Goal: Task Accomplishment & Management: Complete application form

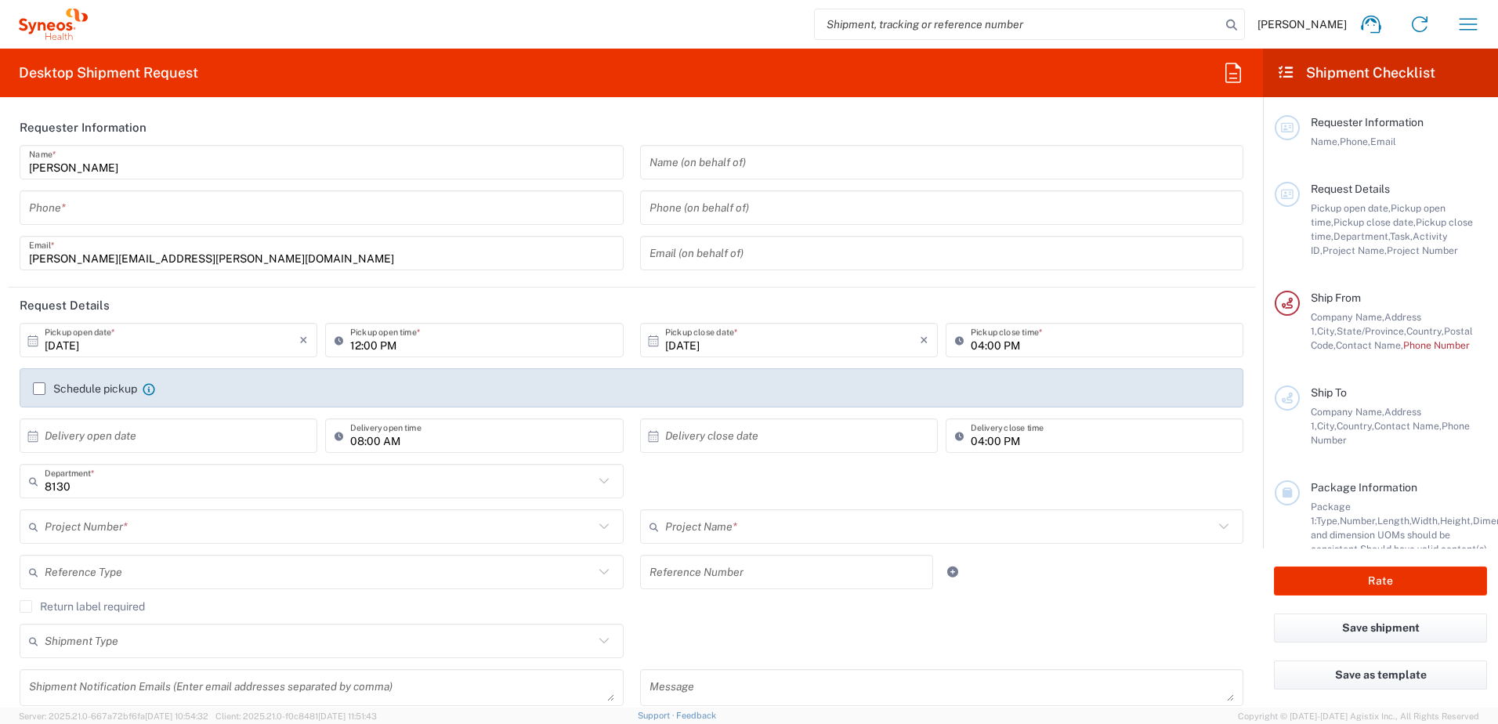
type input "Syneos Health, LLC-[GEOGRAPHIC_DATA] [GEOGRAPHIC_DATA] [GEOGRAPHIC_DATA]"
click at [248, 216] on input "tel" at bounding box center [321, 207] width 585 height 27
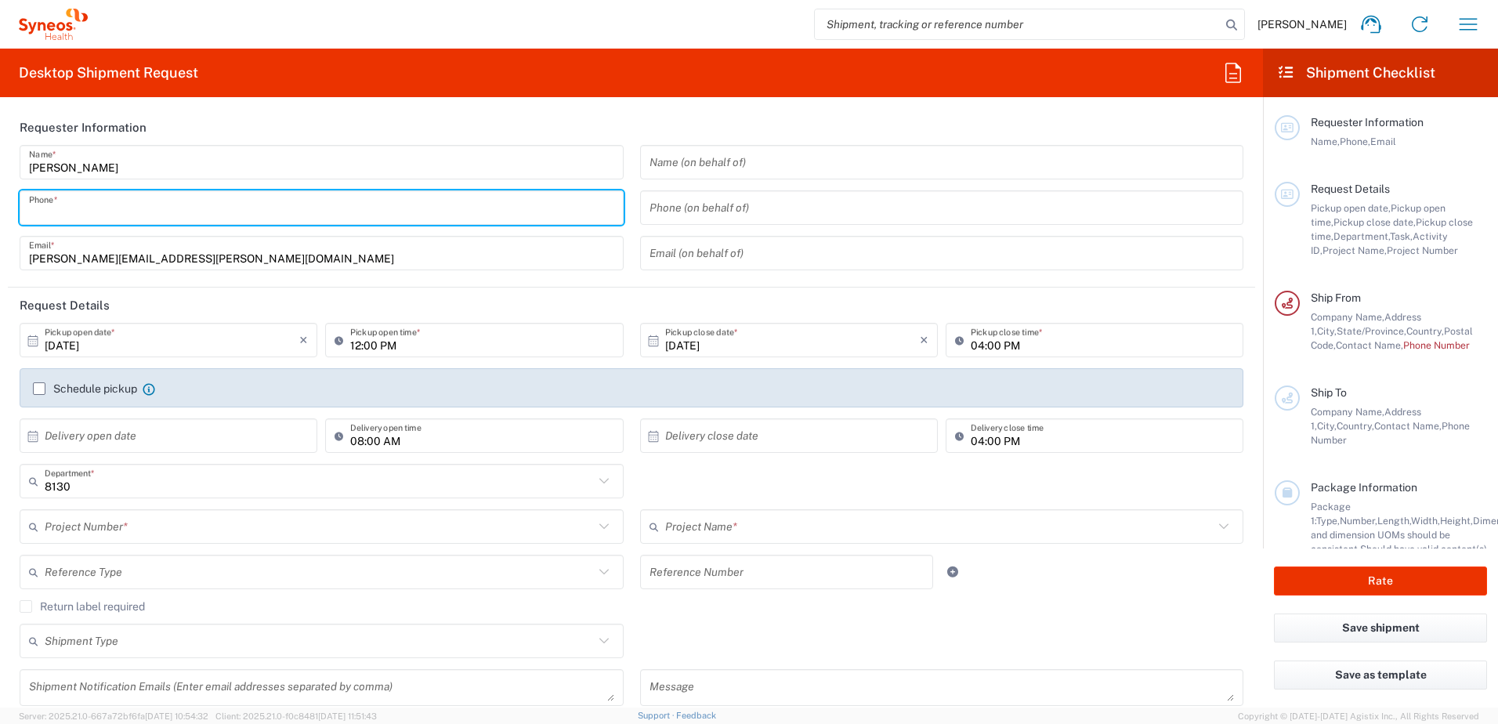
type input "9193684306"
type input "[PERSON_NAME][EMAIL_ADDRESS][PERSON_NAME][DOMAIN_NAME]"
type input "9193684306"
type input "The Sole Revival"
type input "[STREET_ADDRESS]"
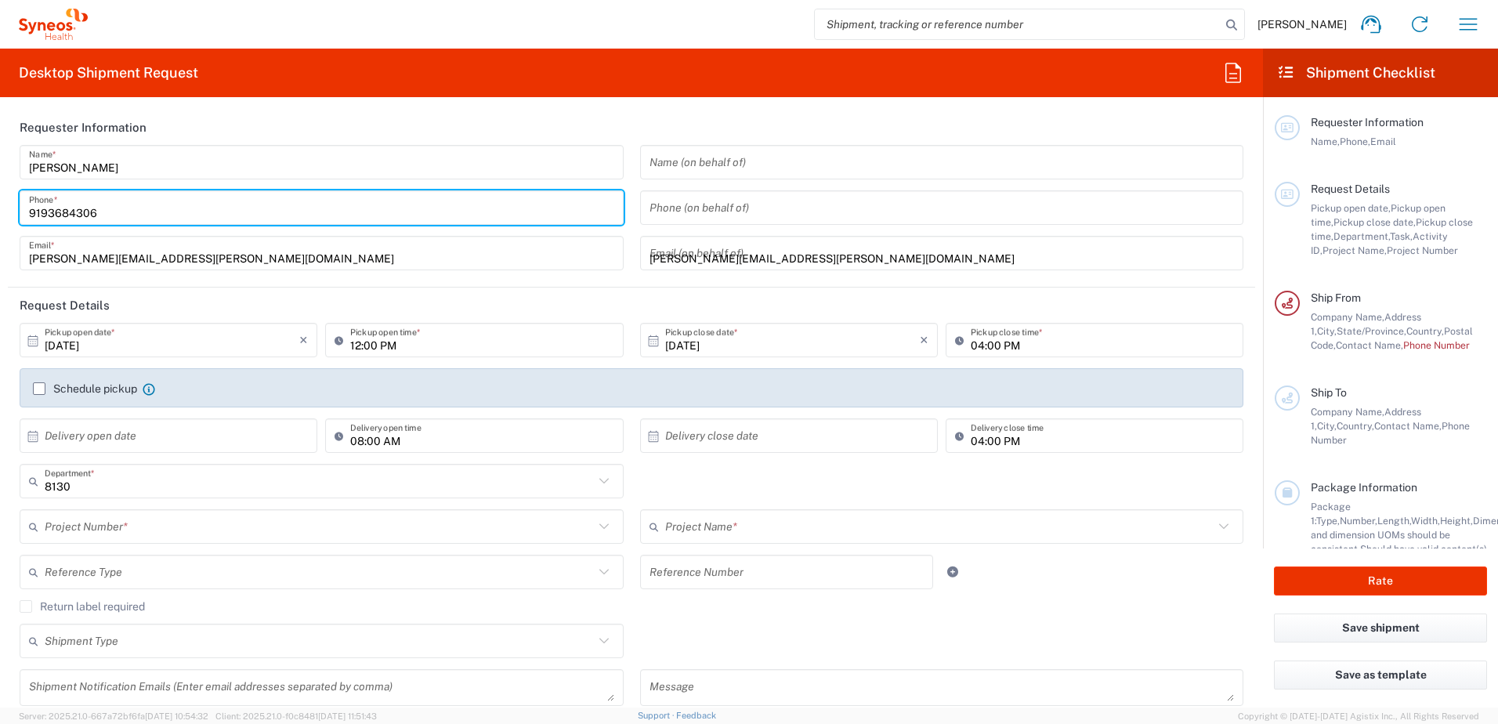
type input "Waukegan"
type input "[US_STATE]"
type input "[GEOGRAPHIC_DATA]"
type input "60085"
type input "[PHONE_NUMBER]"
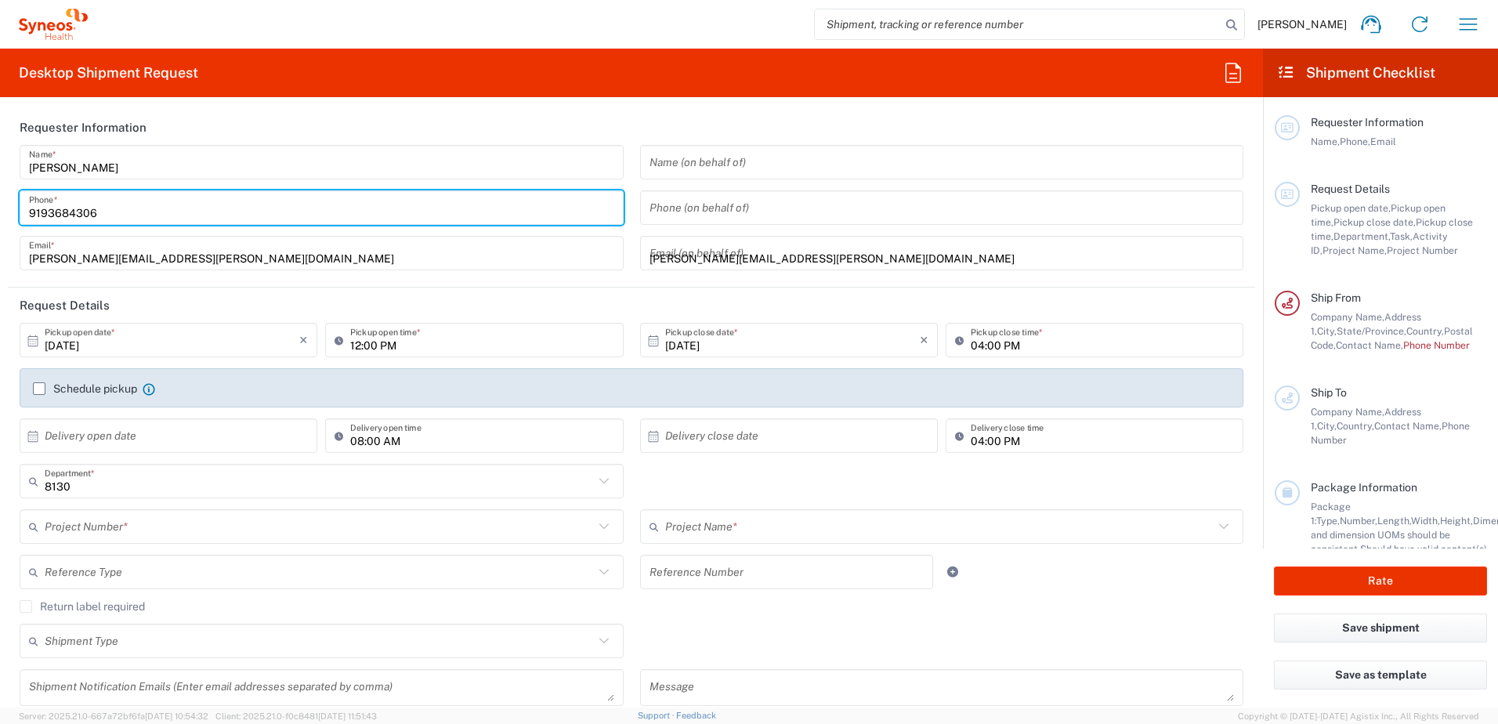
type input "[PERSON_NAME]"
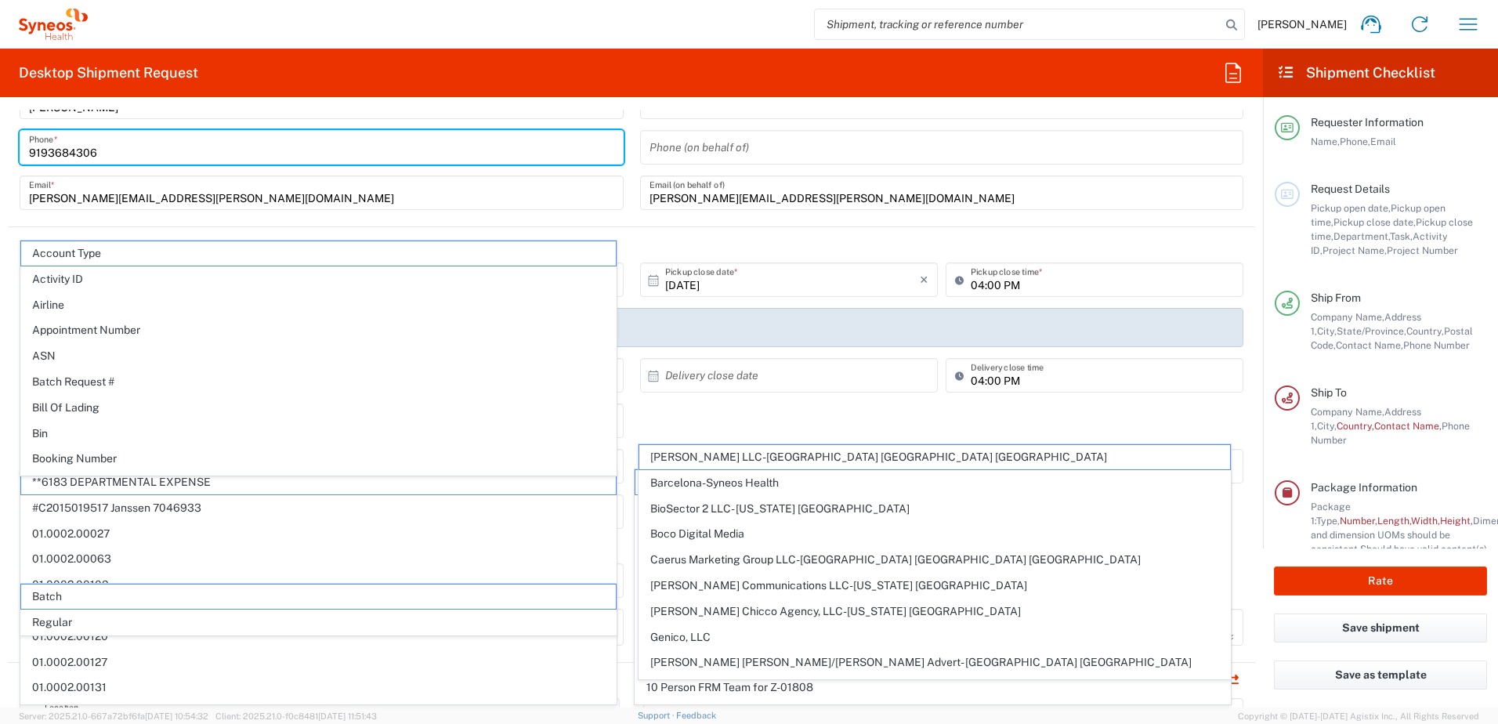
scroll to position [78, 0]
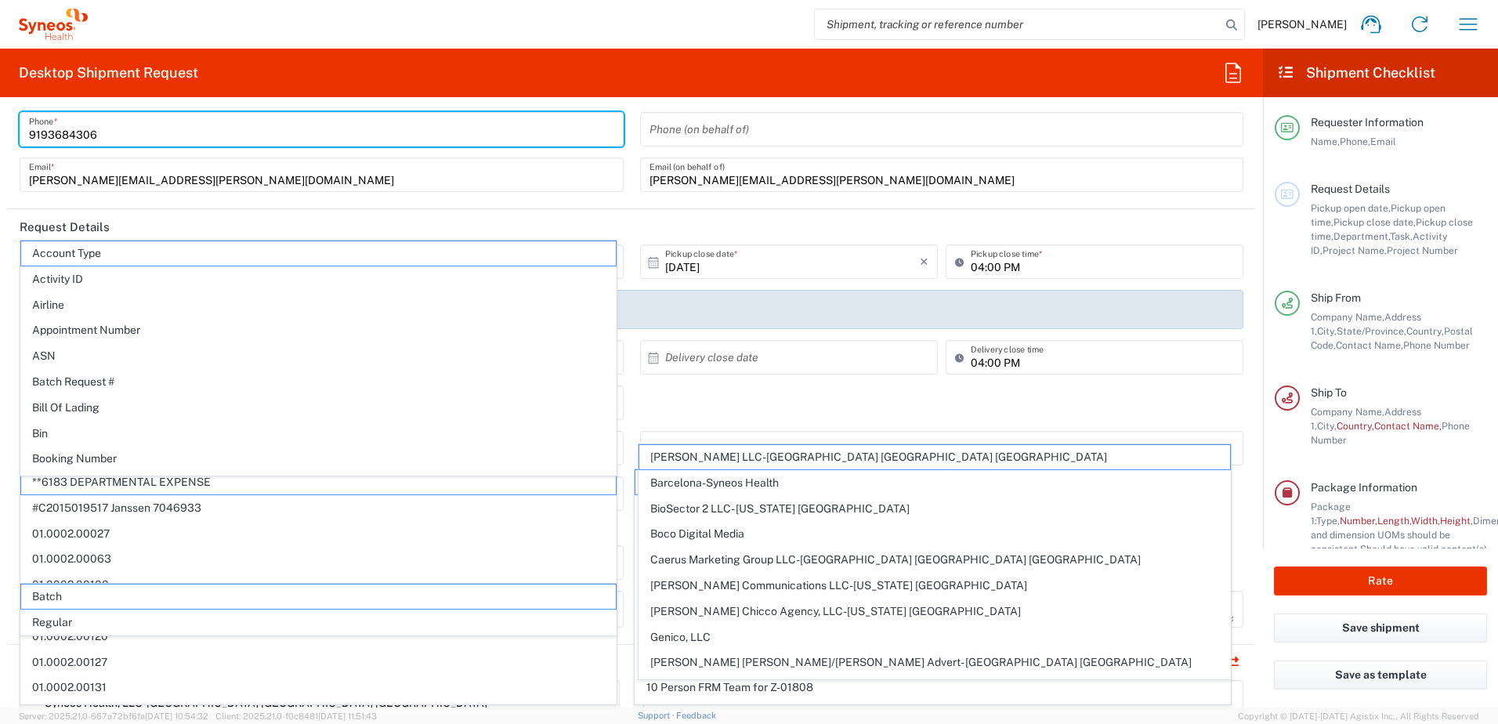
click at [705, 410] on div "8130 Department * 8130 3000 3100 3109 3110 3111 3112 3125 3130 3135 3136 3150 3…" at bounding box center [632, 408] width 1241 height 45
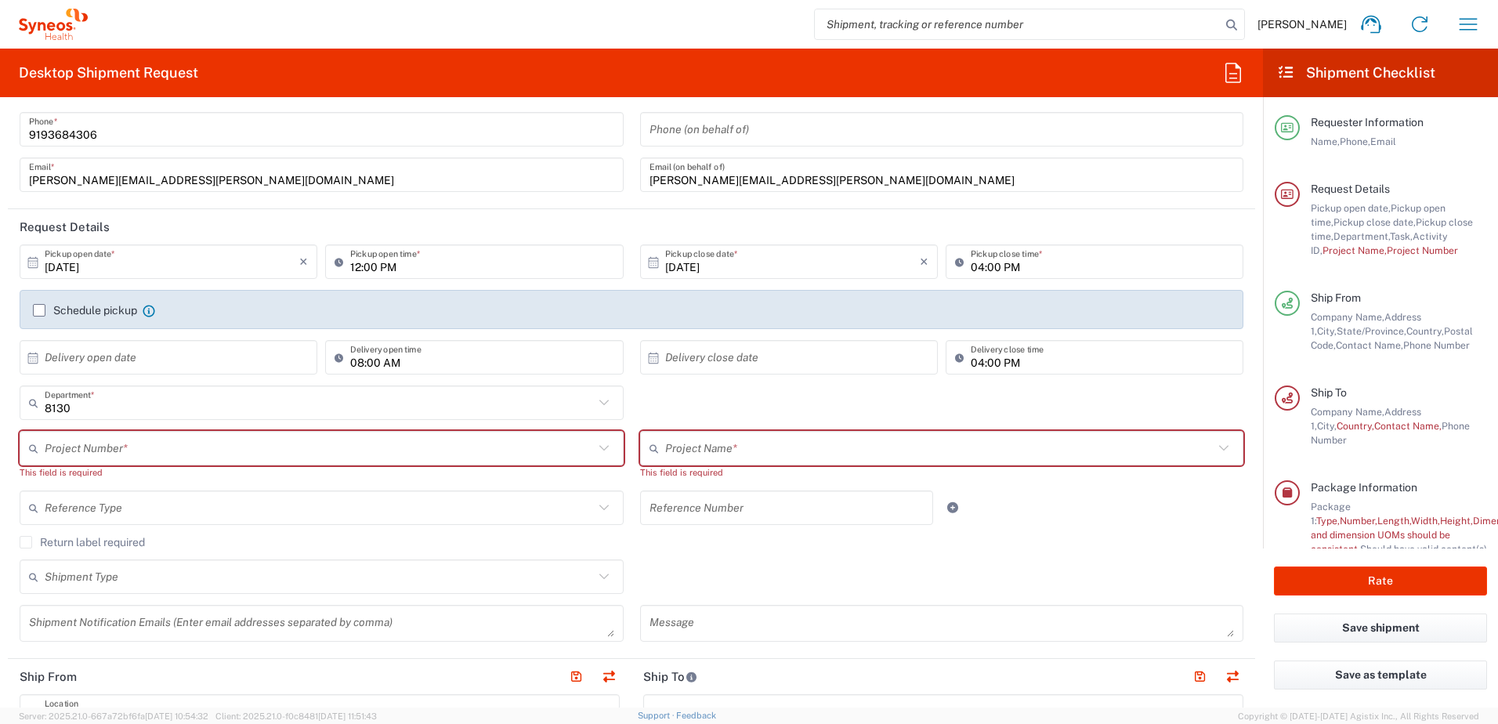
click at [124, 447] on input "text" at bounding box center [319, 448] width 549 height 27
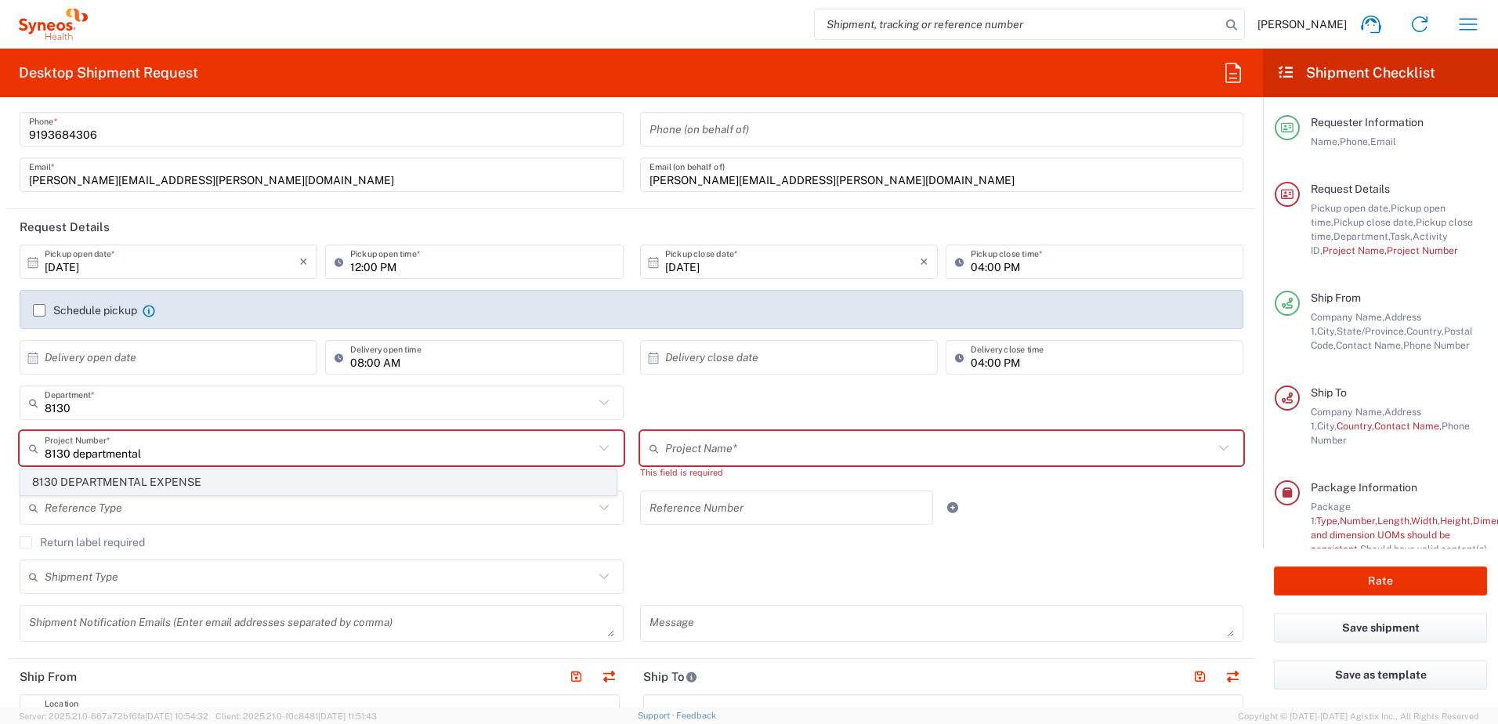
click at [120, 477] on span "8130 DEPARTMENTAL EXPENSE" at bounding box center [318, 482] width 595 height 24
type input "8130 DEPARTMENTAL EXPENSE"
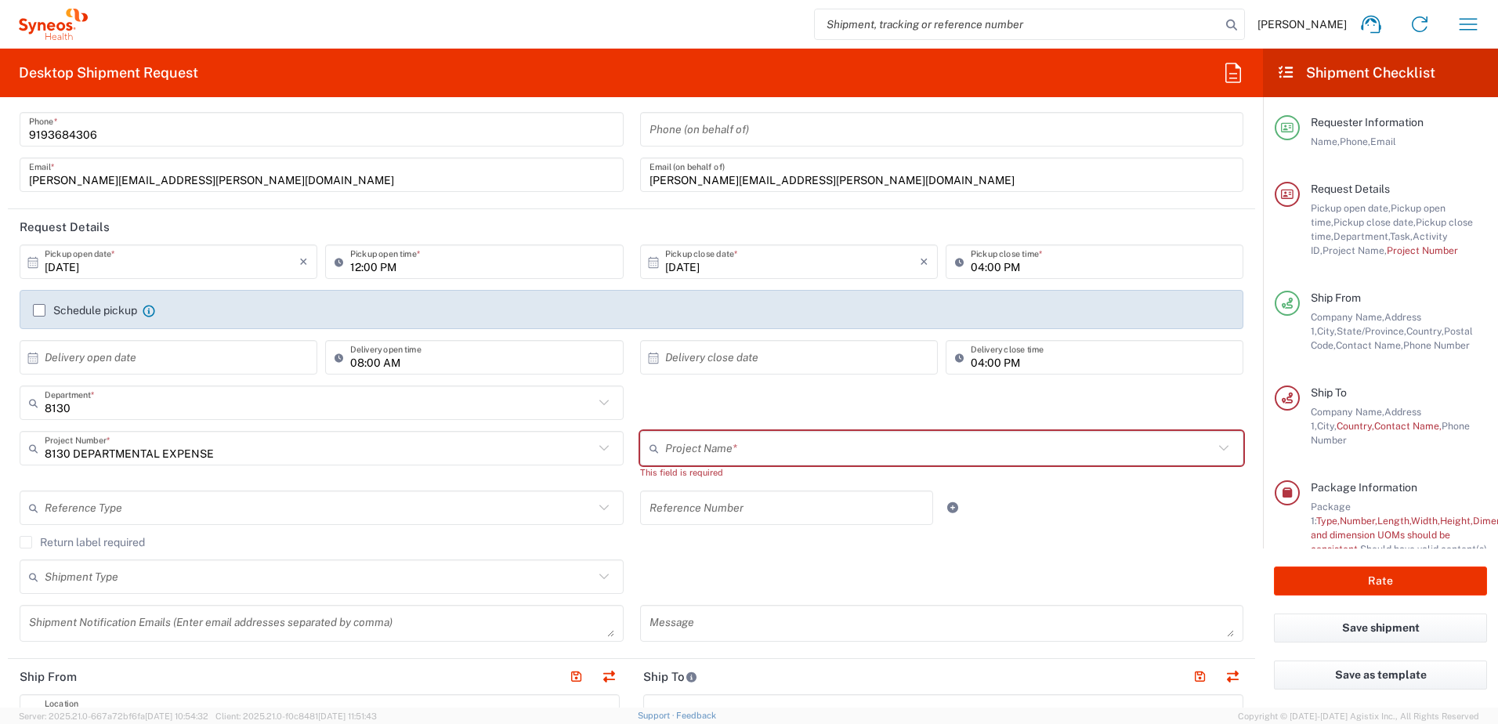
type input "8130 DEPARTMENTAL EXPENSE"
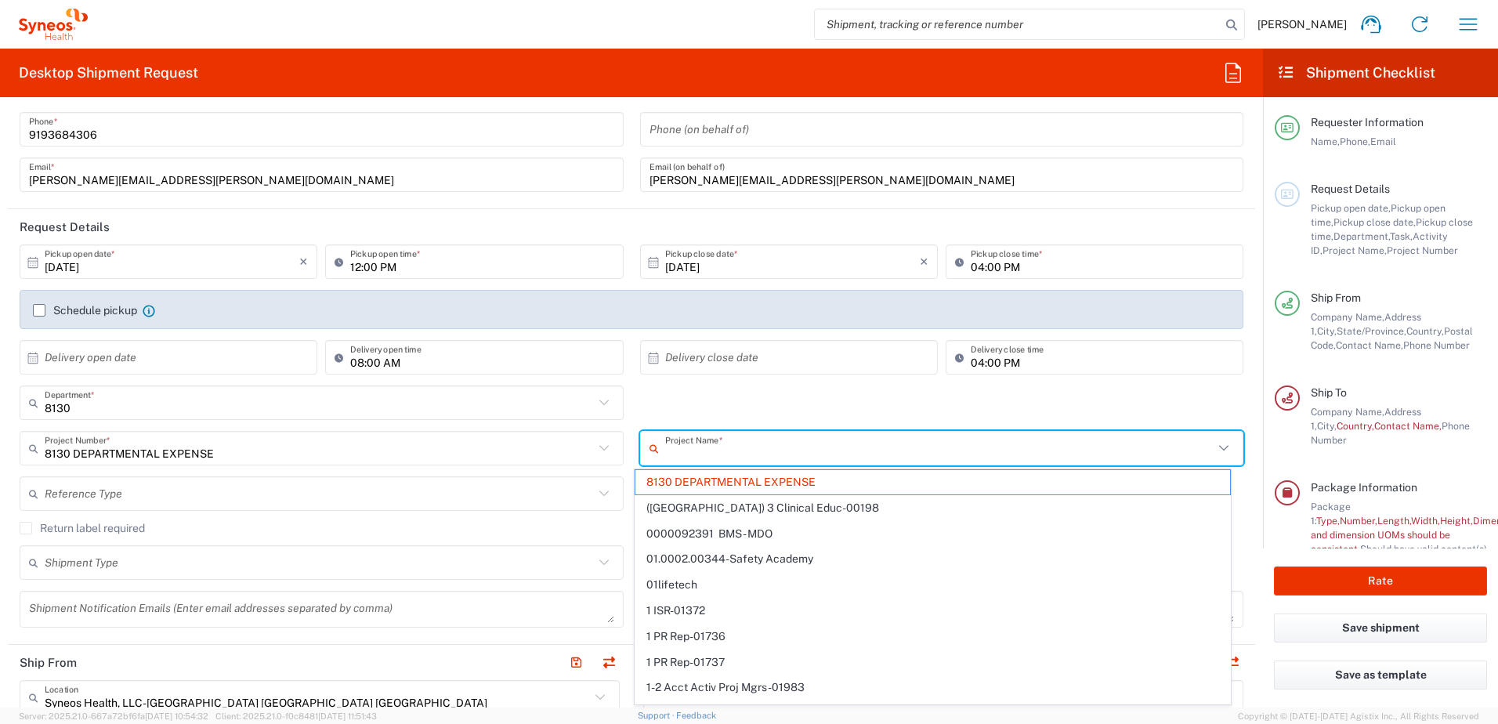
click at [715, 442] on input "text" at bounding box center [939, 448] width 549 height 27
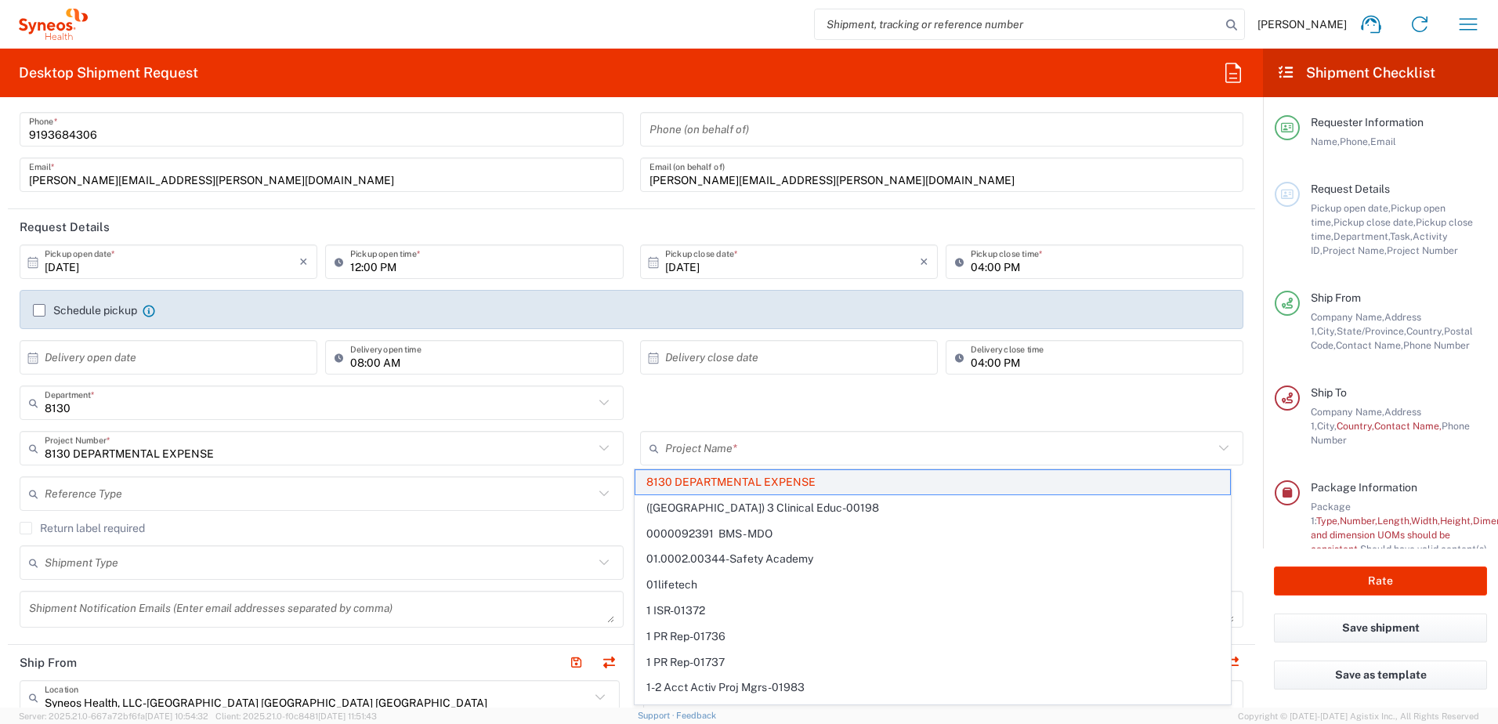
click at [697, 477] on span "8130 DEPARTMENTAL EXPENSE" at bounding box center [933, 482] width 595 height 24
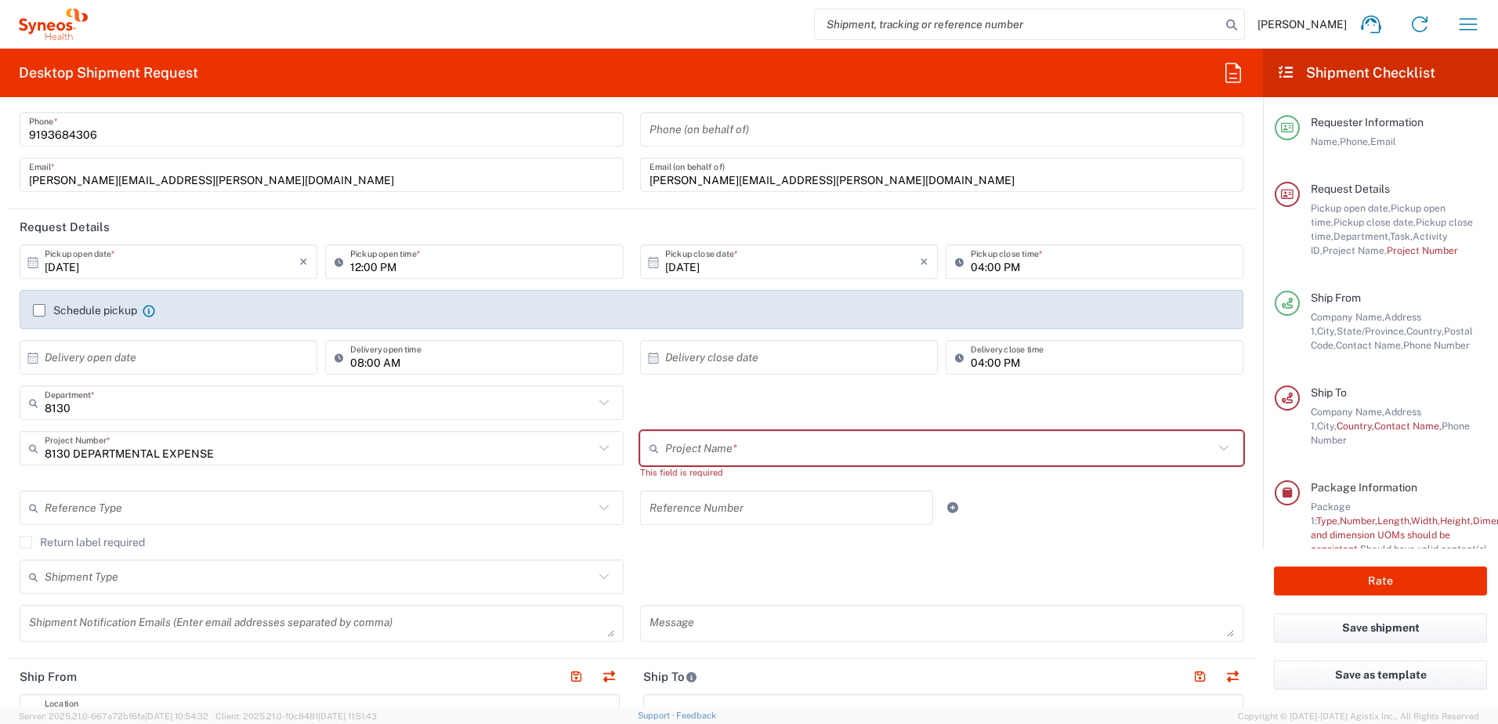
click at [680, 453] on input "text" at bounding box center [939, 448] width 549 height 27
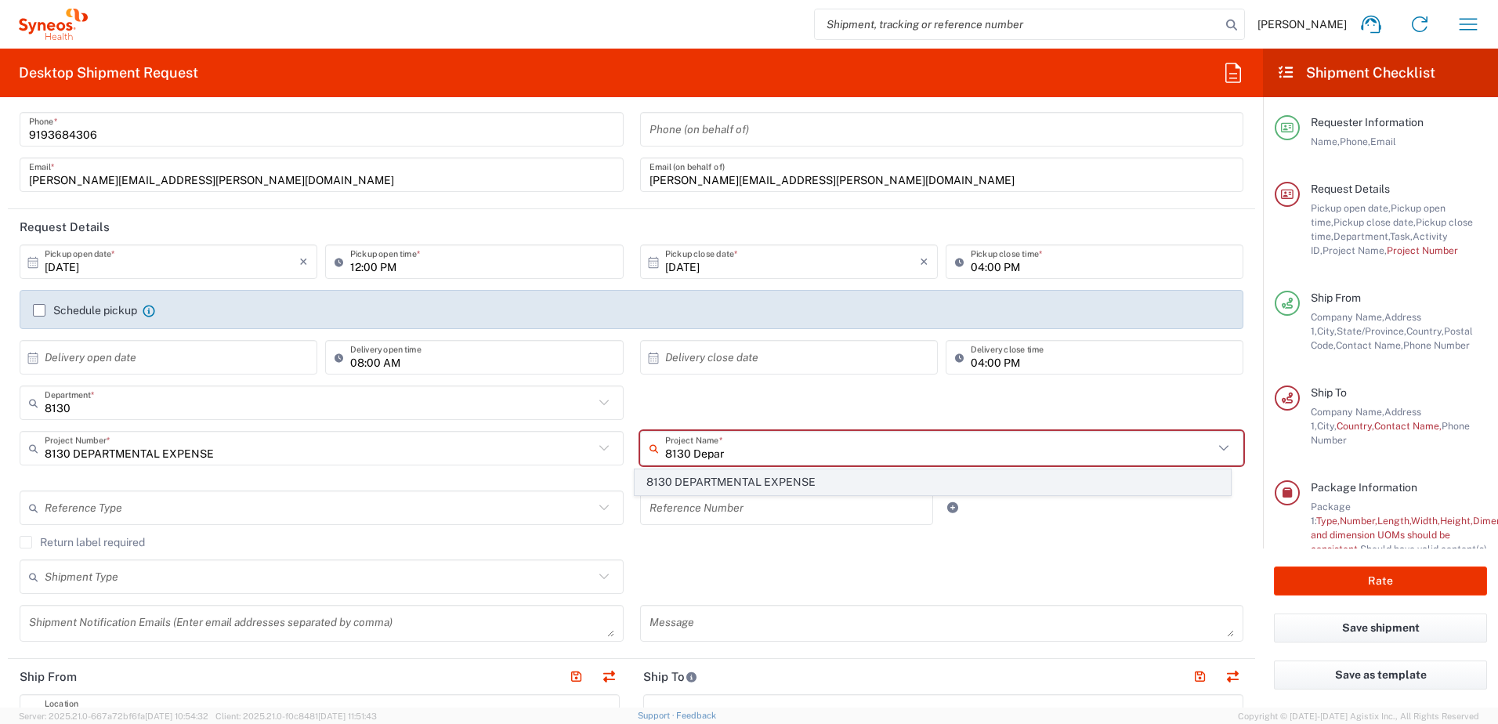
click at [688, 473] on span "8130 DEPARTMENTAL EXPENSE" at bounding box center [933, 482] width 595 height 24
type input "8130 DEPARTMENTAL EXPENSE"
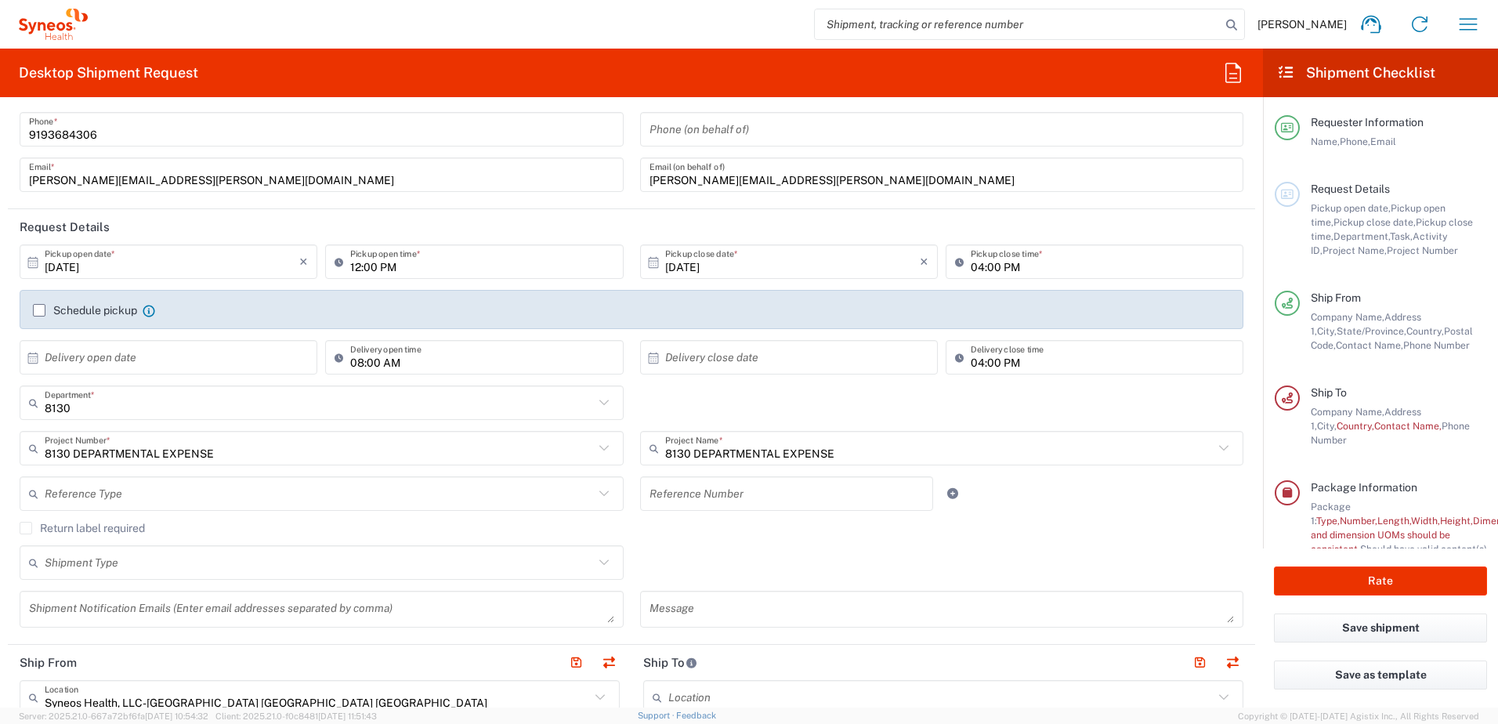
type input "8130 DEPARTMENTAL EXPENSE"
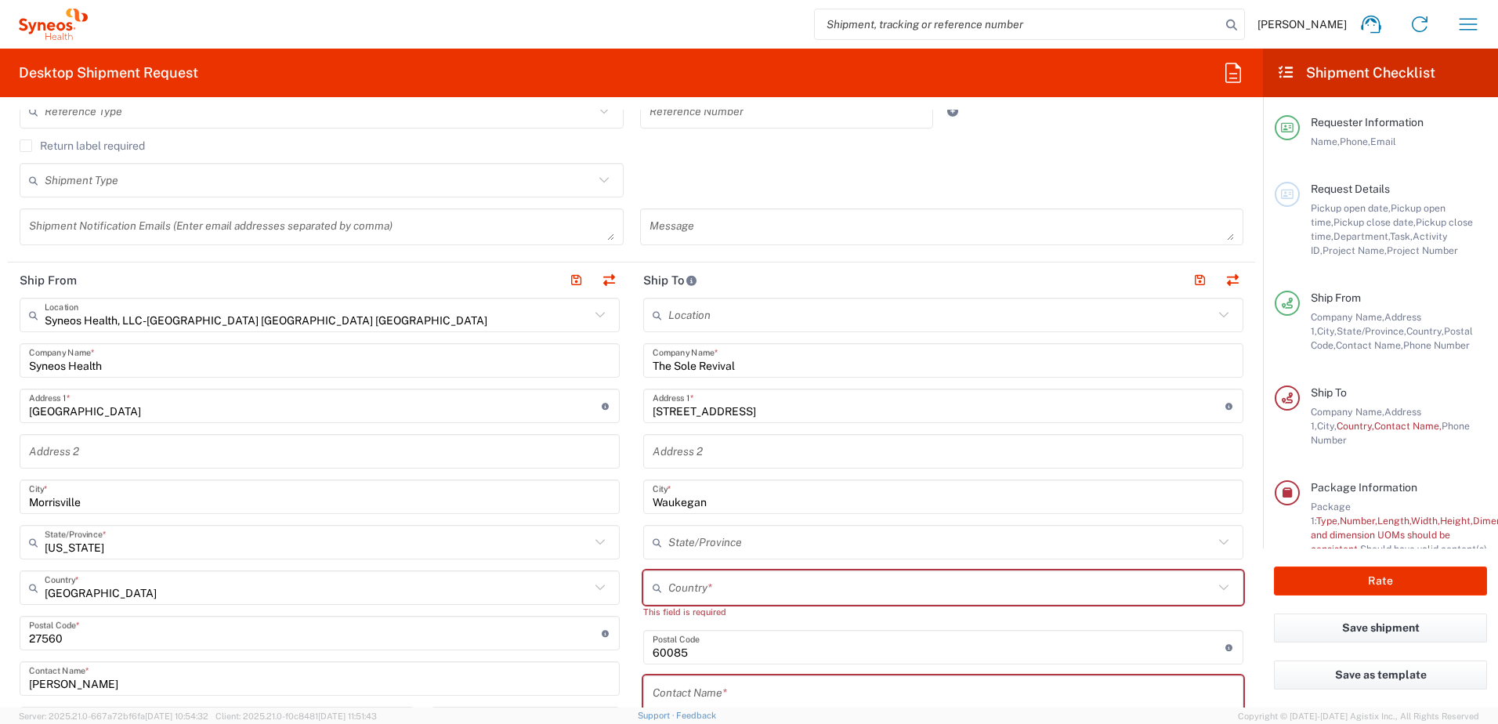
scroll to position [470, 0]
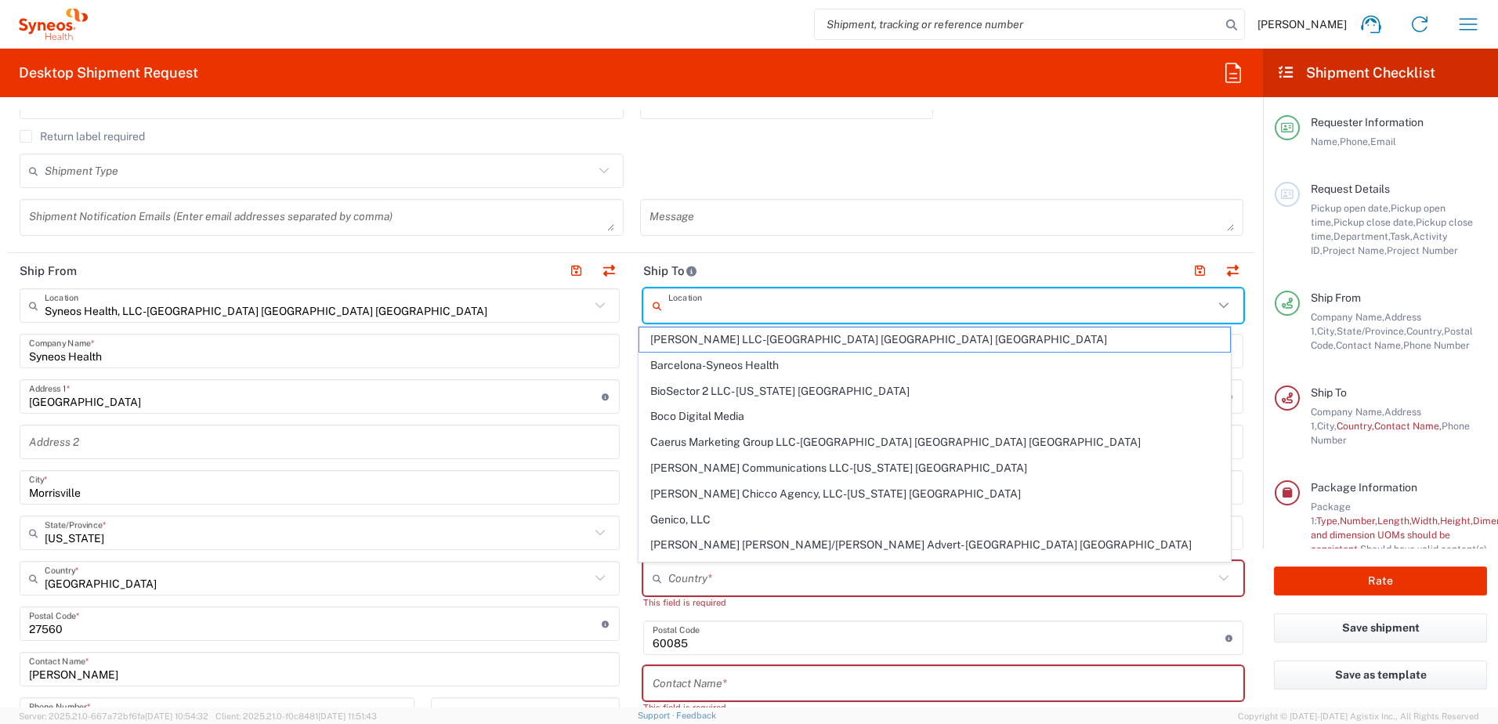
click at [694, 307] on input "text" at bounding box center [940, 305] width 545 height 27
click at [728, 269] on header "Ship To" at bounding box center [944, 270] width 624 height 35
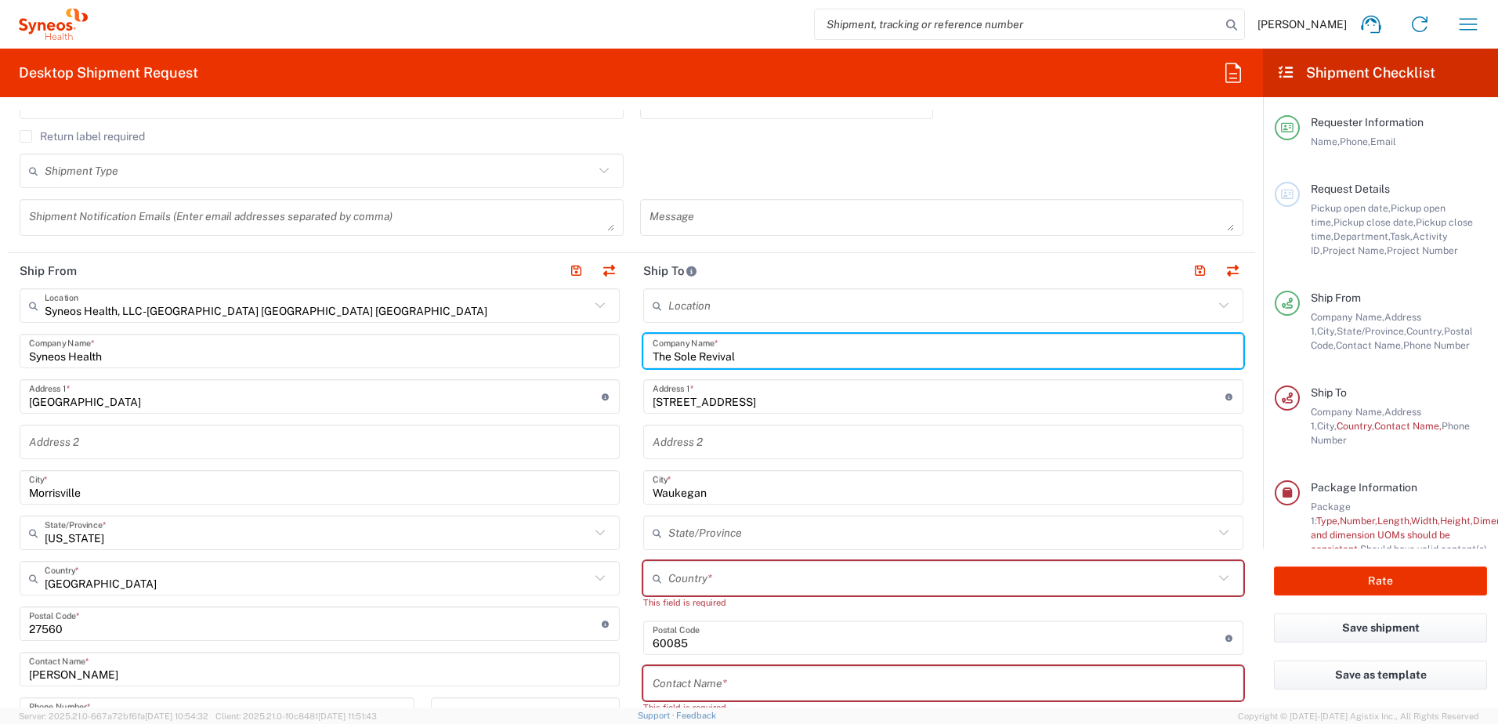
drag, startPoint x: 737, startPoint y: 358, endPoint x: 618, endPoint y: 354, distance: 119.2
click at [618, 354] on div "Ship From Syneos Health, LLC-[GEOGRAPHIC_DATA] [GEOGRAPHIC_DATA] [GEOGRAPHIC_DA…" at bounding box center [632, 617] width 1248 height 728
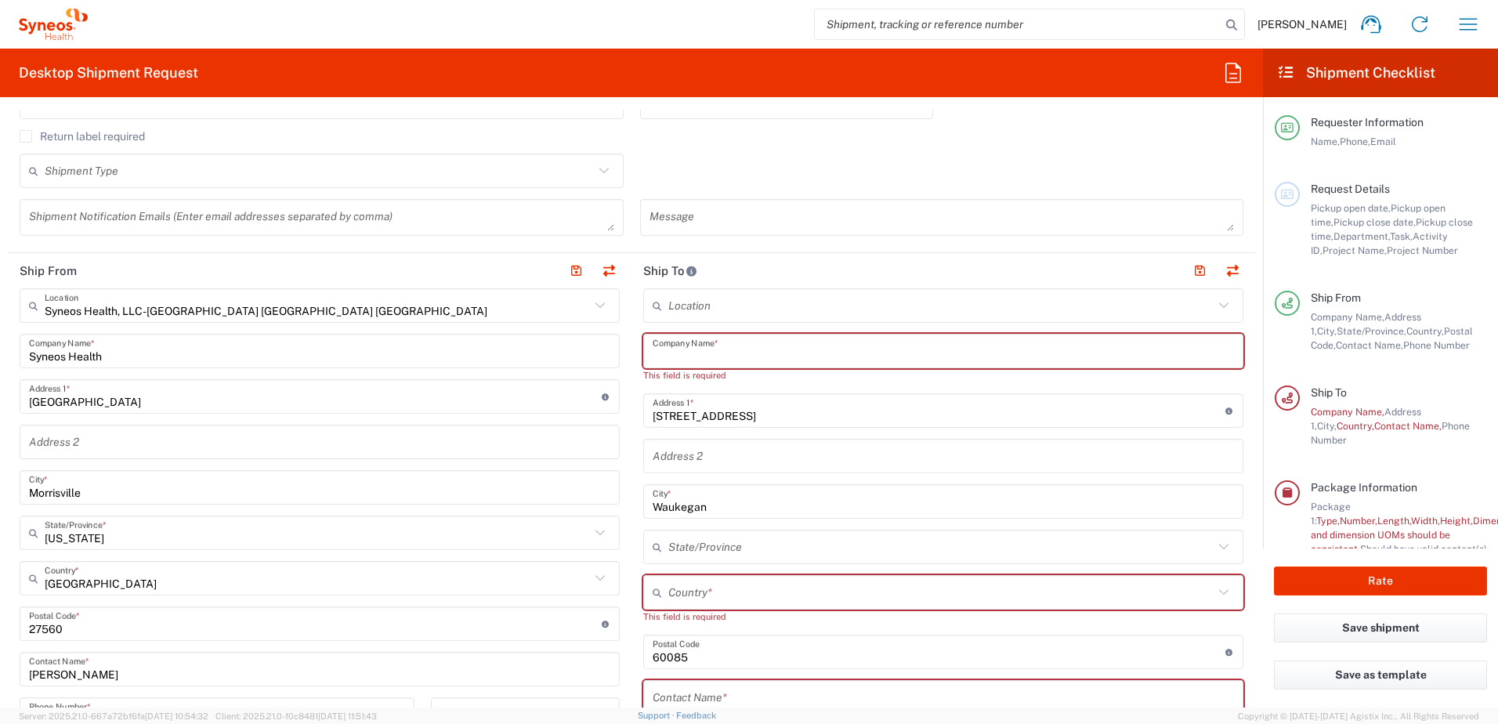
click at [705, 353] on input "text" at bounding box center [943, 351] width 581 height 27
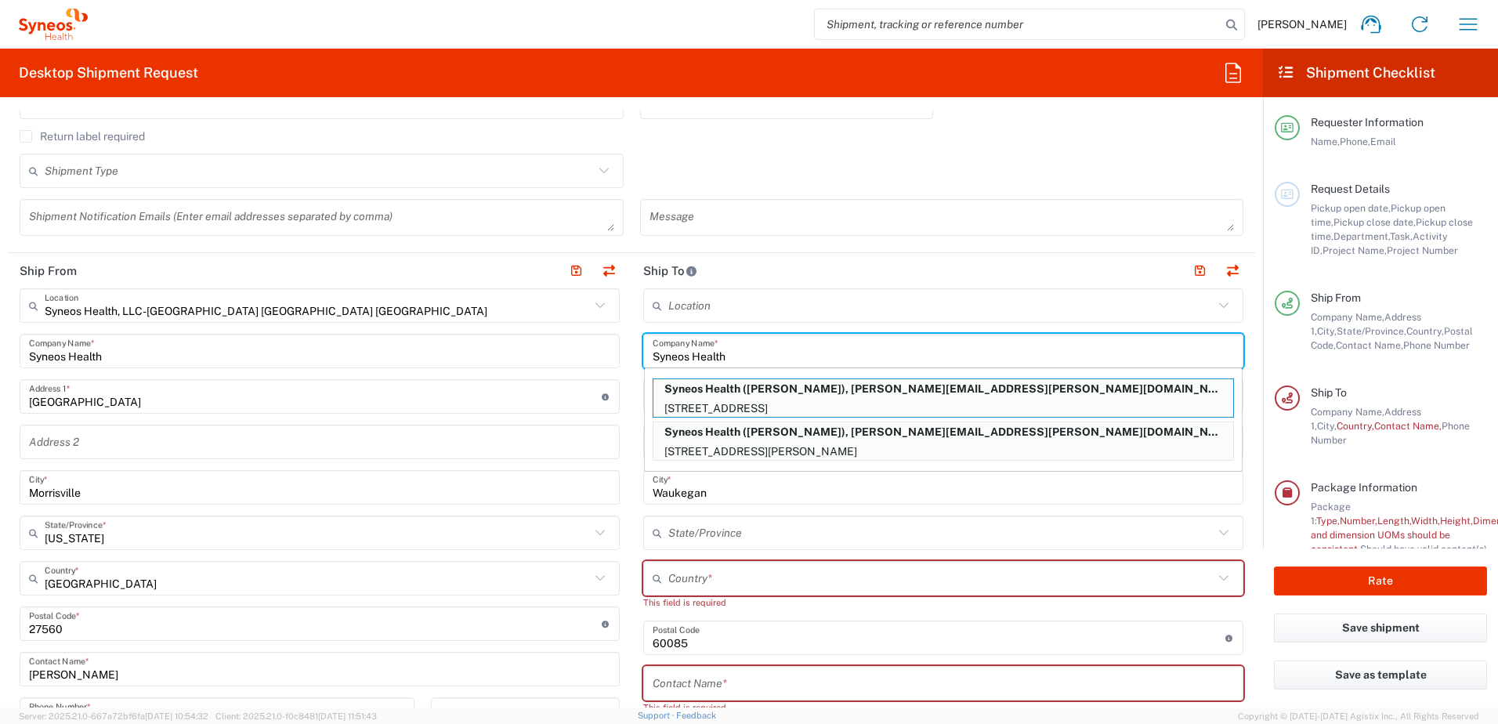
type input "Syneos Health"
click at [736, 319] on input "text" at bounding box center [940, 305] width 545 height 27
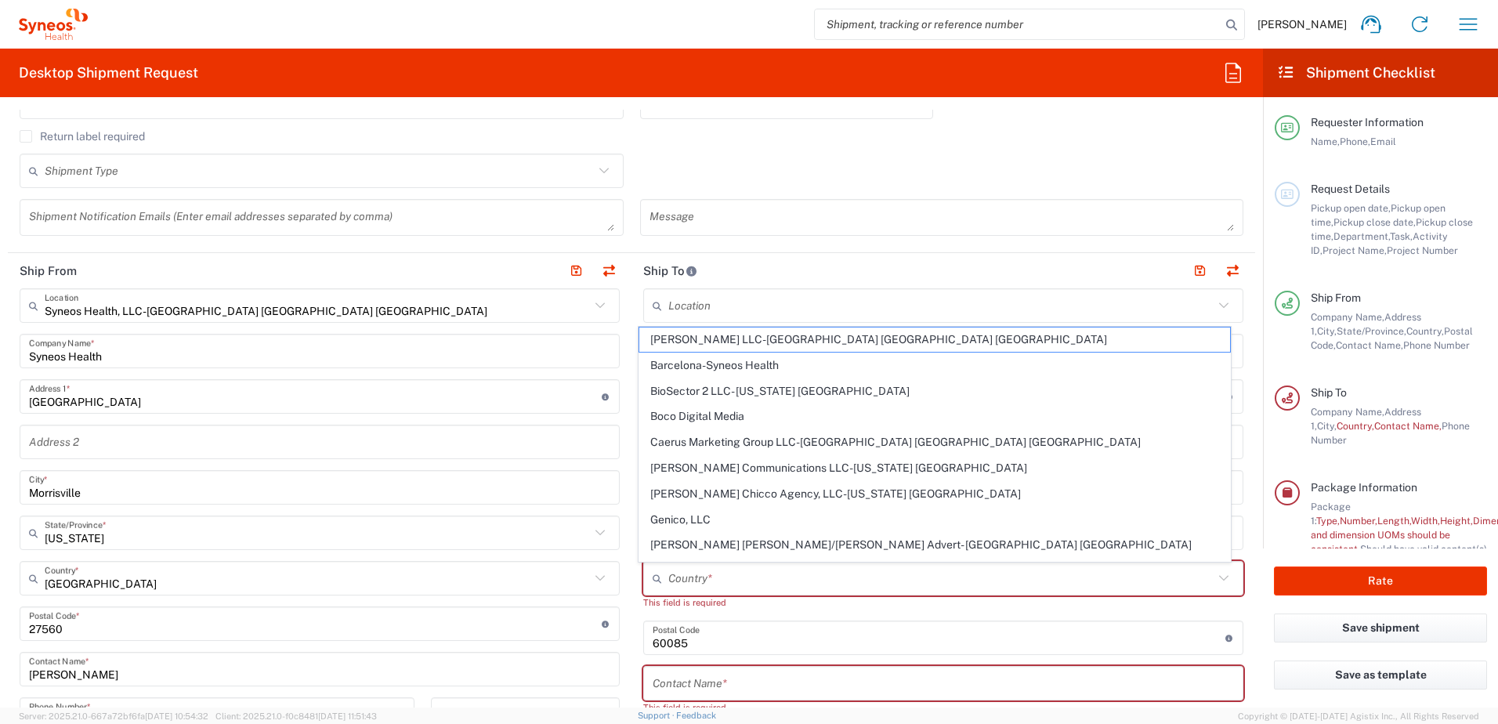
click at [763, 257] on header "Ship To" at bounding box center [944, 270] width 624 height 35
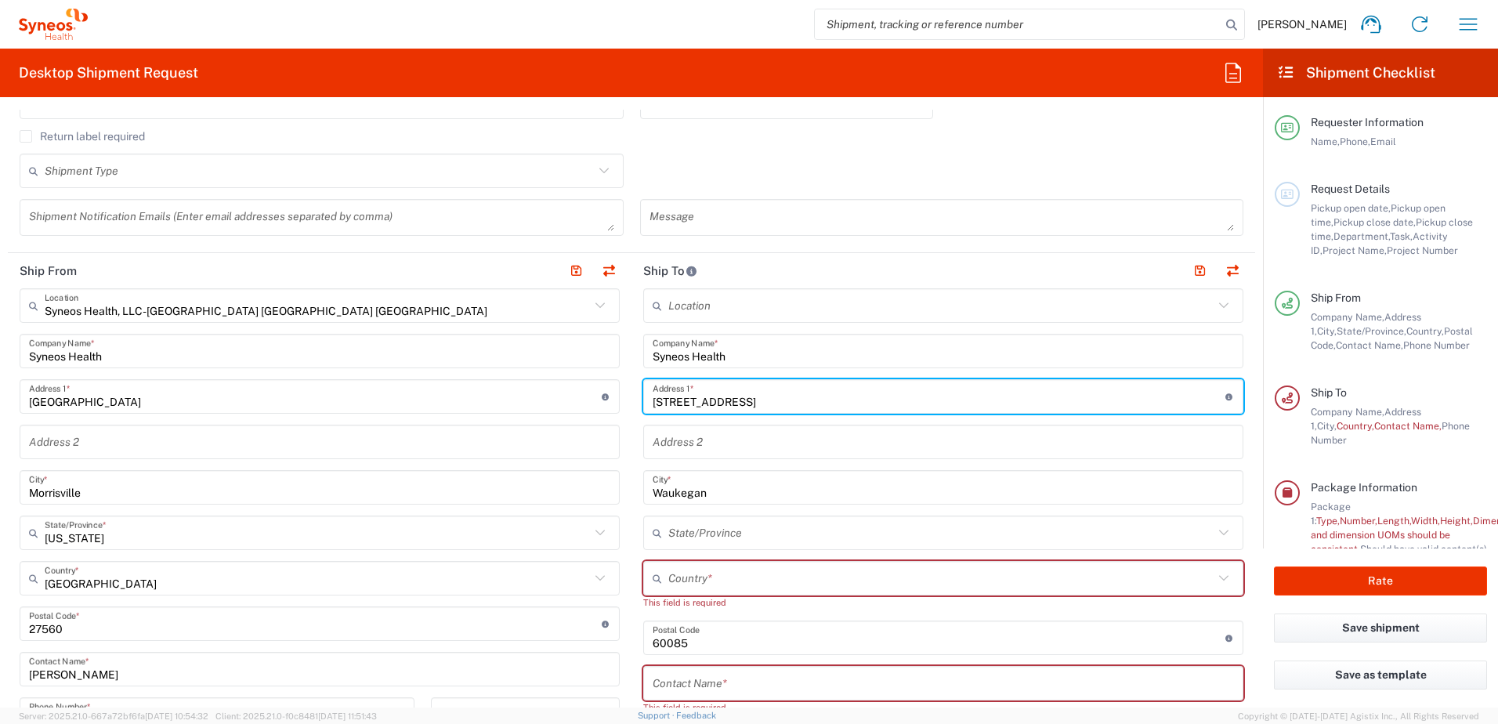
click at [731, 403] on input "[STREET_ADDRESS]" at bounding box center [939, 396] width 573 height 27
paste input "[STREET_ADDRESS]"
type input "[STREET_ADDRESS]"
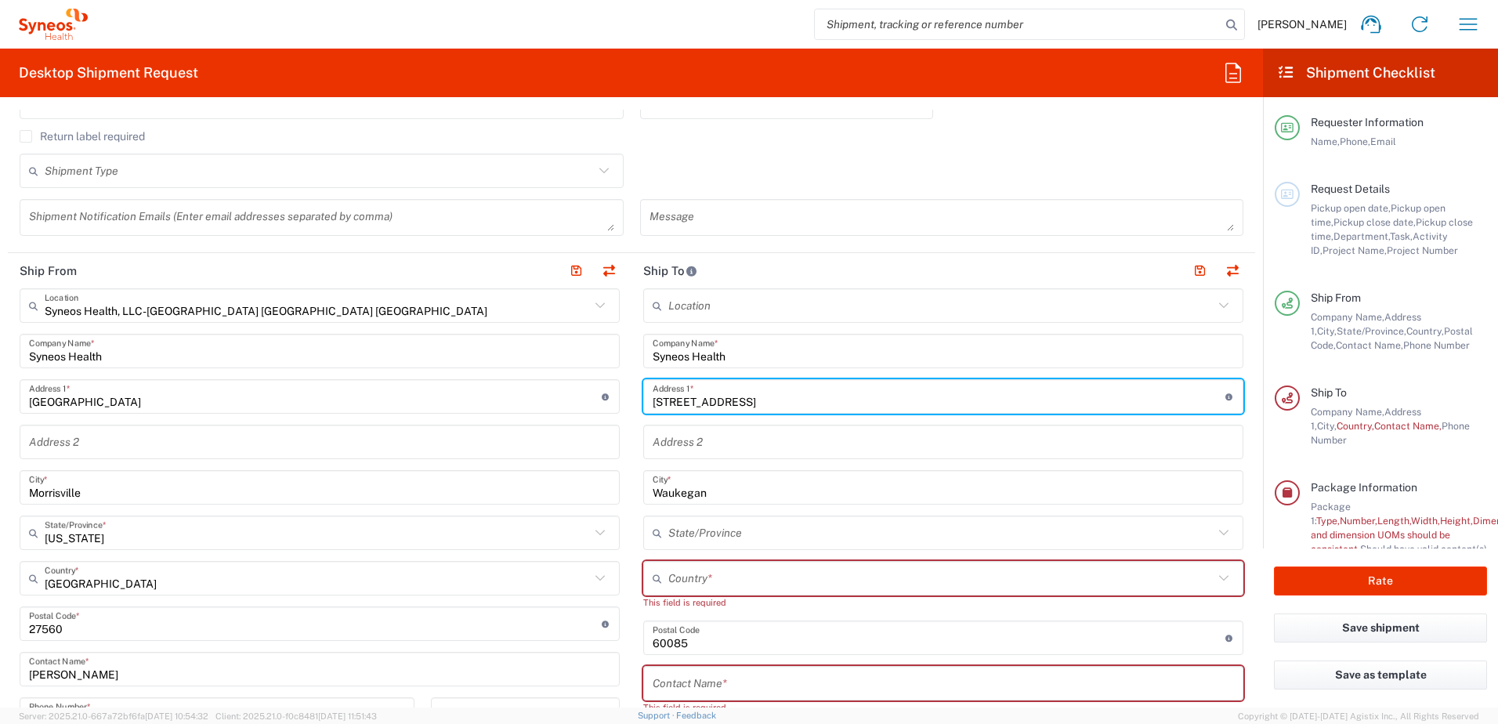
click at [1245, 458] on form "Requester Information [PERSON_NAME] Name * [PHONE_NUMBER] Phone * [PERSON_NAME]…" at bounding box center [631, 409] width 1263 height 598
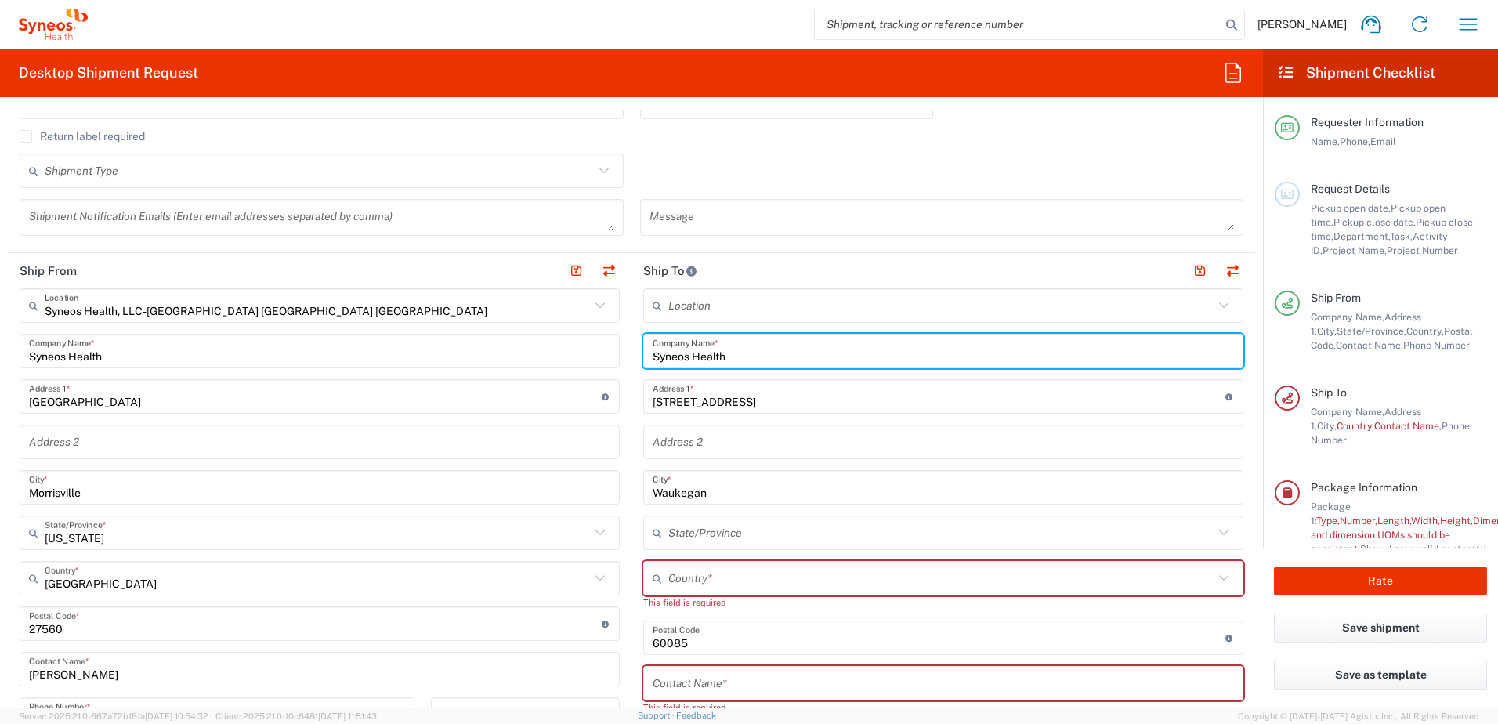
drag, startPoint x: 727, startPoint y: 358, endPoint x: 595, endPoint y: 357, distance: 132.4
click at [595, 357] on div "Ship From Syneos Health, LLC-[GEOGRAPHIC_DATA] [GEOGRAPHIC_DATA] [GEOGRAPHIC_DA…" at bounding box center [632, 617] width 1248 height 728
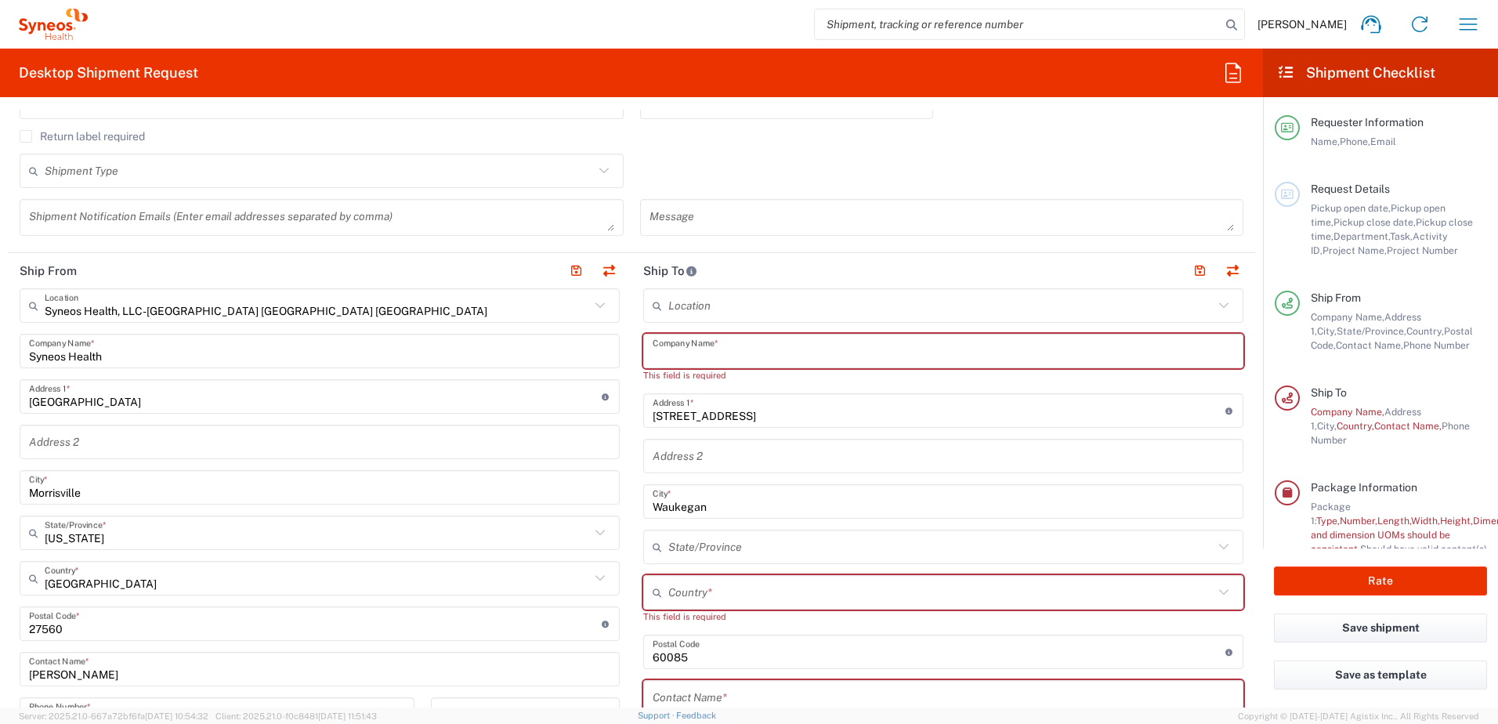
click at [784, 350] on input "text" at bounding box center [943, 351] width 581 height 27
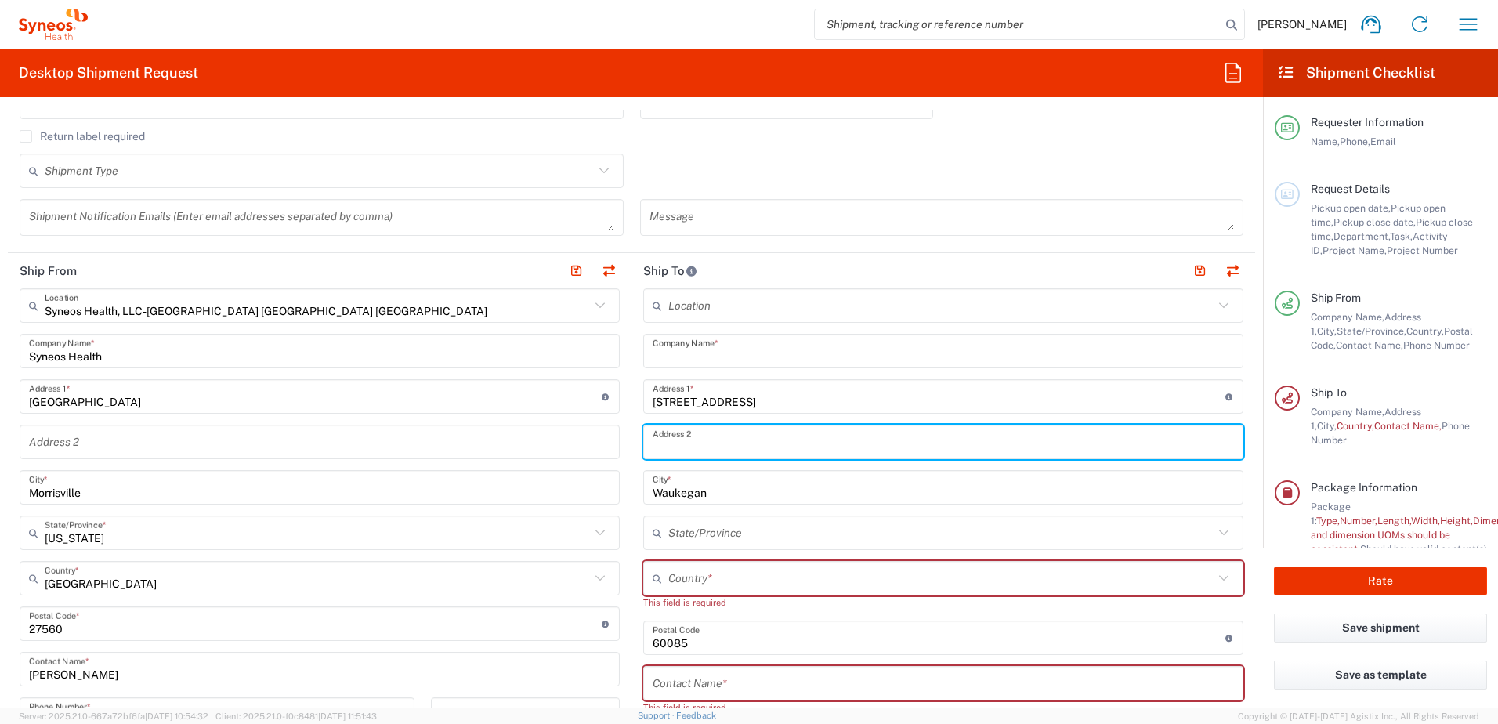
click at [684, 442] on input "text" at bounding box center [943, 442] width 581 height 27
click at [1244, 465] on form "Requester Information [PERSON_NAME] Name * [PHONE_NUMBER] Phone * [PERSON_NAME]…" at bounding box center [631, 409] width 1263 height 598
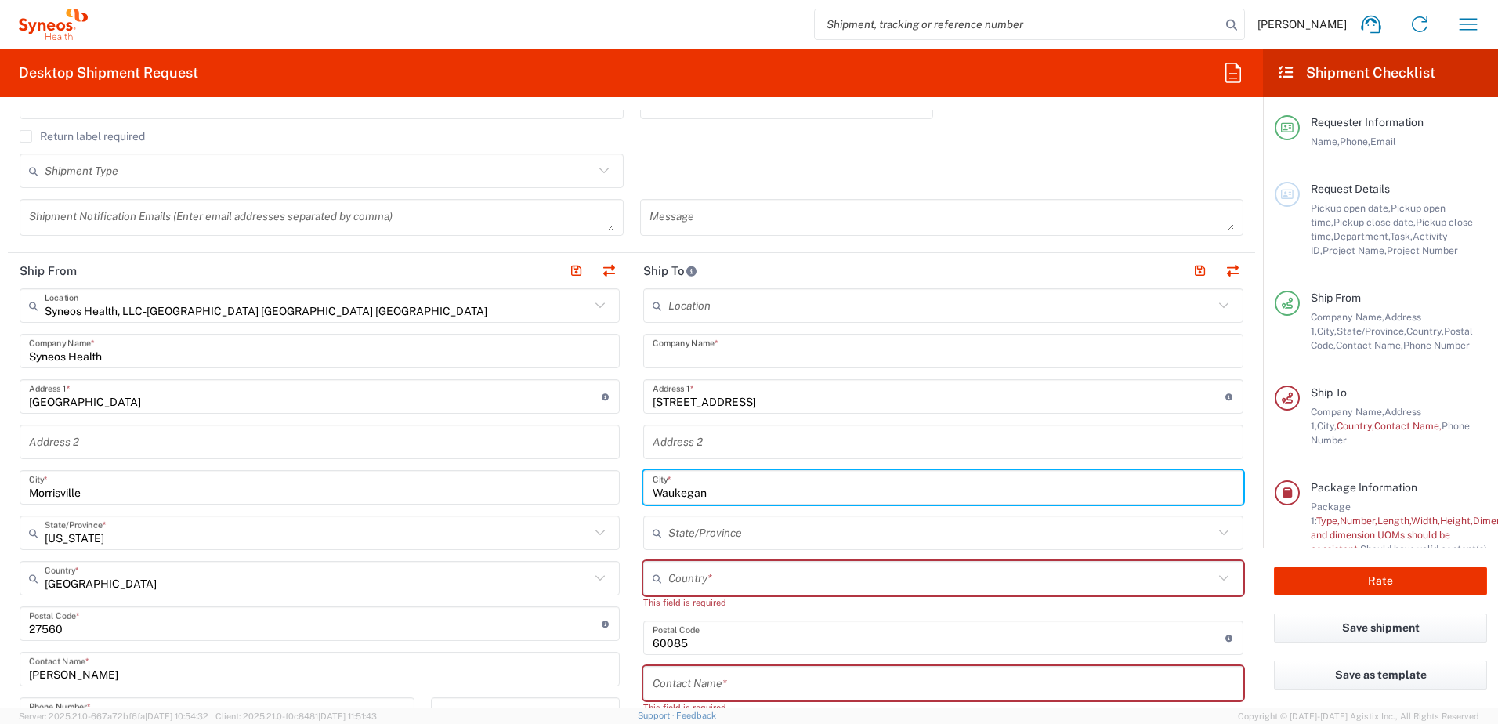
drag, startPoint x: 724, startPoint y: 489, endPoint x: 644, endPoint y: 489, distance: 79.9
click at [644, 489] on div "Waukegan City *" at bounding box center [943, 487] width 600 height 34
type input "[GEOGRAPHIC_DATA]"
click at [743, 574] on input "text" at bounding box center [940, 578] width 545 height 27
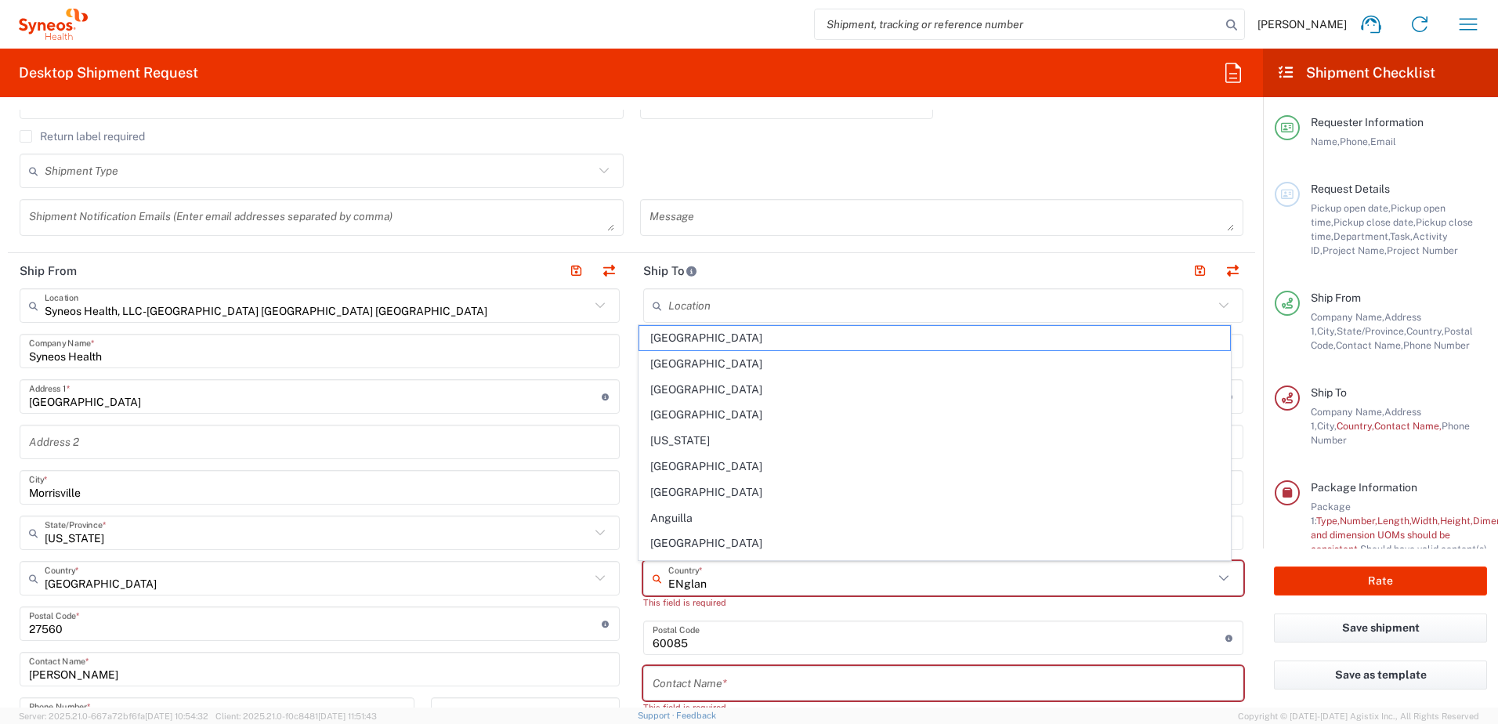
type input "ENgland"
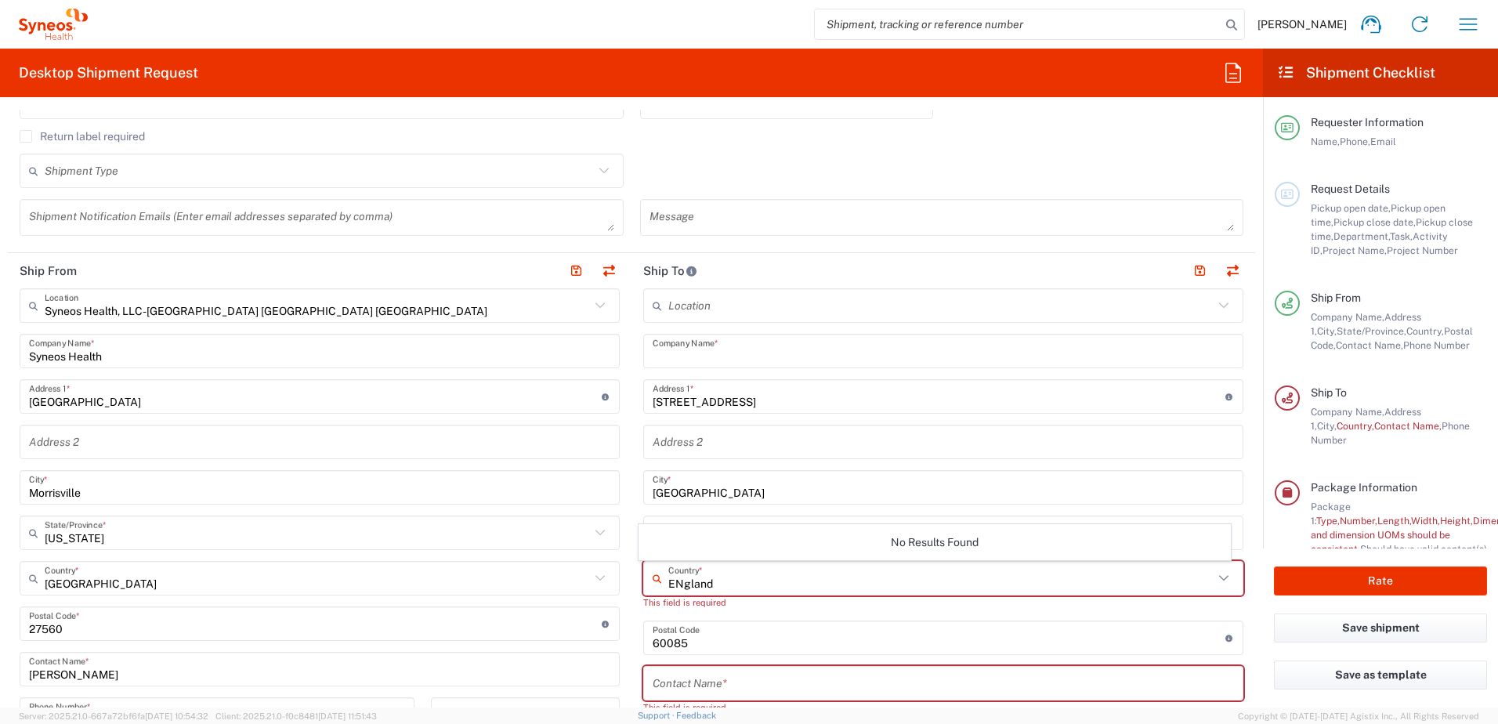
drag, startPoint x: 802, startPoint y: 576, endPoint x: 589, endPoint y: 574, distance: 212.4
click at [589, 574] on div "Ship From Syneos Health, LLC-[GEOGRAPHIC_DATA] [GEOGRAPHIC_DATA] [GEOGRAPHIC_DA…" at bounding box center [632, 617] width 1248 height 728
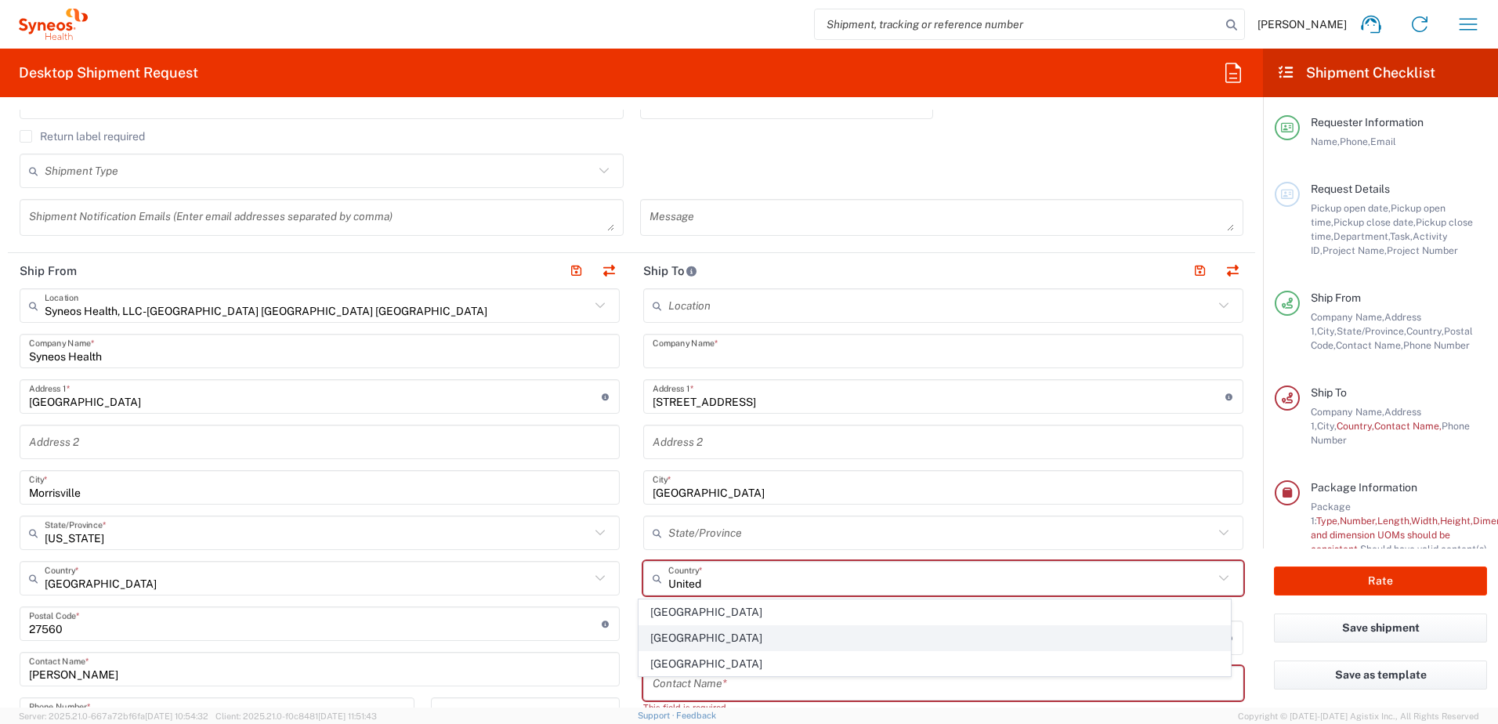
click at [669, 639] on span "[GEOGRAPHIC_DATA]" at bounding box center [935, 638] width 592 height 24
type input "[GEOGRAPHIC_DATA]"
type input "Sender/Shipper"
type input "Delivery Duty Paid"
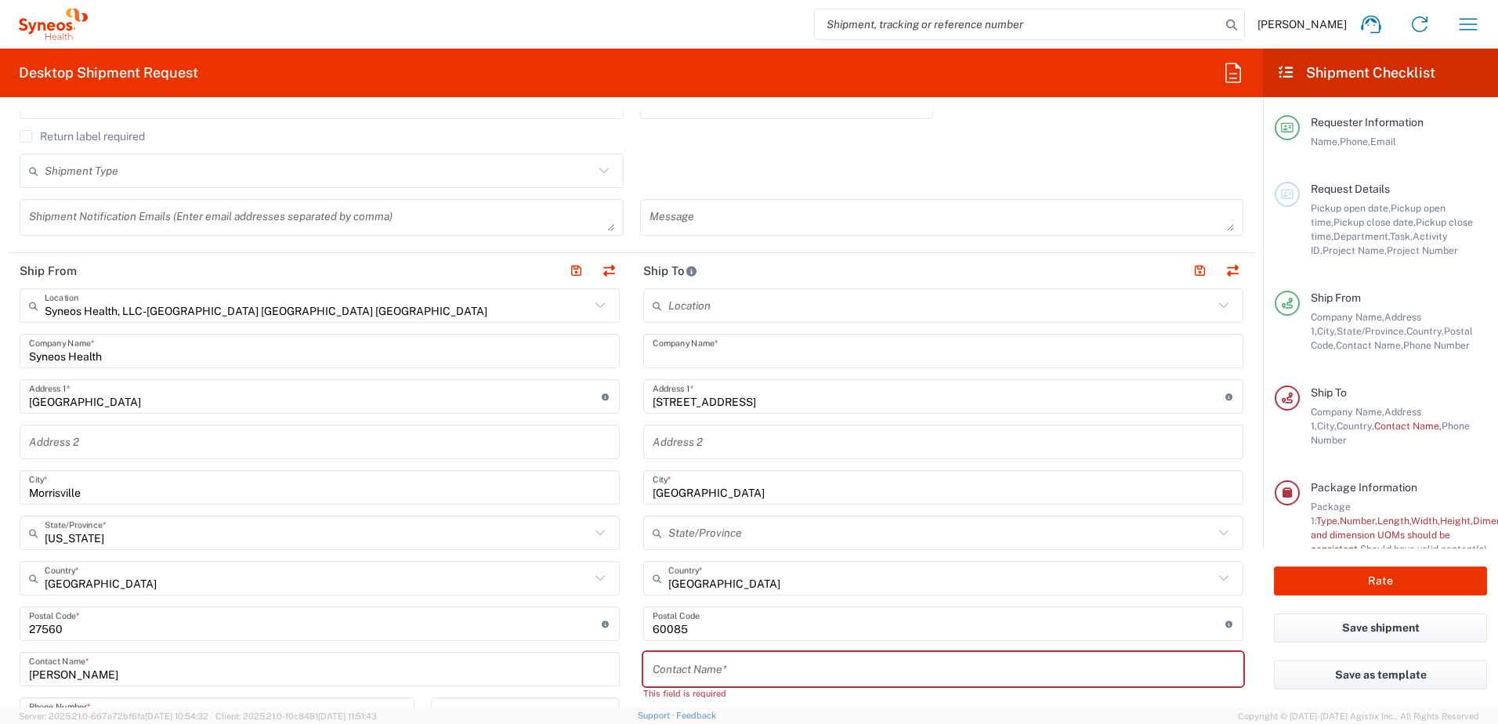
click at [708, 538] on input "text" at bounding box center [940, 533] width 545 height 27
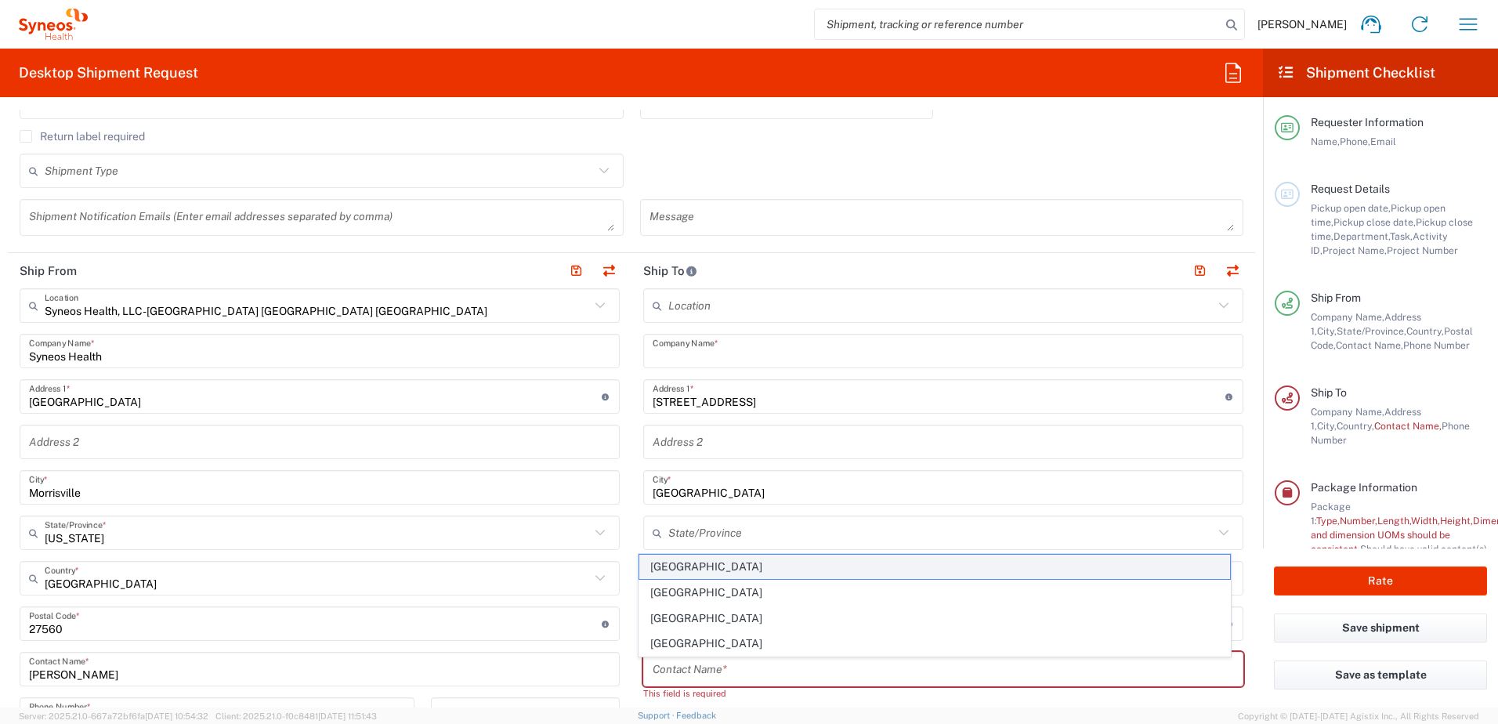
click at [686, 574] on span "[GEOGRAPHIC_DATA]" at bounding box center [935, 567] width 592 height 24
type input "[GEOGRAPHIC_DATA]"
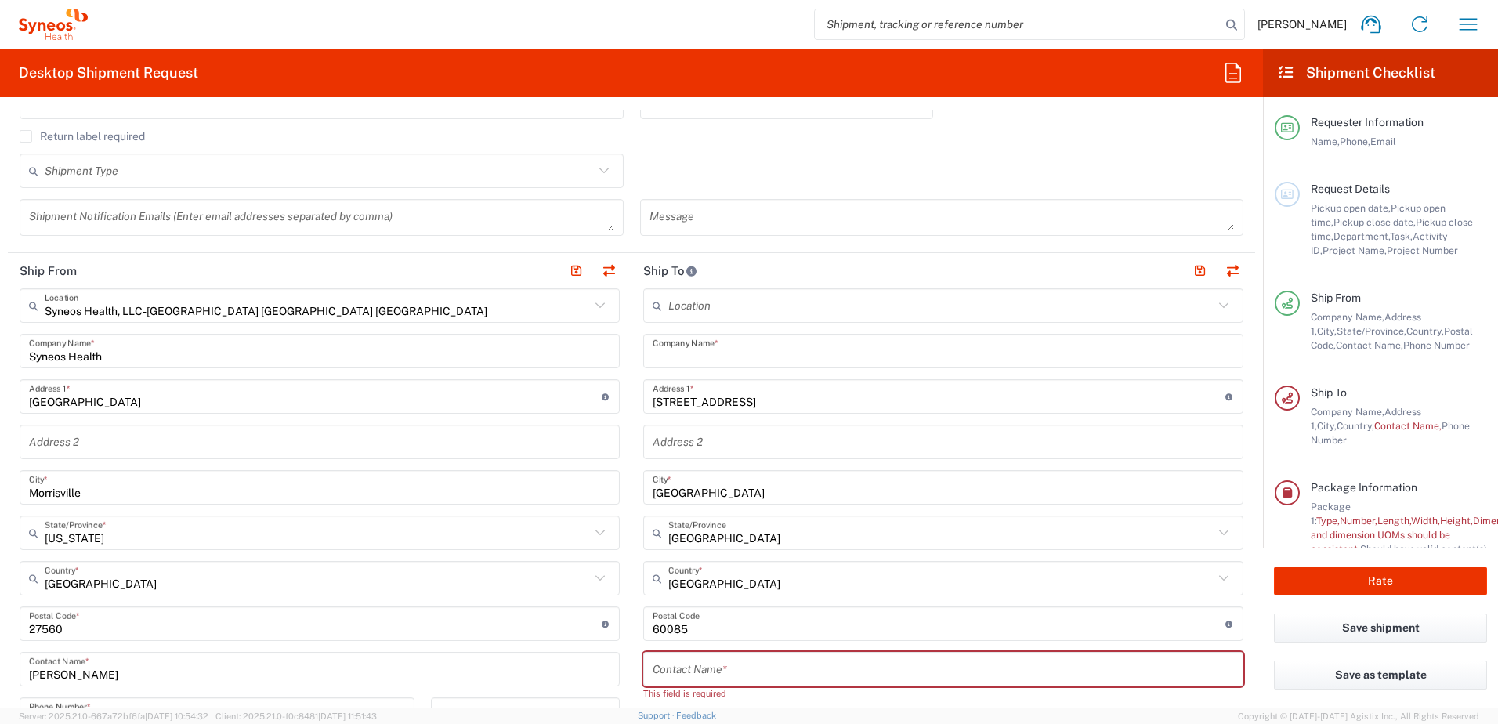
drag, startPoint x: 696, startPoint y: 647, endPoint x: 697, endPoint y: 639, distance: 8.8
click at [696, 647] on div "Location [PERSON_NAME] LLC-[GEOGRAPHIC_DATA] [GEOGRAPHIC_DATA] [GEOGRAPHIC_DATA…" at bounding box center [943, 624] width 600 height 672
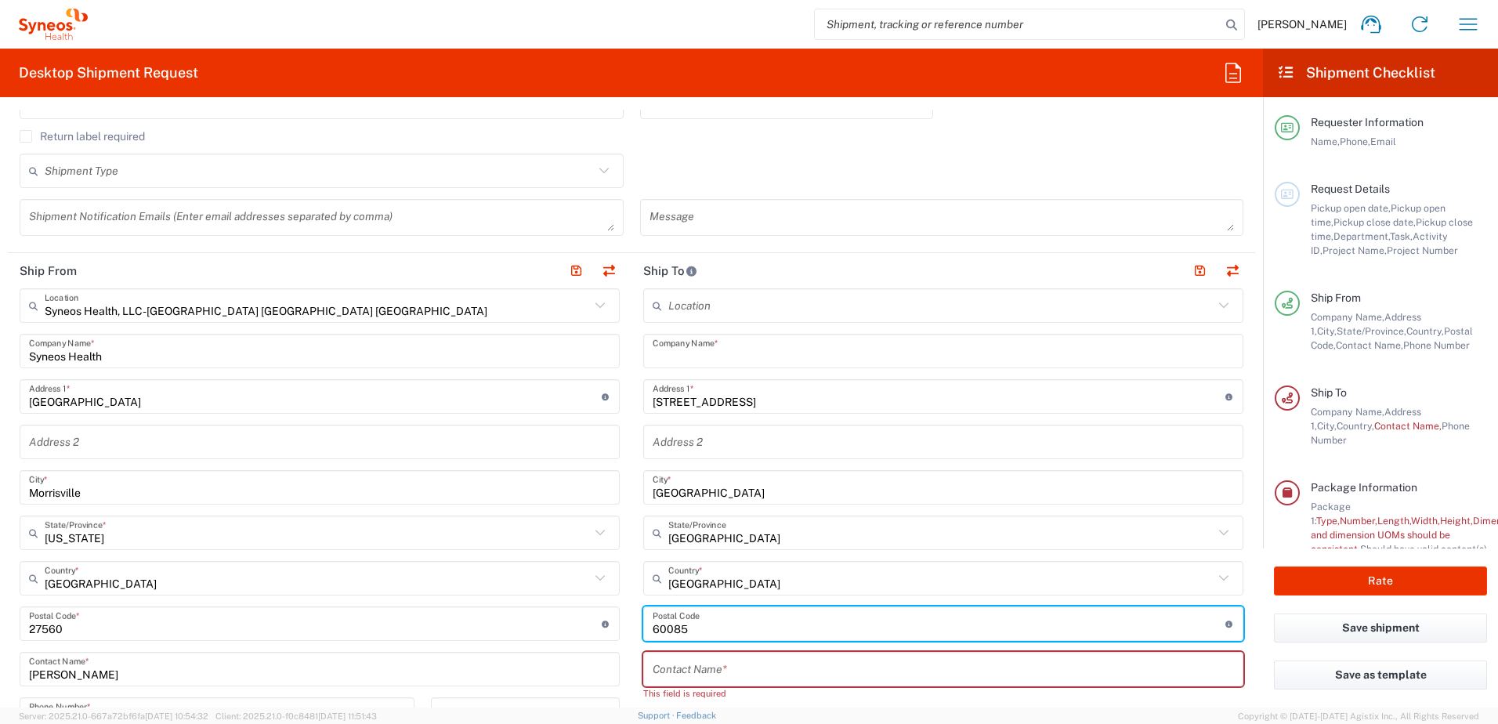
drag, startPoint x: 701, startPoint y: 631, endPoint x: 581, endPoint y: 629, distance: 119.9
click at [581, 629] on div "Ship From Syneos Health, LLC-[GEOGRAPHIC_DATA] [GEOGRAPHIC_DATA] [GEOGRAPHIC_DA…" at bounding box center [632, 610] width 1248 height 714
paste input "W14 8AH"
type input "W14 8AH"
click at [728, 680] on input "text" at bounding box center [943, 669] width 581 height 27
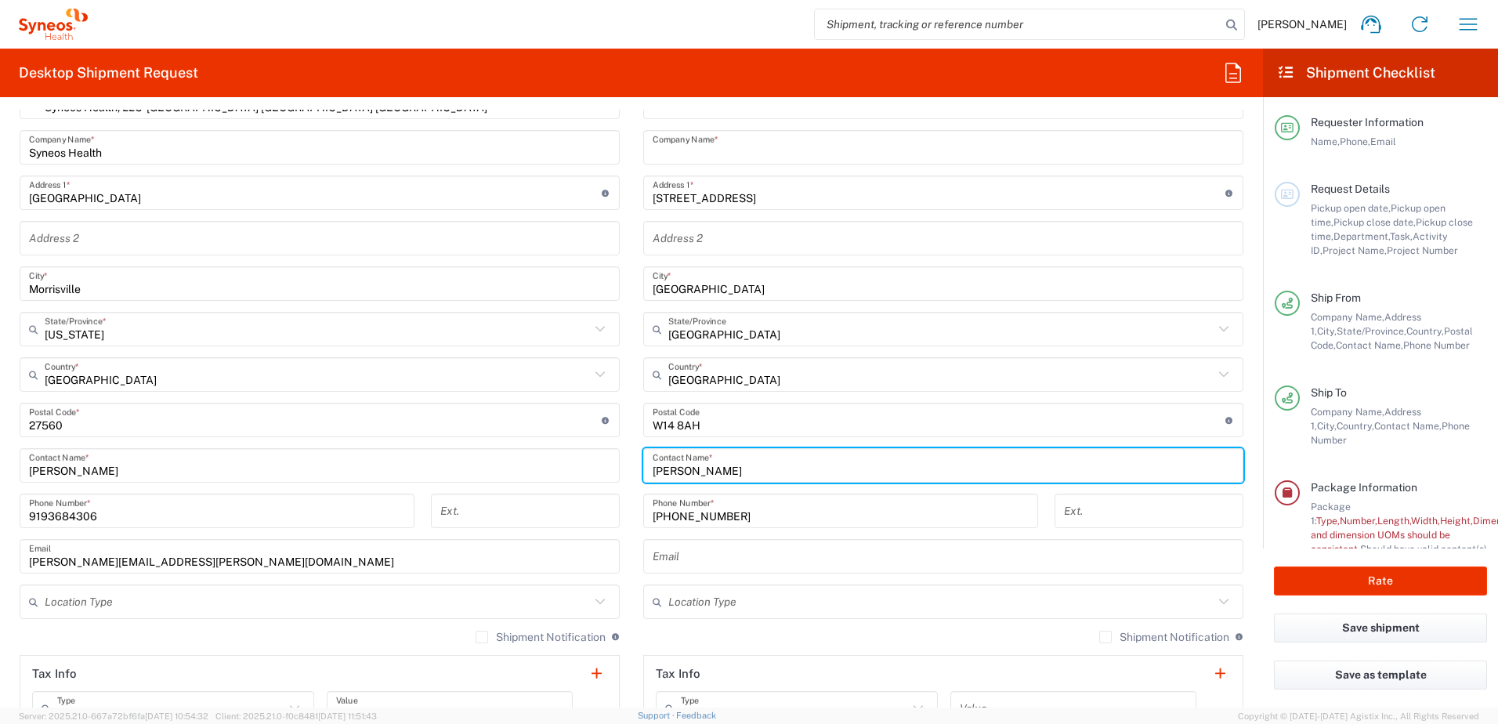
scroll to position [705, 0]
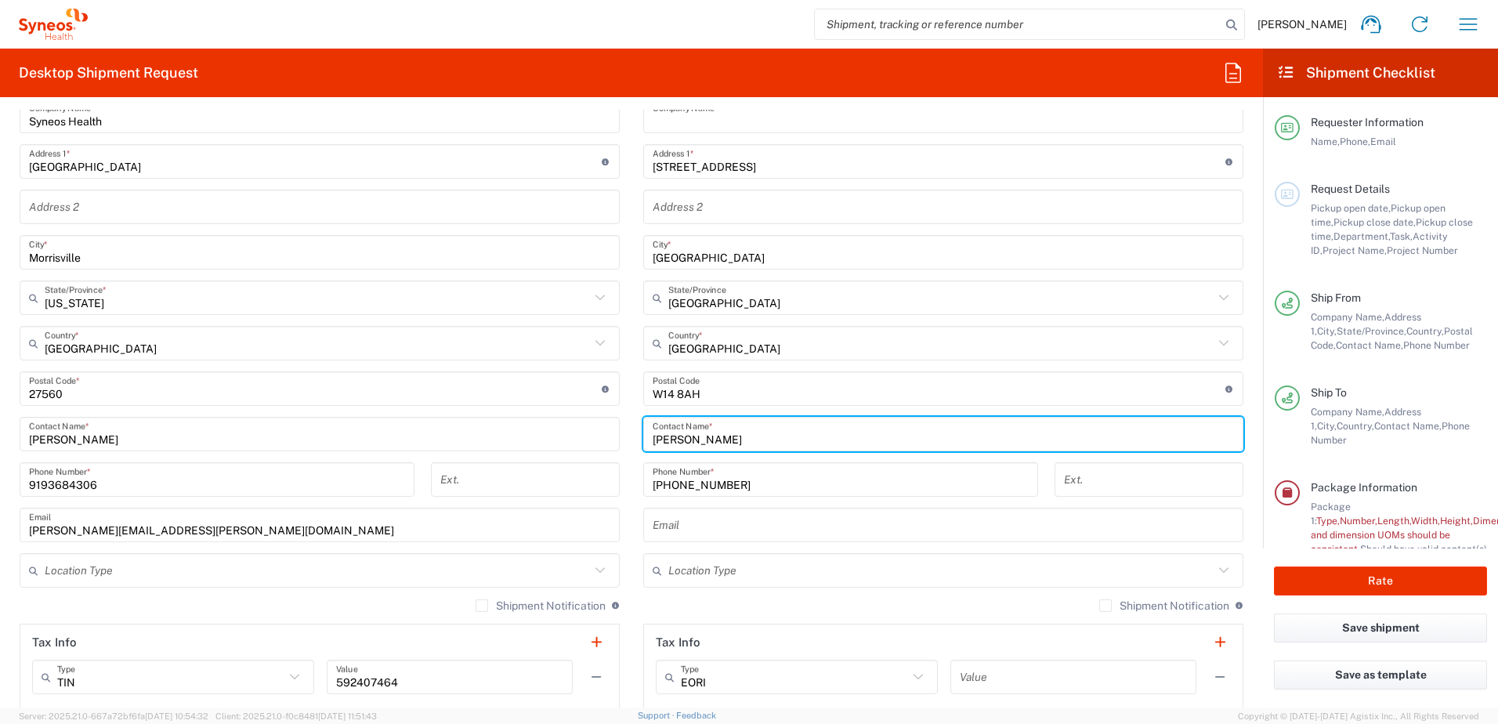
type input "[PERSON_NAME]"
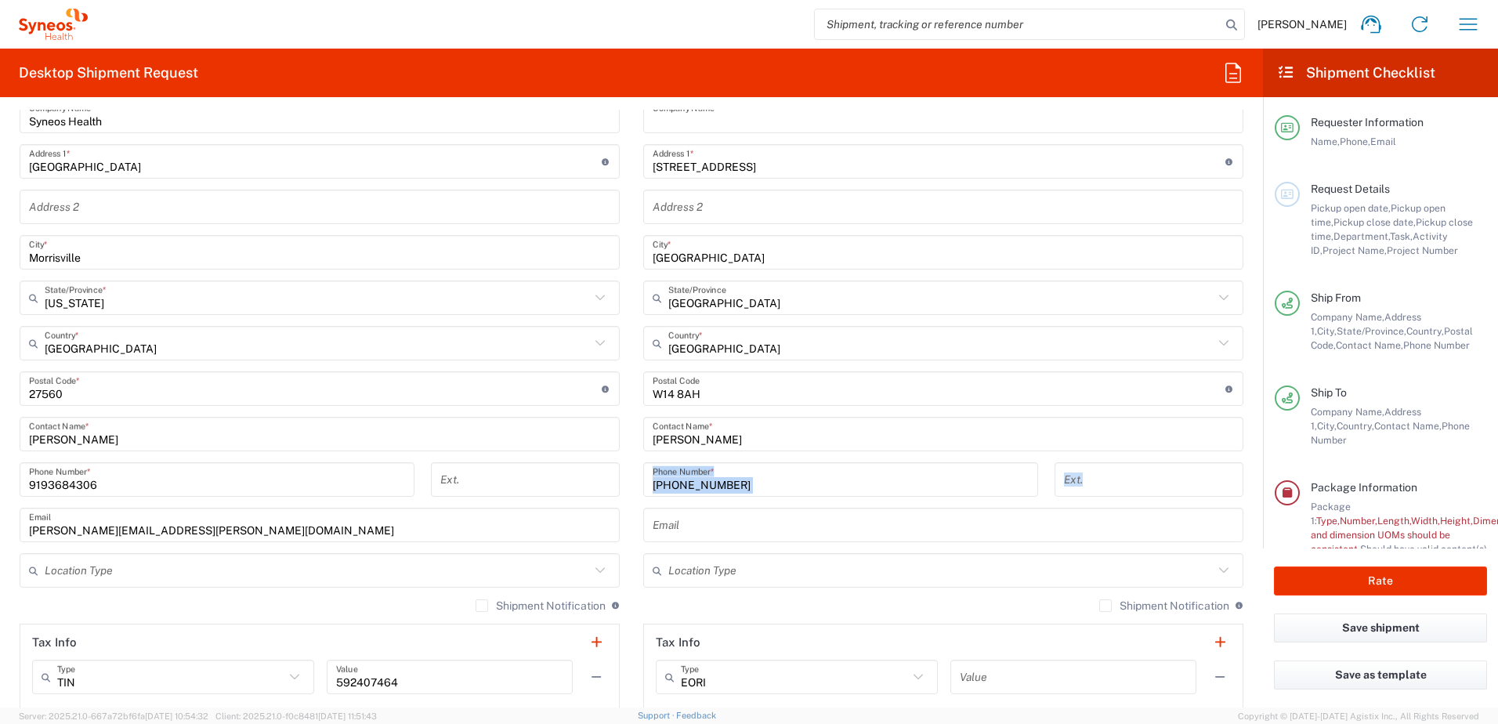
drag, startPoint x: 745, startPoint y: 509, endPoint x: 735, endPoint y: 519, distance: 14.4
click at [741, 514] on div "Location [PERSON_NAME] LLC-[GEOGRAPHIC_DATA] [GEOGRAPHIC_DATA] [GEOGRAPHIC_DATA…" at bounding box center [943, 382] width 600 height 658
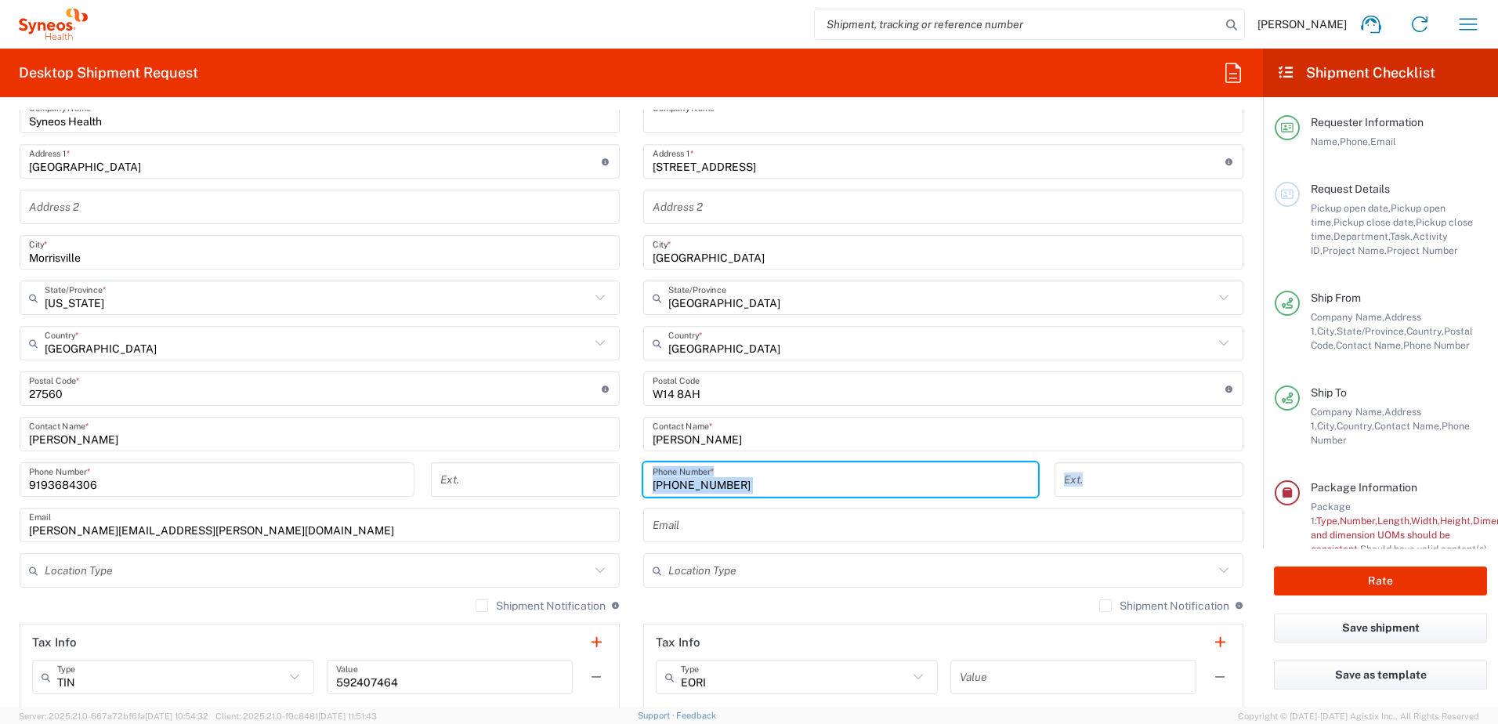
click at [738, 487] on input "[PHONE_NUMBER]" at bounding box center [841, 479] width 376 height 27
drag, startPoint x: 744, startPoint y: 487, endPoint x: 617, endPoint y: 478, distance: 127.3
click at [617, 478] on div "Ship From Syneos Health, LLC-[GEOGRAPHIC_DATA] [GEOGRAPHIC_DATA] [GEOGRAPHIC_DA…" at bounding box center [632, 368] width 1248 height 700
paste input "[PHONE_NUMBER]"
type input "[PHONE_NUMBER]"
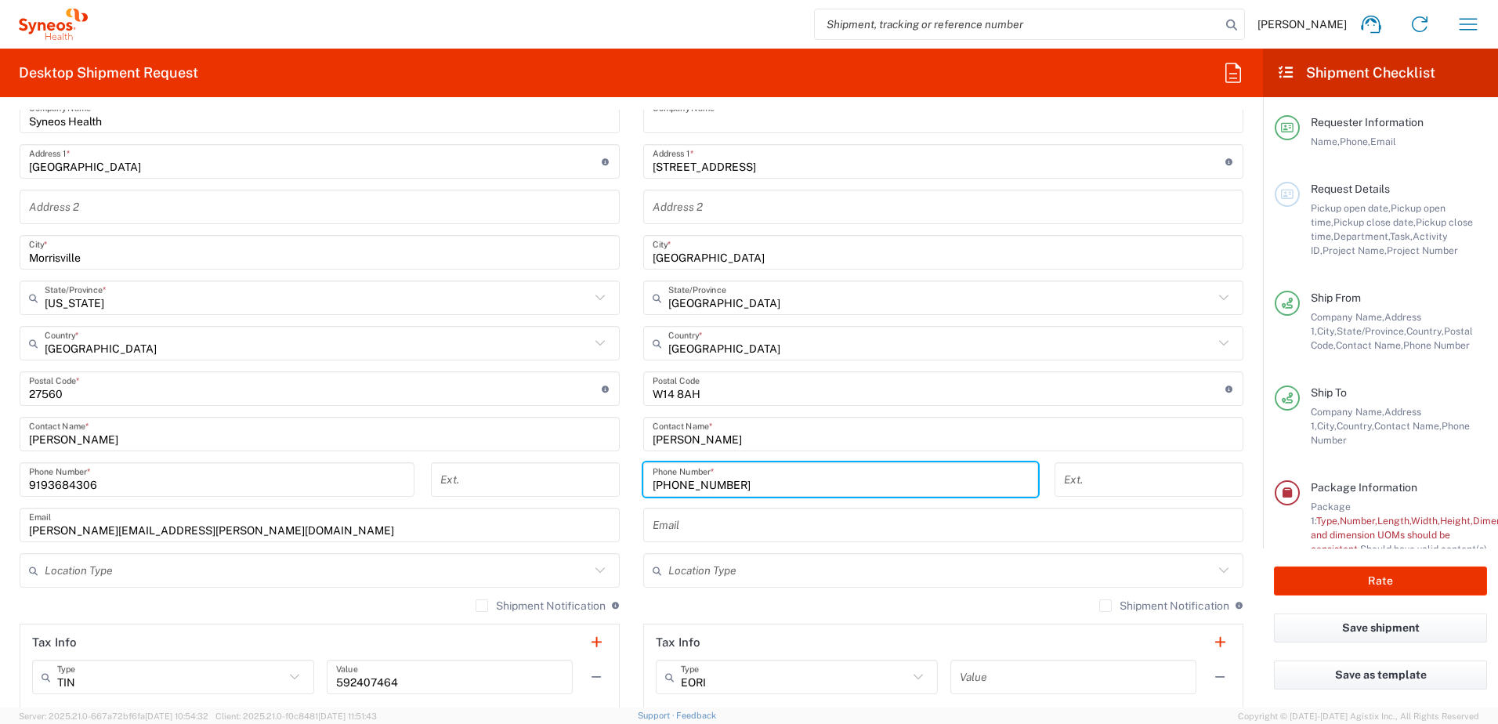
click at [698, 527] on input "text" at bounding box center [943, 525] width 581 height 27
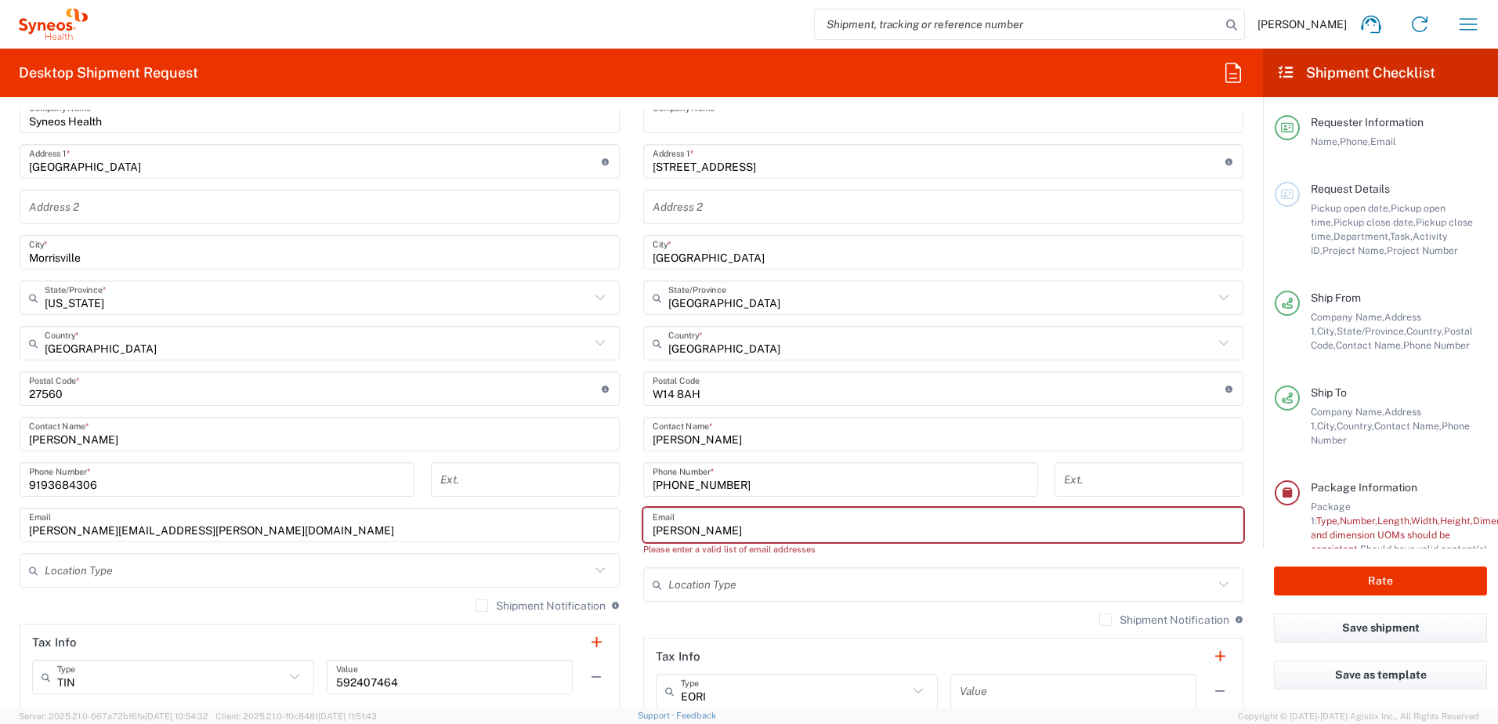
type input "[PERSON_NAME][EMAIL_ADDRESS][PERSON_NAME][DOMAIN_NAME]"
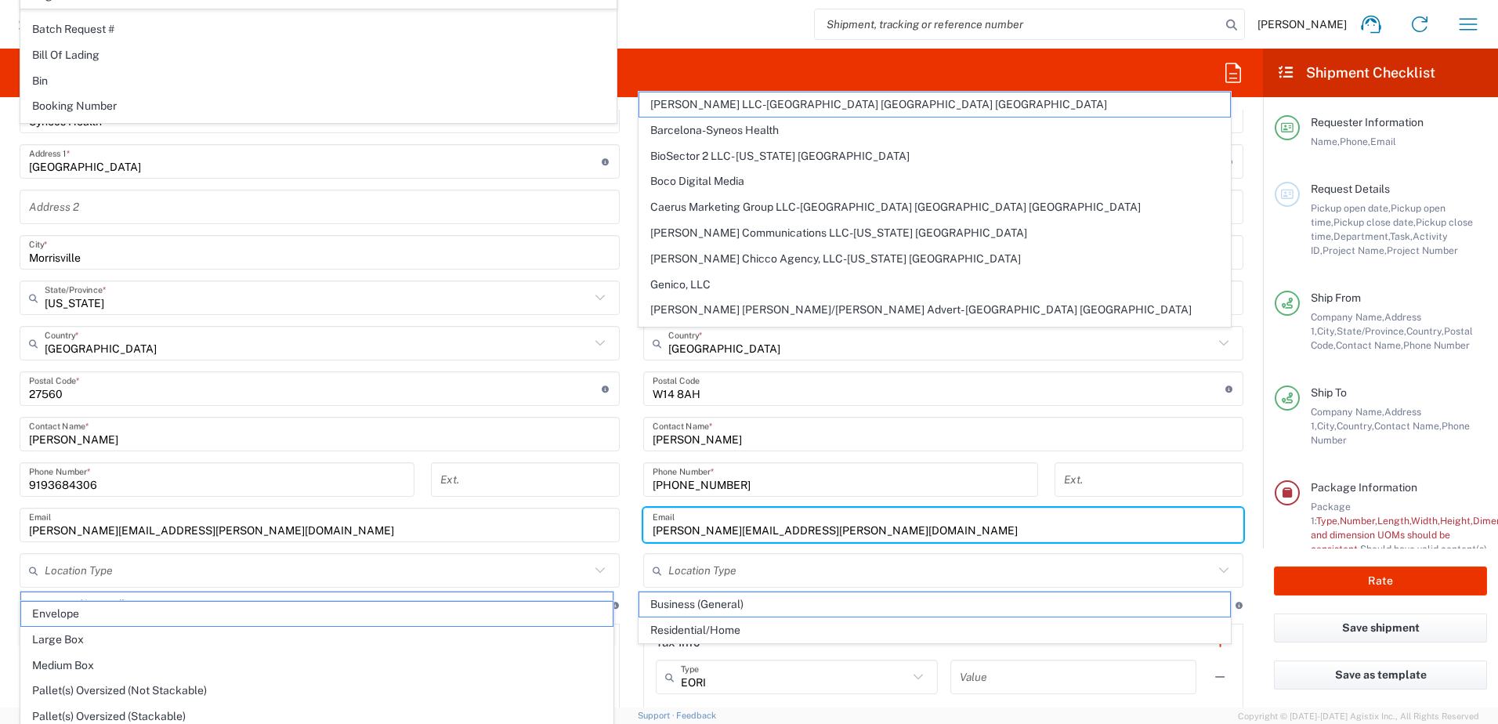
click at [1238, 562] on main "Location [PERSON_NAME] LLC-[GEOGRAPHIC_DATA] [GEOGRAPHIC_DATA] [GEOGRAPHIC_DATA…" at bounding box center [944, 382] width 624 height 658
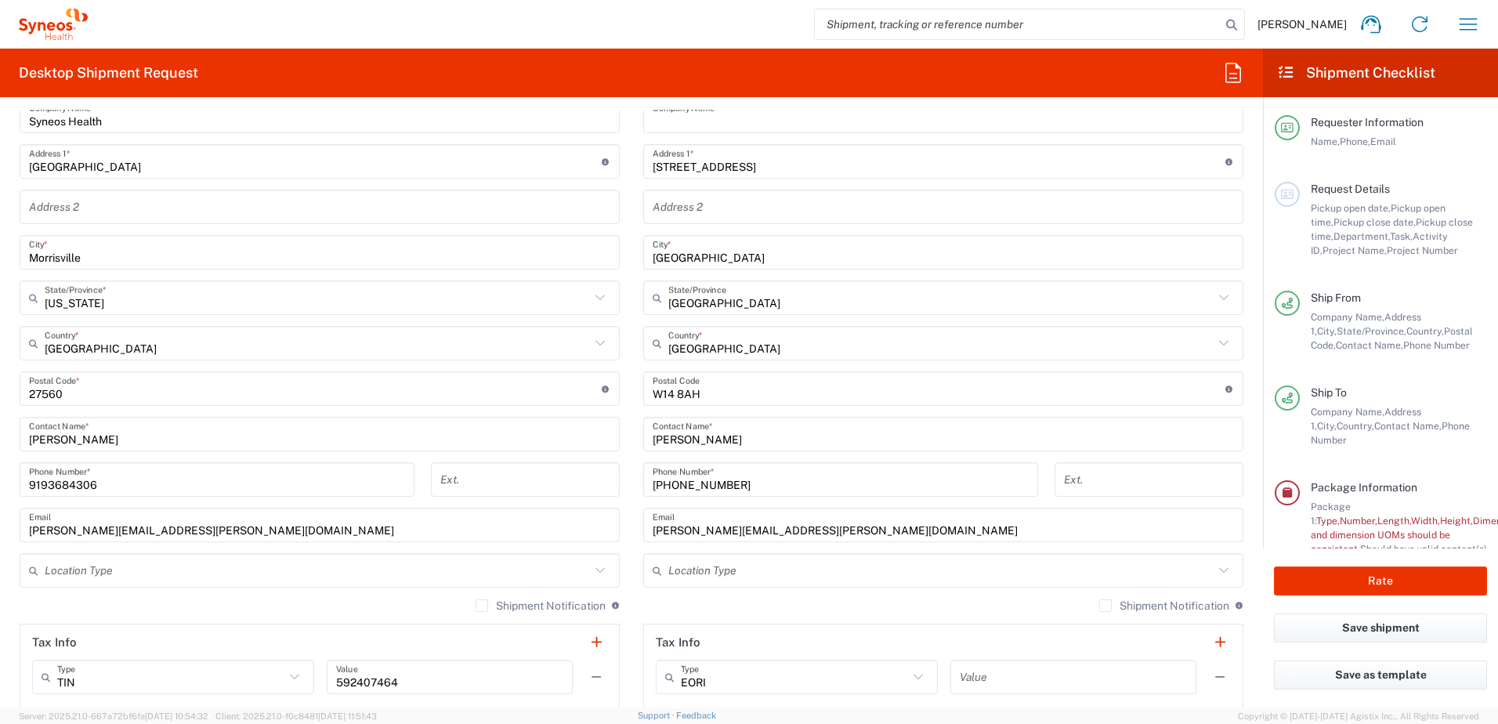
click at [715, 556] on div "Location Type" at bounding box center [943, 570] width 600 height 34
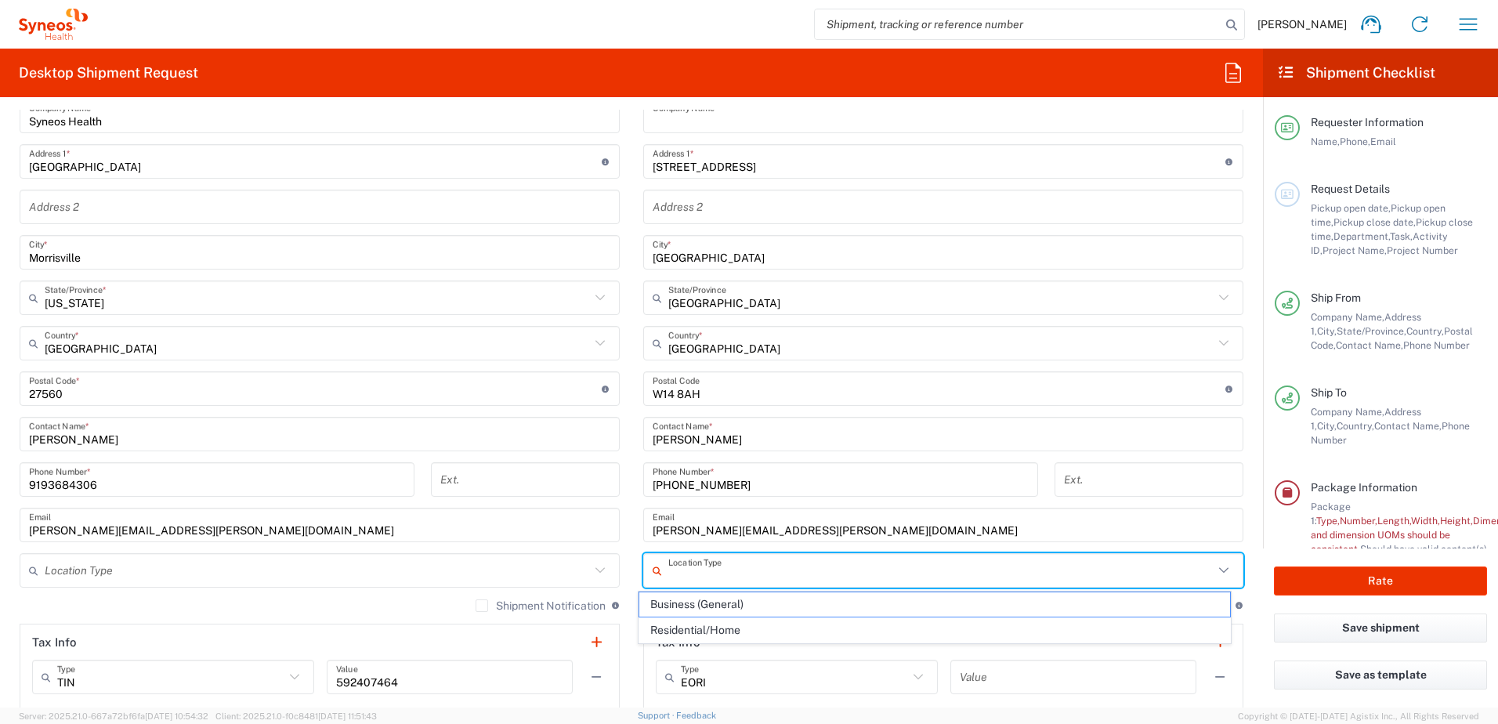
click at [712, 570] on input "text" at bounding box center [940, 570] width 545 height 27
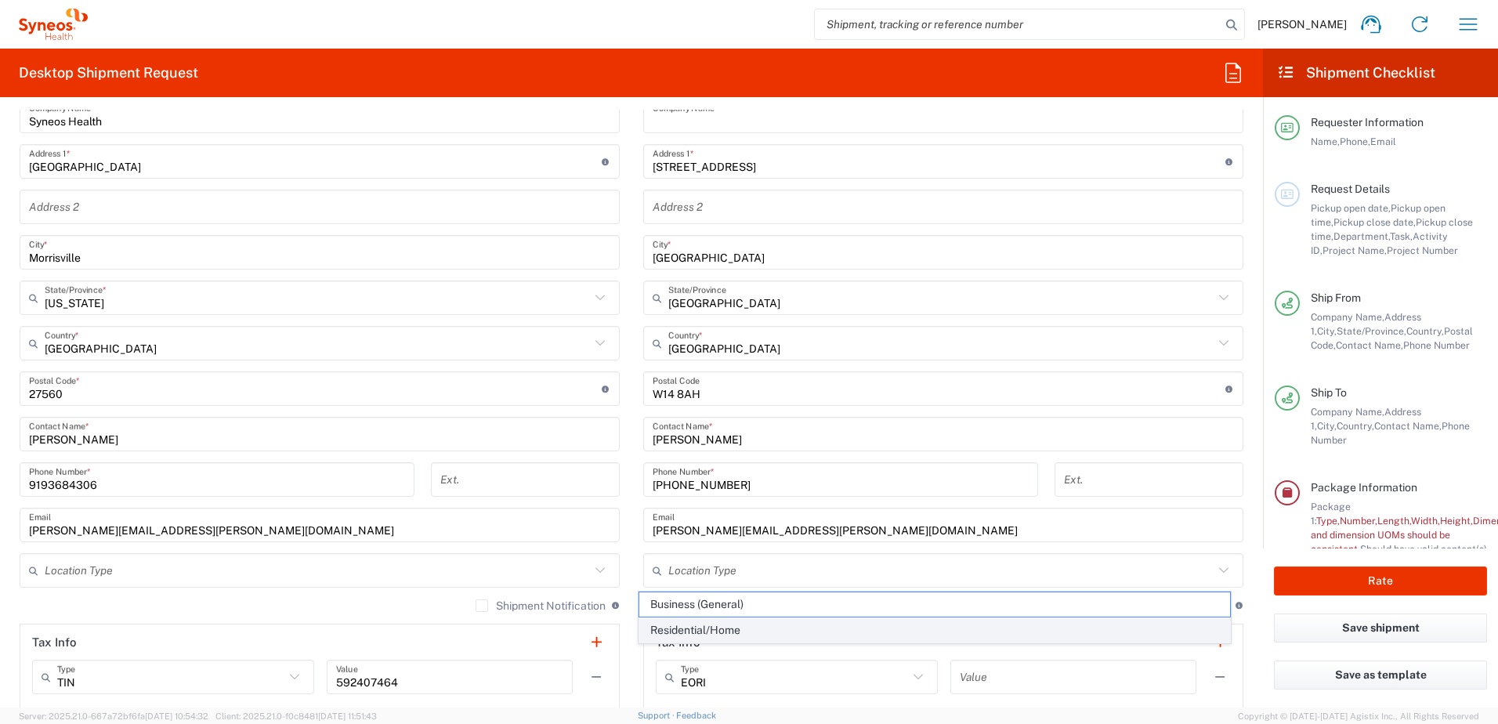
click at [708, 625] on span "Residential/Home" at bounding box center [935, 630] width 592 height 24
type input "Residential/Home"
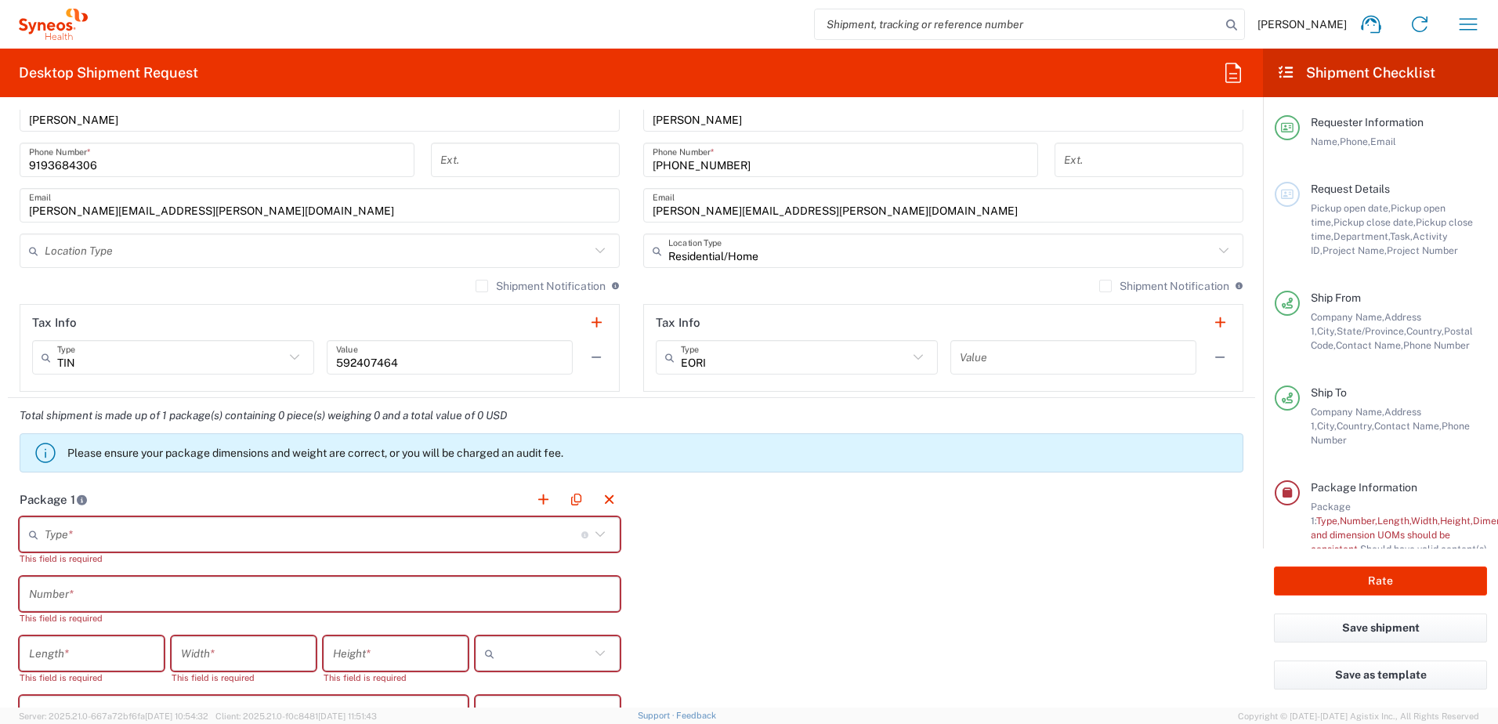
scroll to position [1097, 0]
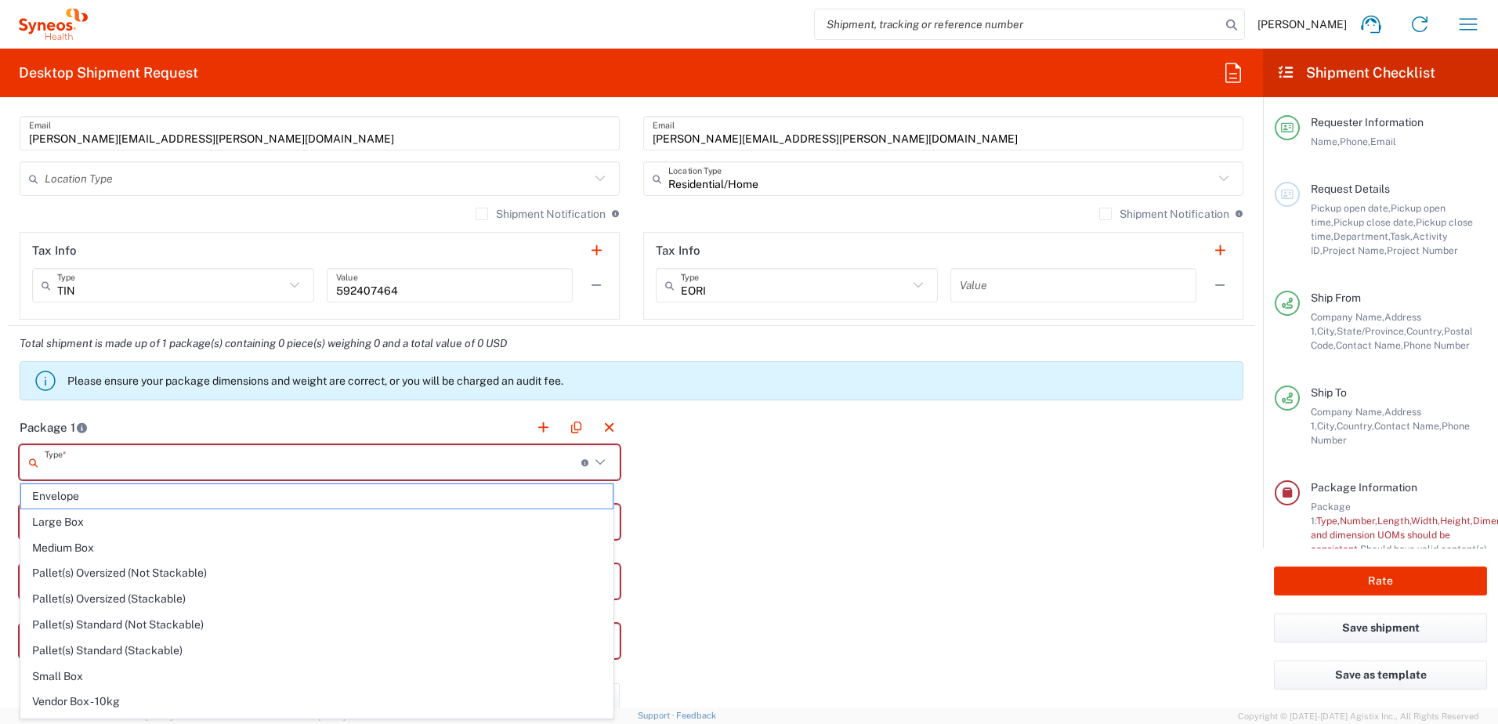
click at [498, 465] on input "text" at bounding box center [313, 462] width 537 height 27
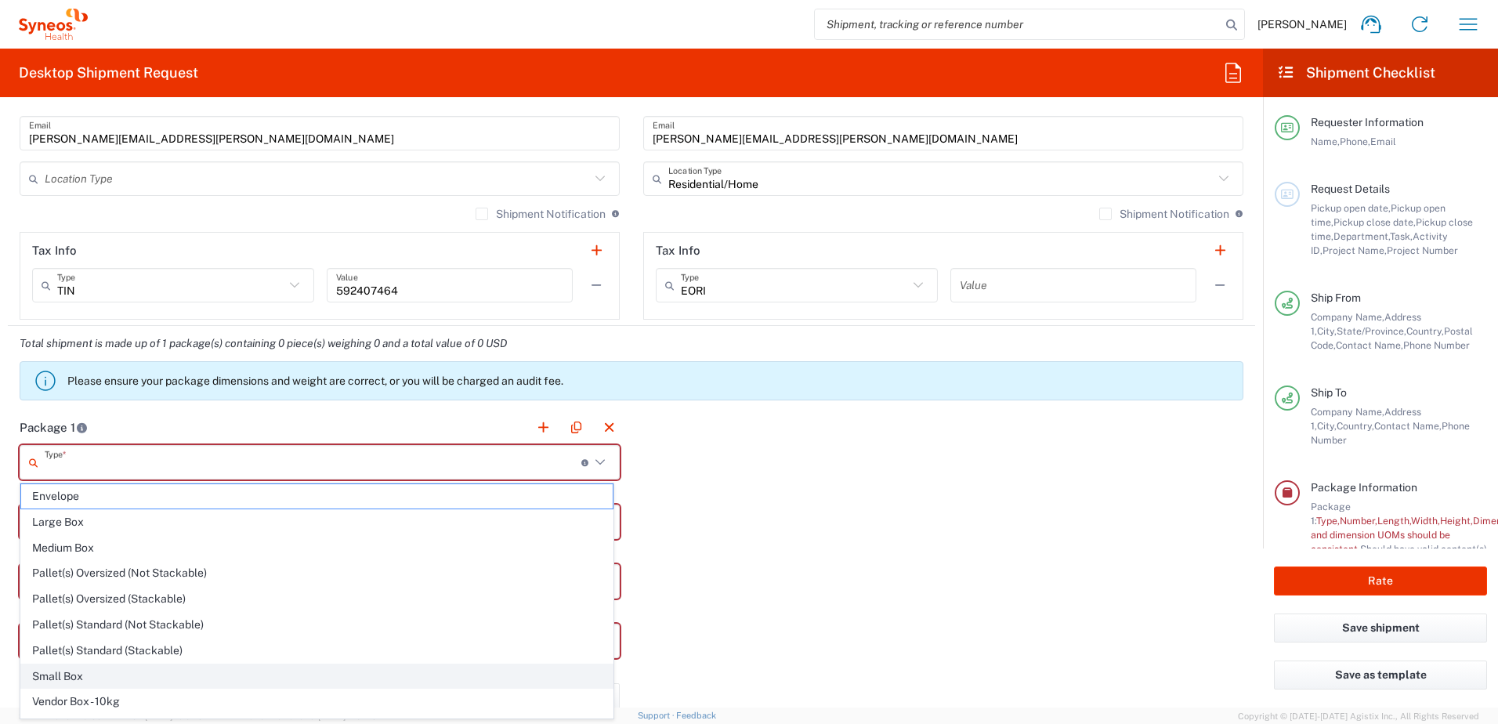
scroll to position [48, 0]
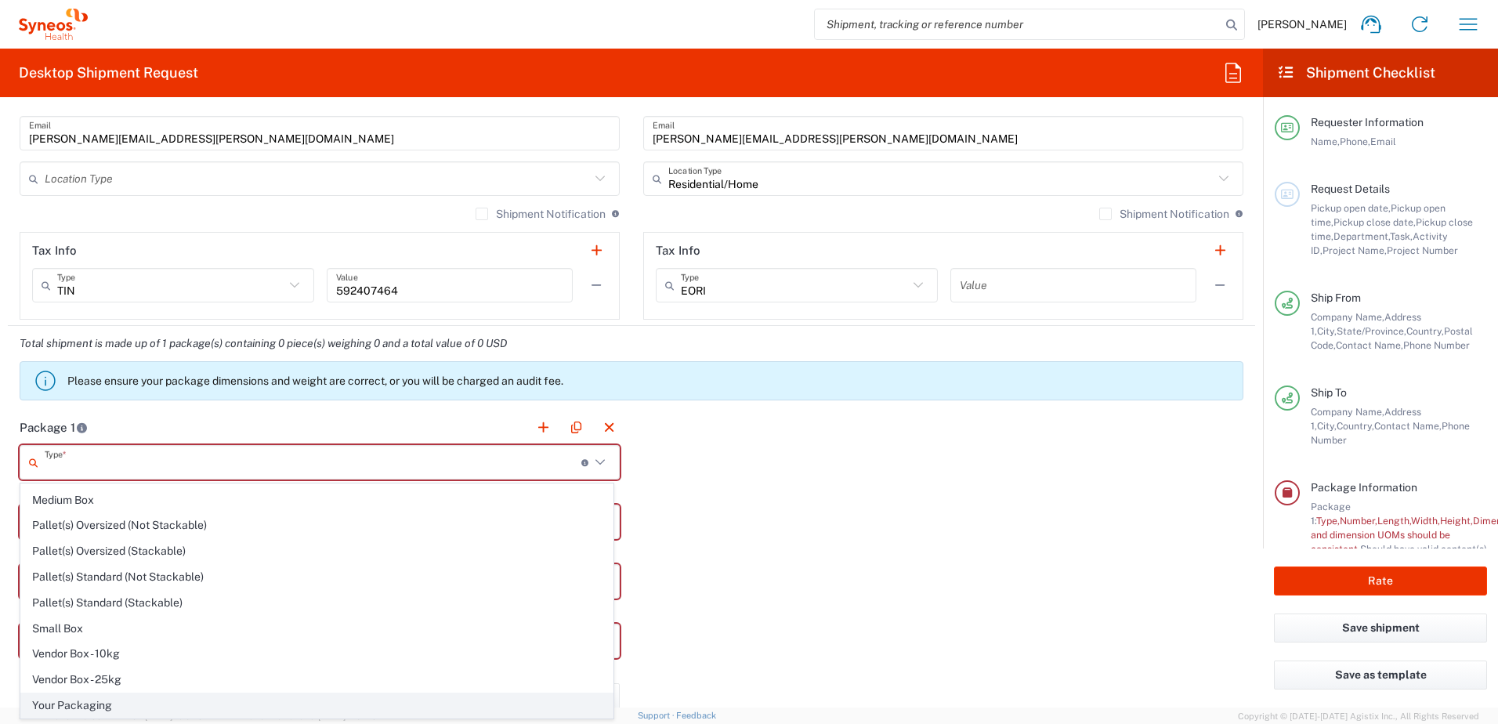
click at [87, 702] on span "Your Packaging" at bounding box center [317, 706] width 592 height 24
type input "Your Packaging"
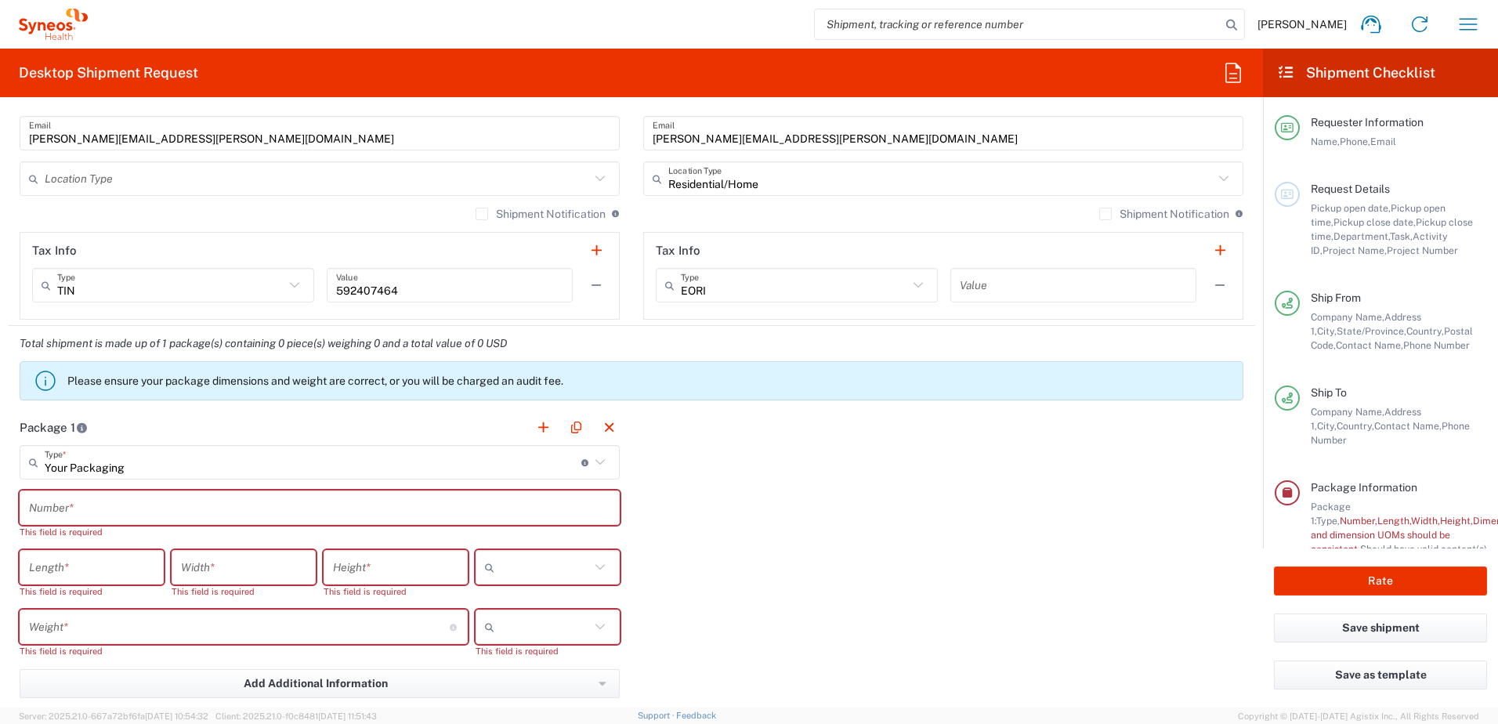
click at [49, 571] on input "number" at bounding box center [91, 567] width 125 height 27
type input "14"
click at [234, 568] on input "number" at bounding box center [243, 567] width 125 height 27
type input "10"
click at [377, 576] on input "number" at bounding box center [395, 567] width 125 height 27
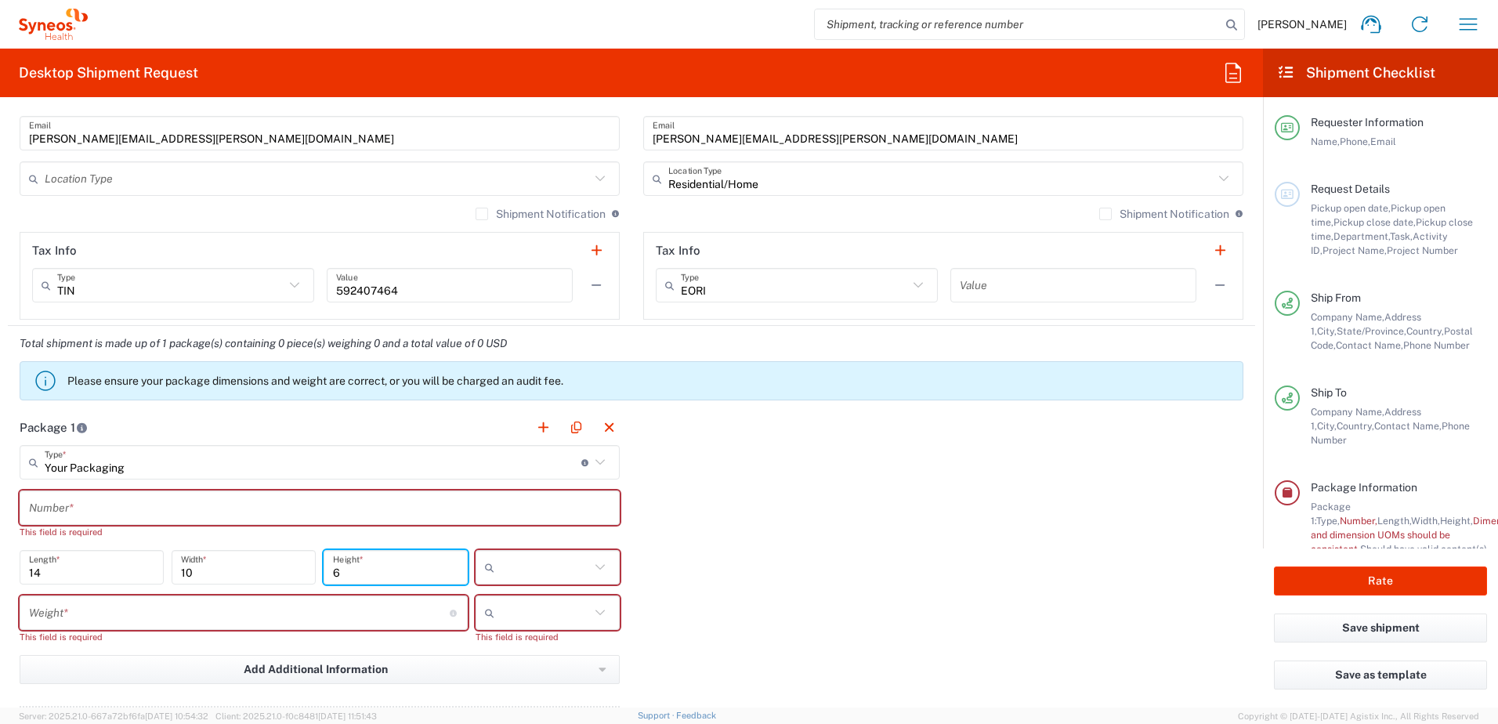
type input "6"
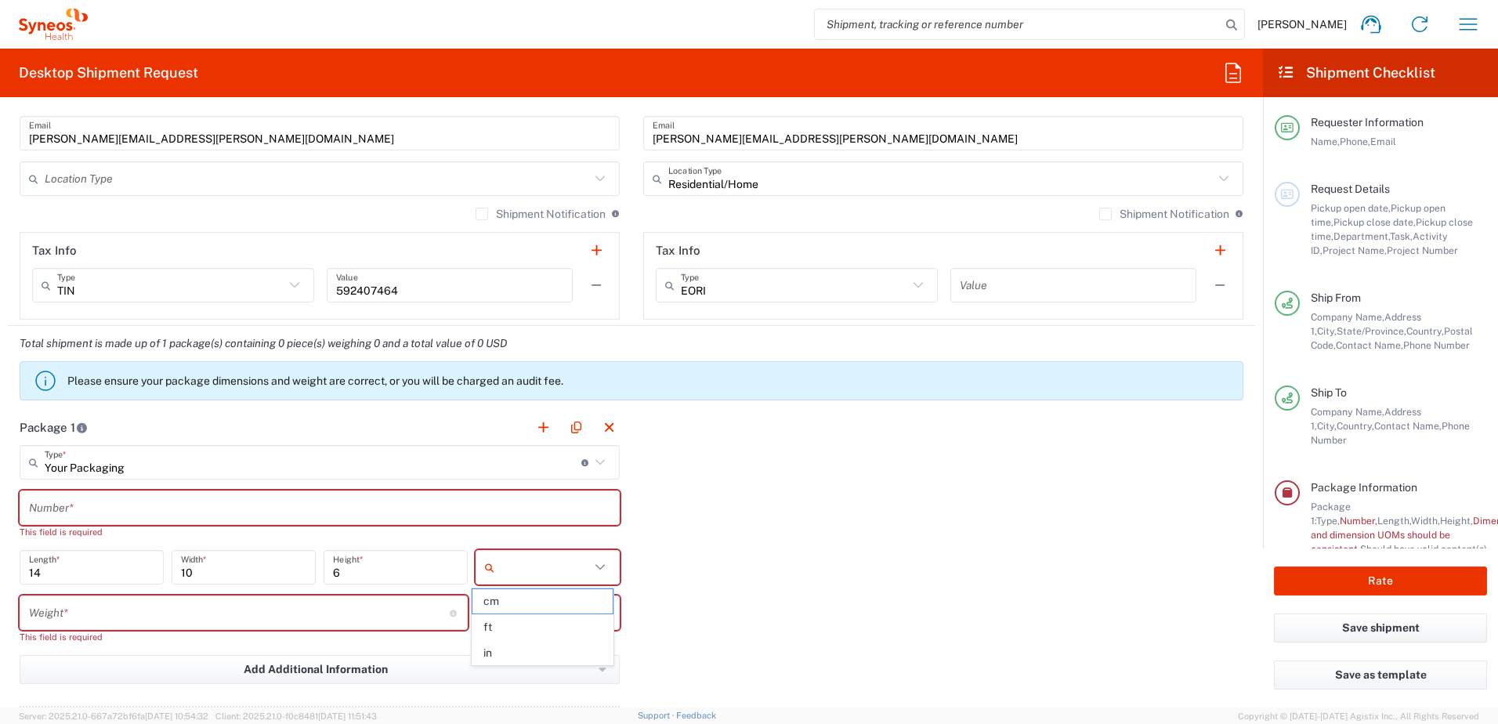
click at [536, 572] on input "text" at bounding box center [545, 567] width 89 height 25
click at [495, 654] on span "in" at bounding box center [542, 653] width 139 height 24
type input "in"
click at [201, 509] on input "text" at bounding box center [319, 507] width 581 height 27
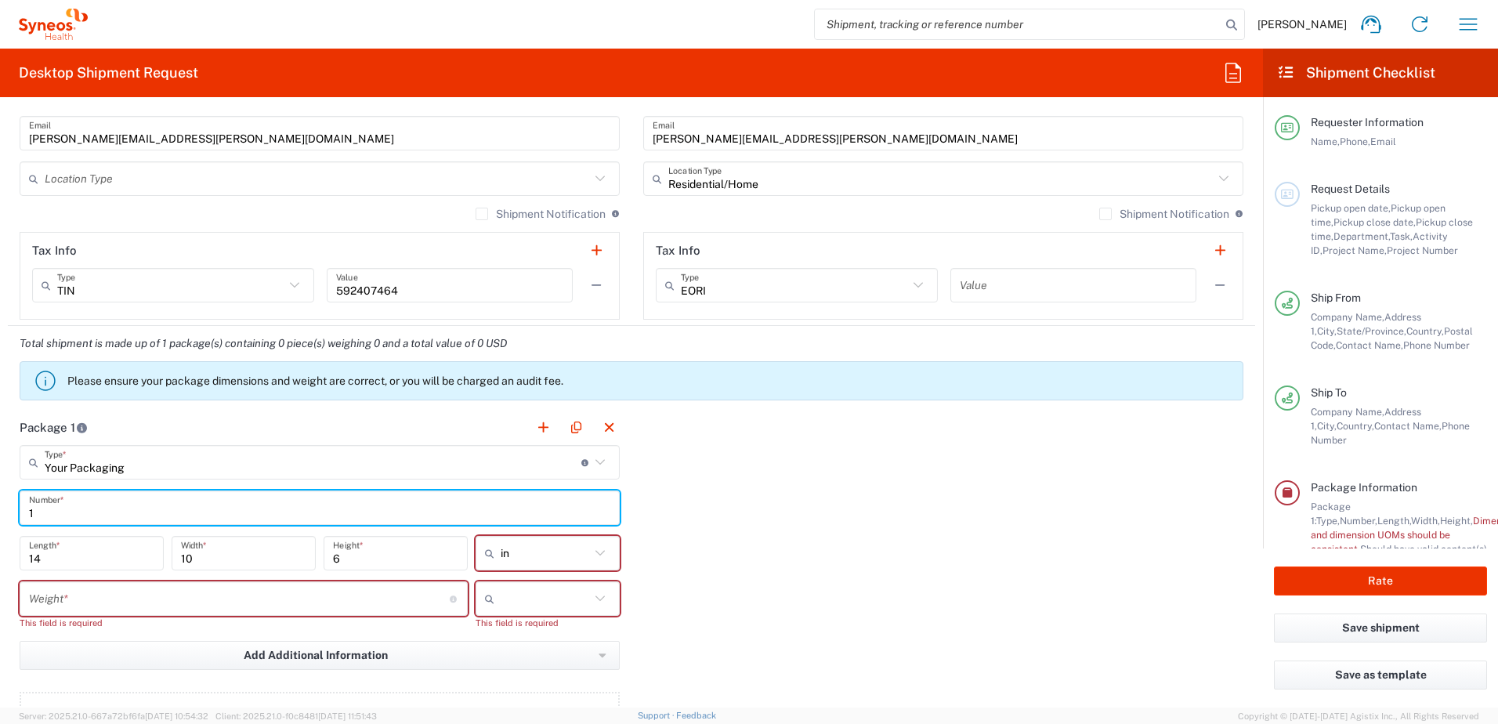
type input "1"
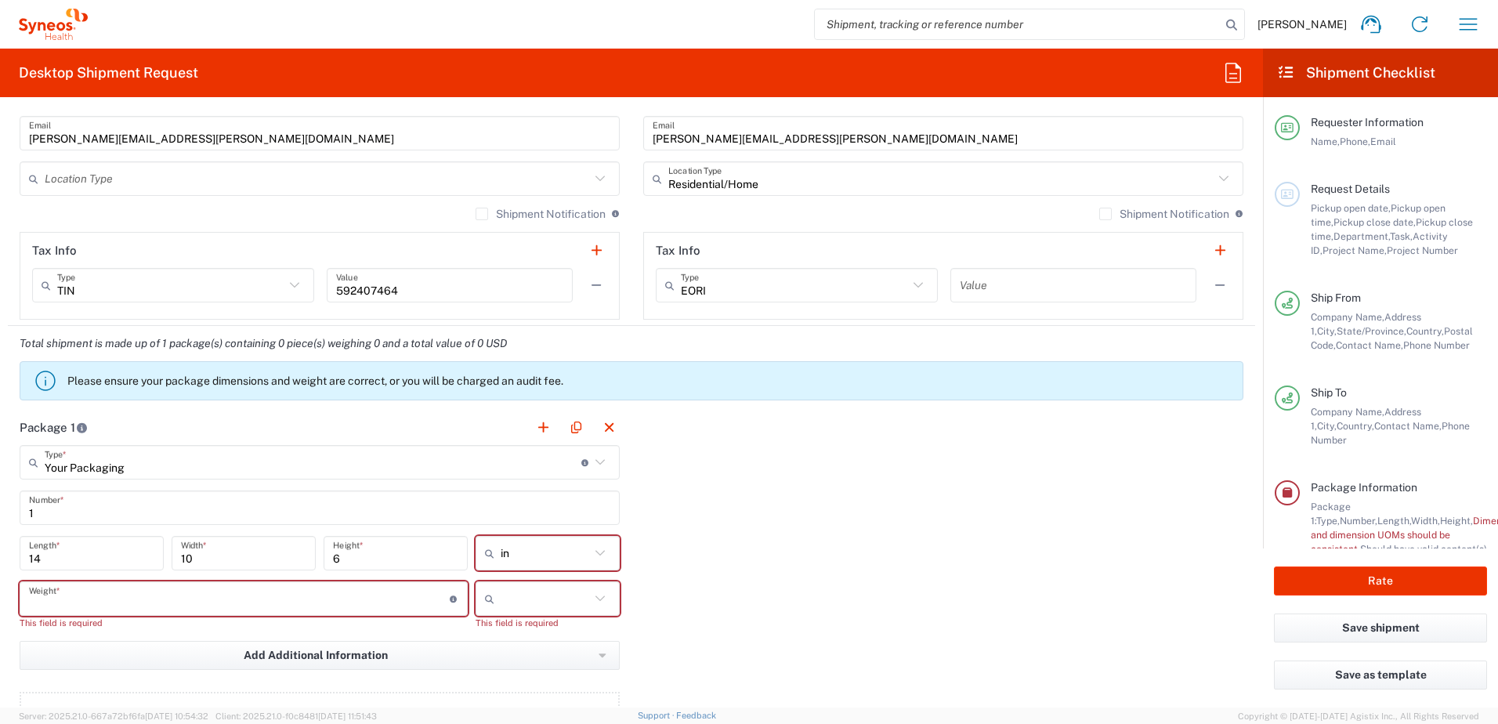
click at [132, 596] on input "number" at bounding box center [239, 598] width 421 height 27
type input "2"
click at [488, 603] on icon at bounding box center [493, 598] width 16 height 25
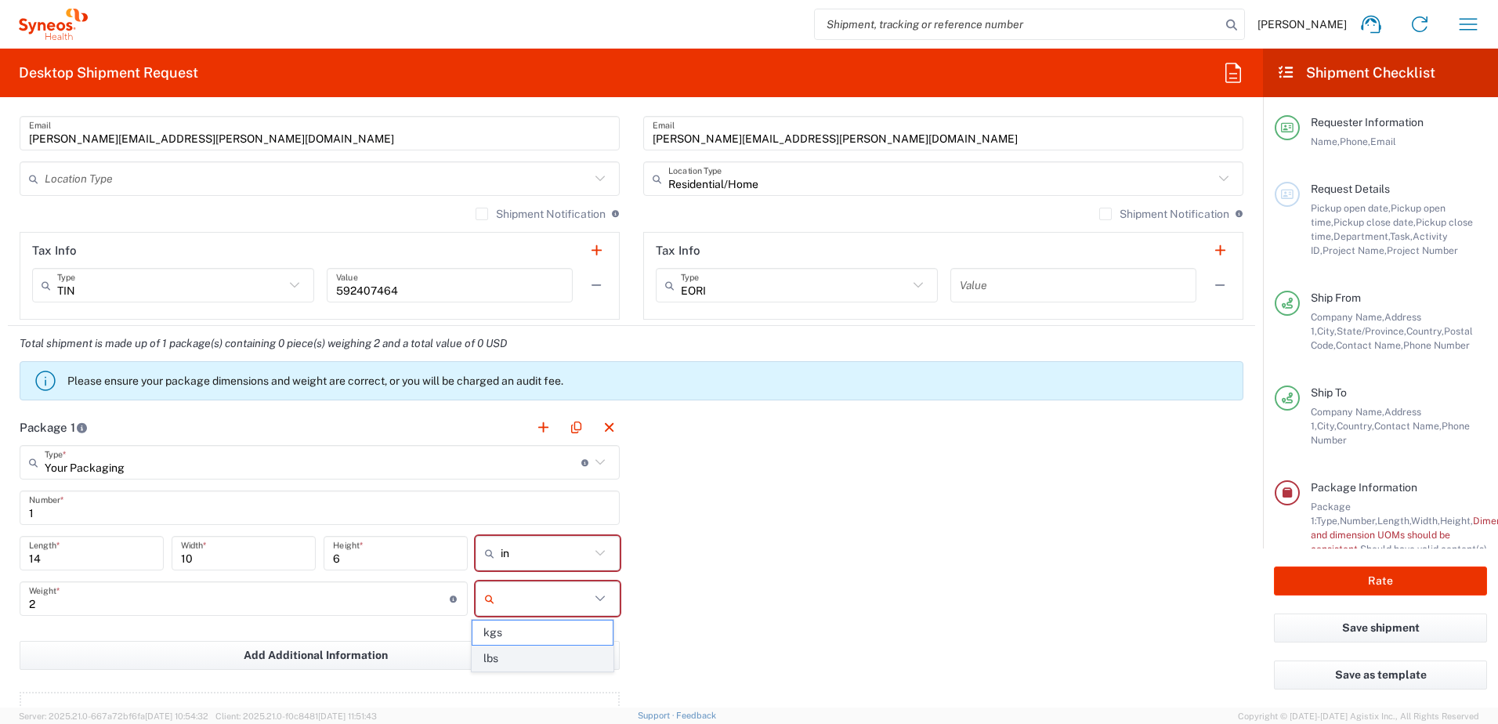
click at [503, 651] on span "lbs" at bounding box center [542, 659] width 139 height 24
type input "lbs"
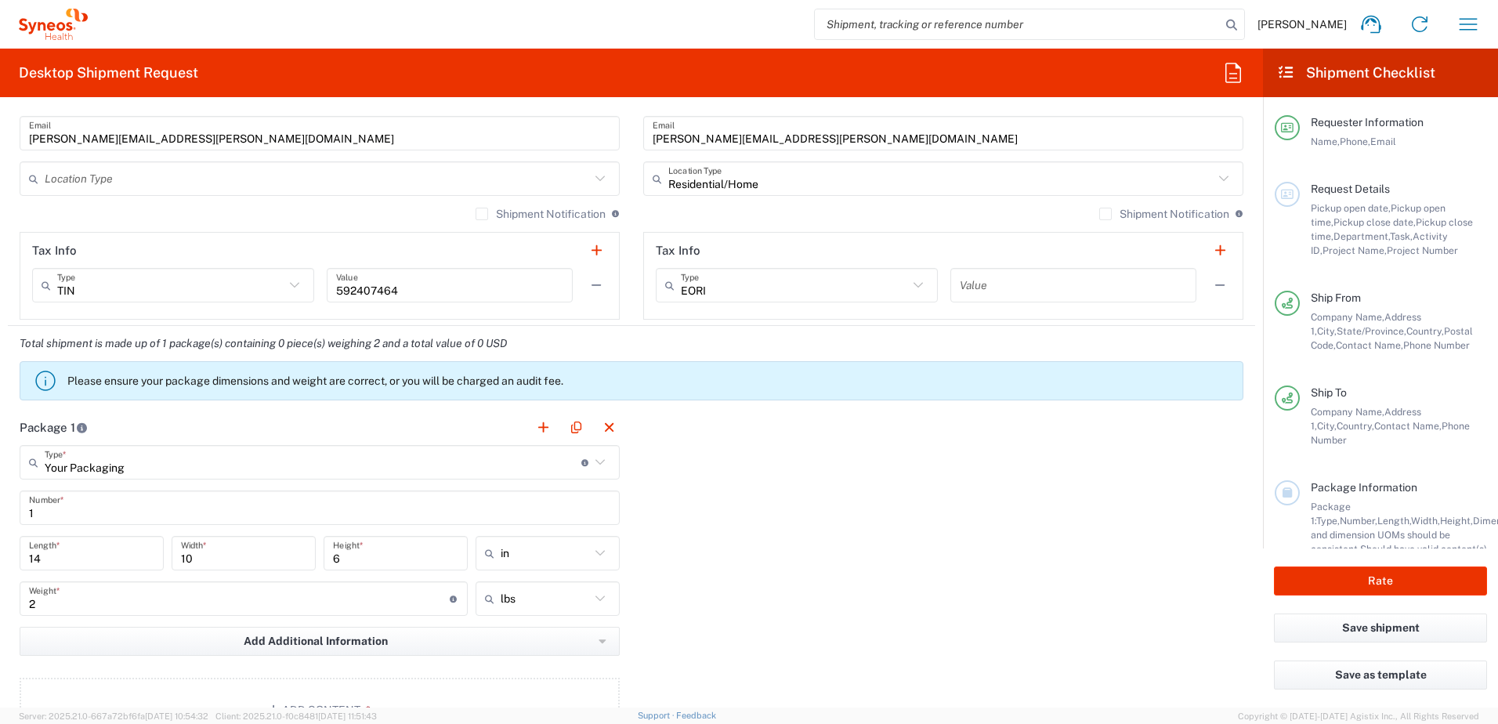
click at [666, 636] on div "Package 1 Your Packaging Type * Material used to package goods Envelope Large B…" at bounding box center [632, 582] width 1248 height 344
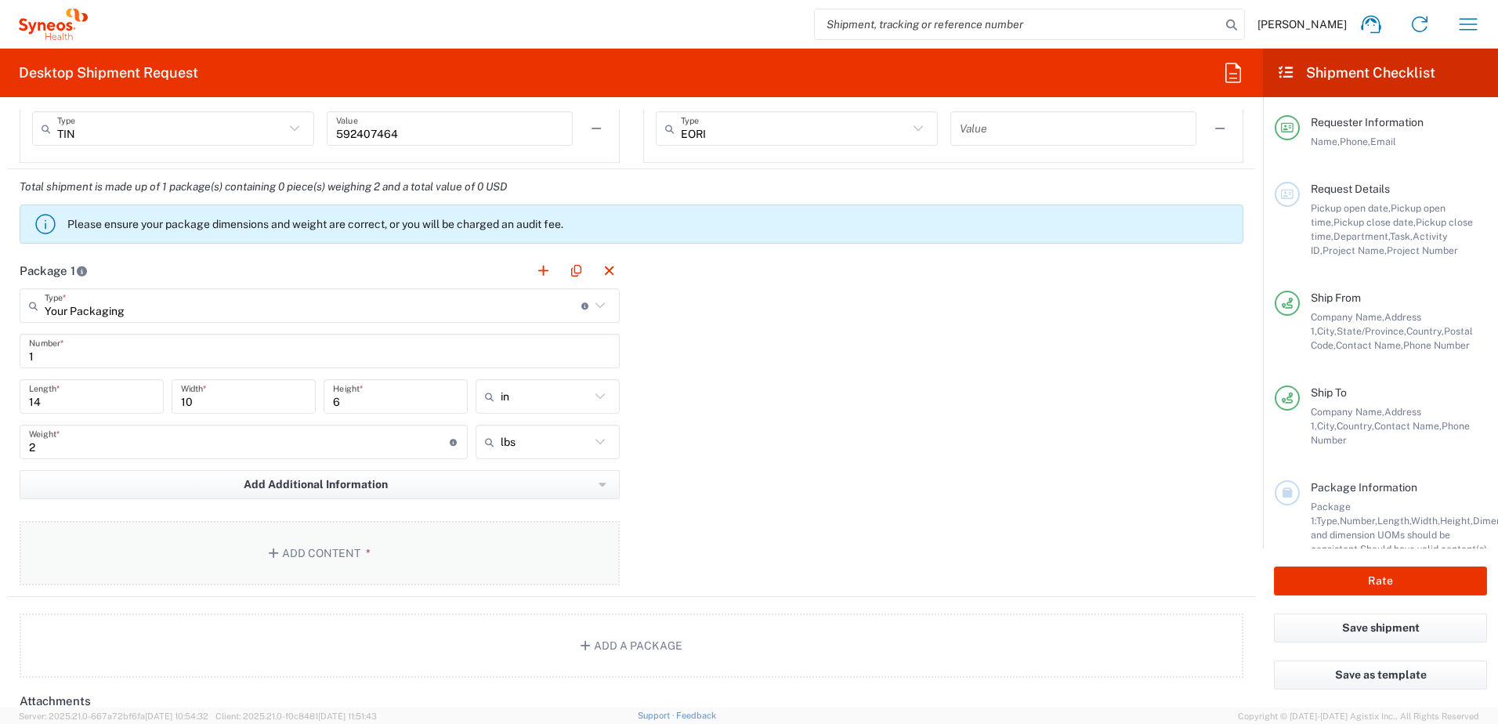
click at [306, 566] on button "Add Content *" at bounding box center [320, 553] width 600 height 64
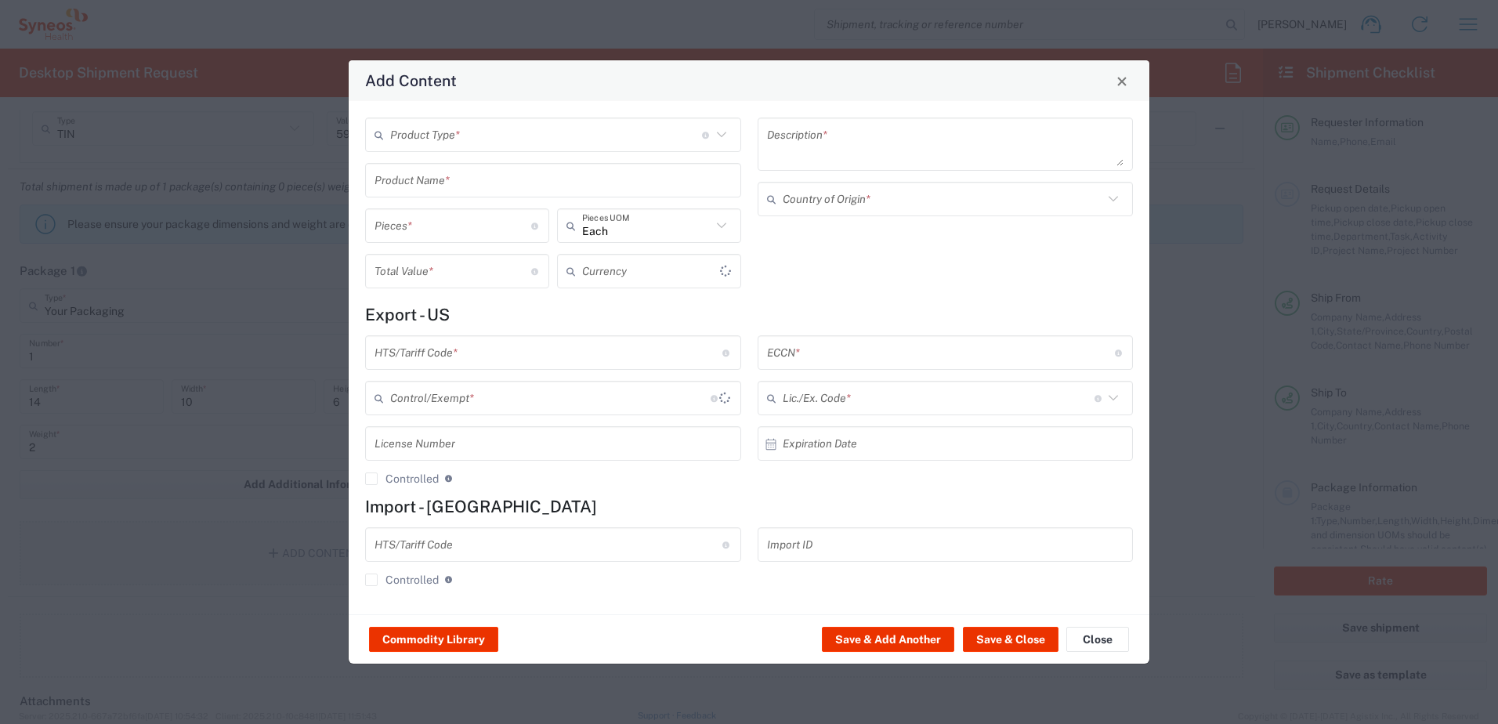
type input "US Dollar"
click at [440, 135] on input "text" at bounding box center [546, 134] width 312 height 27
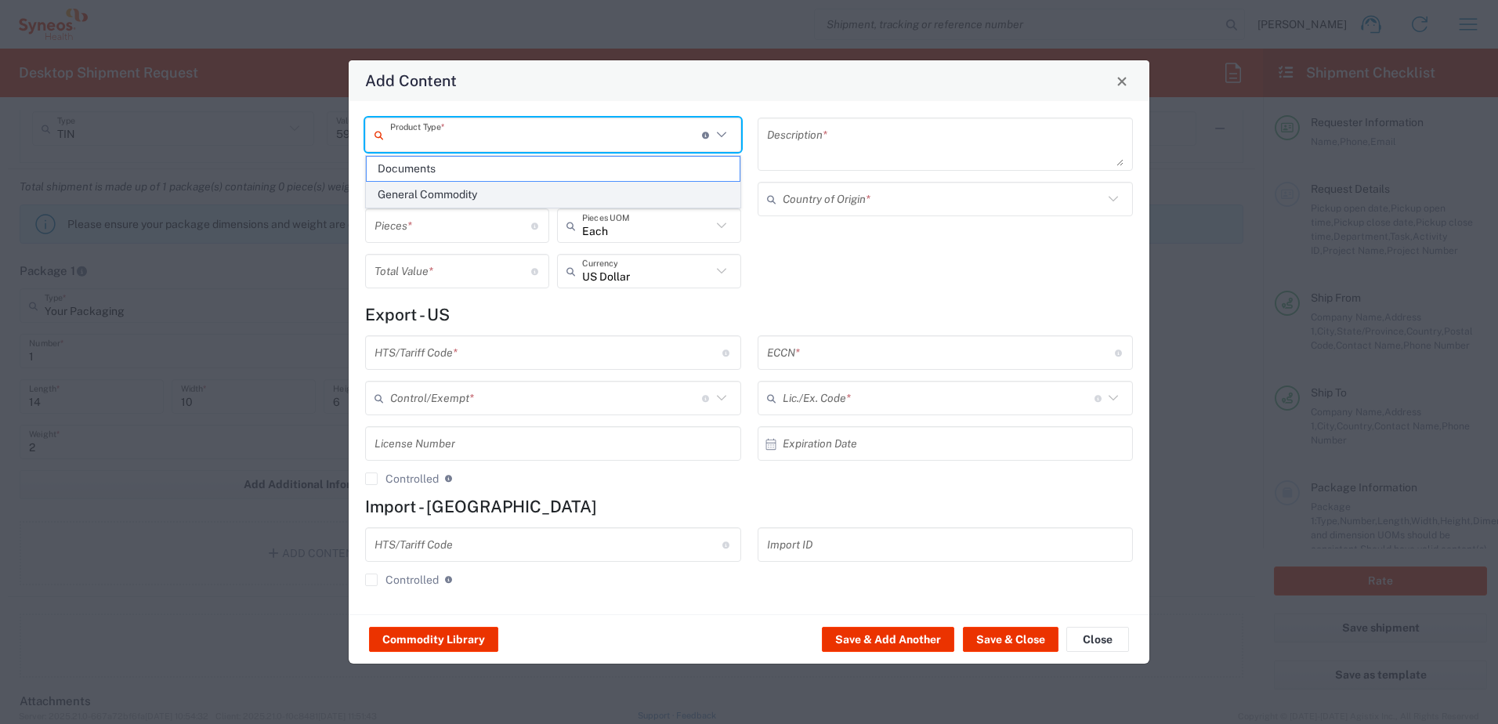
click at [439, 187] on span "General Commodity" at bounding box center [553, 195] width 373 height 24
type input "General Commodity"
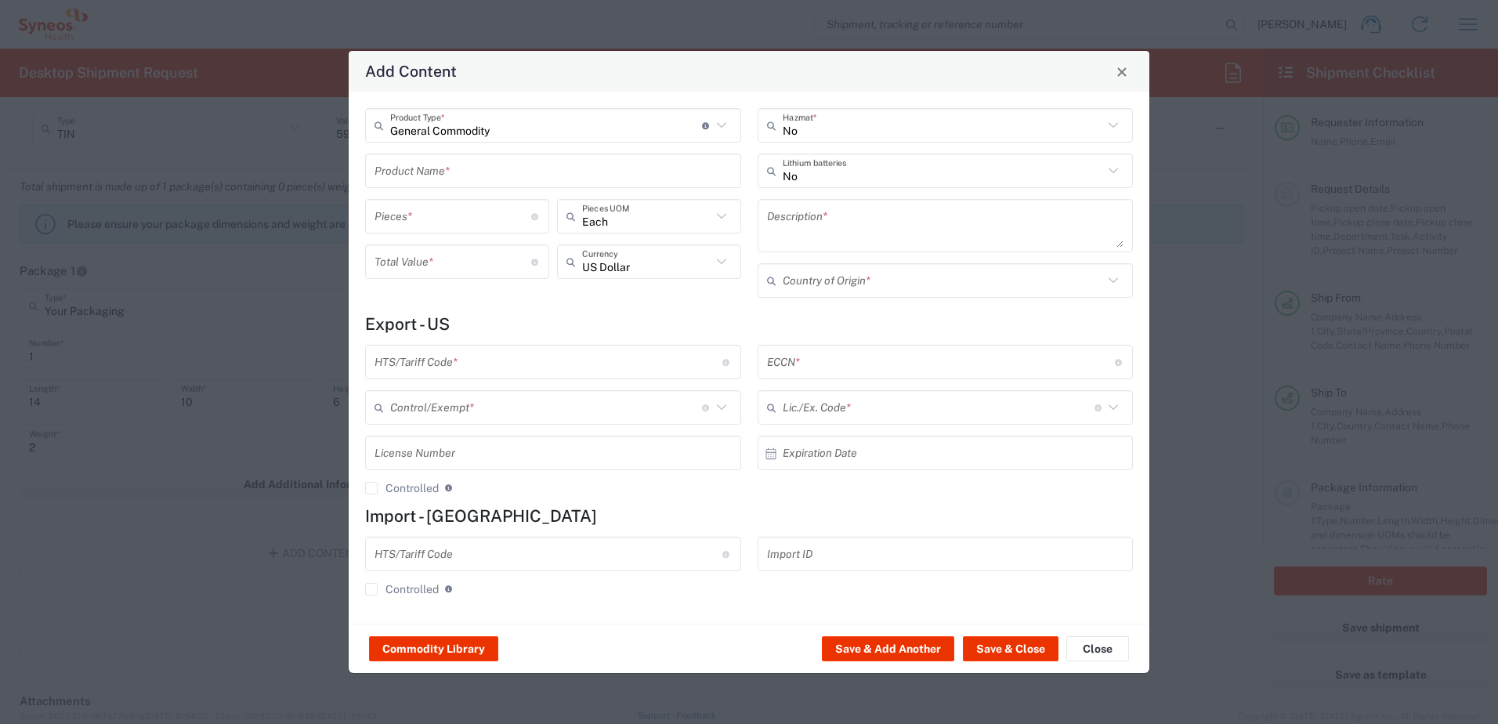
click at [415, 172] on input "text" at bounding box center [553, 171] width 357 height 27
click at [462, 204] on input "number" at bounding box center [453, 216] width 157 height 27
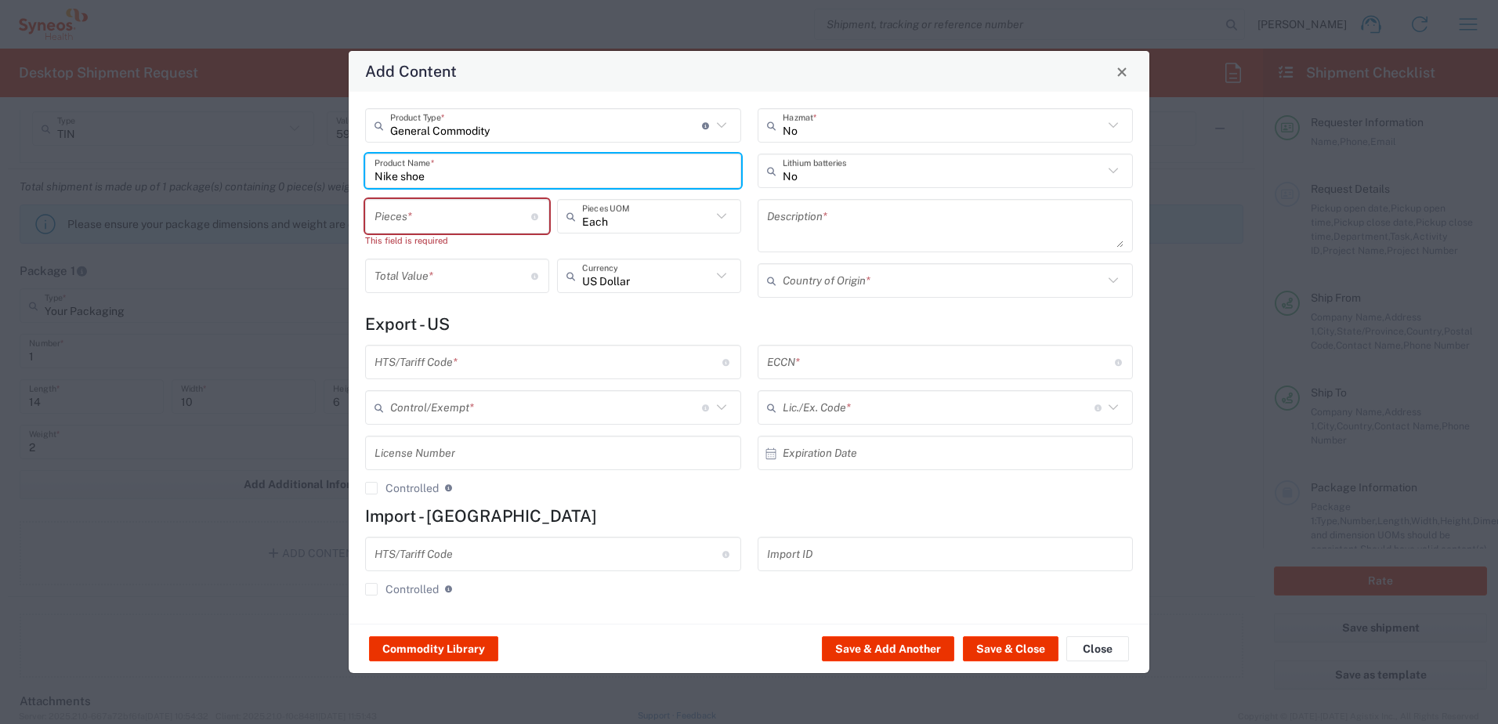
click at [446, 173] on input "Nike shoe" at bounding box center [553, 171] width 357 height 27
drag, startPoint x: 556, startPoint y: 181, endPoint x: 369, endPoint y: 179, distance: 187.3
click at [369, 179] on div "Nike shoe Product Name *" at bounding box center [553, 171] width 376 height 34
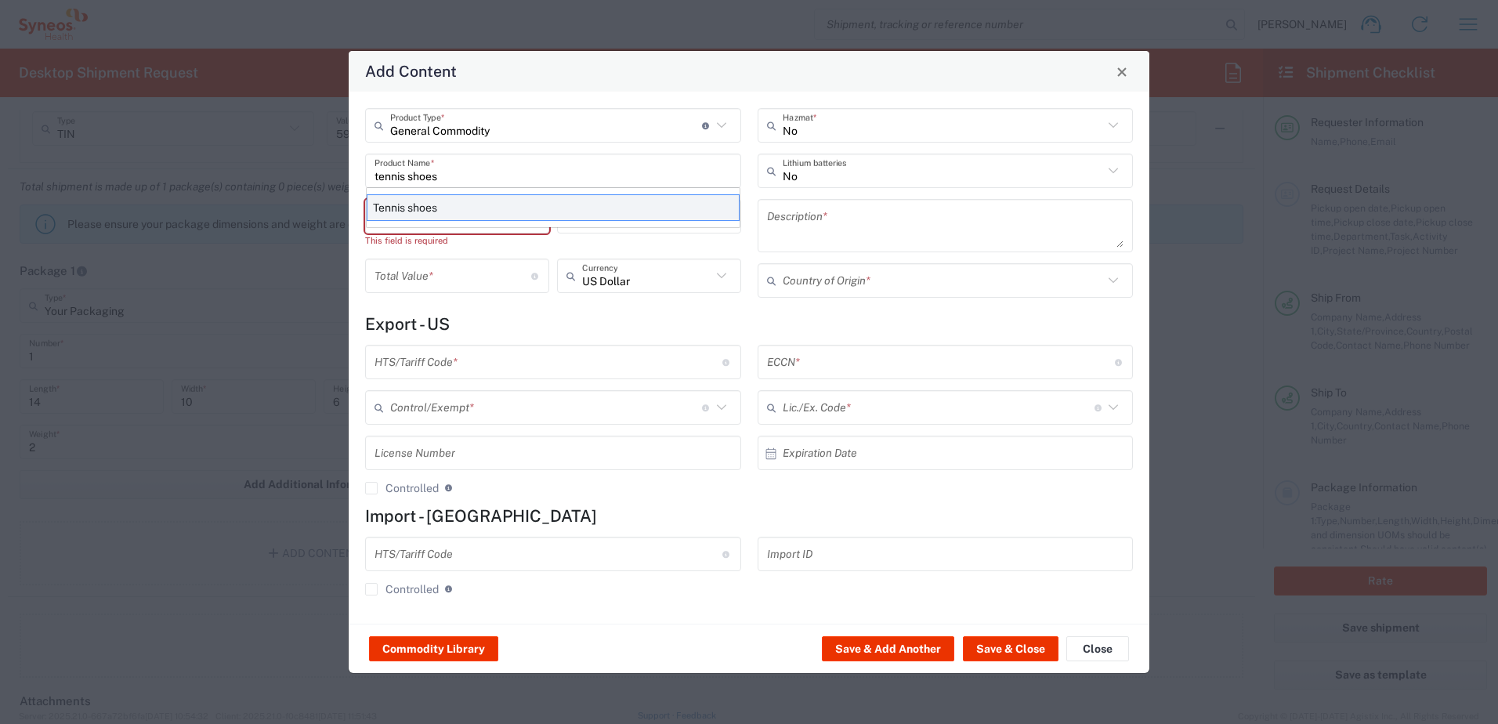
click at [411, 206] on div "Tennis shoes" at bounding box center [553, 207] width 373 height 27
type input "Tennis shoes"
type textarea "Nike Air Force 1"
type input "[GEOGRAPHIC_DATA]"
type input "6403.99.6040"
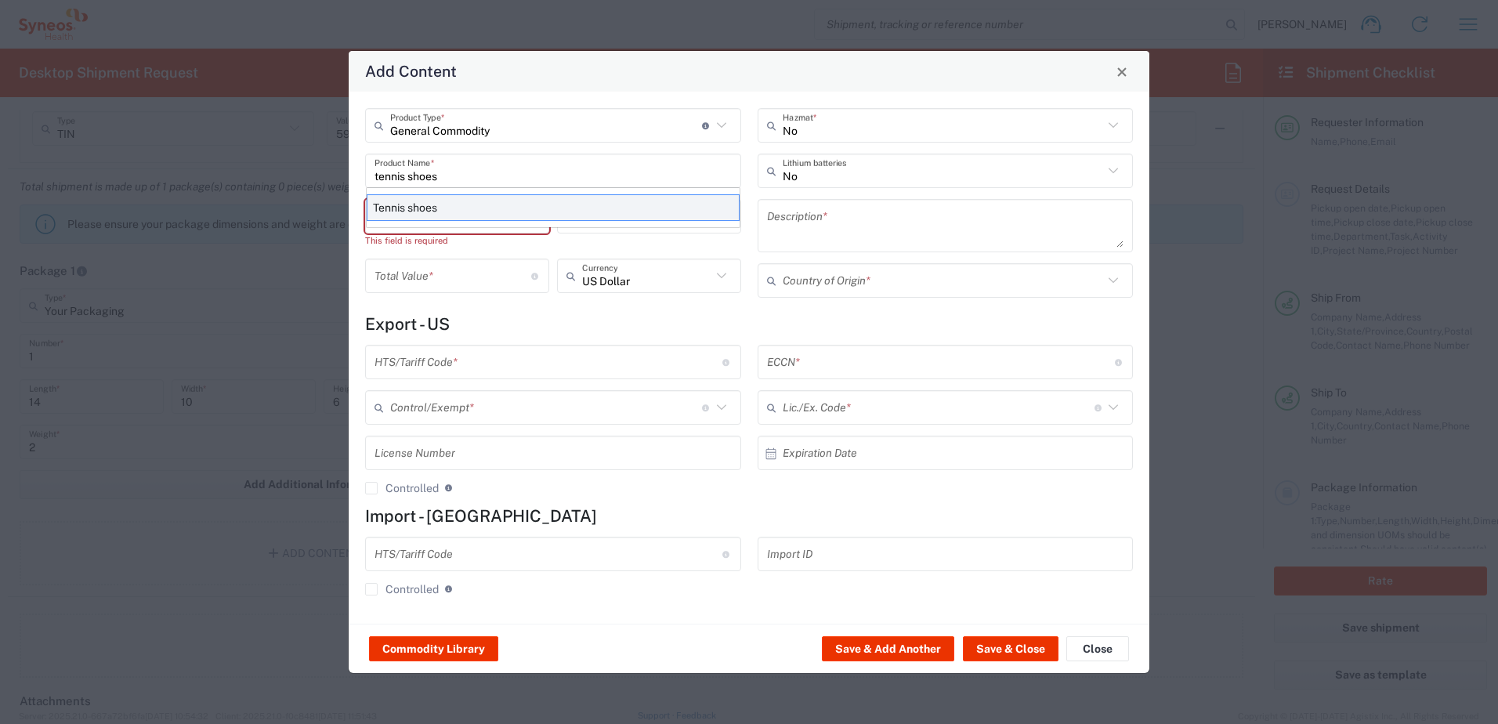
type input "BIS"
type input "EAR99"
type input "6403.99.9910"
type input "NLR - No License Required"
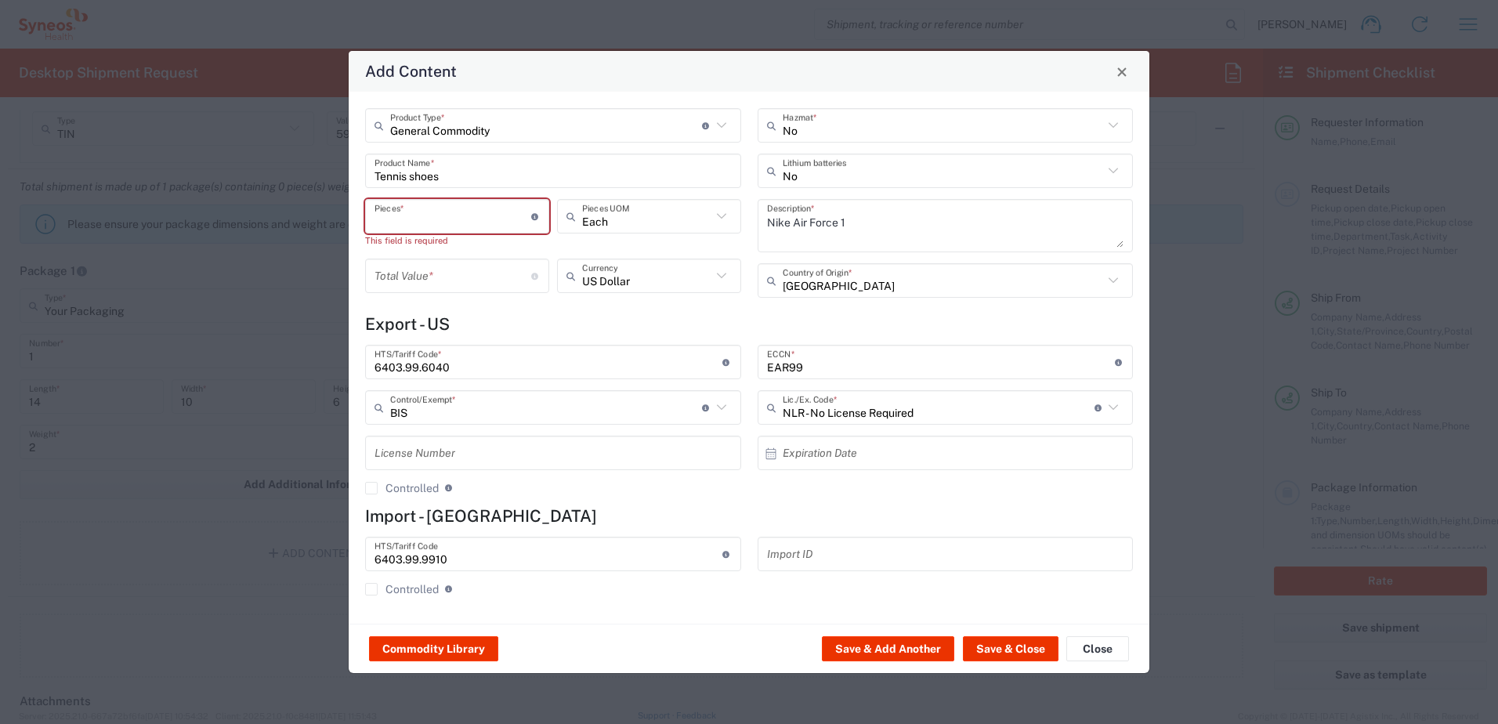
click at [451, 219] on input "number" at bounding box center [453, 216] width 157 height 27
type input "1"
click at [453, 261] on input "number" at bounding box center [453, 261] width 157 height 27
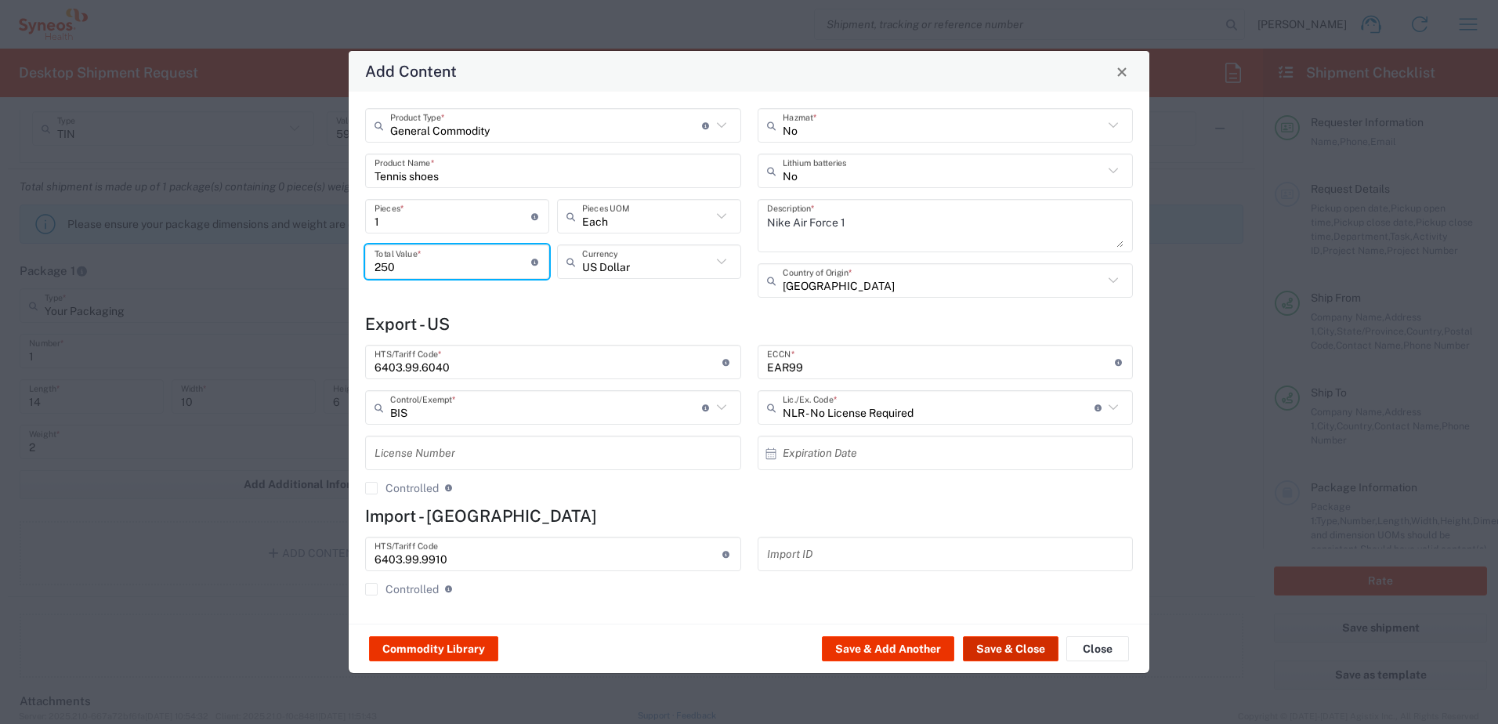
type input "250"
click at [986, 650] on button "Save & Close" at bounding box center [1011, 648] width 96 height 25
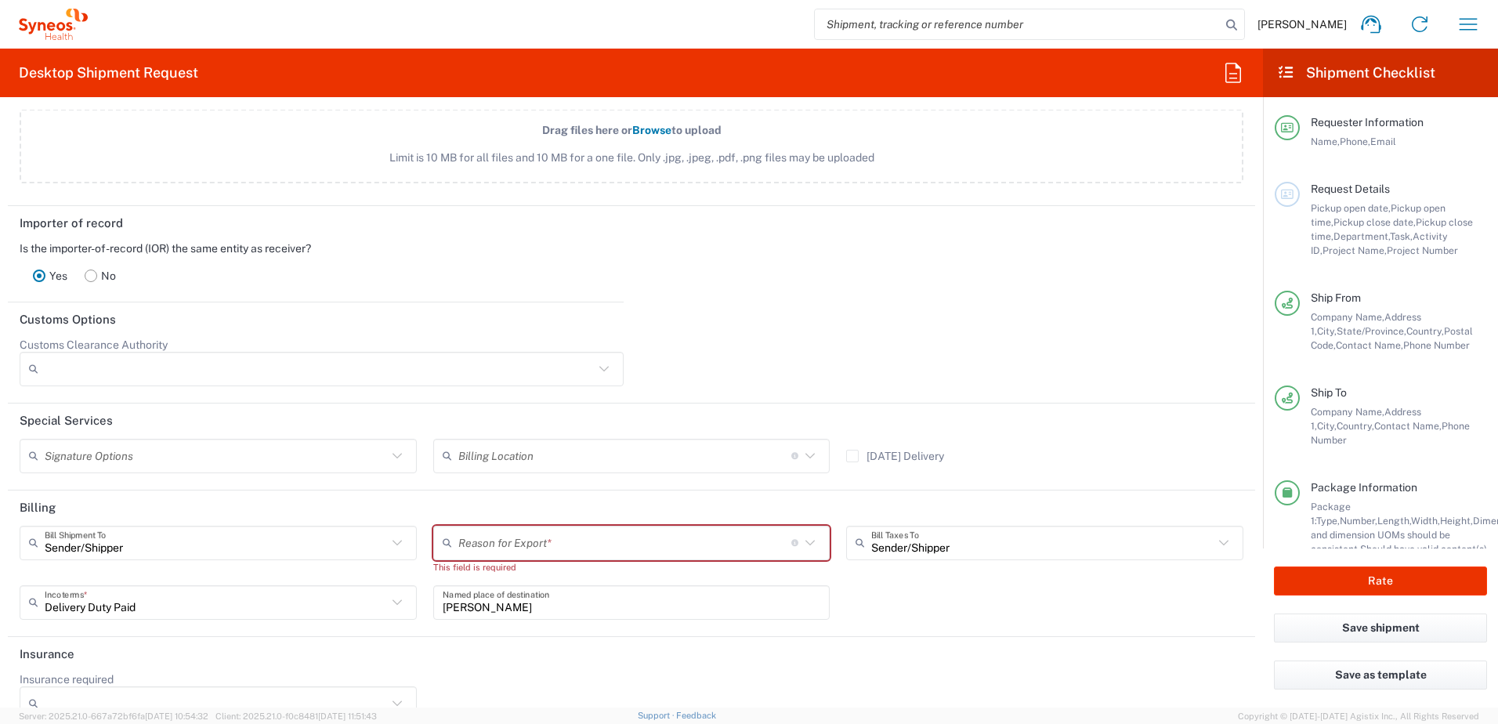
scroll to position [1987, 0]
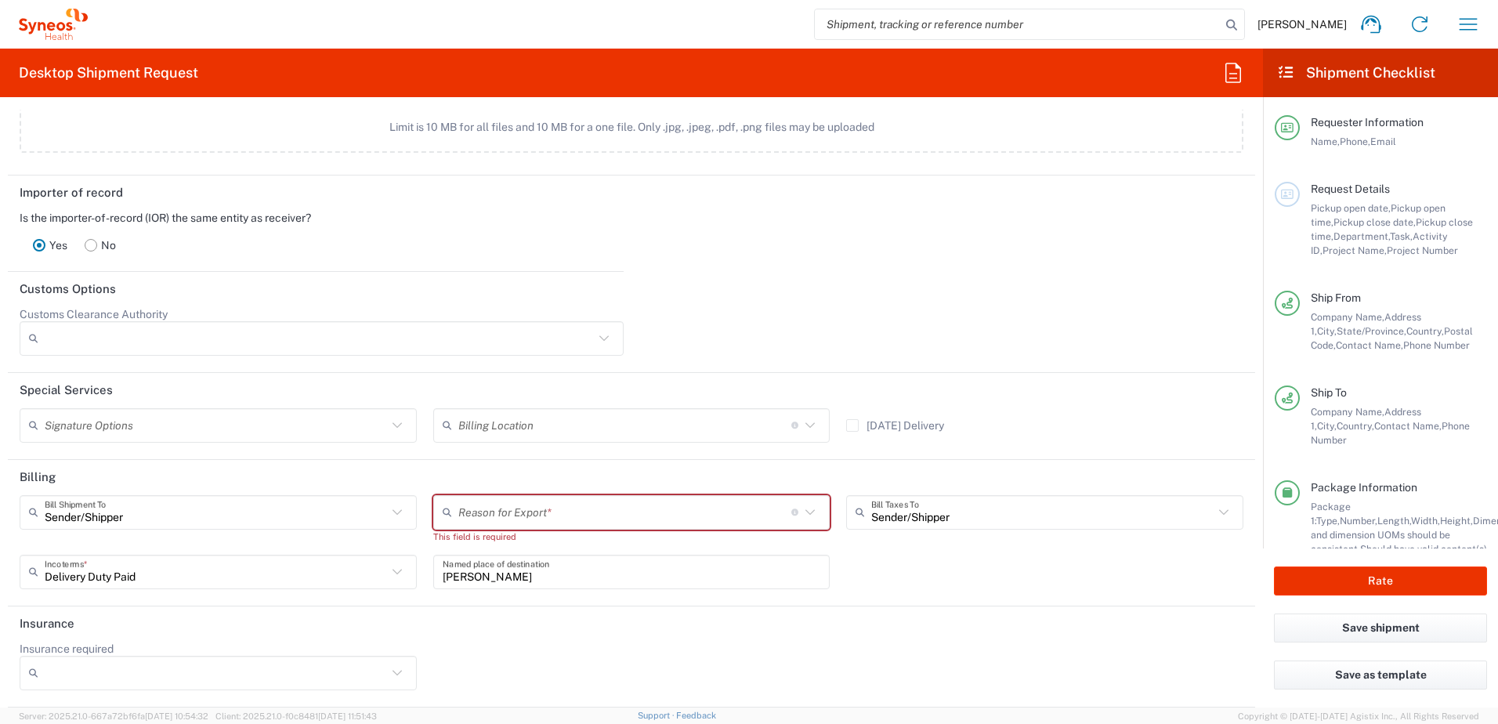
click at [574, 516] on input "text" at bounding box center [624, 511] width 333 height 27
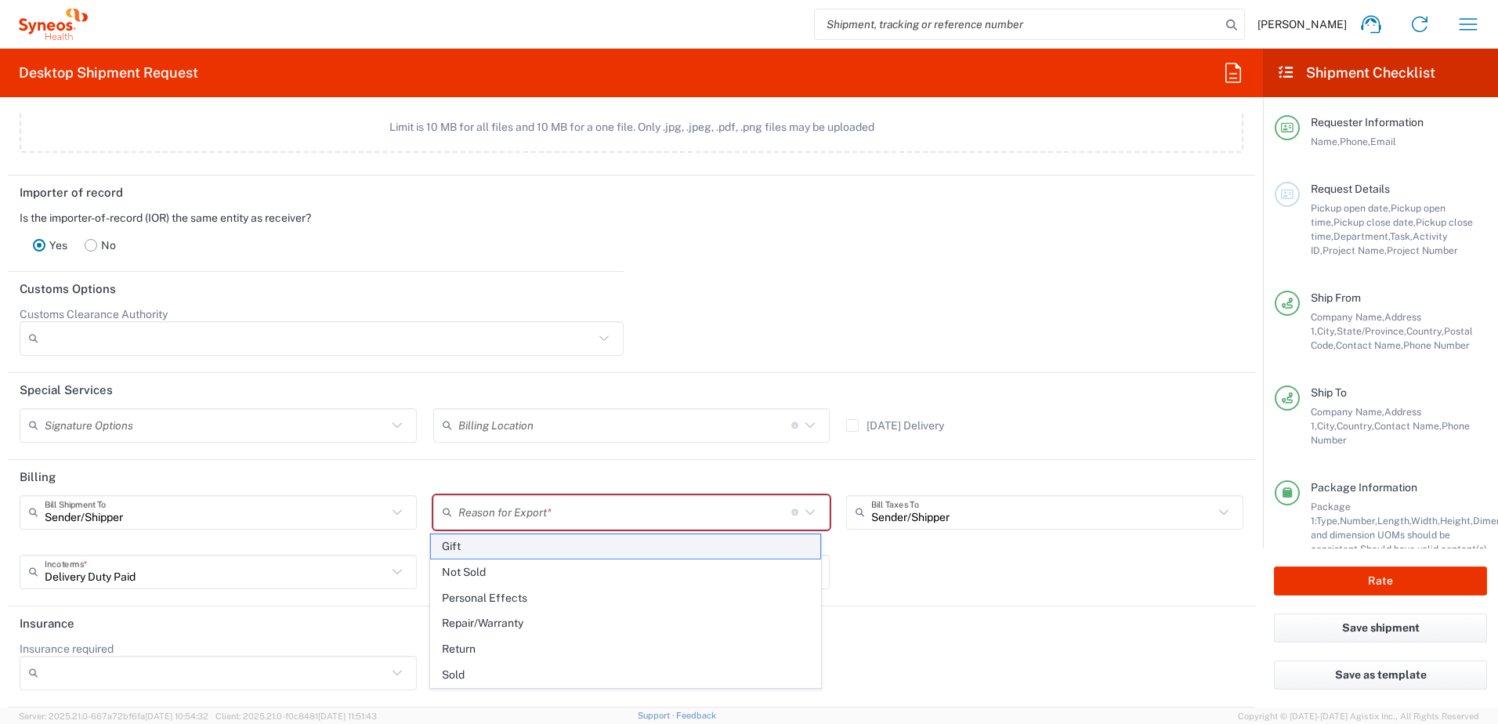
click at [464, 545] on span "Gift" at bounding box center [626, 546] width 390 height 24
type input "Gift"
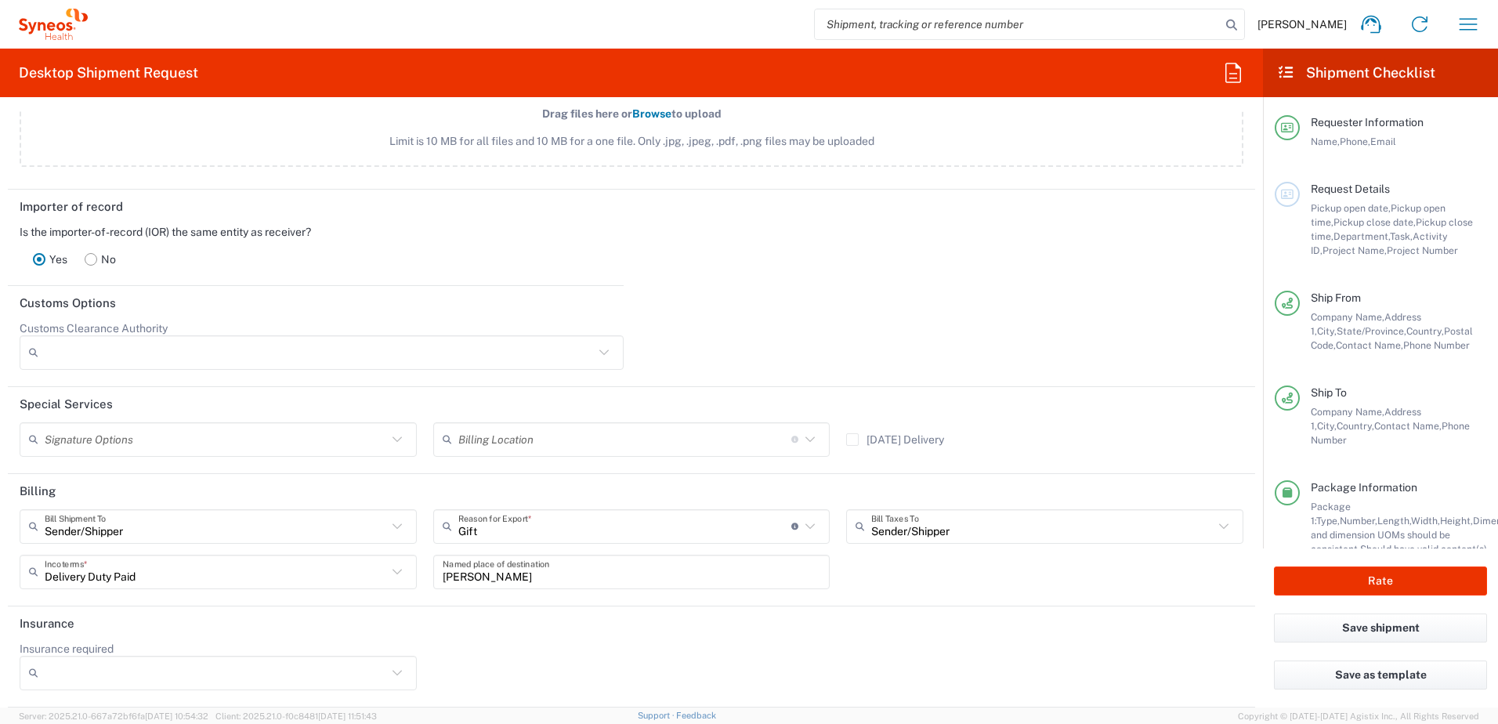
click at [897, 639] on header "Insurance" at bounding box center [632, 624] width 1248 height 35
click at [346, 667] on input "Insurance required" at bounding box center [216, 673] width 342 height 25
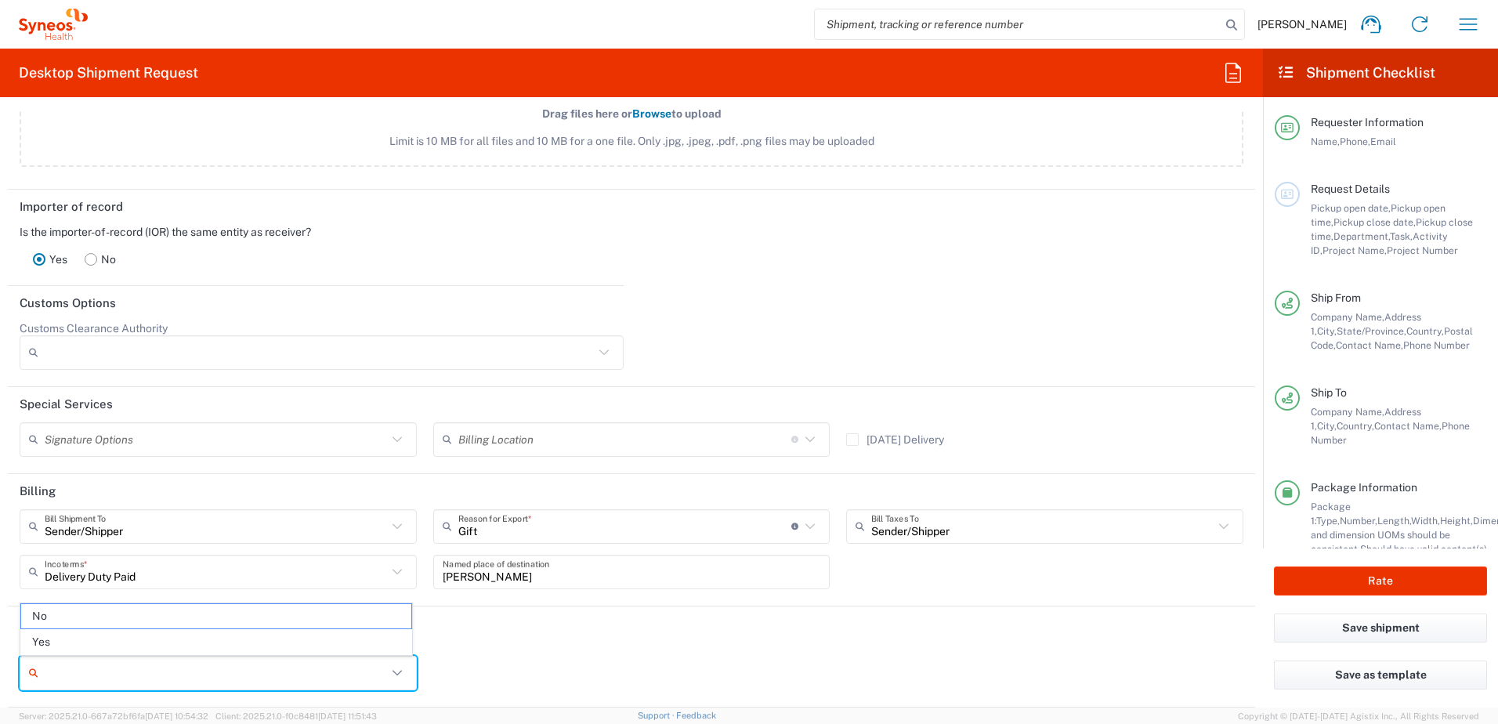
click at [527, 667] on div "Insurance required No Yes" at bounding box center [632, 672] width 1241 height 60
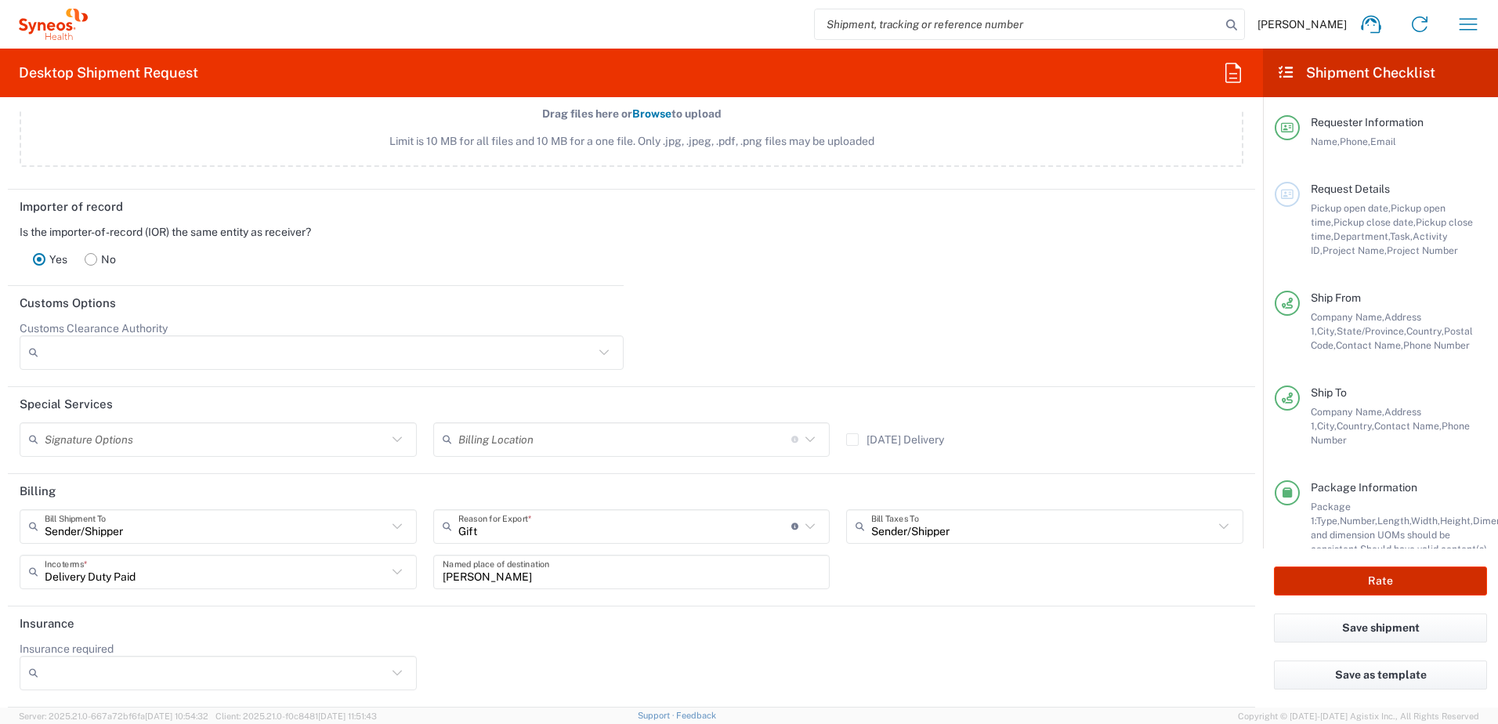
click at [1343, 581] on button "Rate" at bounding box center [1380, 581] width 213 height 29
type input "8130"
type input "8130 DEPARTMENTAL EXPENSE"
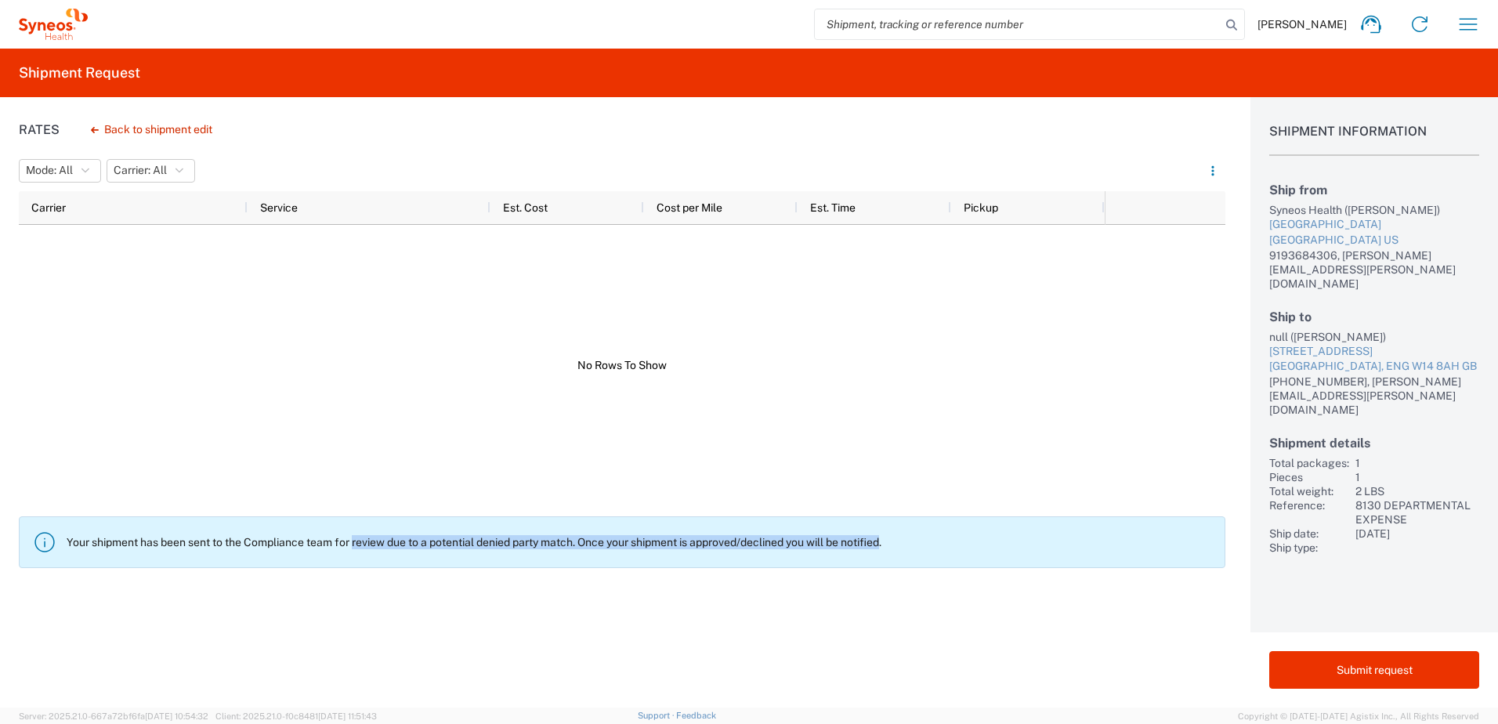
drag, startPoint x: 357, startPoint y: 538, endPoint x: 898, endPoint y: 526, distance: 541.7
click at [898, 526] on agx-banner "Your shipment has been sent to the Compliance team for review due to a potentia…" at bounding box center [622, 542] width 1207 height 52
drag, startPoint x: 898, startPoint y: 526, endPoint x: 915, endPoint y: 542, distance: 23.3
click at [915, 542] on p "Your shipment has been sent to the Compliance team for review due to a potentia…" at bounding box center [640, 542] width 1146 height 14
click at [140, 132] on button "Back to shipment edit" at bounding box center [151, 129] width 147 height 27
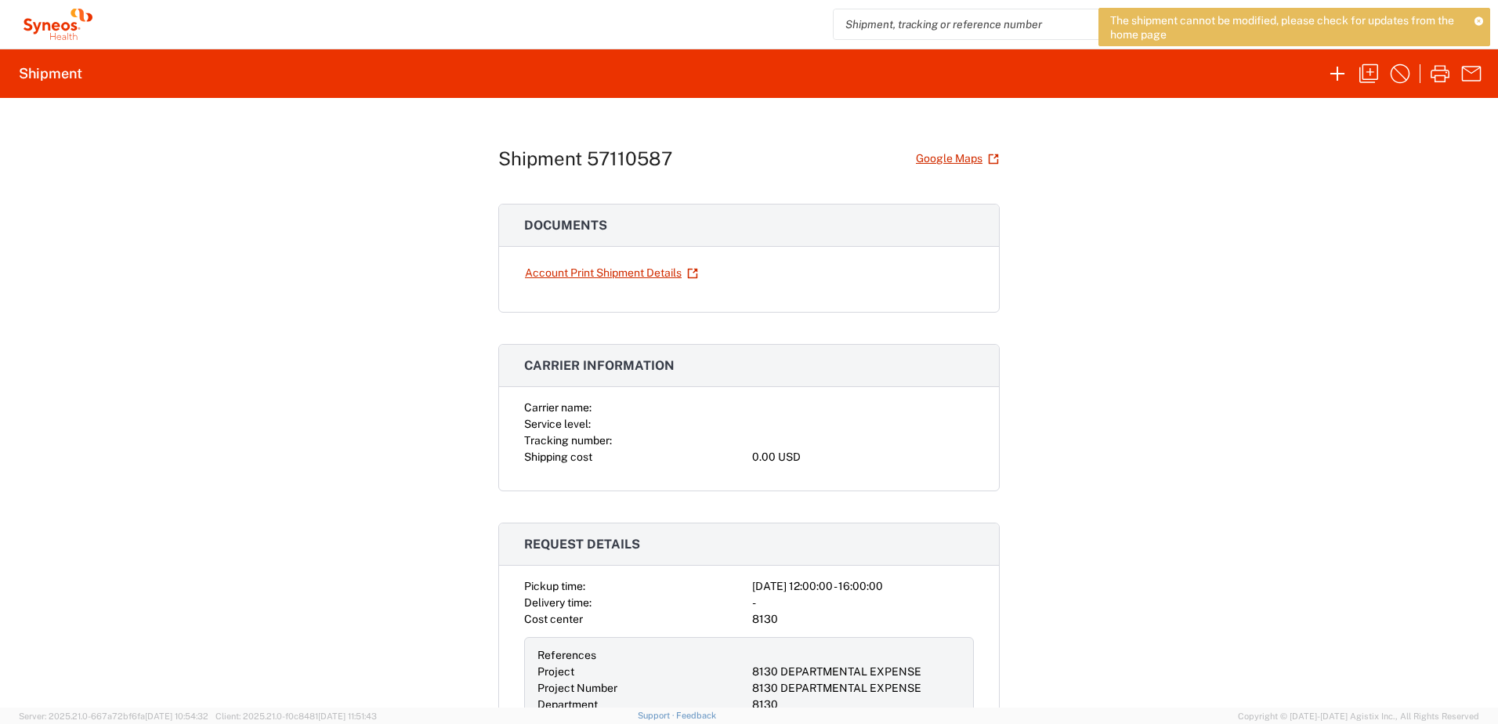
click at [1235, 245] on div "Shipment 57110587 Google Maps Documents Account Print Shipment Details Carrier …" at bounding box center [749, 403] width 1498 height 610
click at [1365, 69] on icon "button" at bounding box center [1369, 73] width 25 height 25
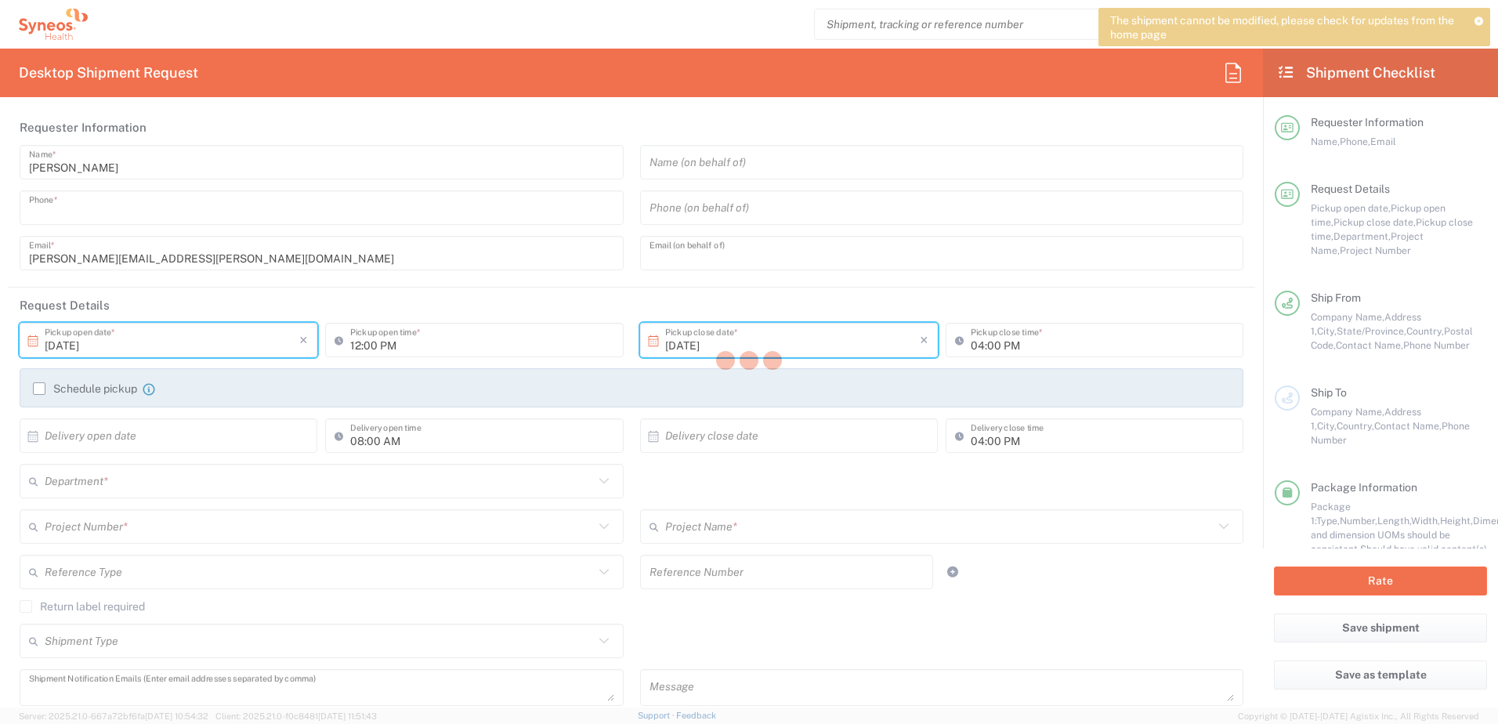
type input "9193684306"
type input "[PERSON_NAME][EMAIL_ADDRESS][PERSON_NAME][DOMAIN_NAME]"
type textarea "[PERSON_NAME][EMAIL_ADDRESS][PERSON_NAME][DOMAIN_NAME]"
type input "Syneos Health, LLC-[GEOGRAPHIC_DATA] [GEOGRAPHIC_DATA] [GEOGRAPHIC_DATA]"
type input "Syneos Health"
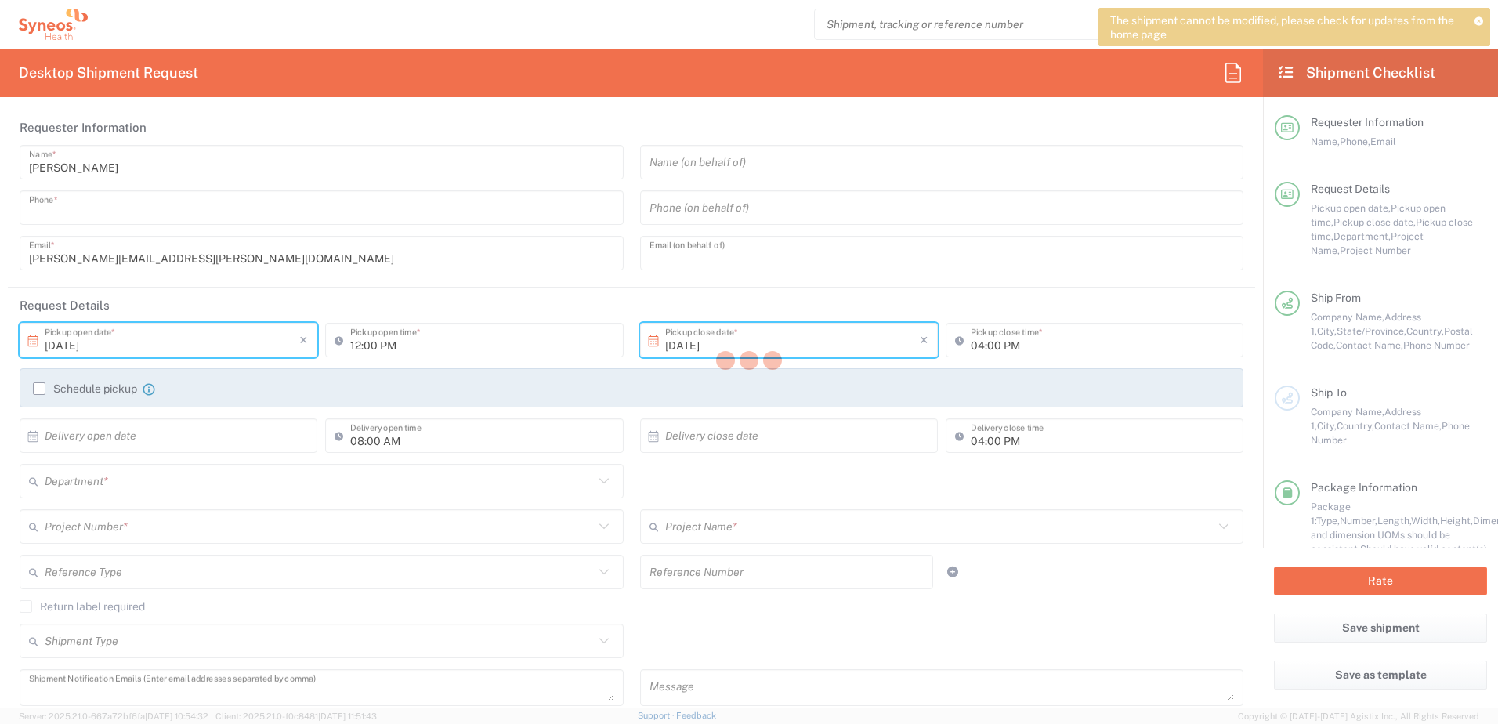
type input "[GEOGRAPHIC_DATA]"
type input "Morrisville"
type input "27560"
type input "[PERSON_NAME]"
type input "9193684306"
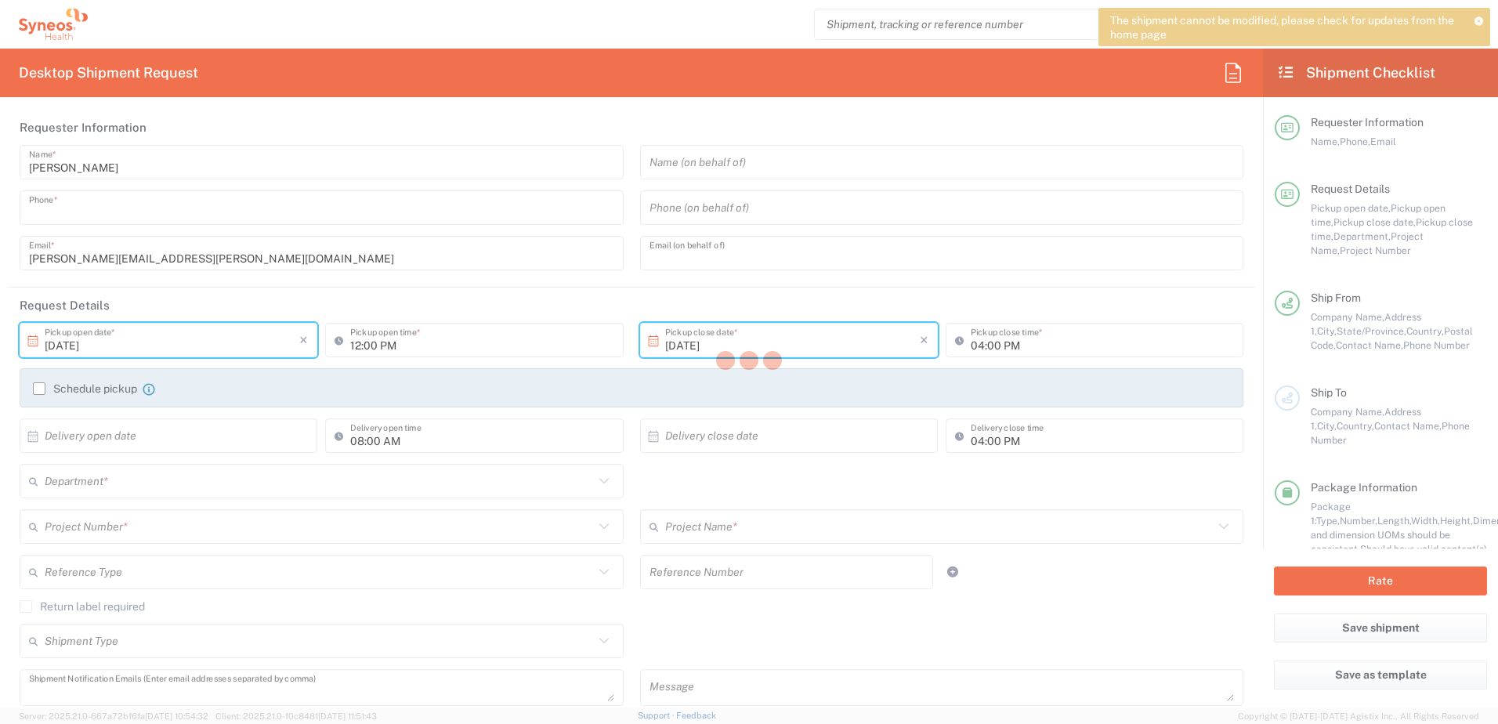
type input "[PERSON_NAME][EMAIL_ADDRESS][PERSON_NAME][DOMAIN_NAME]"
type input "[STREET_ADDRESS]"
type input "[GEOGRAPHIC_DATA]"
type input "W14 8AH"
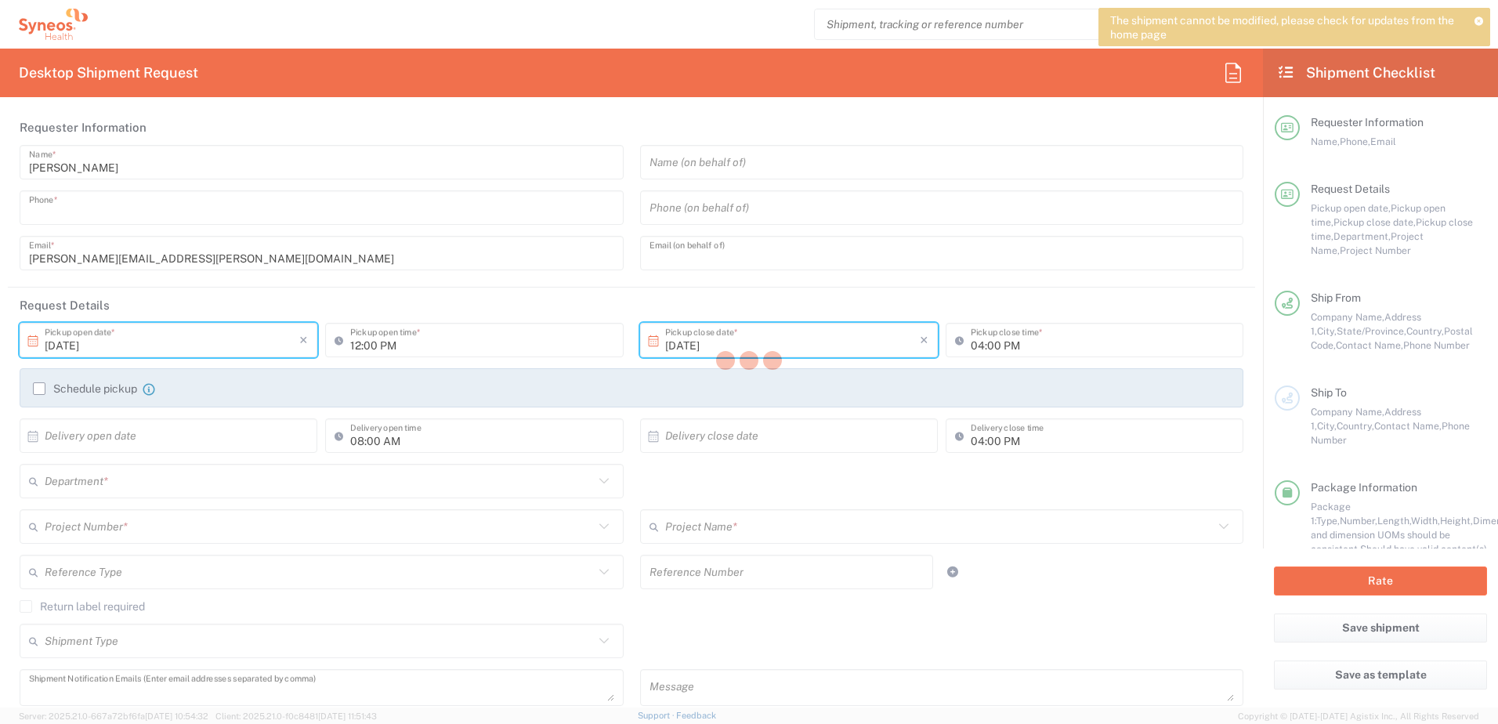
type input "[PERSON_NAME]"
type input "[PHONE_NUMBER]"
type input "[PERSON_NAME][EMAIL_ADDRESS][PERSON_NAME][DOMAIN_NAME]"
type input "Residential/Home"
type input "Sender/Shipper"
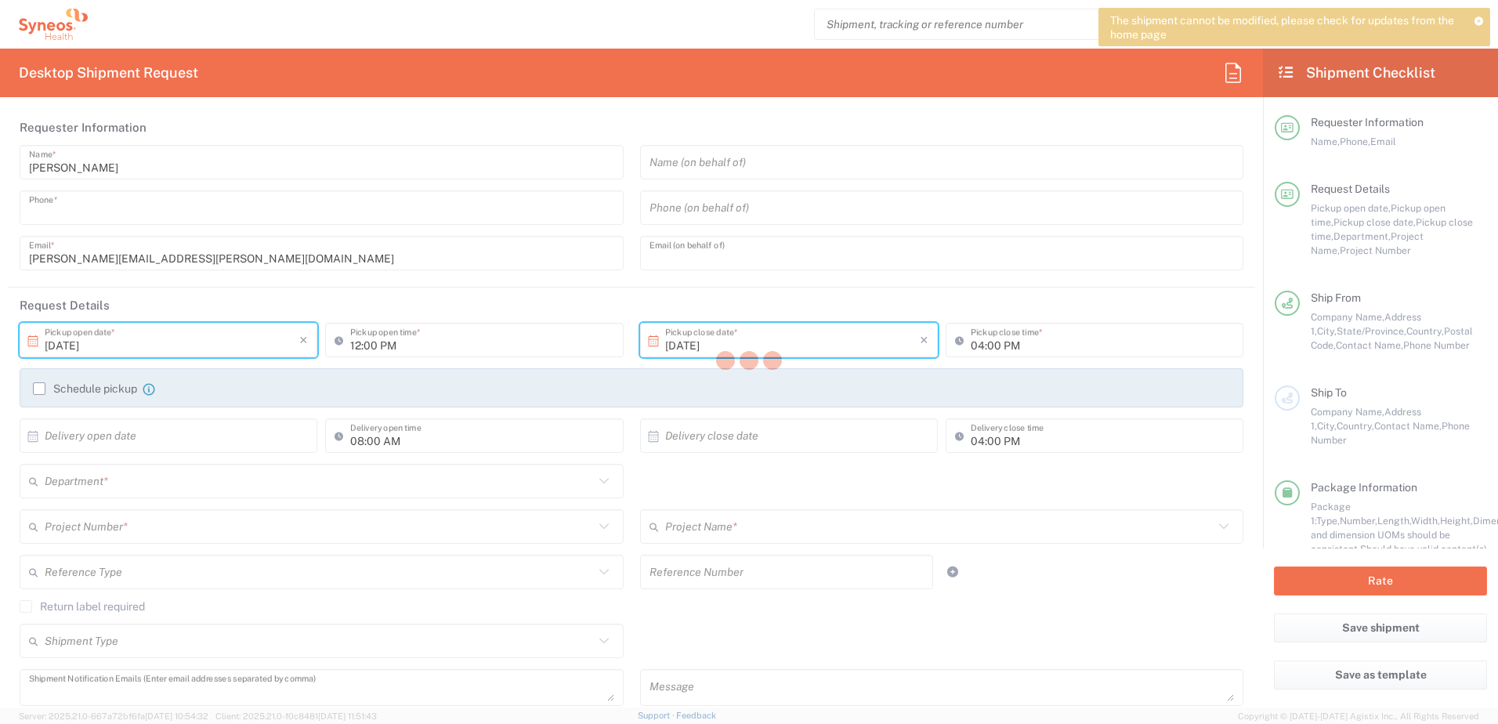
type input "Gift"
type input "Sender/Shipper"
type input "Delivery Duty Paid"
type input "[PERSON_NAME]"
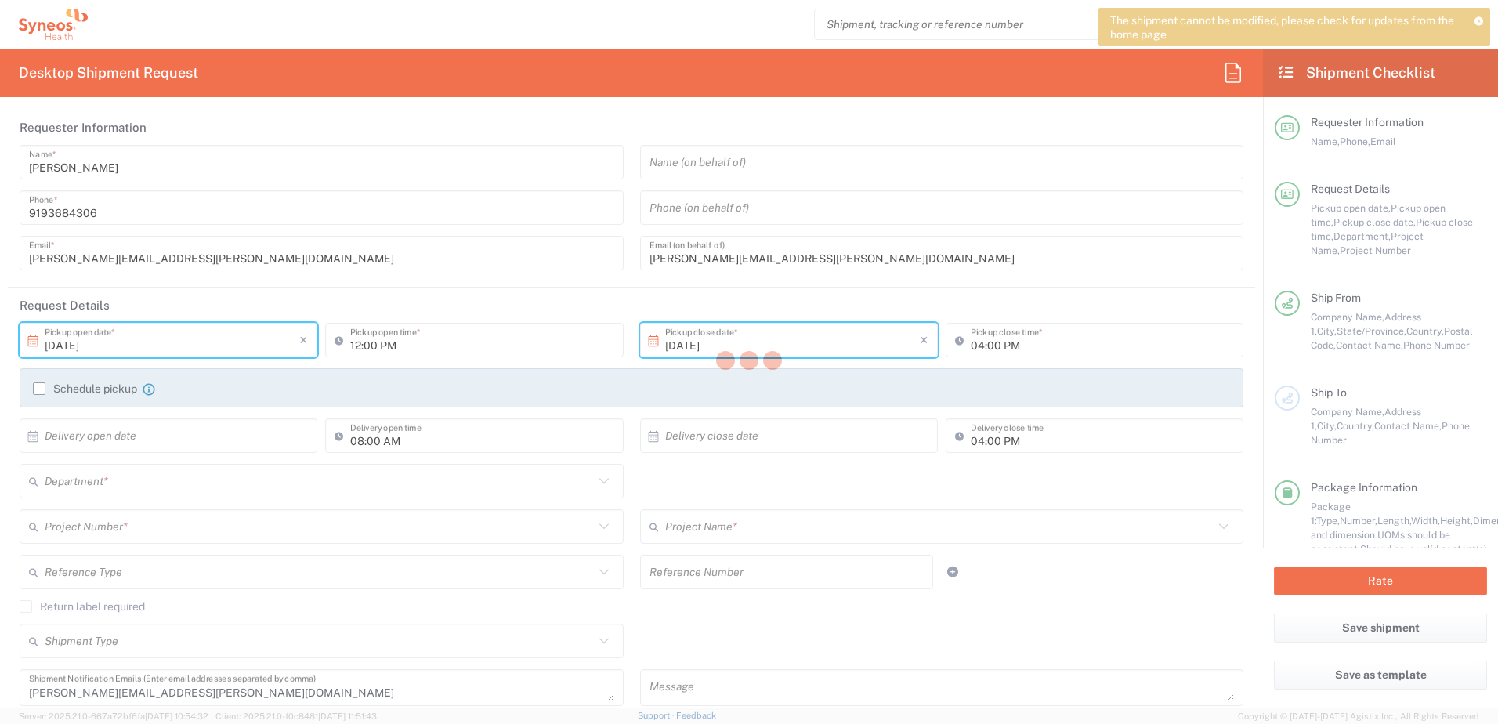
type input "[US_STATE]"
type input "[GEOGRAPHIC_DATA]"
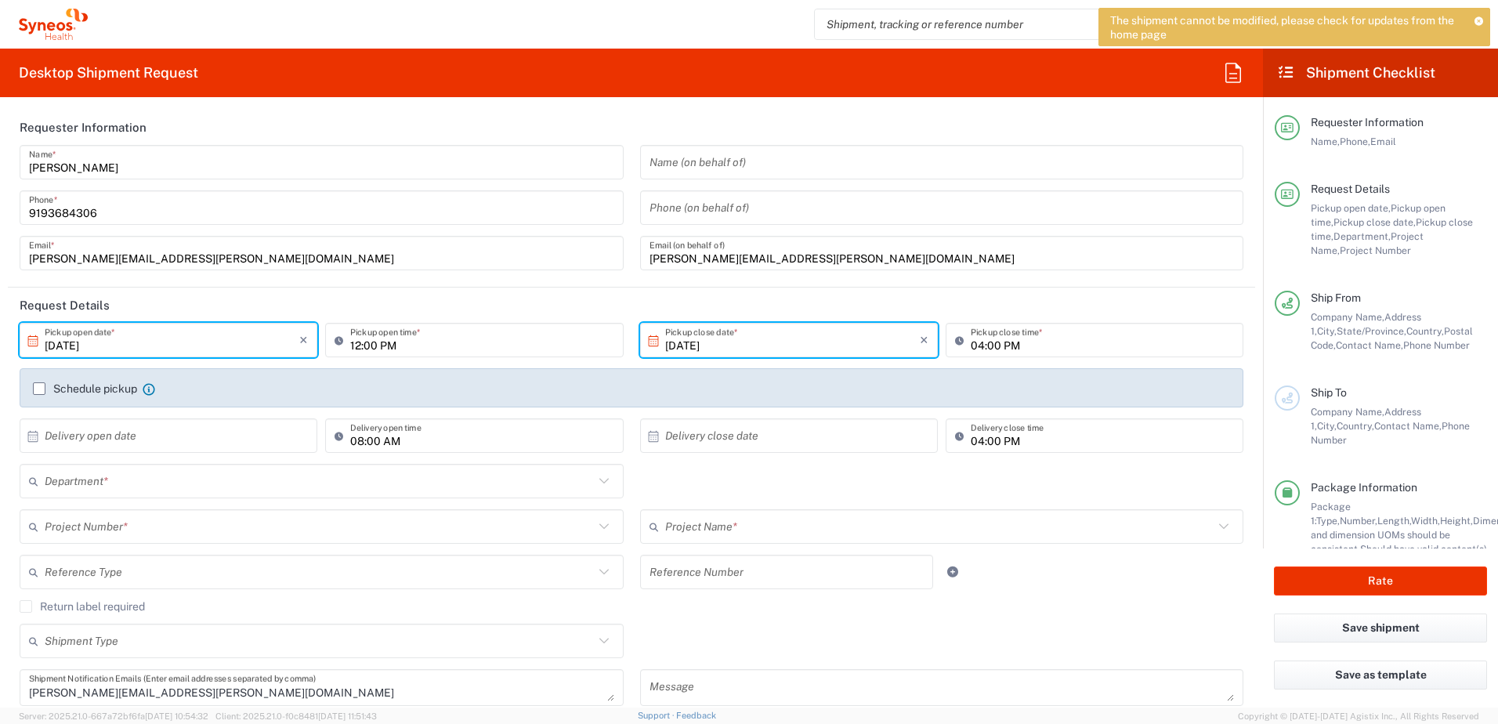
type input "Your Packaging"
type input "8130 DEPARTMENTAL EXPENSE"
type input "8130"
type input "8130 DEPARTMENTAL EXPENSE"
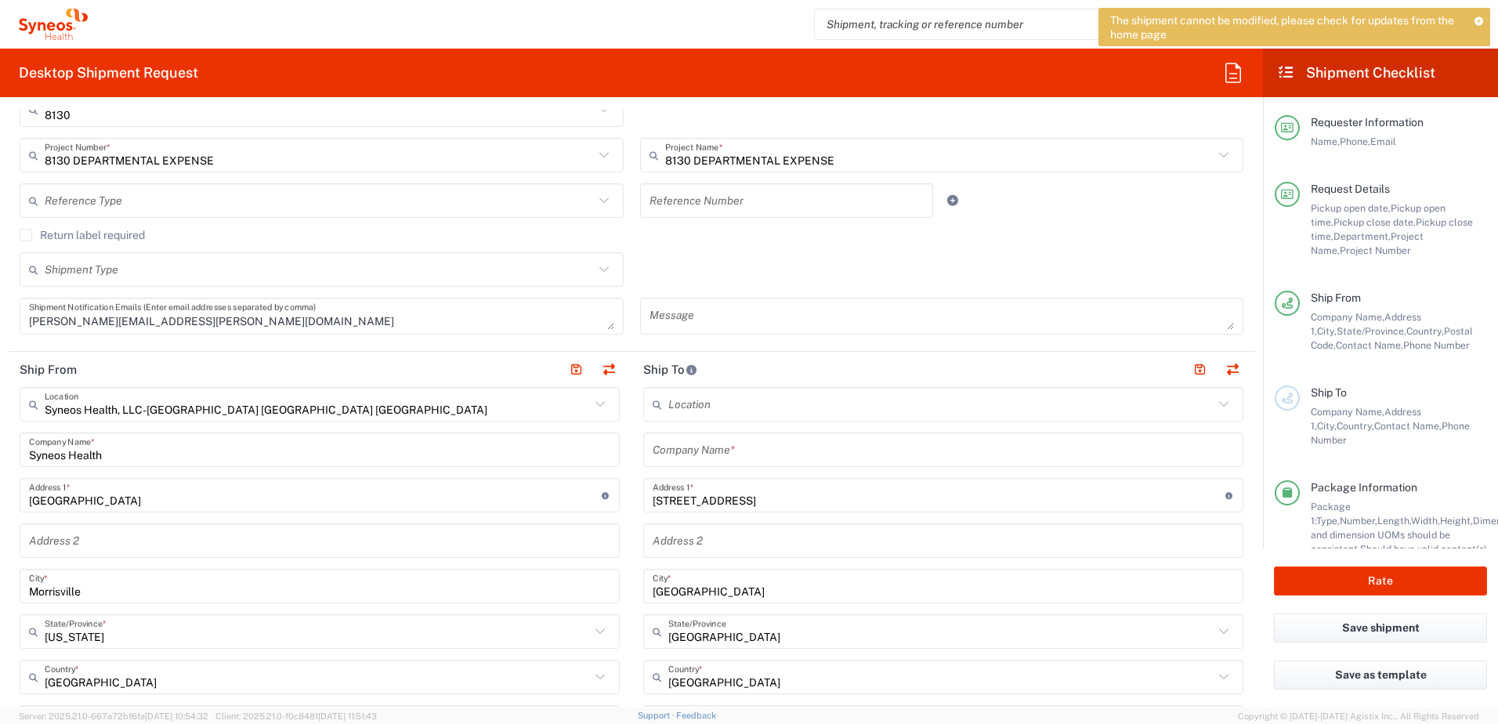
scroll to position [470, 0]
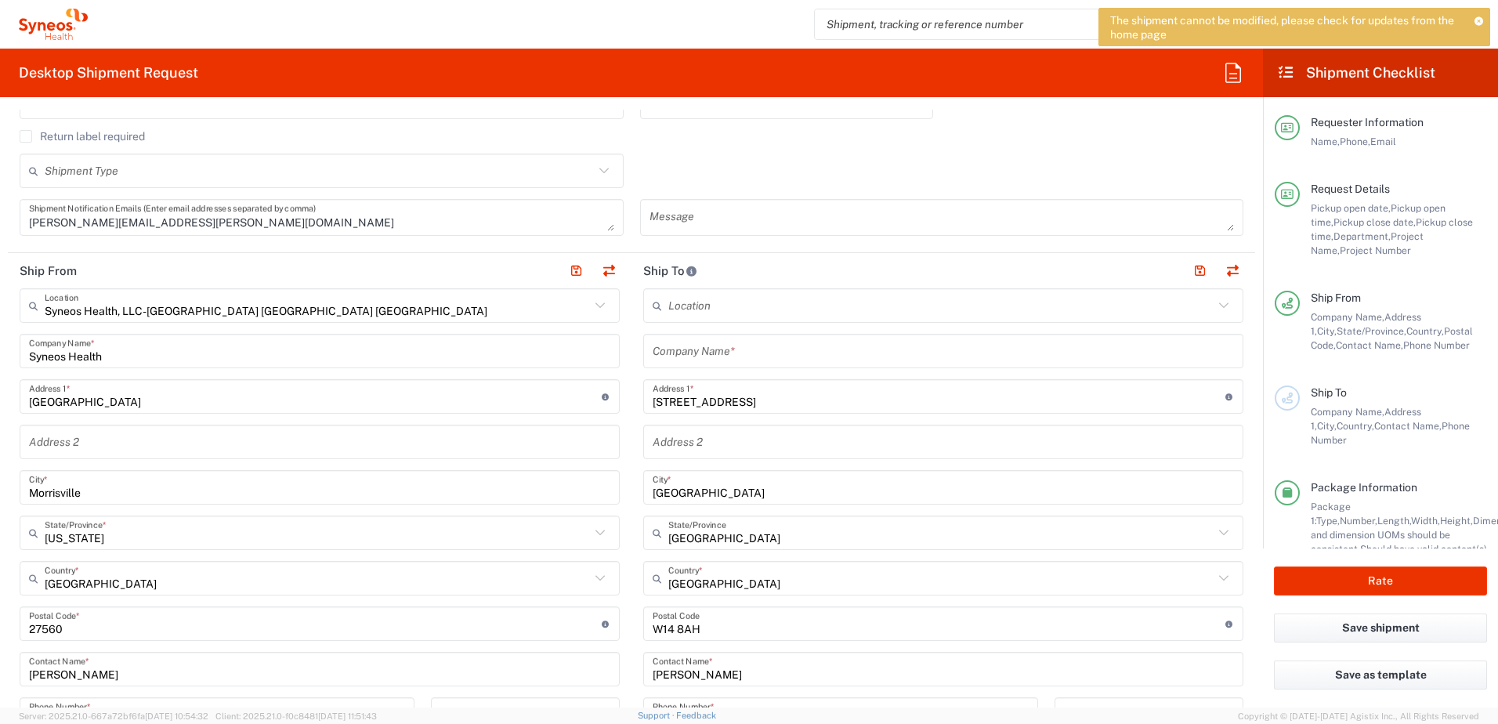
click at [688, 350] on input "text" at bounding box center [943, 351] width 581 height 27
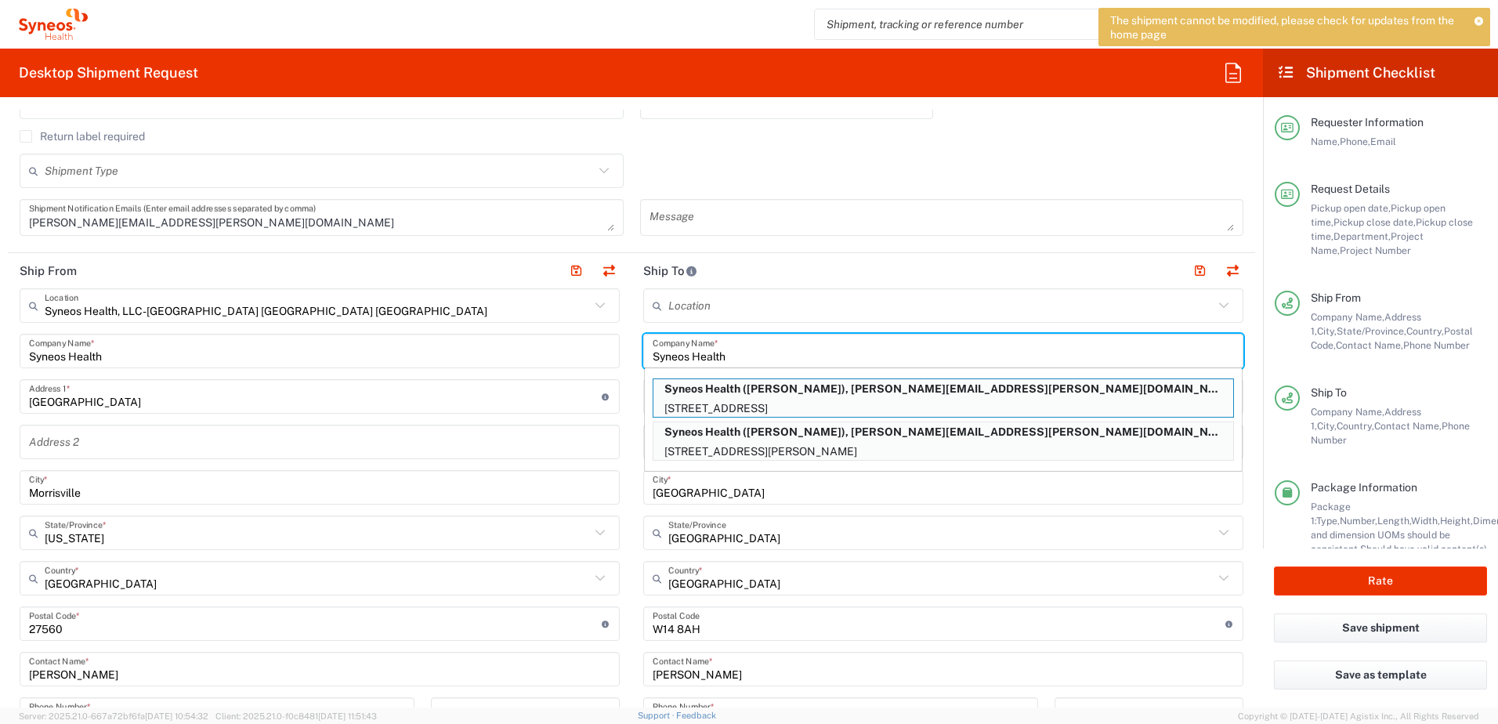
type input "Syneos Health"
click at [1243, 436] on main "Location [PERSON_NAME] LLC-[GEOGRAPHIC_DATA] [GEOGRAPHIC_DATA] [GEOGRAPHIC_DATA…" at bounding box center [944, 617] width 624 height 658
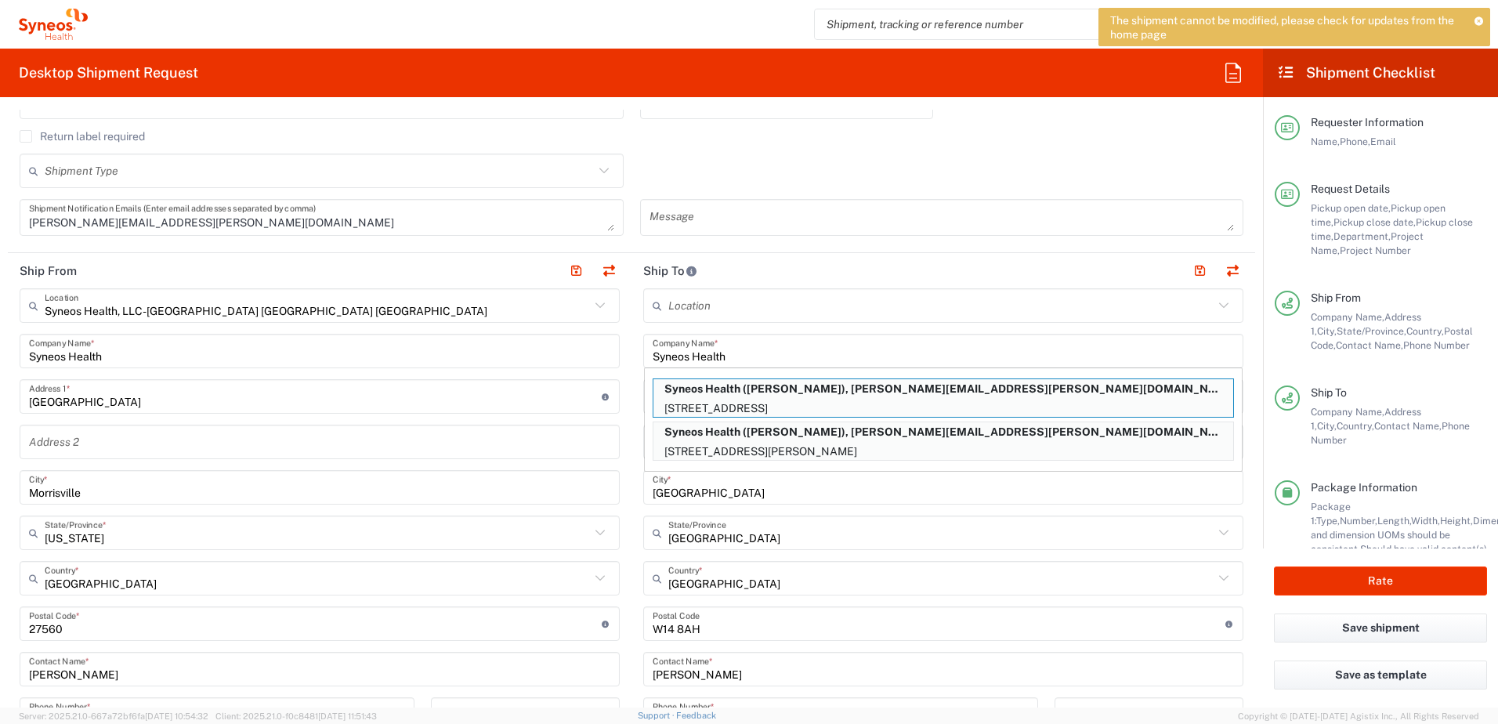
click at [1243, 446] on main "Location [PERSON_NAME] LLC-[GEOGRAPHIC_DATA] [GEOGRAPHIC_DATA] [GEOGRAPHIC_DATA…" at bounding box center [944, 617] width 624 height 658
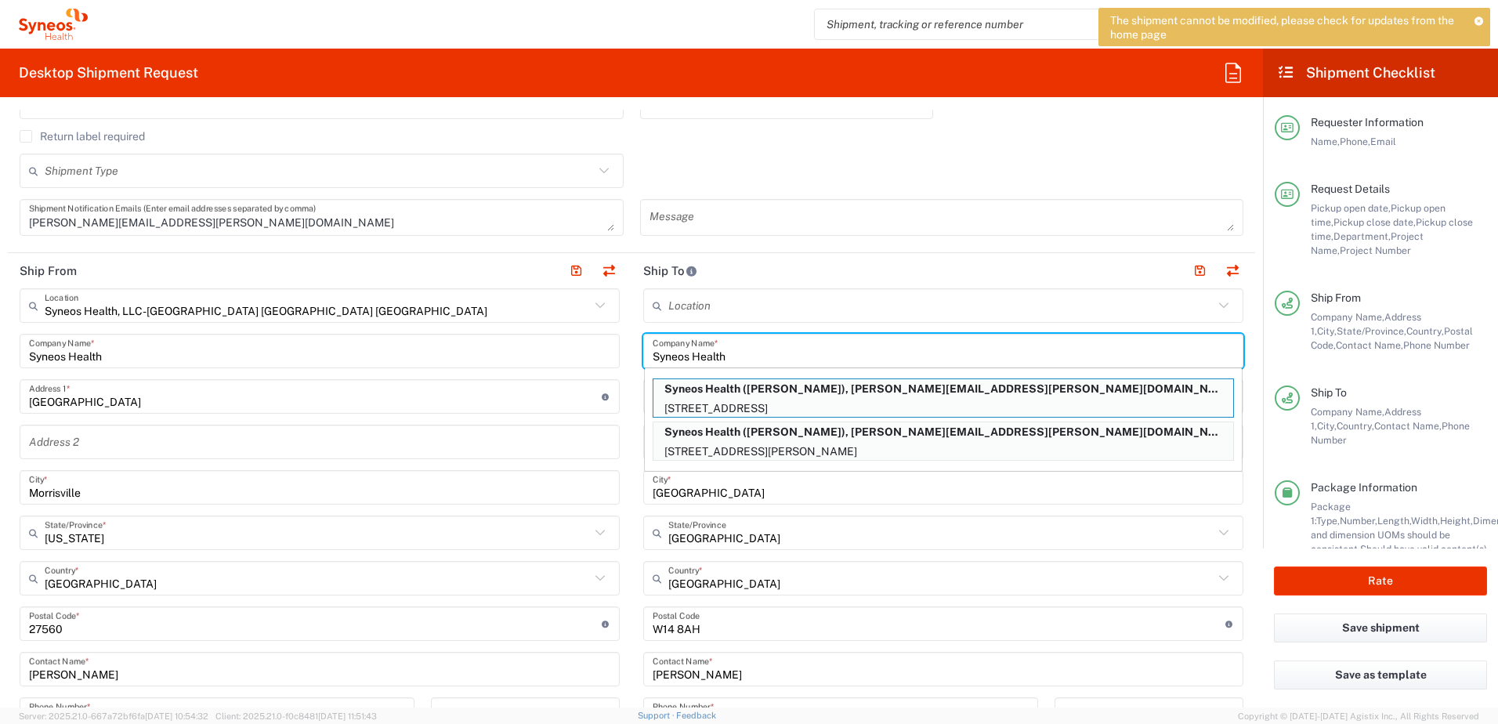
click at [1139, 350] on input "Syneos Health" at bounding box center [943, 351] width 581 height 27
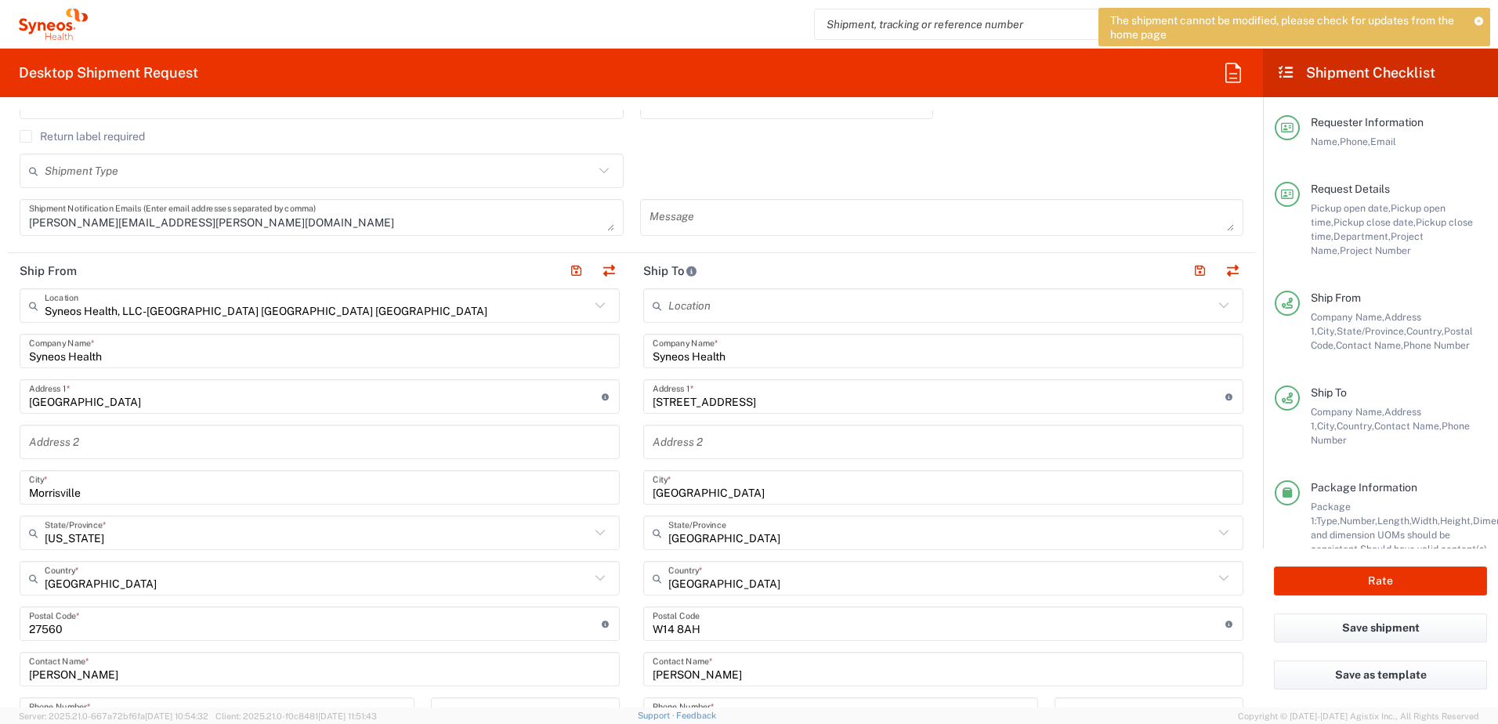
click at [1246, 425] on form "Requester Information [PERSON_NAME] Name * [PHONE_NUMBER] Phone * [PERSON_NAME]…" at bounding box center [631, 409] width 1263 height 598
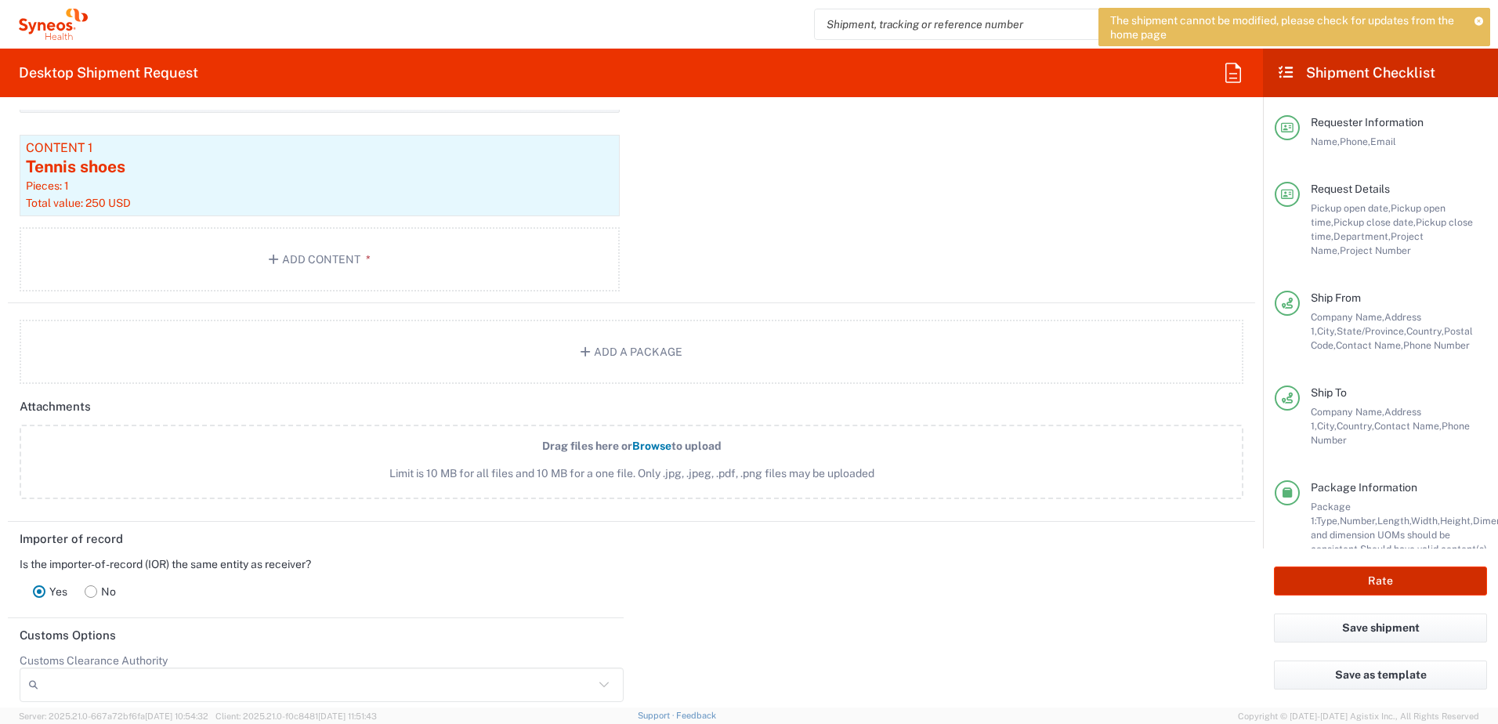
scroll to position [1646, 0]
click at [1384, 580] on button "Rate" at bounding box center [1380, 581] width 213 height 29
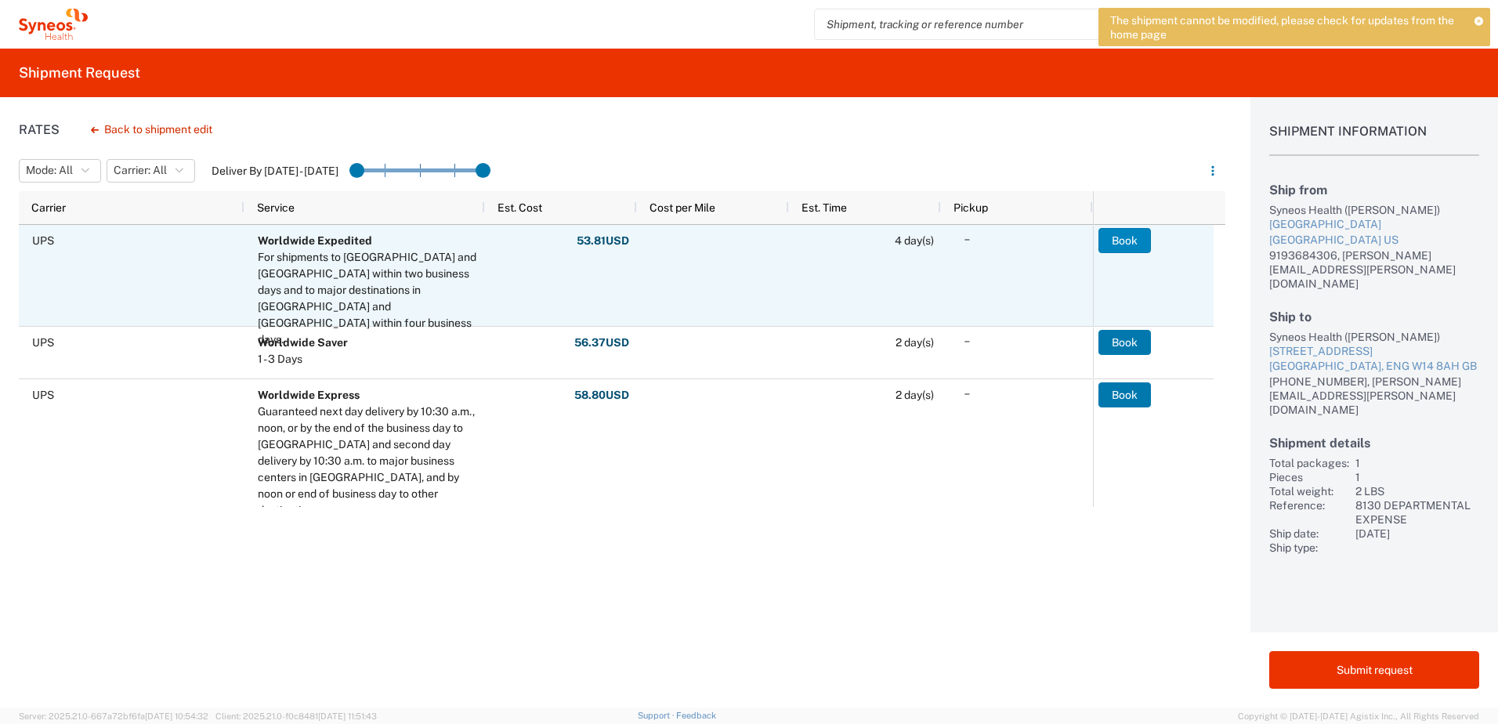
click at [1127, 237] on button "Book" at bounding box center [1125, 240] width 53 height 25
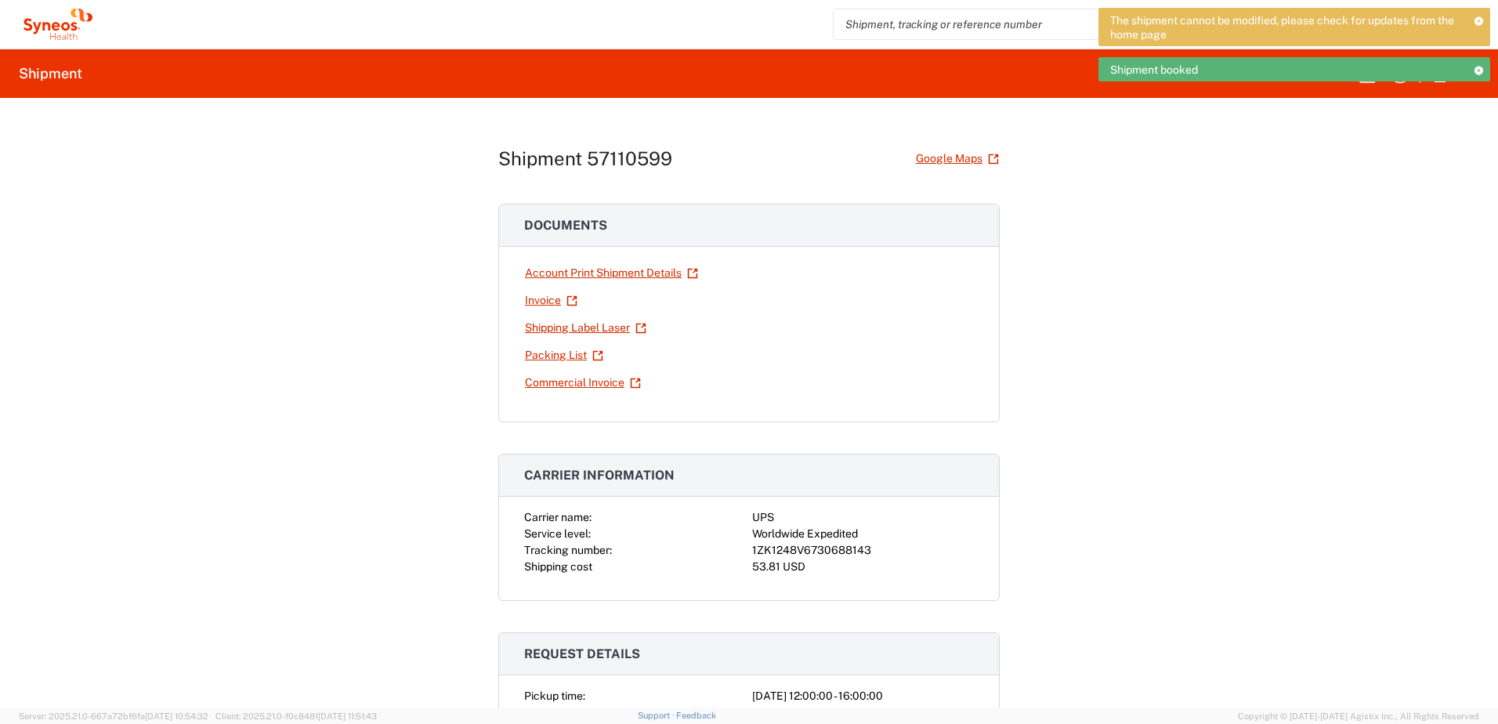
click at [1476, 70] on icon at bounding box center [1478, 70] width 11 height 9
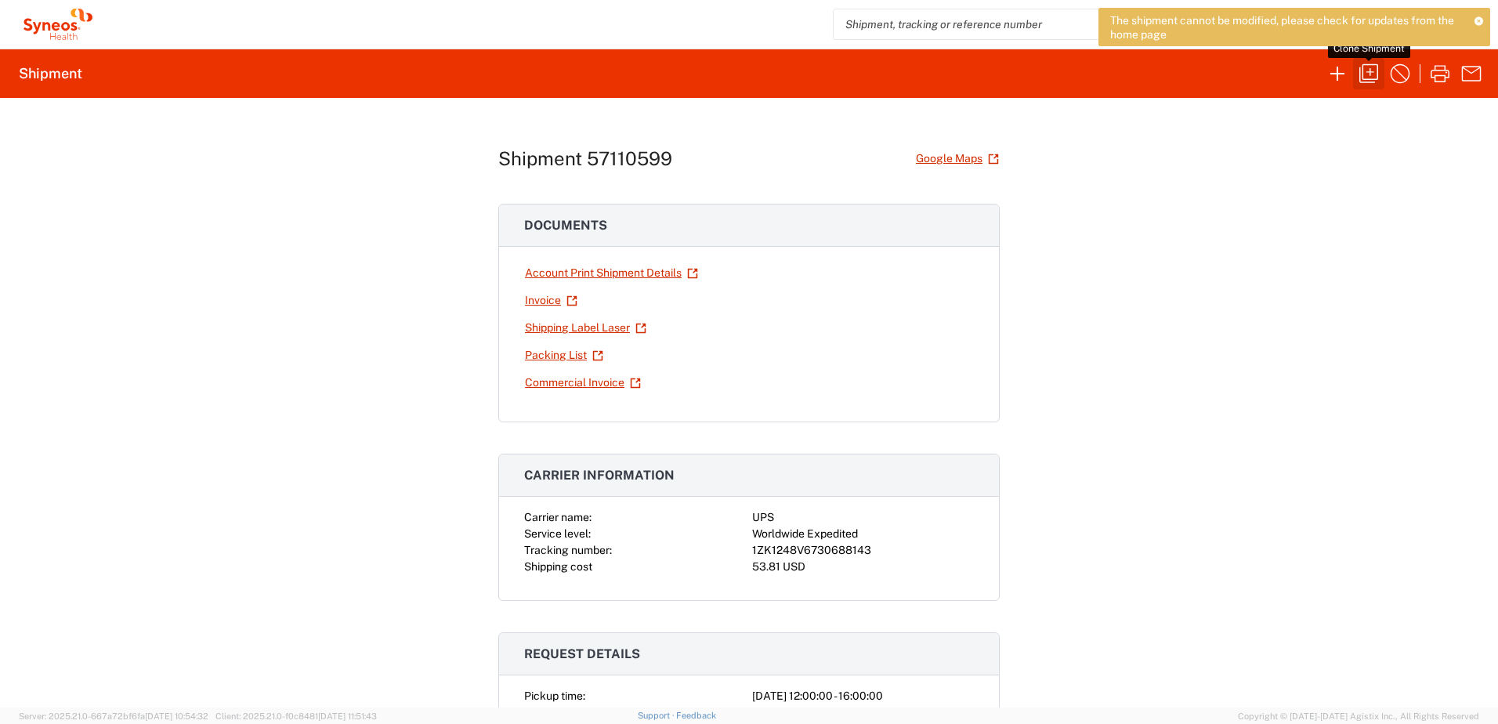
click at [1372, 72] on icon "button" at bounding box center [1369, 73] width 19 height 19
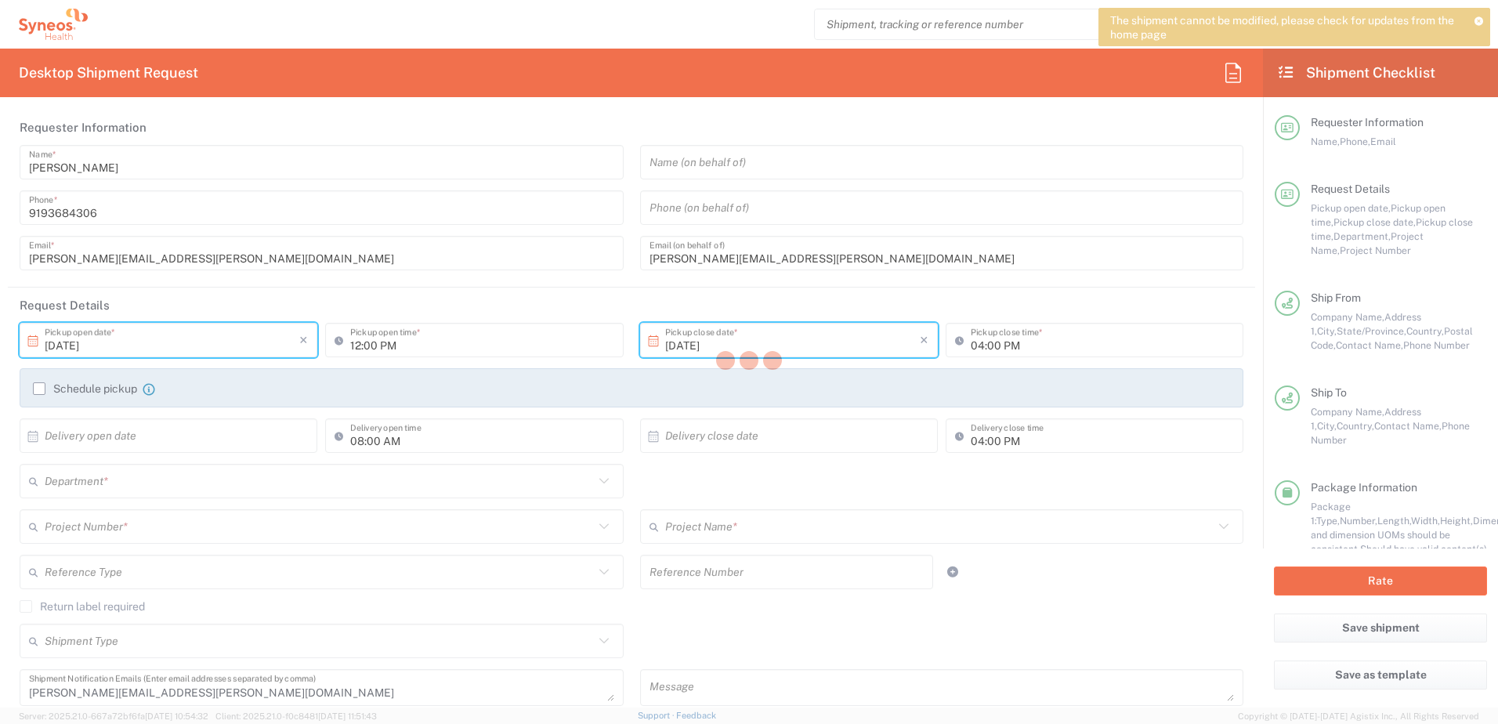
type input "[US_STATE]"
type input "[GEOGRAPHIC_DATA]"
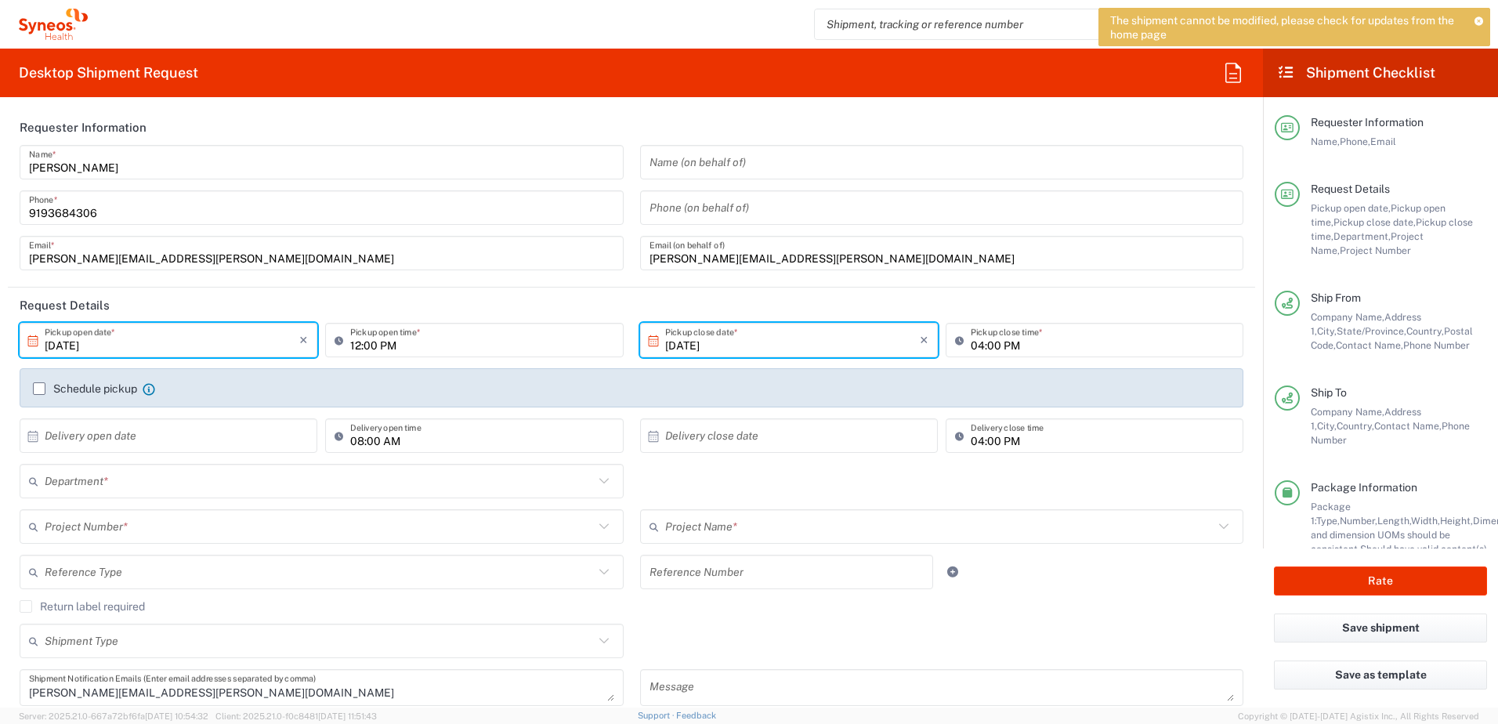
type input "Your Packaging"
type input "8130 DEPARTMENTAL EXPENSE"
type input "8130"
type input "8130 DEPARTMENTAL EXPENSE"
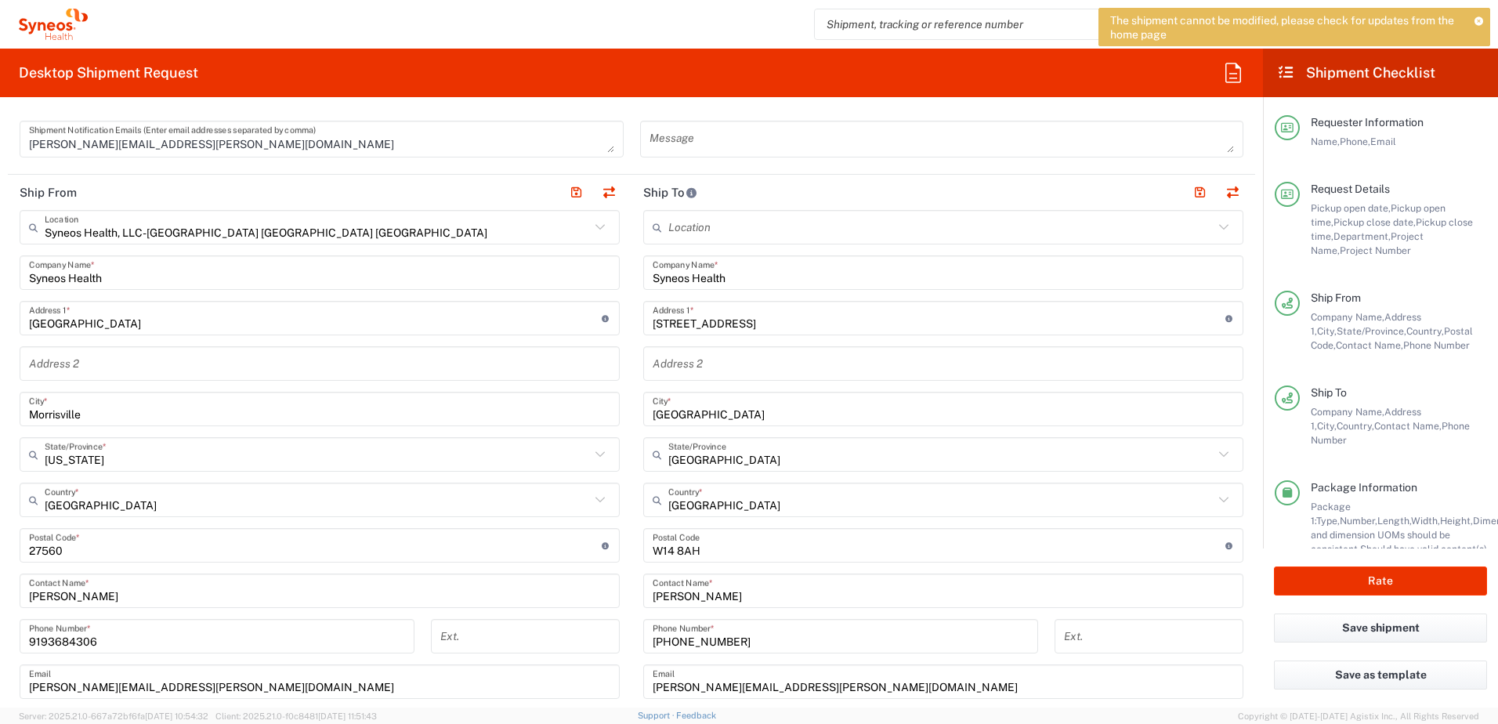
click at [710, 323] on input "[STREET_ADDRESS]" at bounding box center [939, 318] width 573 height 27
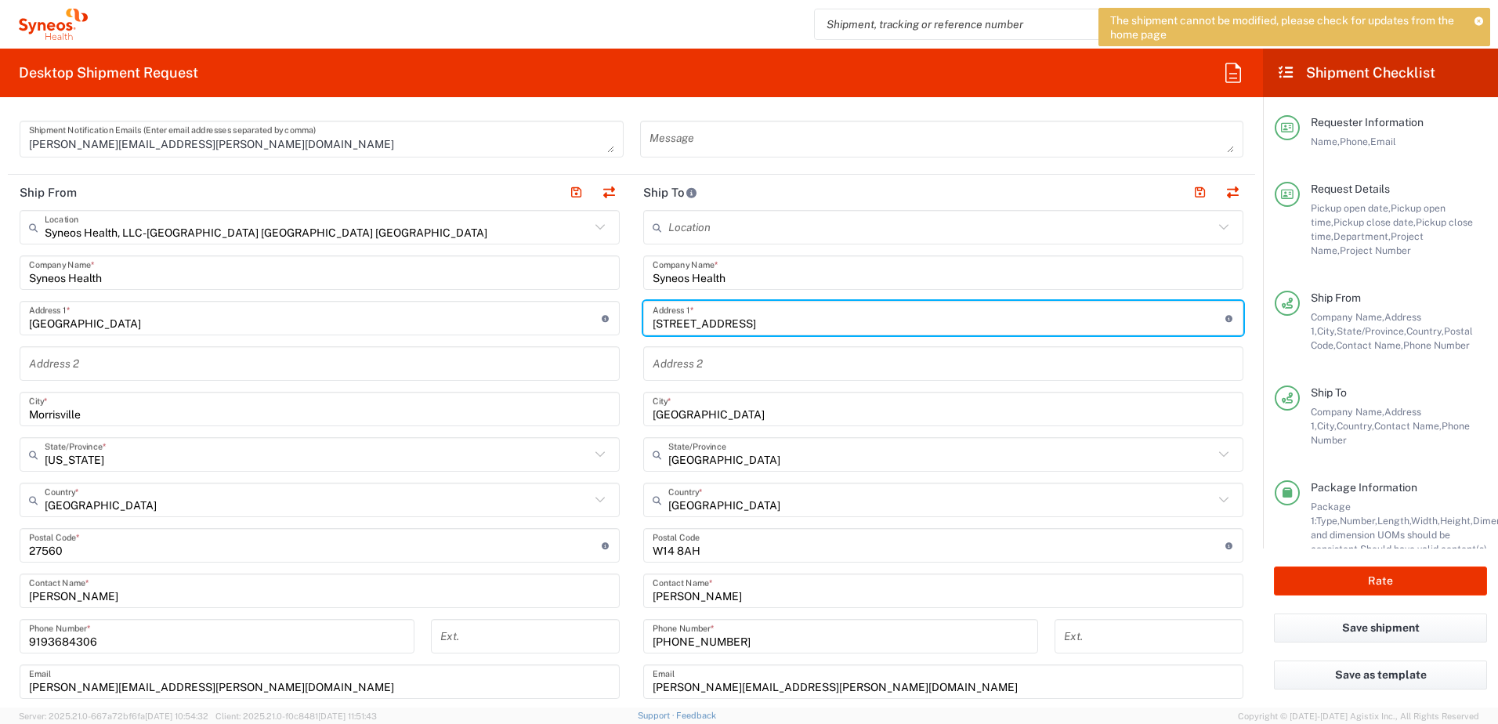
click at [710, 323] on input "[STREET_ADDRESS]" at bounding box center [939, 318] width 573 height 27
paste input "[STREET_ADDRESS]"
type input "[STREET_ADDRESS]"
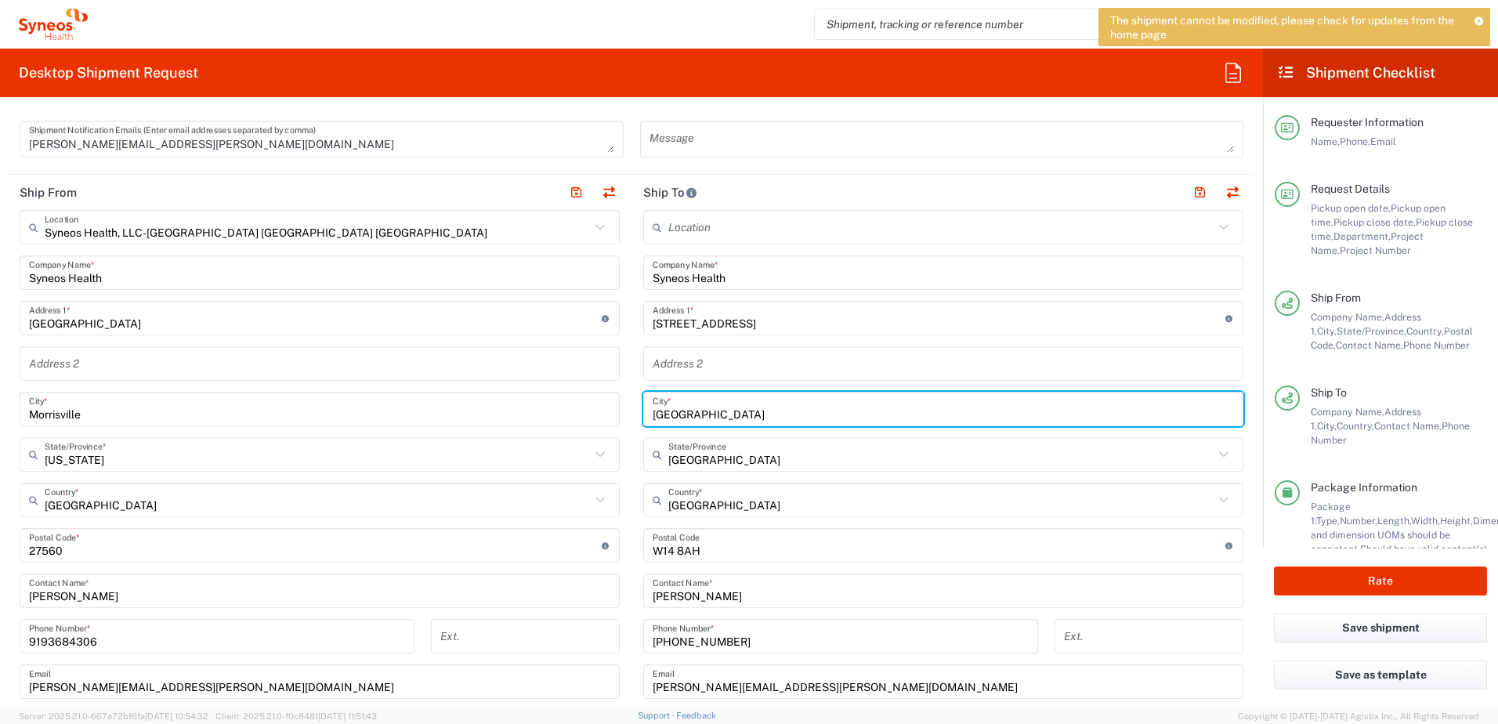
drag, startPoint x: 705, startPoint y: 413, endPoint x: 636, endPoint y: 411, distance: 68.2
click at [636, 411] on main "Location [PERSON_NAME] LLC-[GEOGRAPHIC_DATA] [GEOGRAPHIC_DATA] [GEOGRAPHIC_DATA…" at bounding box center [944, 539] width 624 height 658
click at [712, 505] on input "text" at bounding box center [940, 500] width 545 height 27
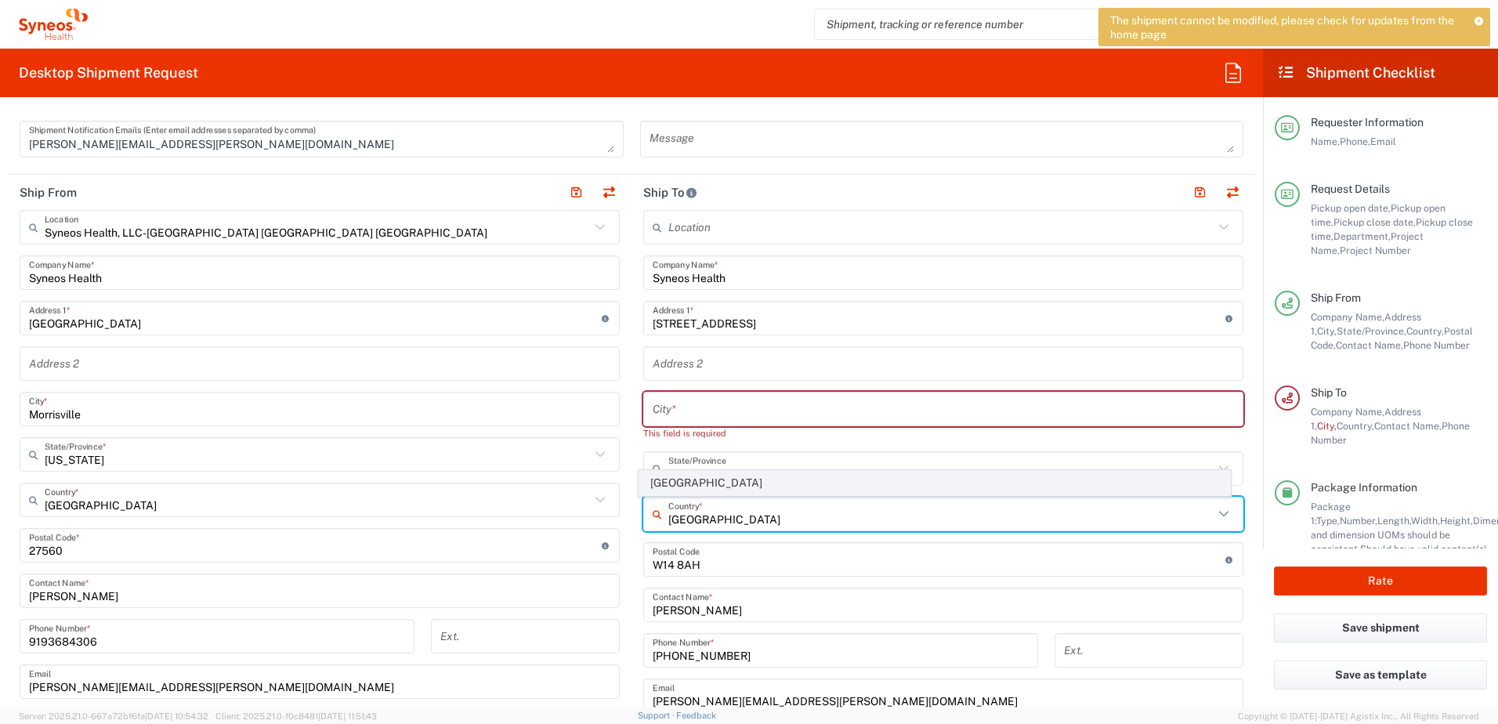
type input "[GEOGRAPHIC_DATA]"
click at [689, 477] on span "[GEOGRAPHIC_DATA]" at bounding box center [935, 483] width 592 height 24
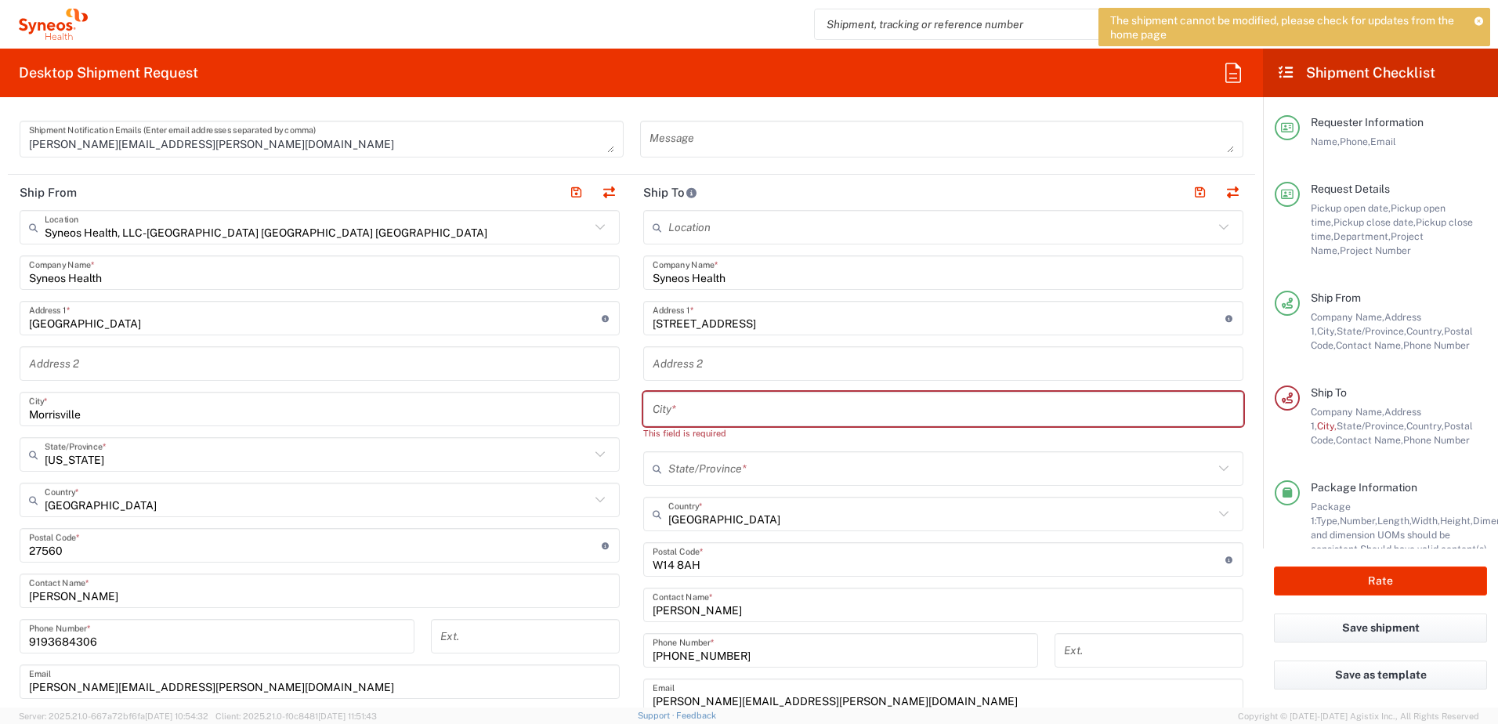
click at [766, 469] on input "text" at bounding box center [940, 468] width 545 height 27
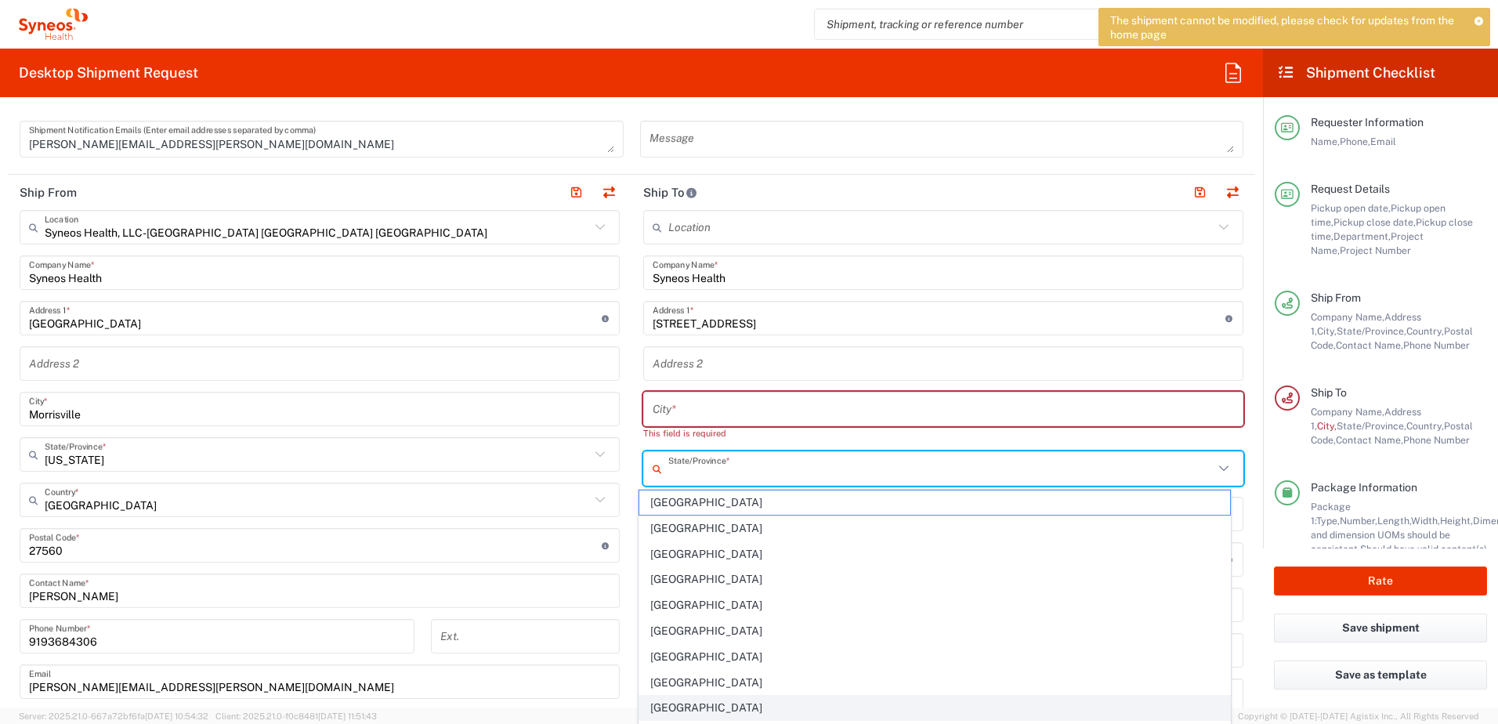
click at [666, 697] on span "[GEOGRAPHIC_DATA]" at bounding box center [935, 708] width 592 height 24
type input "[GEOGRAPHIC_DATA]"
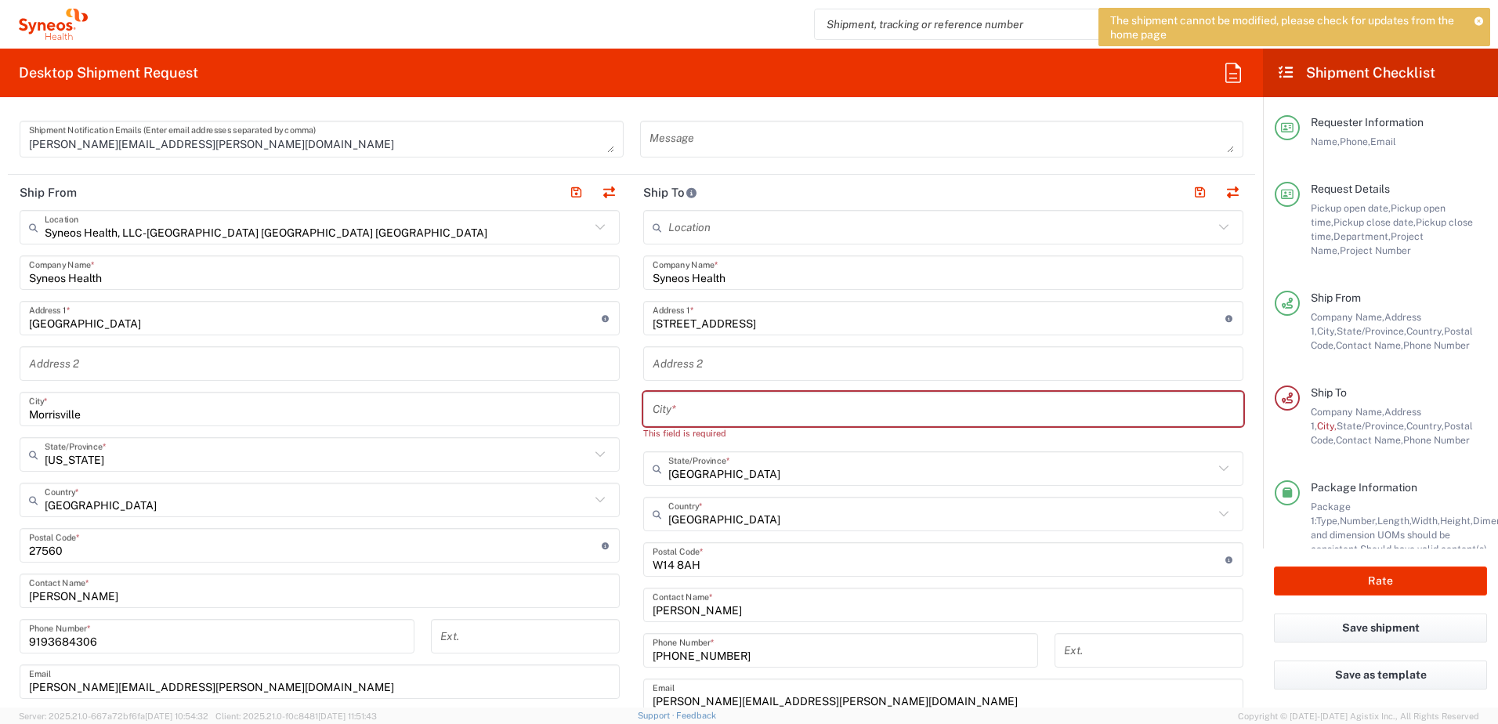
click at [689, 409] on input "text" at bounding box center [943, 409] width 581 height 27
paste input "[PERSON_NAME]"
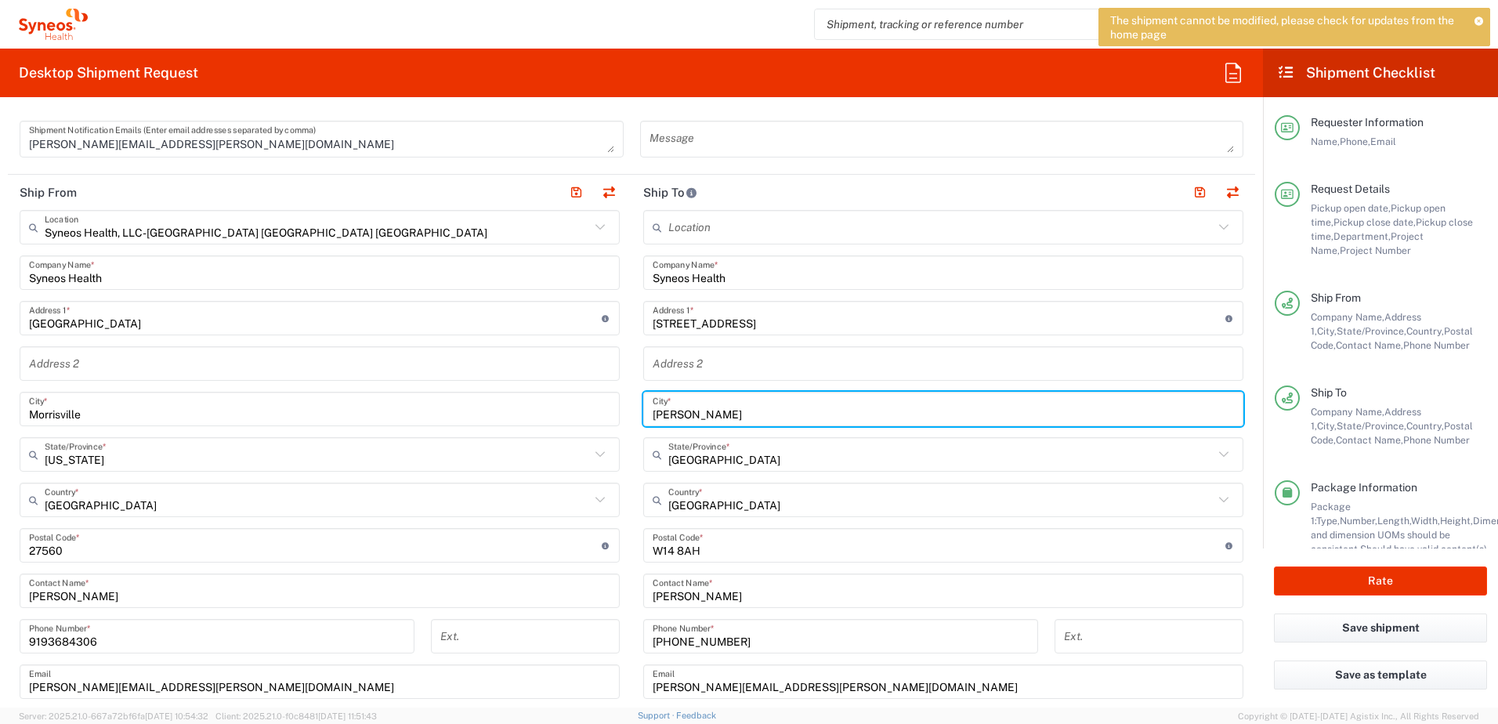
type input "[PERSON_NAME]"
click at [1248, 440] on form "Requester Information [PERSON_NAME] Name * [PHONE_NUMBER] Phone * [PERSON_NAME]…" at bounding box center [631, 409] width 1263 height 598
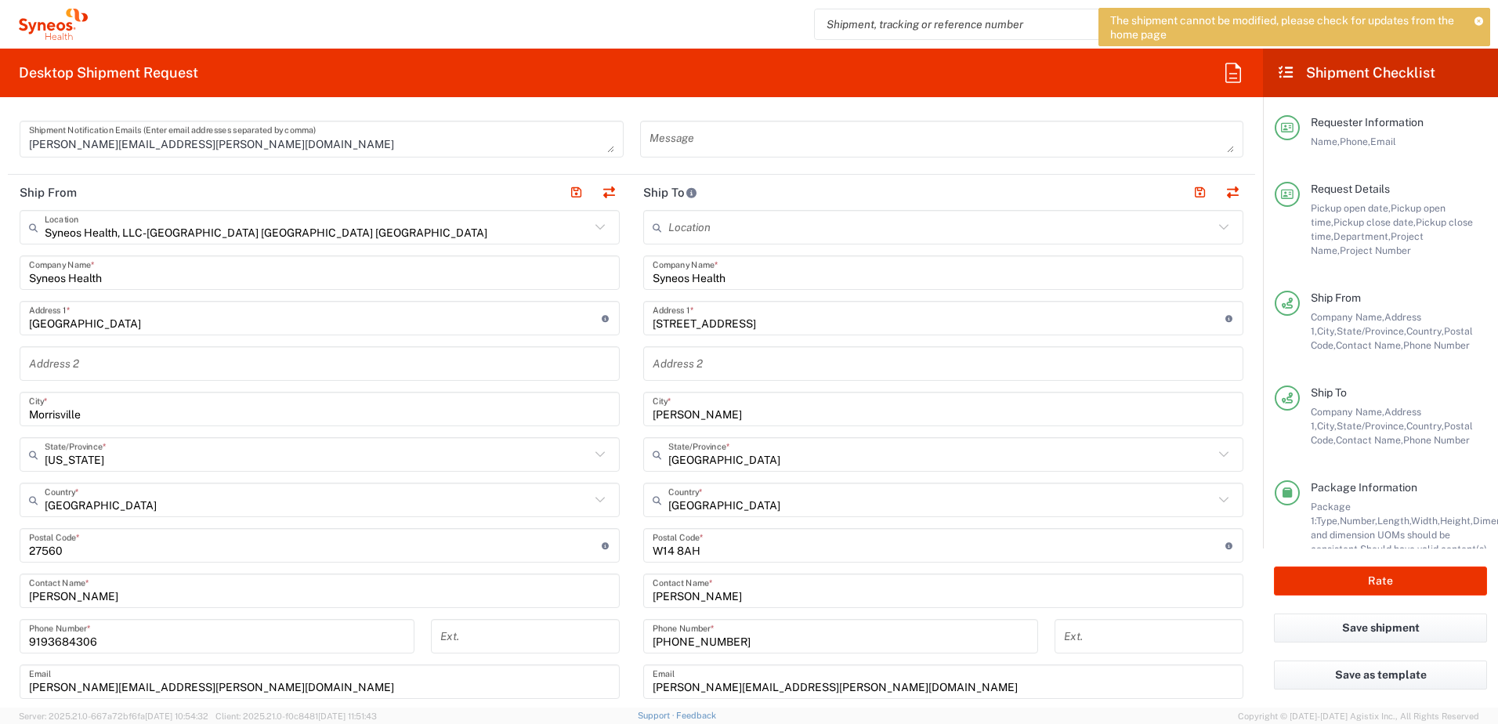
click at [714, 556] on input "undefined" at bounding box center [939, 545] width 573 height 27
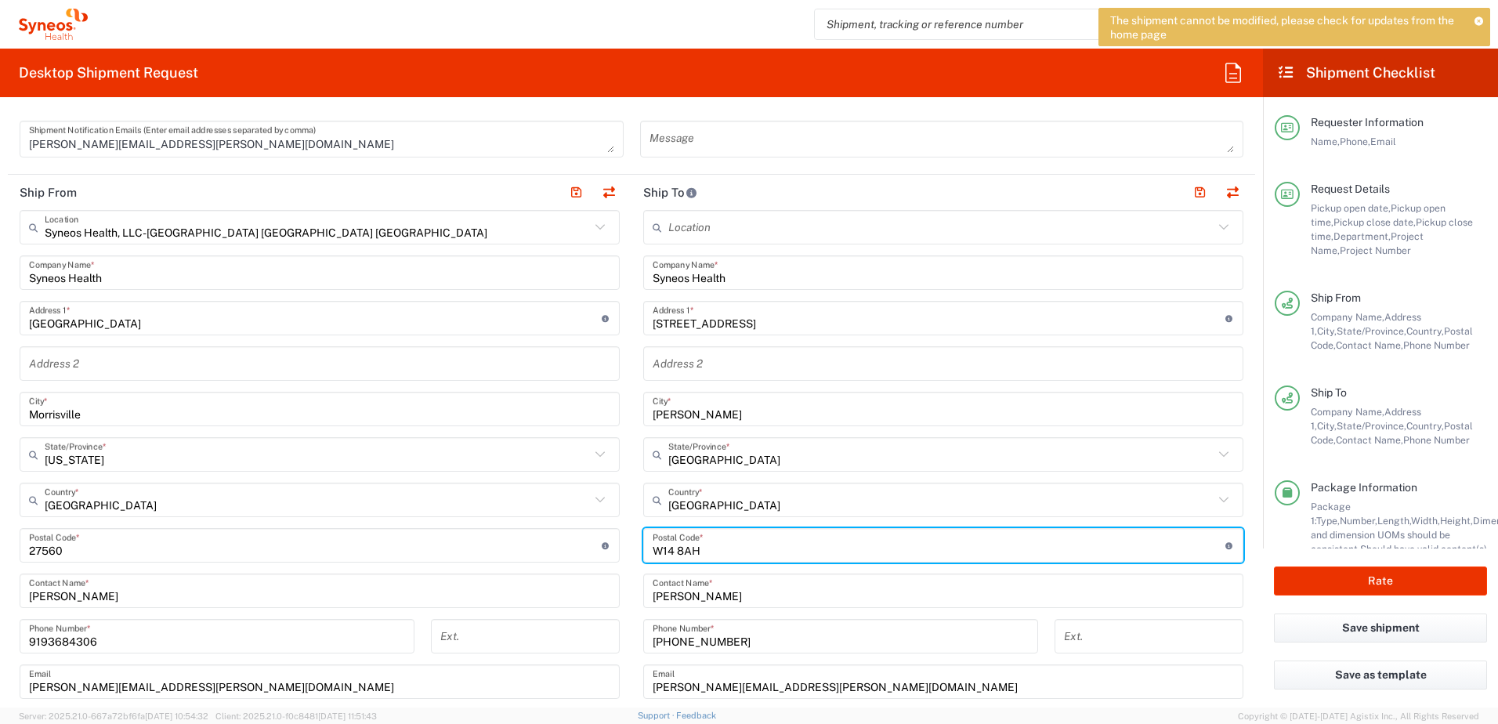
drag, startPoint x: 700, startPoint y: 551, endPoint x: 598, endPoint y: 554, distance: 101.9
click at [598, 554] on div "Ship From Syneos Health, LLC-[GEOGRAPHIC_DATA] [GEOGRAPHIC_DATA] [GEOGRAPHIC_DA…" at bounding box center [632, 525] width 1248 height 700
paste input "L3T 2Y6"
type input "L3T 2Y6"
click at [1236, 545] on main "Location [PERSON_NAME] LLC-[GEOGRAPHIC_DATA] [GEOGRAPHIC_DATA] [GEOGRAPHIC_DATA…" at bounding box center [944, 539] width 624 height 658
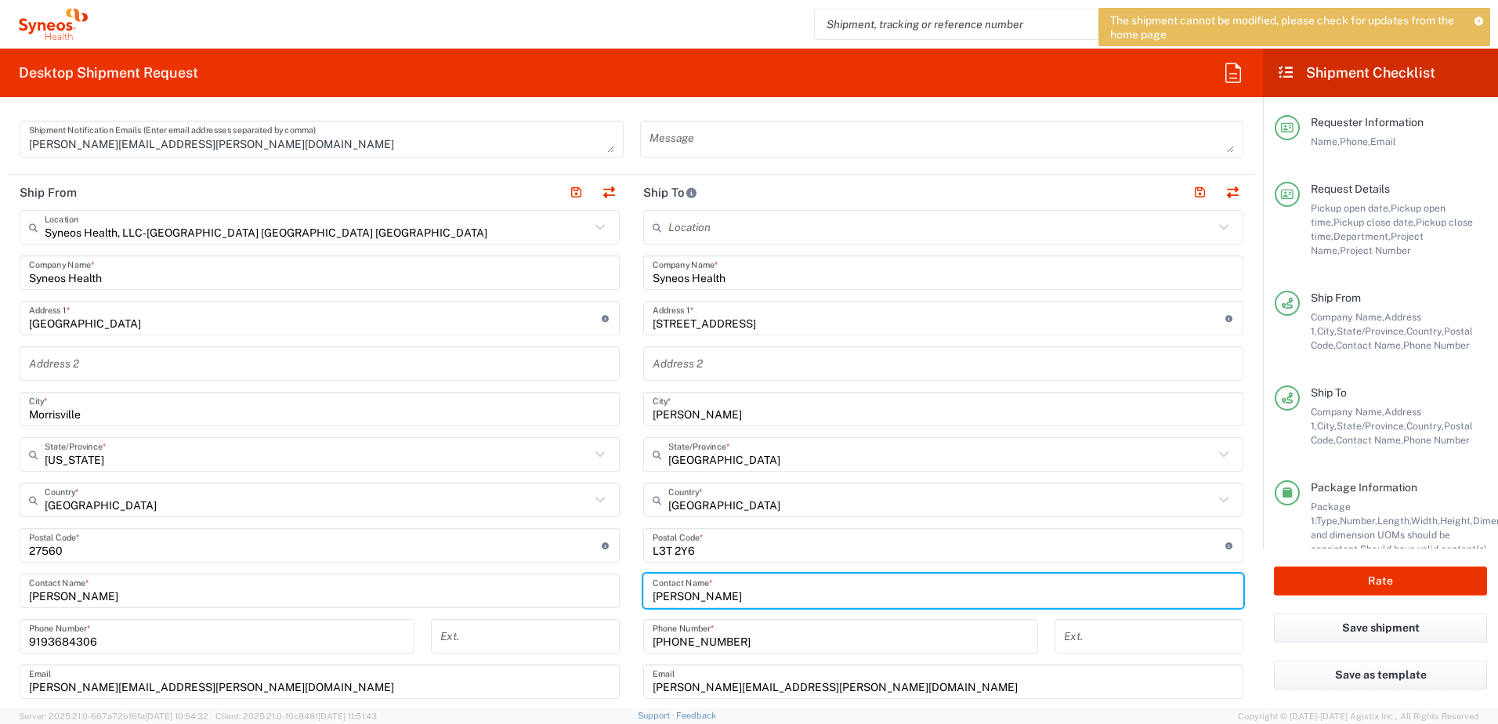
drag, startPoint x: 764, startPoint y: 600, endPoint x: 614, endPoint y: 593, distance: 150.6
click at [614, 593] on div "Ship From Syneos Health, LLC-[GEOGRAPHIC_DATA] [GEOGRAPHIC_DATA] [GEOGRAPHIC_DA…" at bounding box center [632, 525] width 1248 height 700
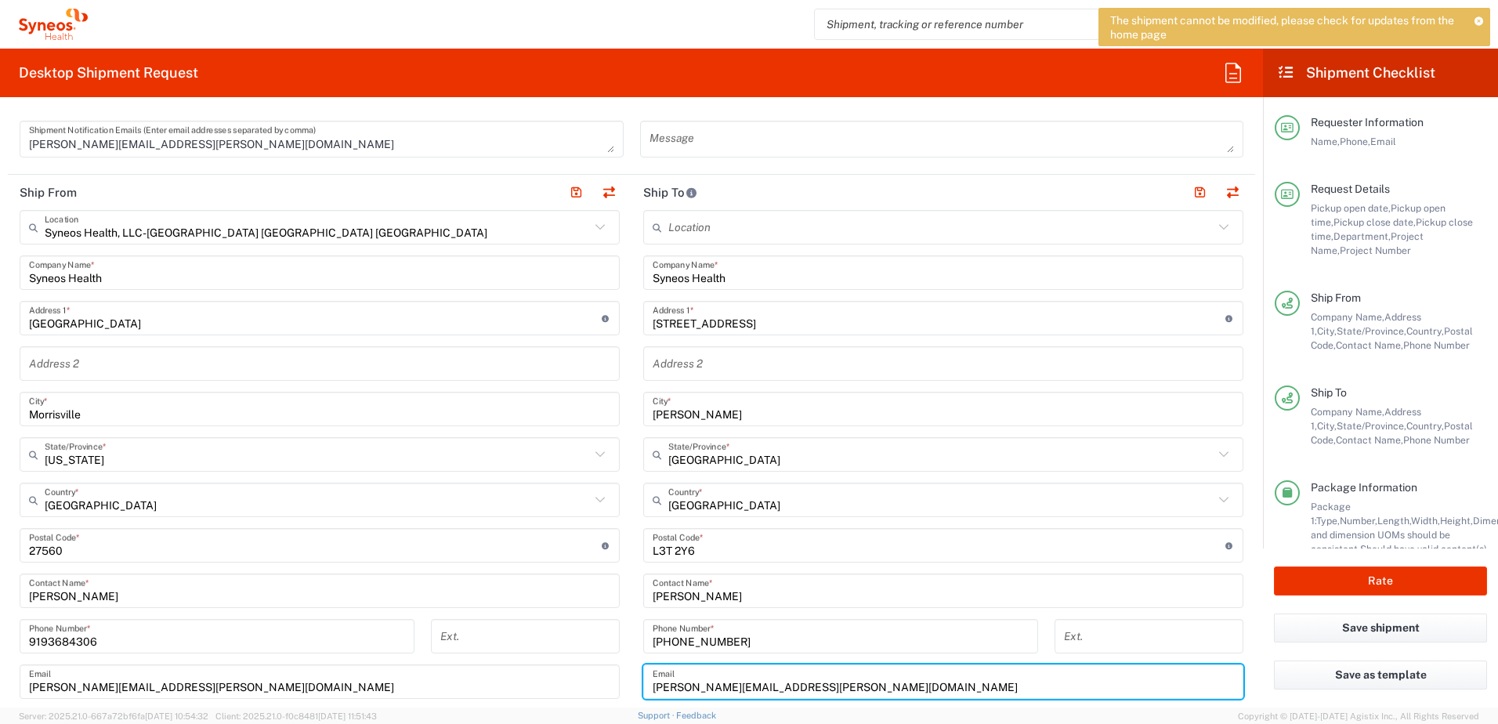
click at [737, 685] on input "[PERSON_NAME][EMAIL_ADDRESS][PERSON_NAME][DOMAIN_NAME]" at bounding box center [943, 681] width 581 height 27
click at [740, 688] on input "[PERSON_NAME][EMAIL_ADDRESS][PERSON_NAME][DOMAIN_NAME]" at bounding box center [943, 681] width 581 height 27
paste input "tamar.aghamanoukian"
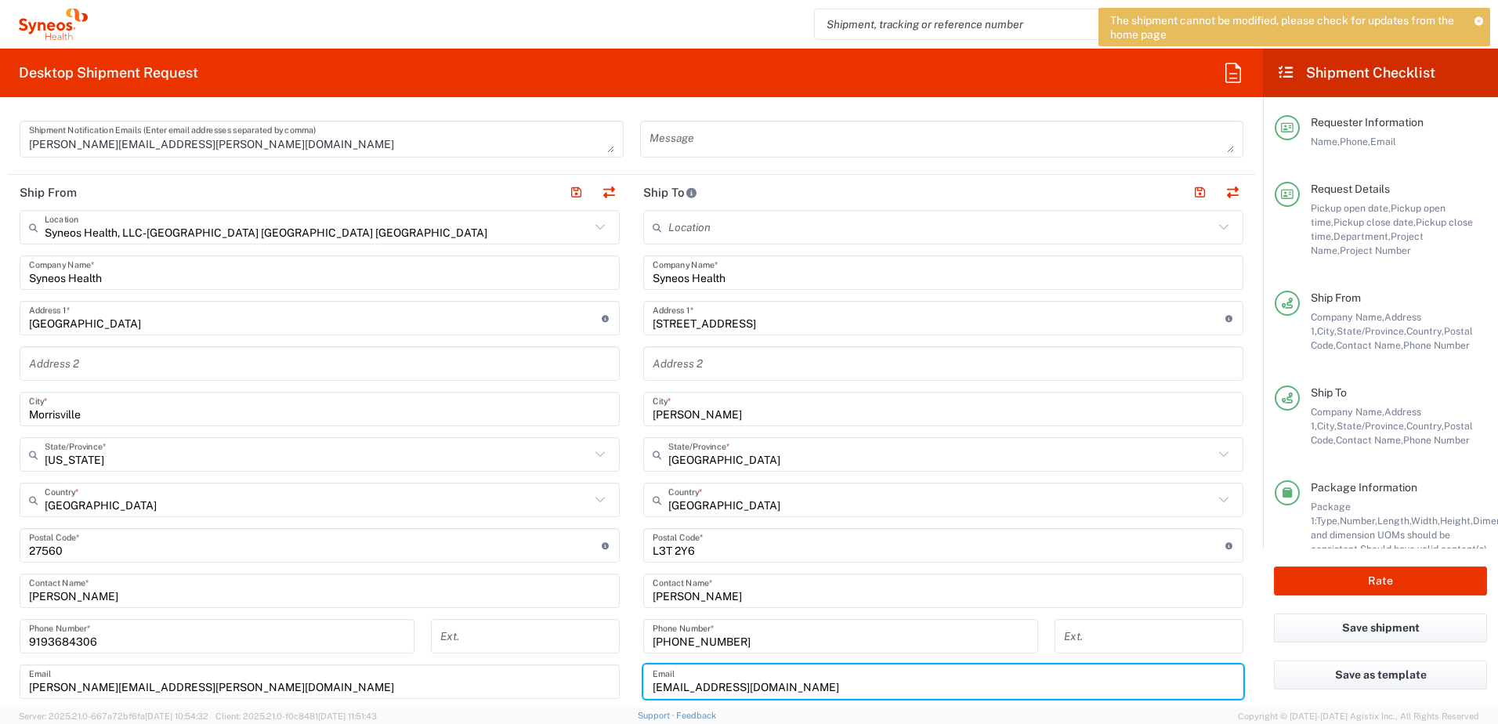
drag, startPoint x: 679, startPoint y: 686, endPoint x: 759, endPoint y: 686, distance: 79.9
click at [759, 686] on input "[EMAIL_ADDRESS][DOMAIN_NAME]" at bounding box center [943, 681] width 581 height 27
type input "[EMAIL_ADDRESS][DOMAIN_NAME]"
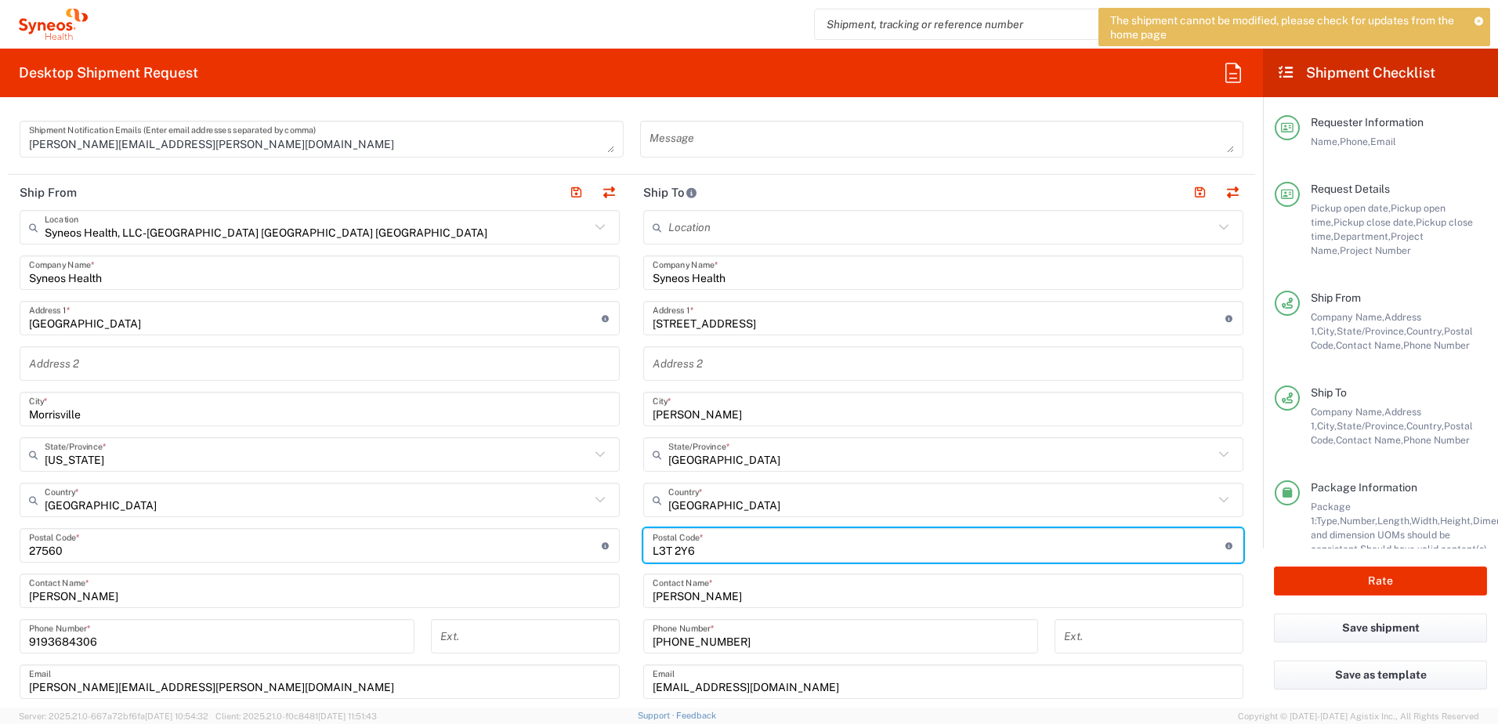
click at [724, 551] on input "undefined" at bounding box center [939, 545] width 573 height 27
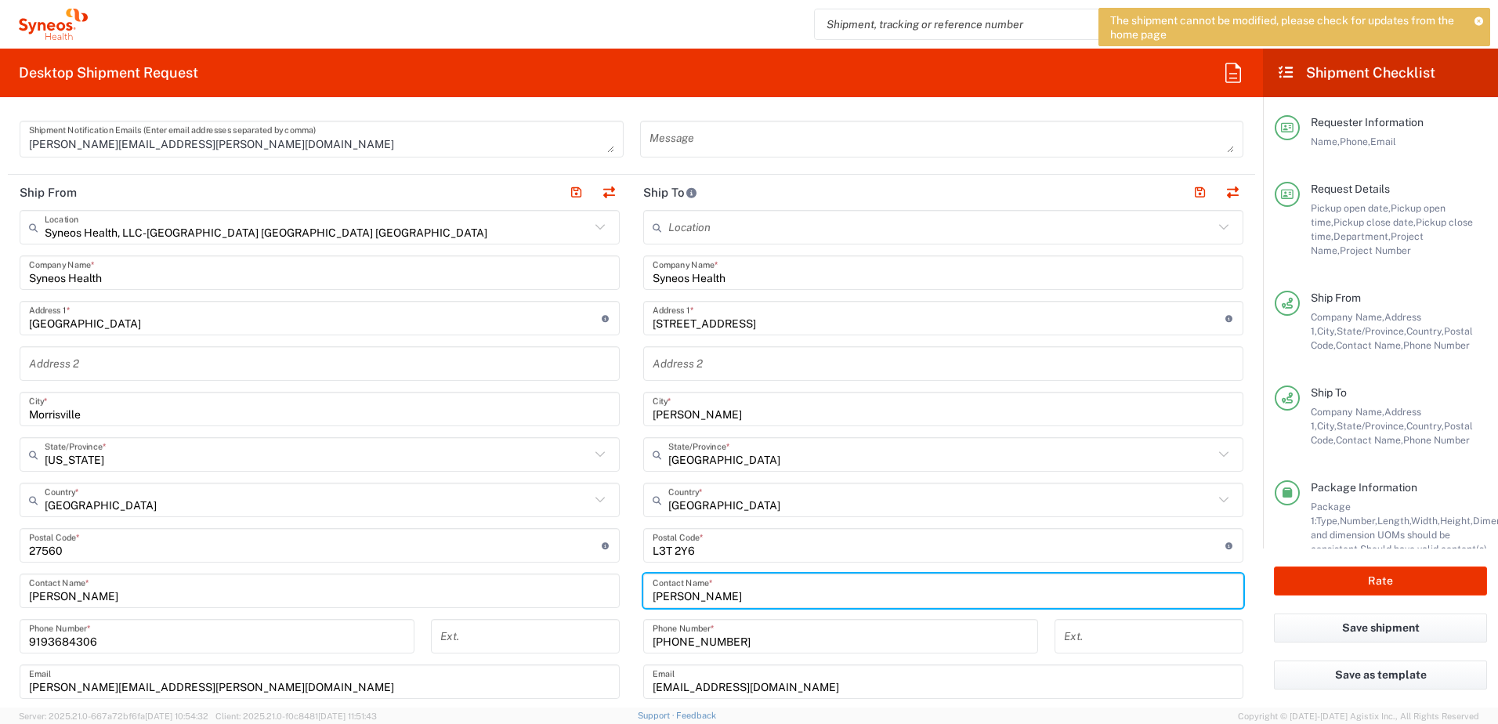
click at [700, 587] on input "[PERSON_NAME]" at bounding box center [943, 591] width 581 height 27
click at [715, 595] on input "[PERSON_NAME]" at bounding box center [943, 591] width 581 height 27
paste input "aghamanoukian"
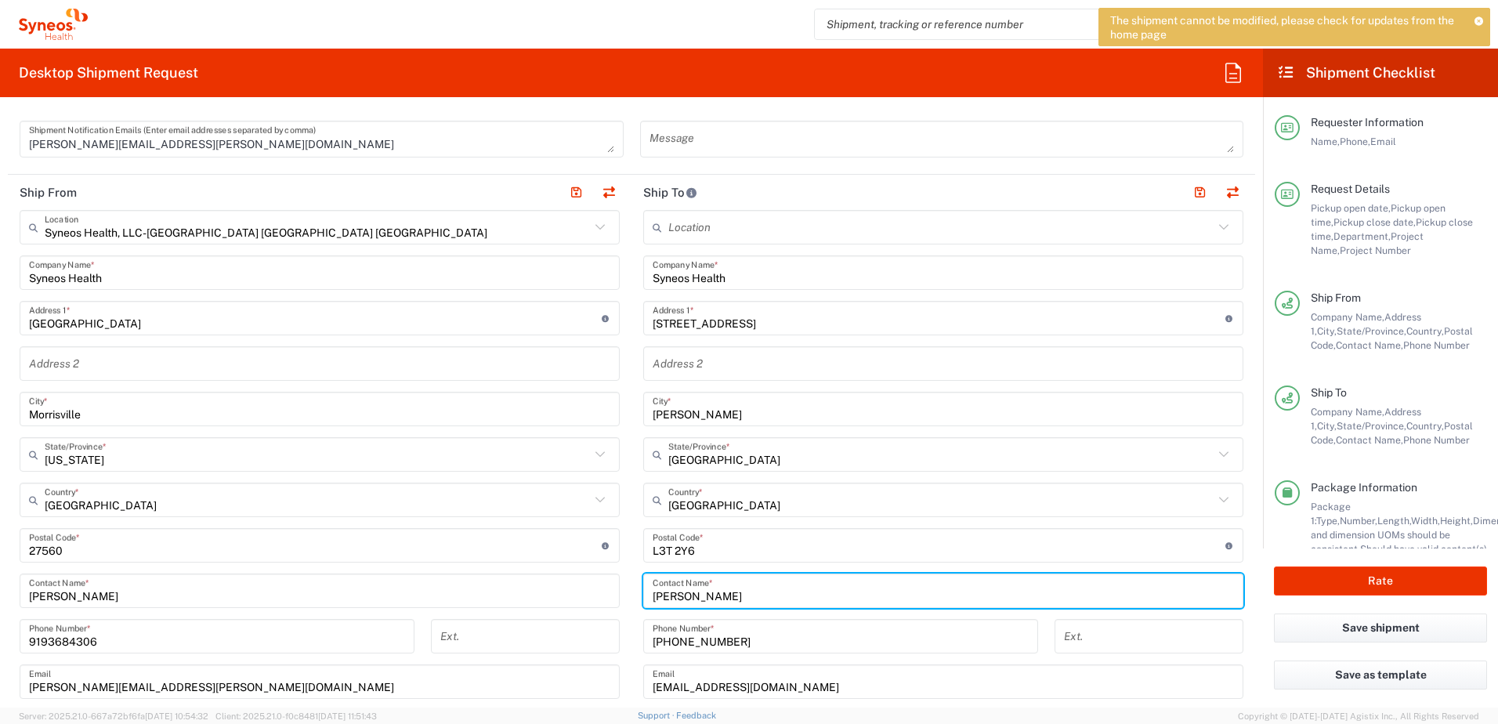
click at [683, 599] on input "[PERSON_NAME]" at bounding box center [943, 591] width 581 height 27
type input "[PERSON_NAME]"
click at [1243, 600] on main "Location [PERSON_NAME] LLC-[GEOGRAPHIC_DATA] [GEOGRAPHIC_DATA] [GEOGRAPHIC_DATA…" at bounding box center [944, 539] width 624 height 658
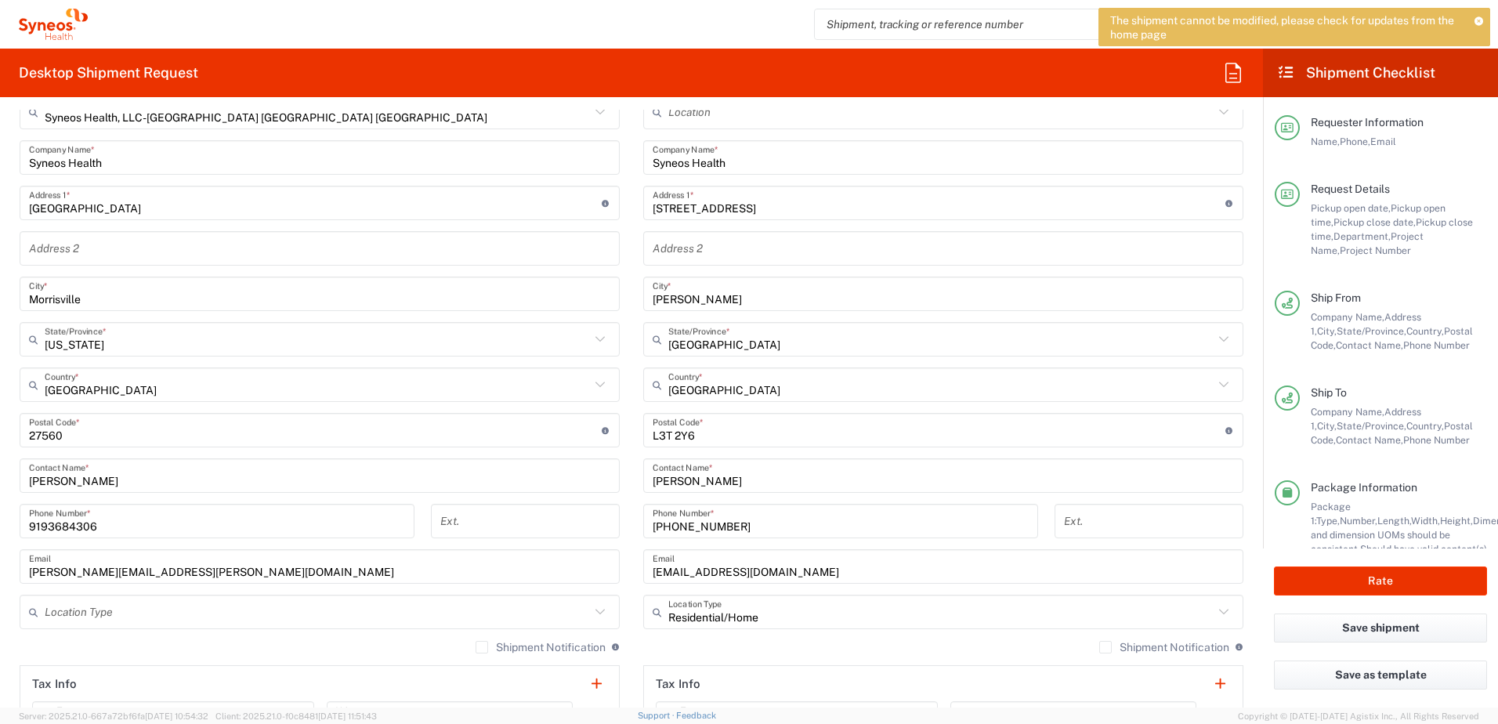
scroll to position [627, 0]
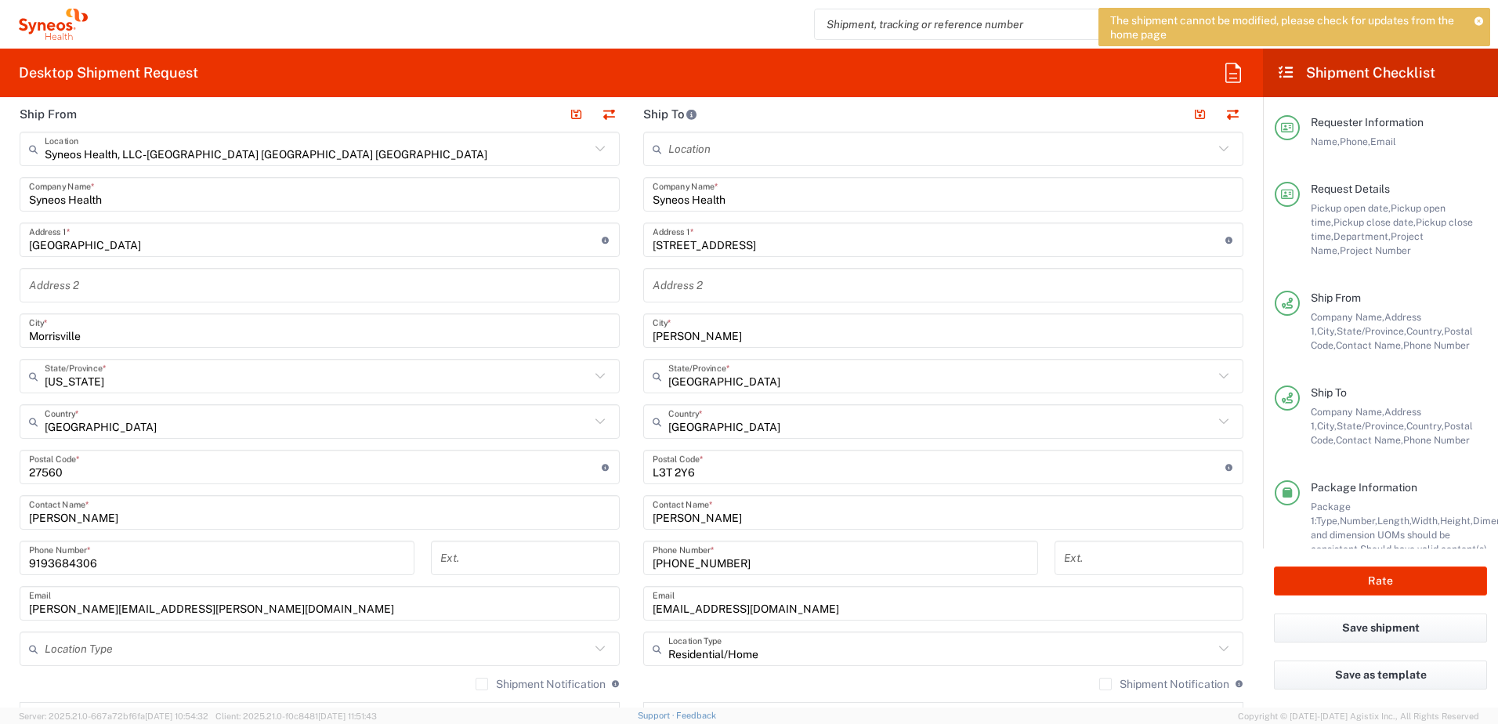
type input "[GEOGRAPHIC_DATA]"
click at [723, 430] on input "[GEOGRAPHIC_DATA]" at bounding box center [940, 421] width 545 height 27
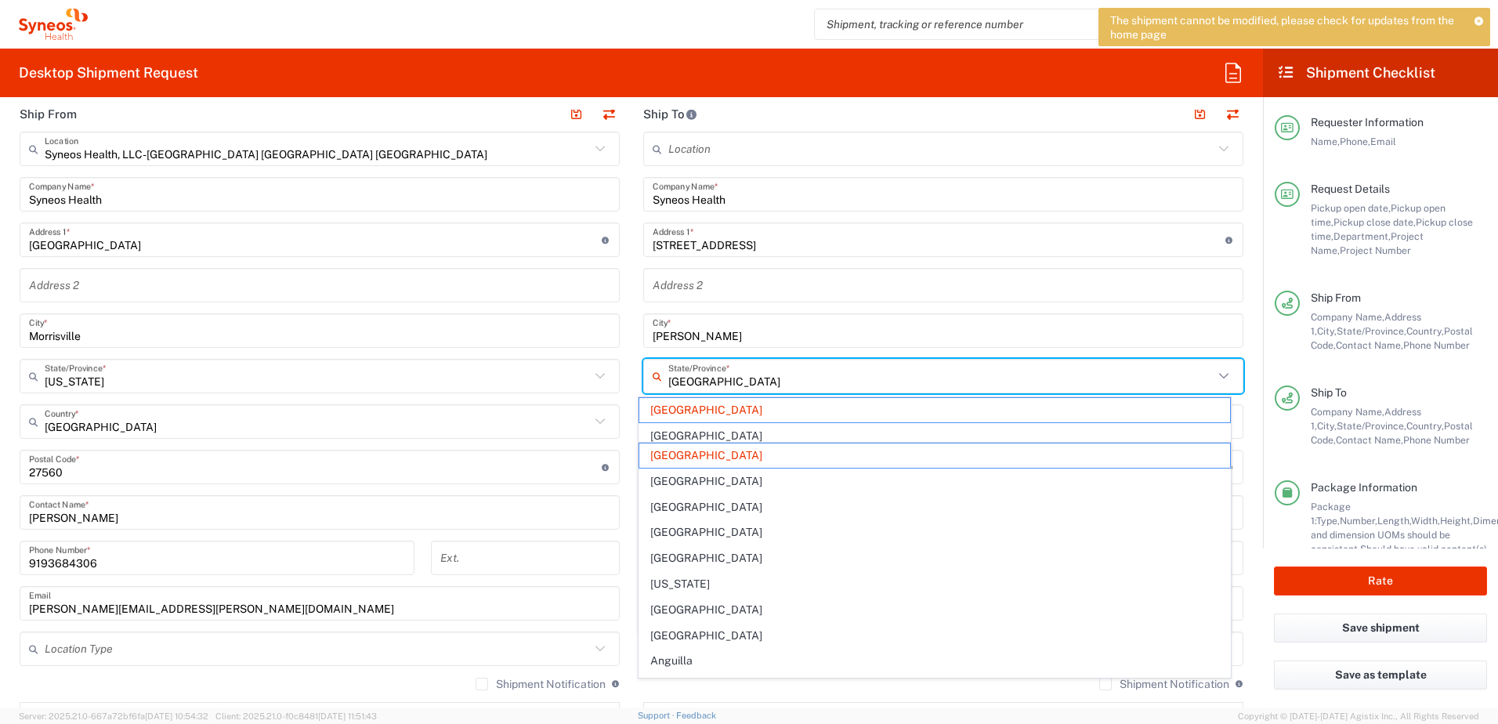
type input "[GEOGRAPHIC_DATA]"
click at [721, 384] on input "[GEOGRAPHIC_DATA]" at bounding box center [940, 376] width 545 height 27
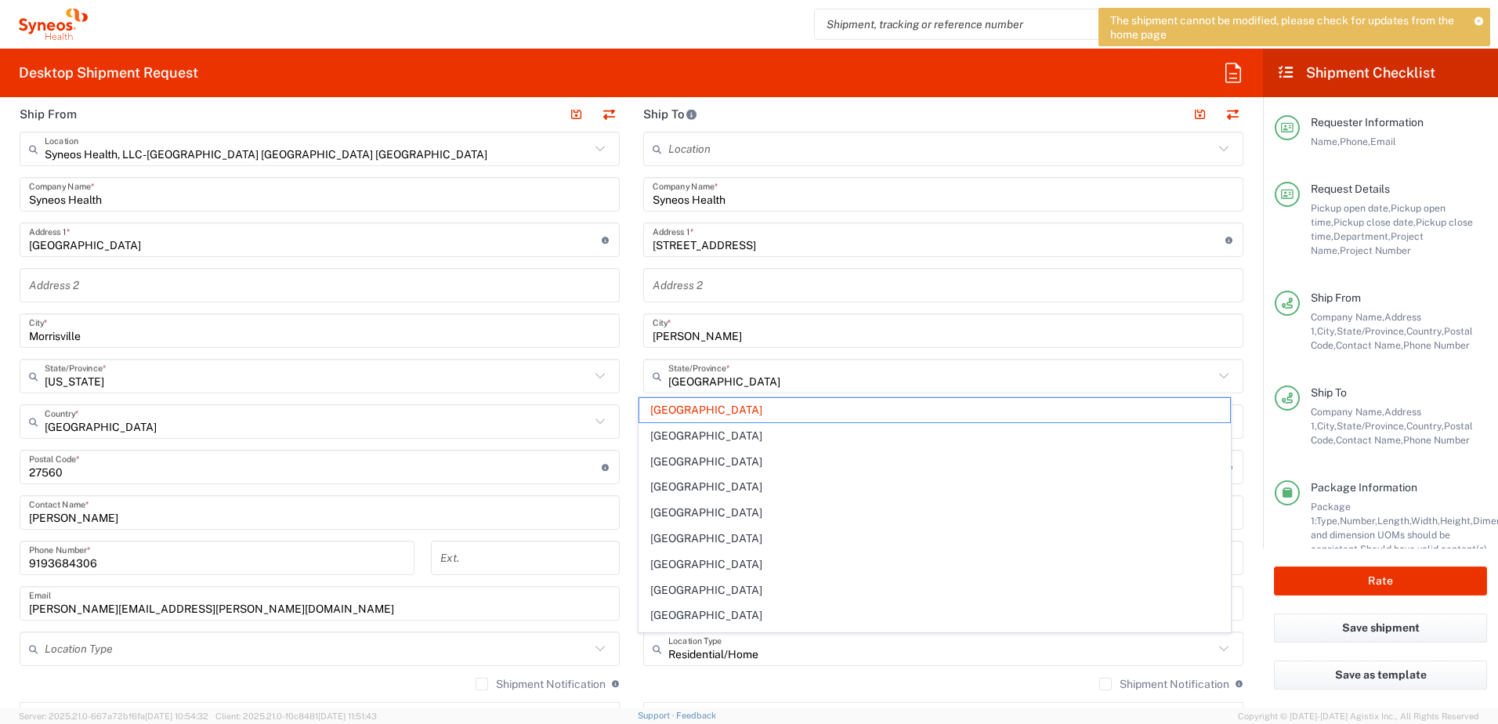
click at [1241, 441] on main "Location [PERSON_NAME] LLC-[GEOGRAPHIC_DATA] [GEOGRAPHIC_DATA] [GEOGRAPHIC_DATA…" at bounding box center [944, 461] width 624 height 658
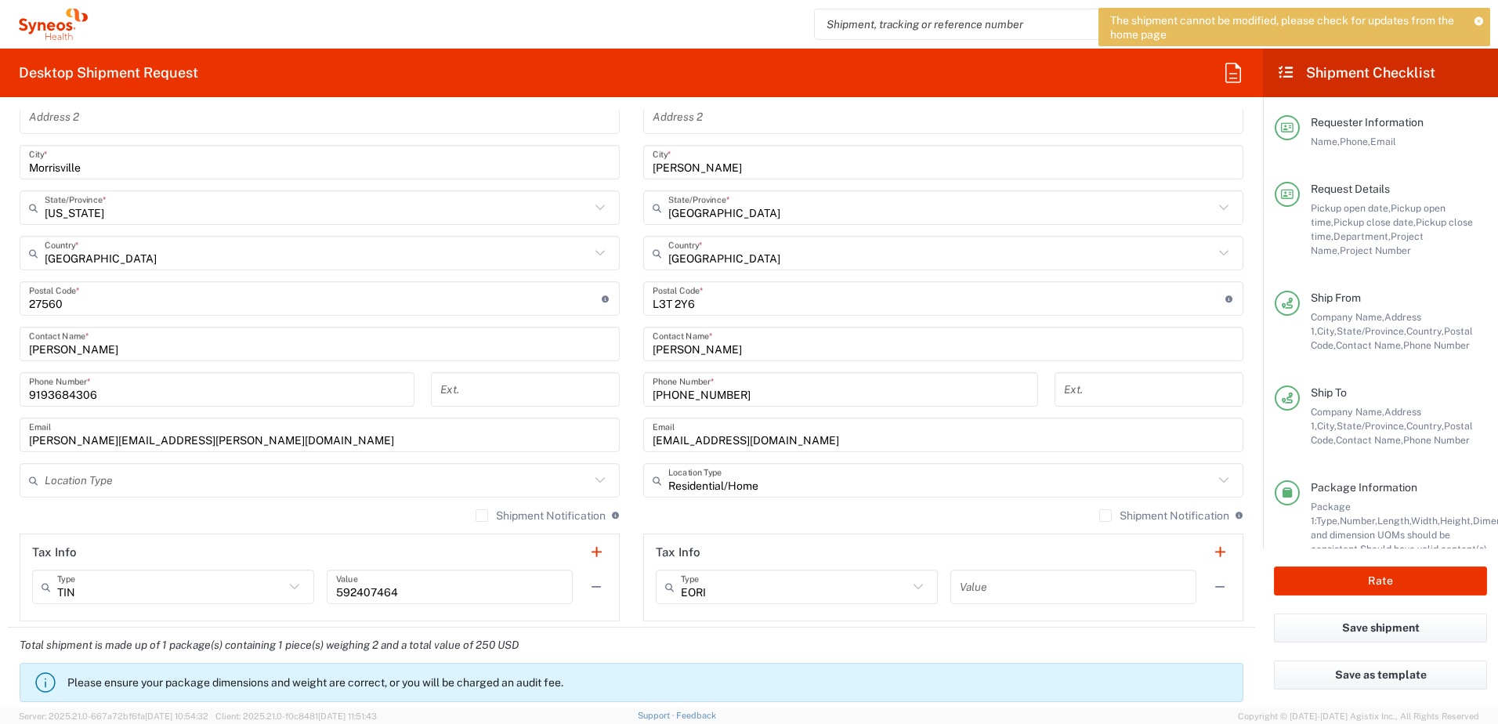
scroll to position [705, 0]
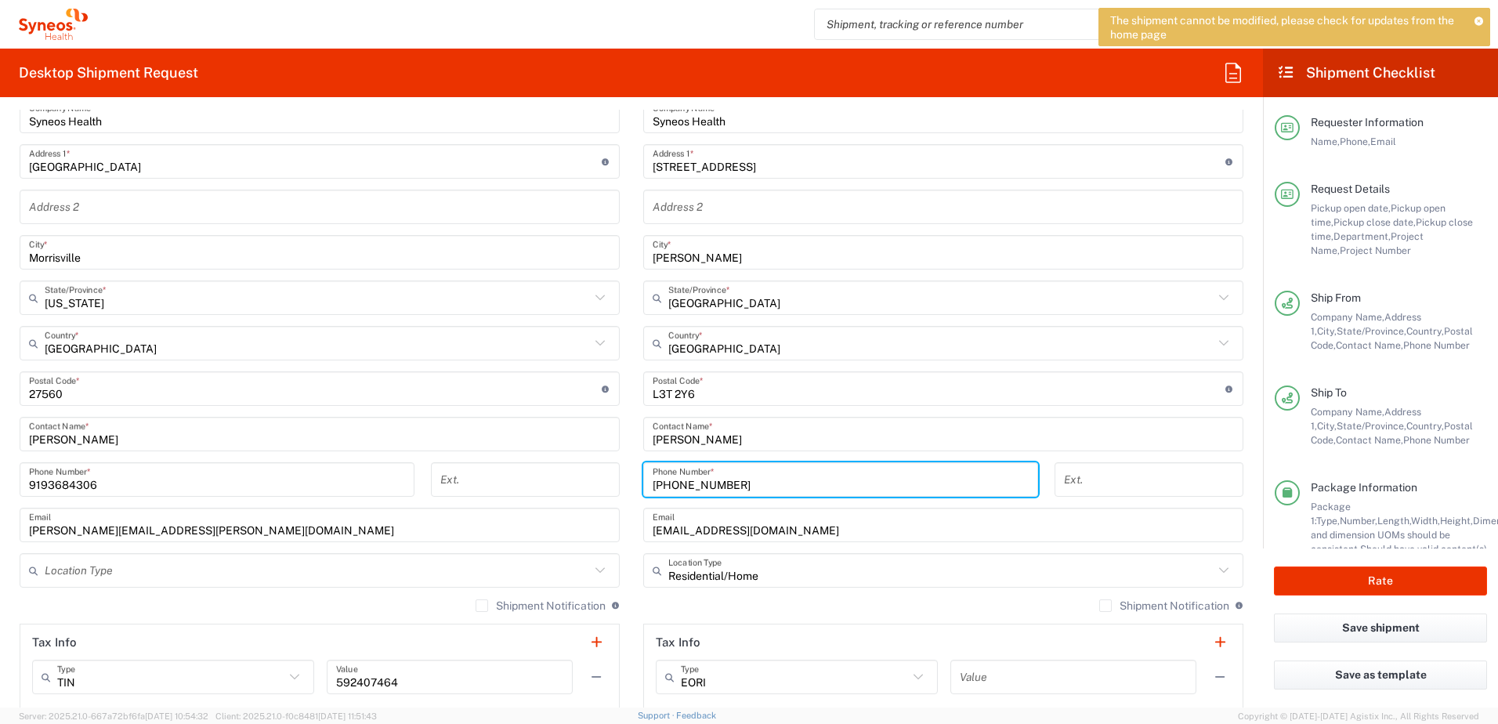
click at [762, 486] on input "[PHONE_NUMBER]" at bounding box center [841, 479] width 376 height 27
drag, startPoint x: 762, startPoint y: 486, endPoint x: 589, endPoint y: 482, distance: 172.5
click at [589, 482] on div "Ship From Syneos Health, LLC-[GEOGRAPHIC_DATA] [GEOGRAPHIC_DATA] [GEOGRAPHIC_DA…" at bounding box center [632, 368] width 1248 height 700
paste input "[PHONE_NUMBER]"
type input "[PHONE_NUMBER]"
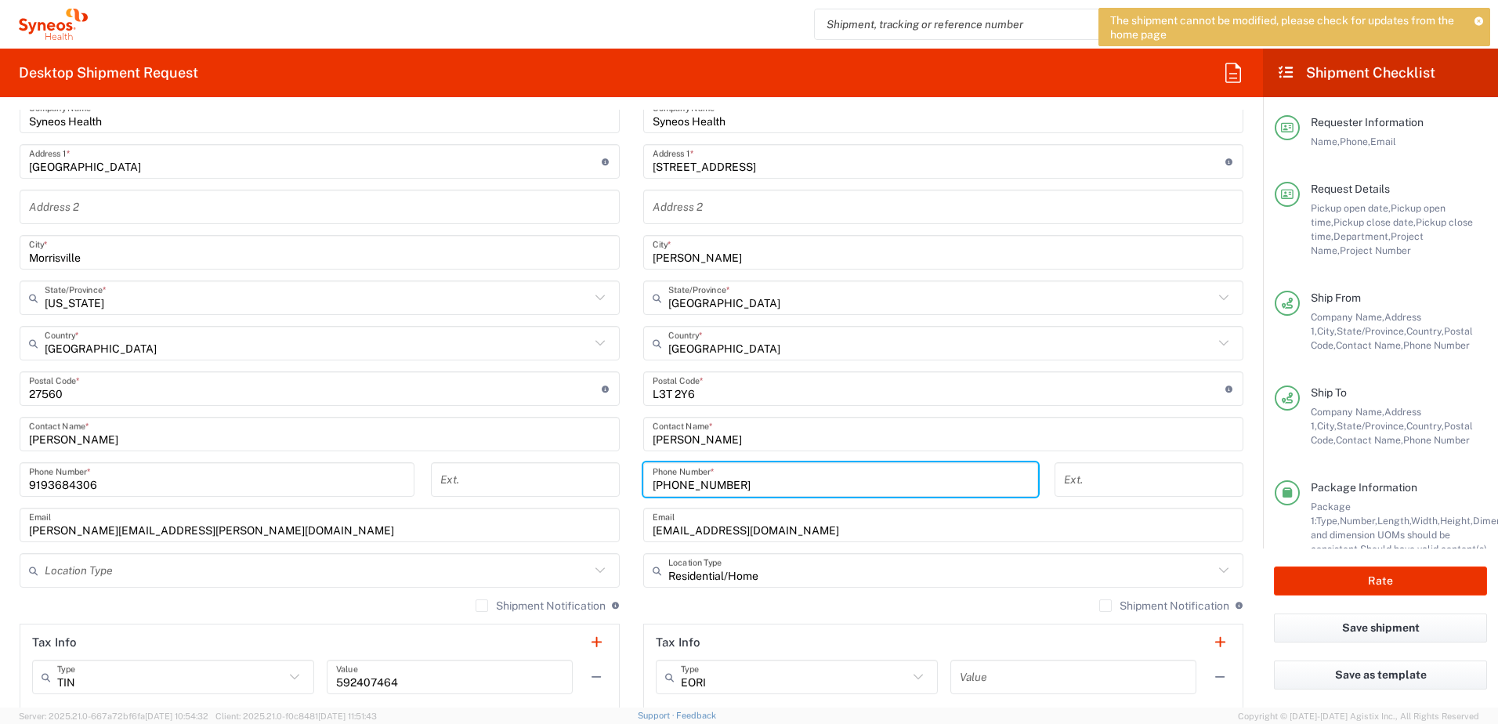
click at [1240, 497] on div "Ext." at bounding box center [1148, 484] width 205 height 45
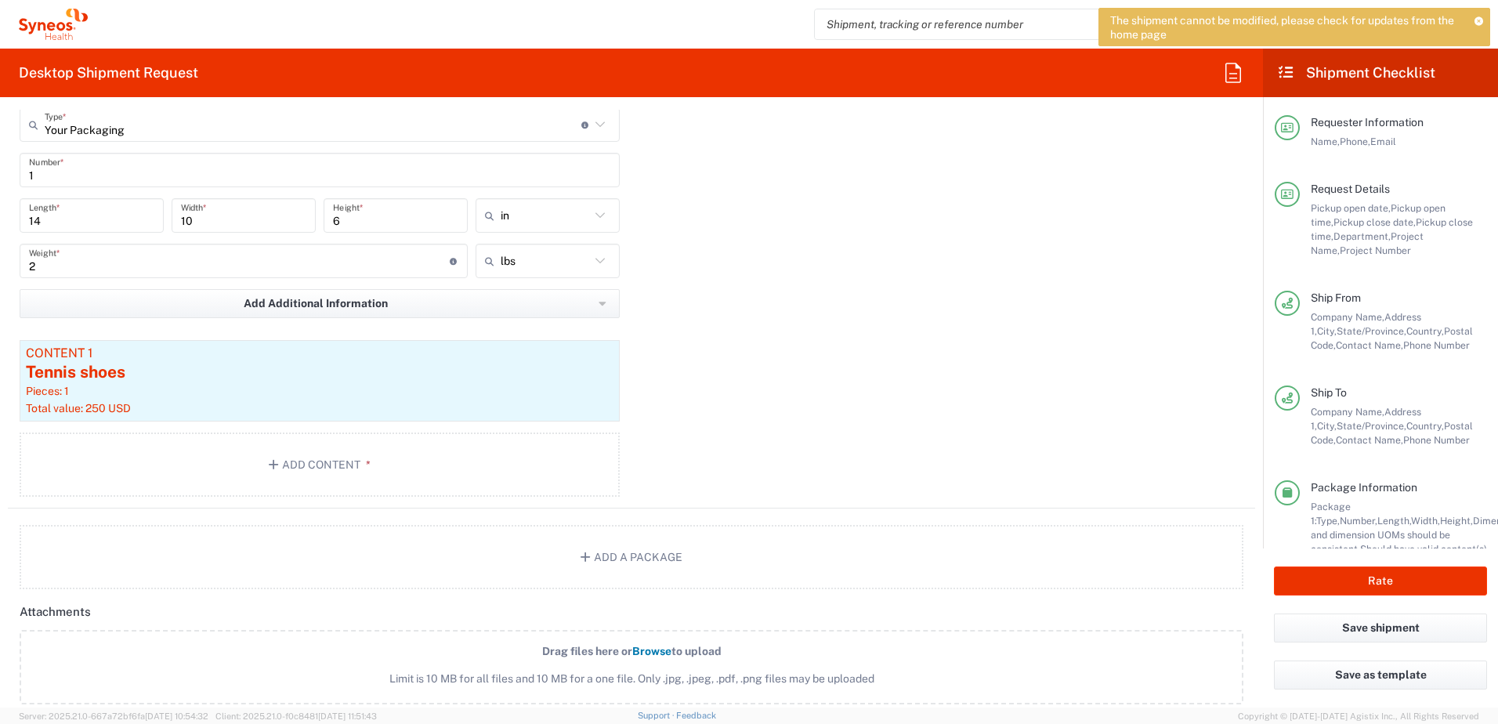
scroll to position [1489, 0]
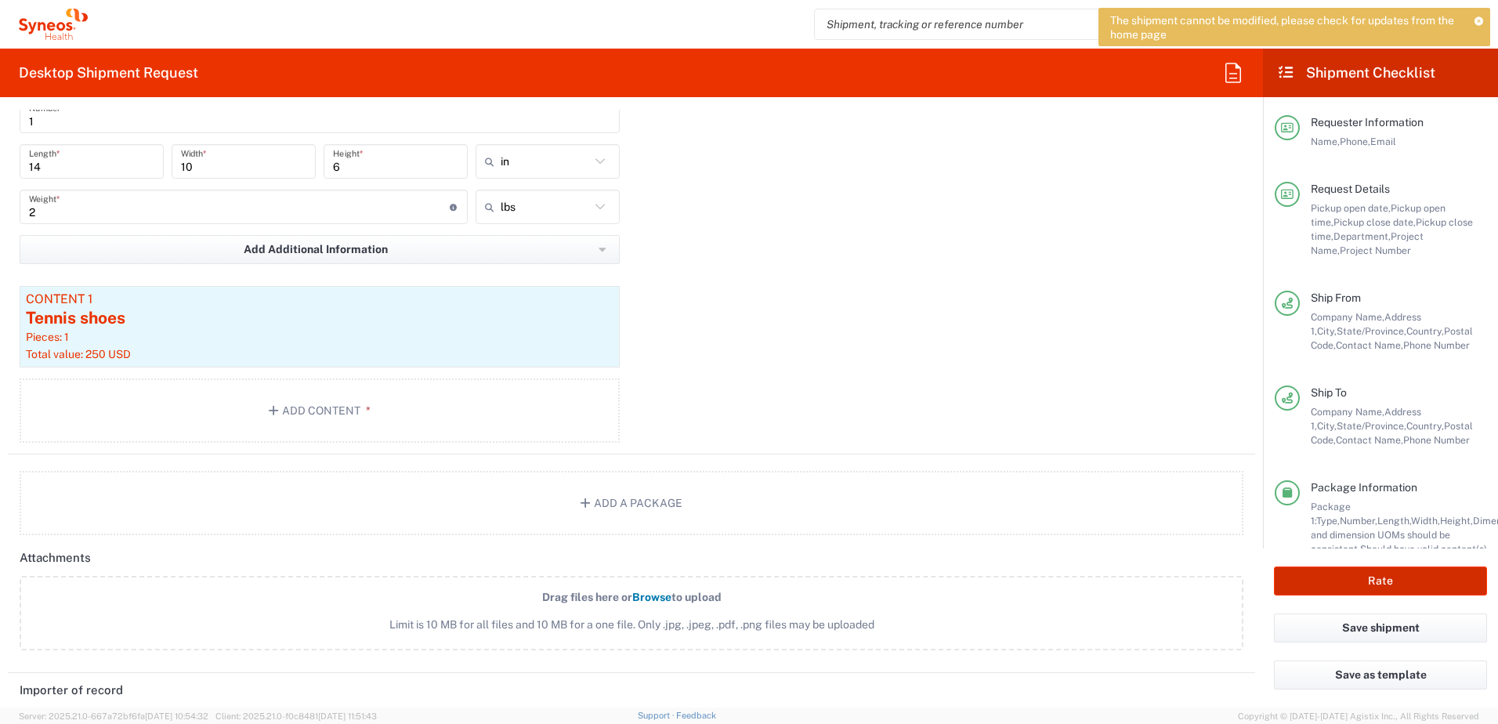
click at [1367, 585] on button "Rate" at bounding box center [1380, 581] width 213 height 29
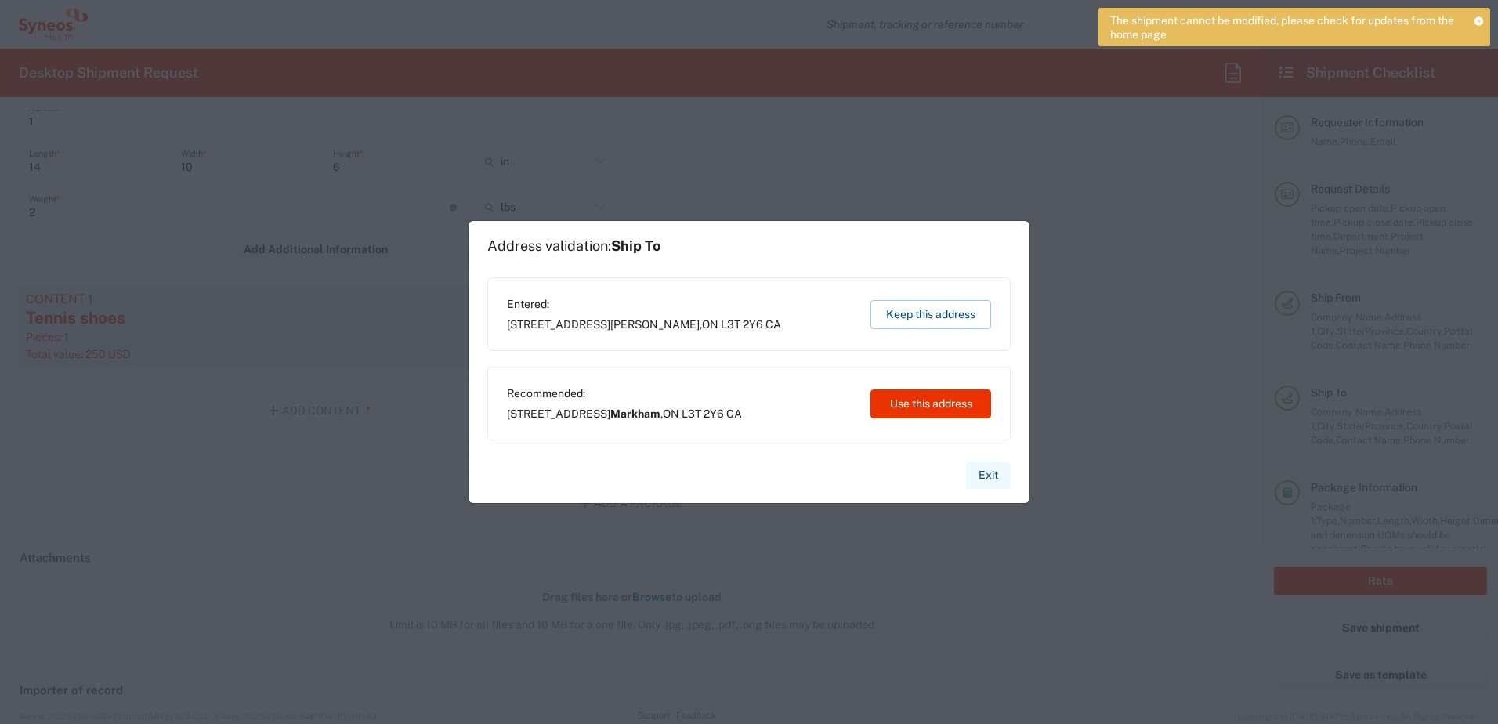
click at [986, 475] on button "Exit" at bounding box center [988, 475] width 45 height 27
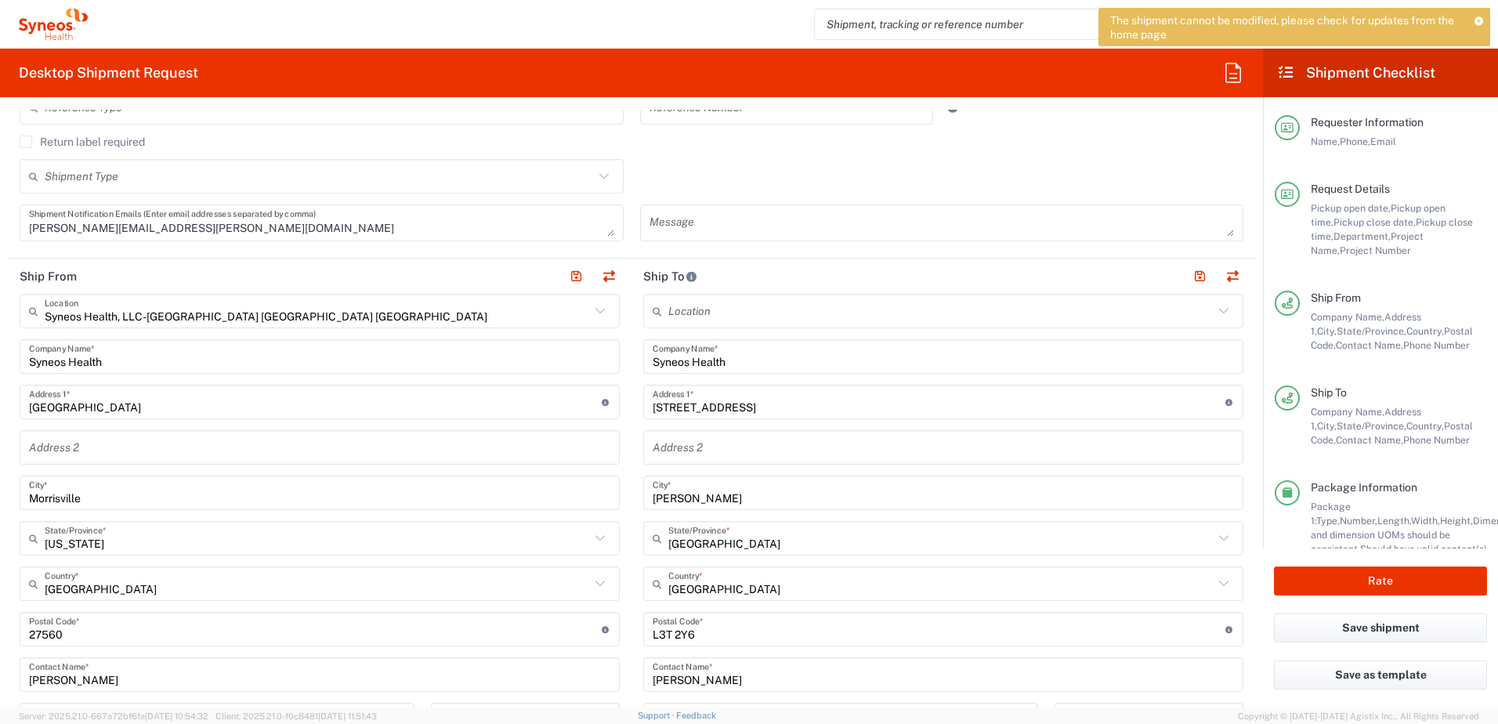
scroll to position [470, 0]
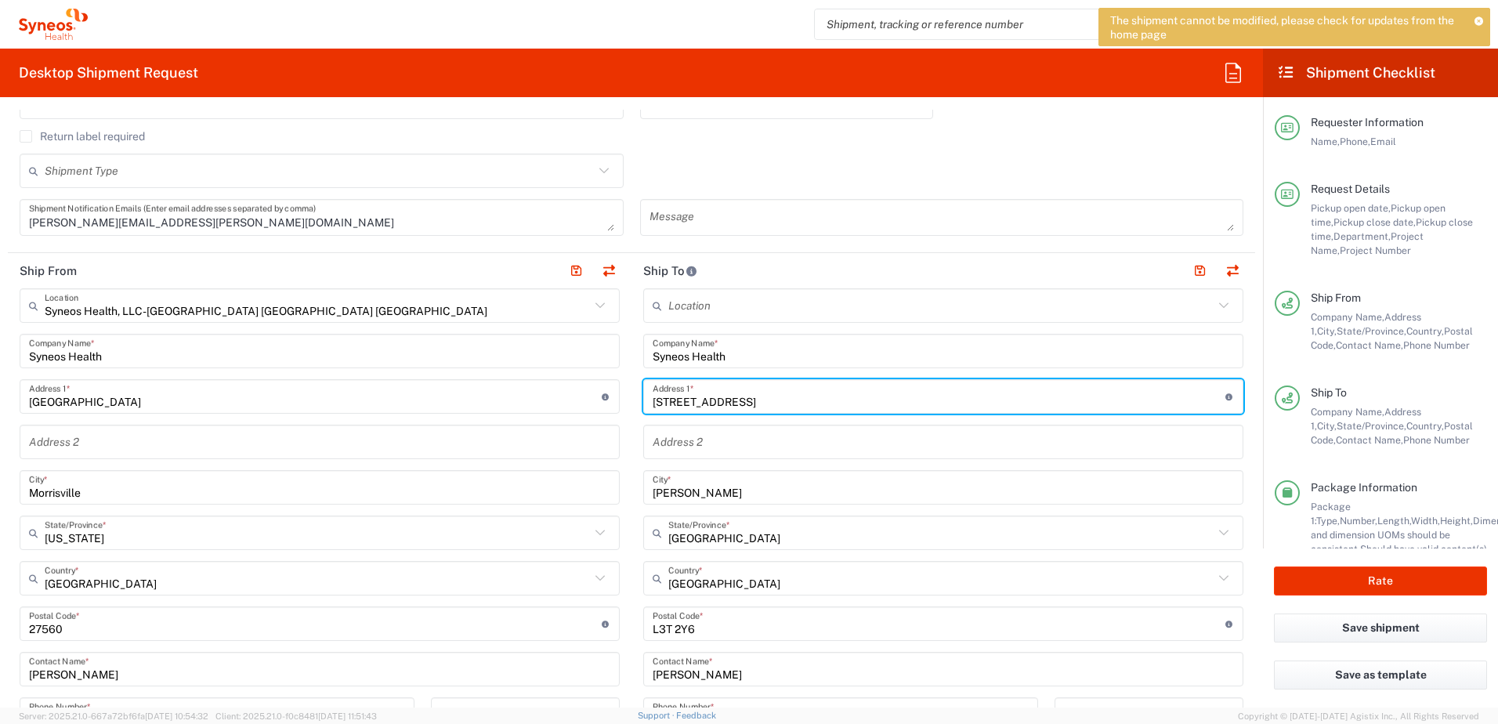
drag, startPoint x: 744, startPoint y: 400, endPoint x: 603, endPoint y: 400, distance: 141.1
click at [603, 400] on div "Ship From Syneos Health, LLC-[GEOGRAPHIC_DATA] [GEOGRAPHIC_DATA] [GEOGRAPHIC_DA…" at bounding box center [632, 603] width 1248 height 700
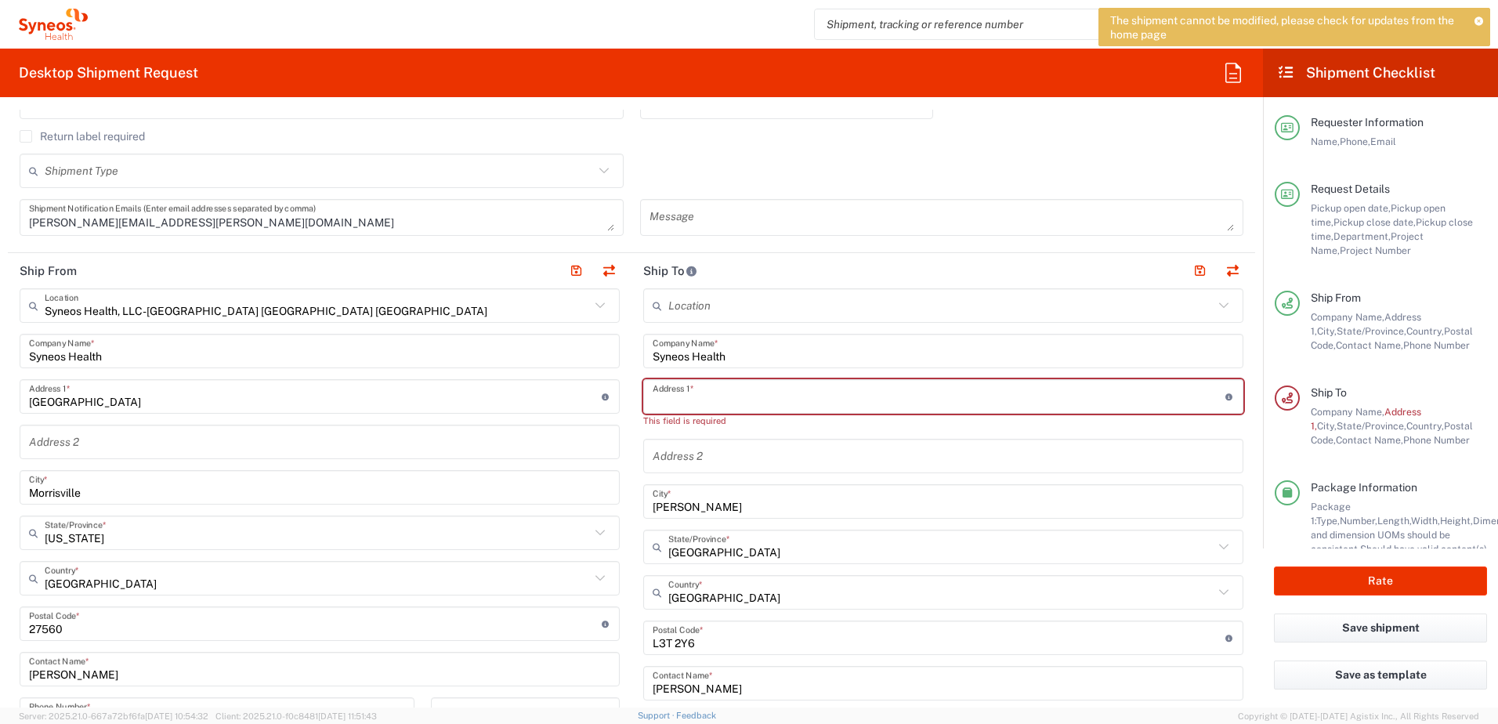
click at [691, 391] on input "text" at bounding box center [939, 396] width 573 height 27
paste input "Chemin Derriere Sonzier 9"
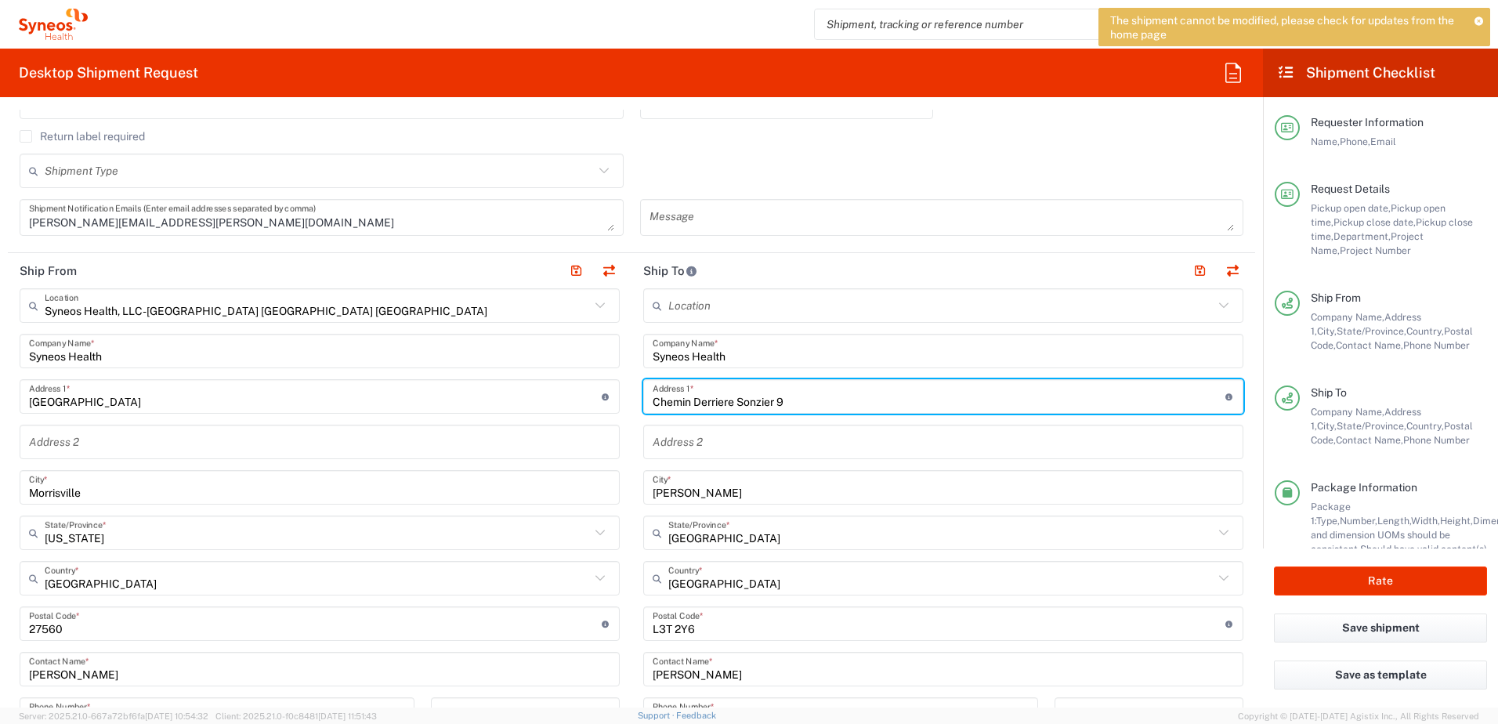
type input "Chemin Derriere Sonzier 9"
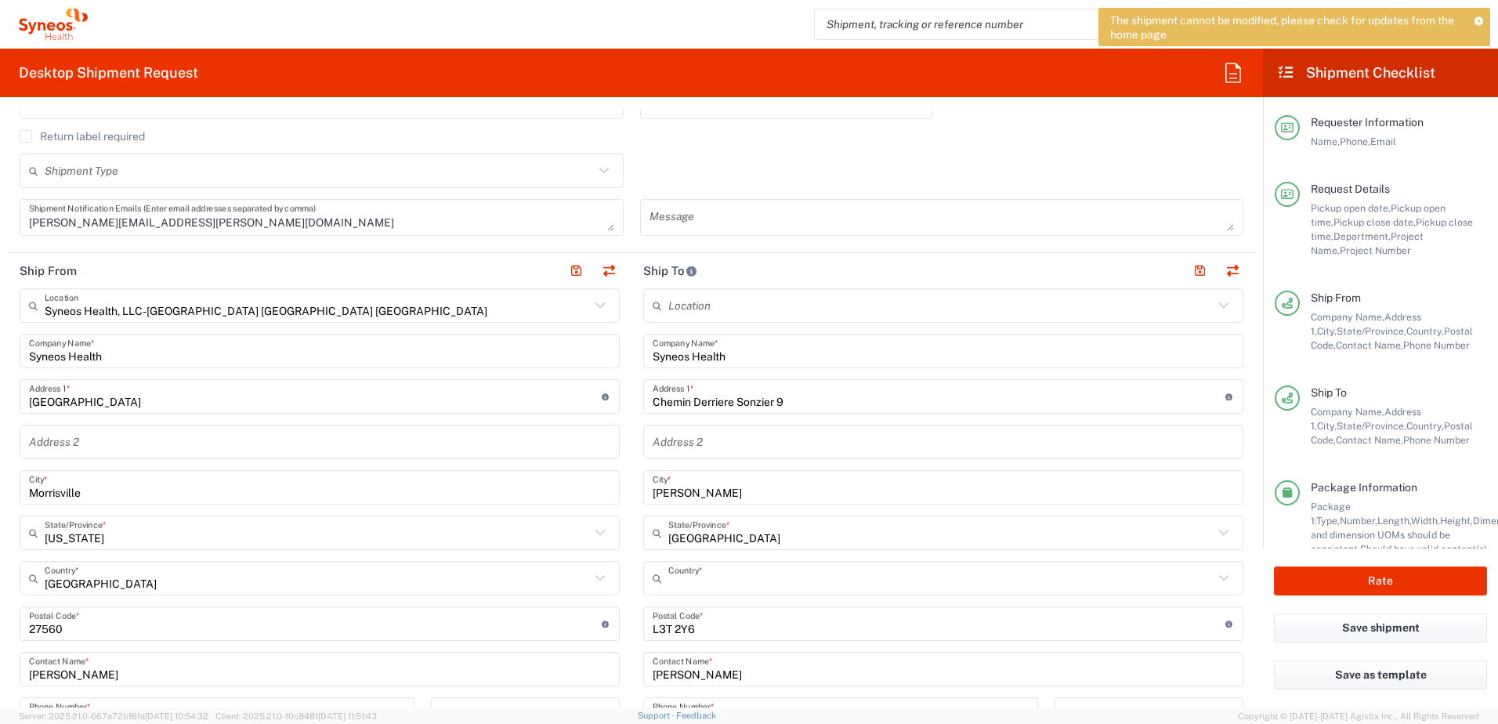
click at [741, 592] on input "text" at bounding box center [940, 578] width 545 height 27
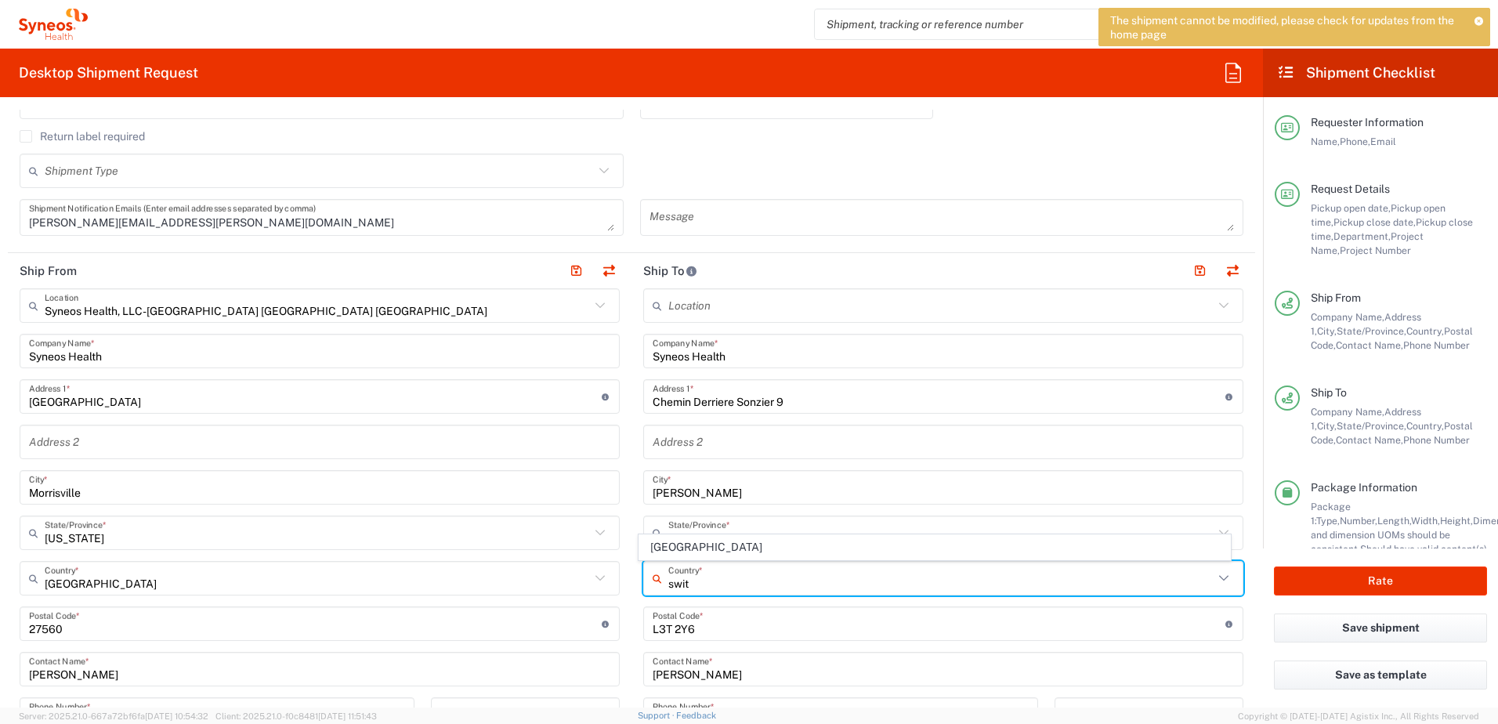
click at [682, 538] on span "[GEOGRAPHIC_DATA]" at bounding box center [935, 547] width 592 height 24
type input "[GEOGRAPHIC_DATA]"
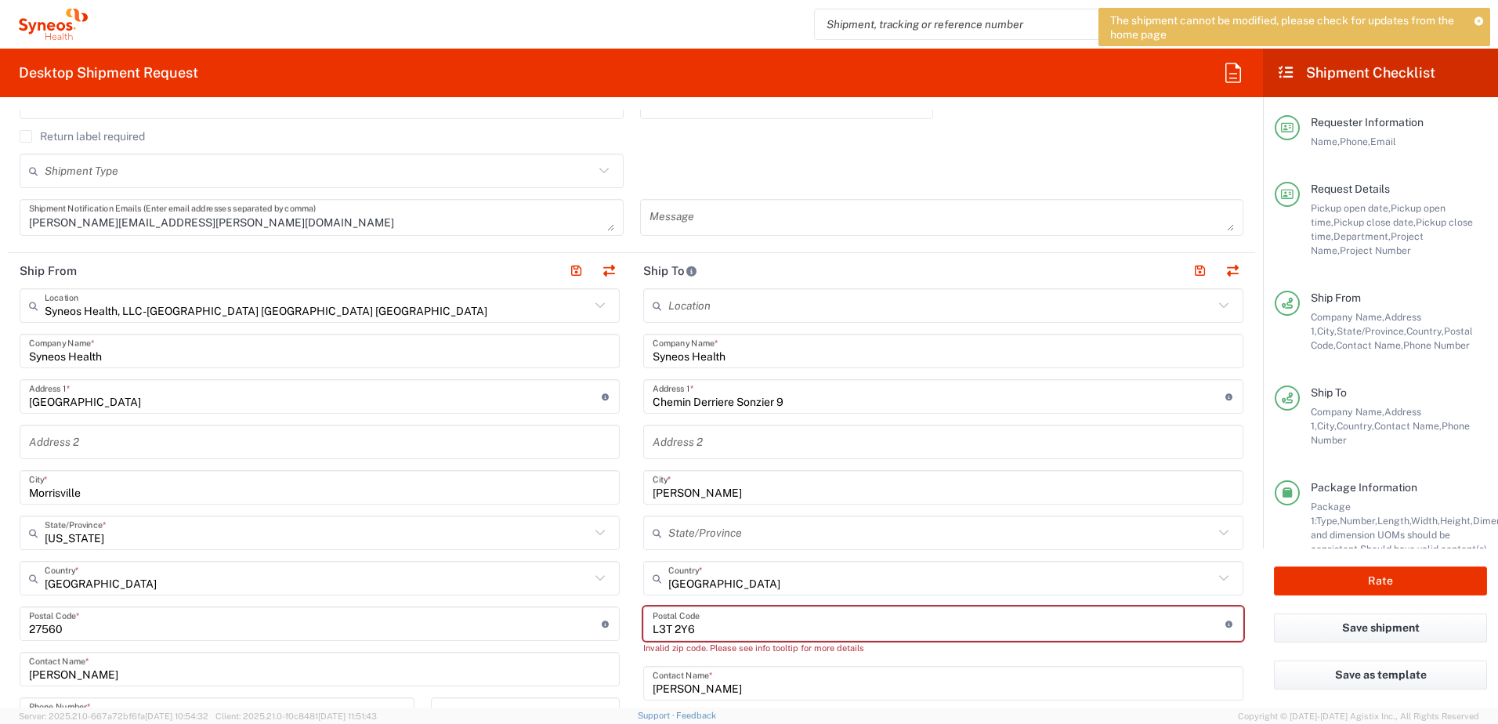
click at [715, 534] on input "text" at bounding box center [940, 533] width 545 height 27
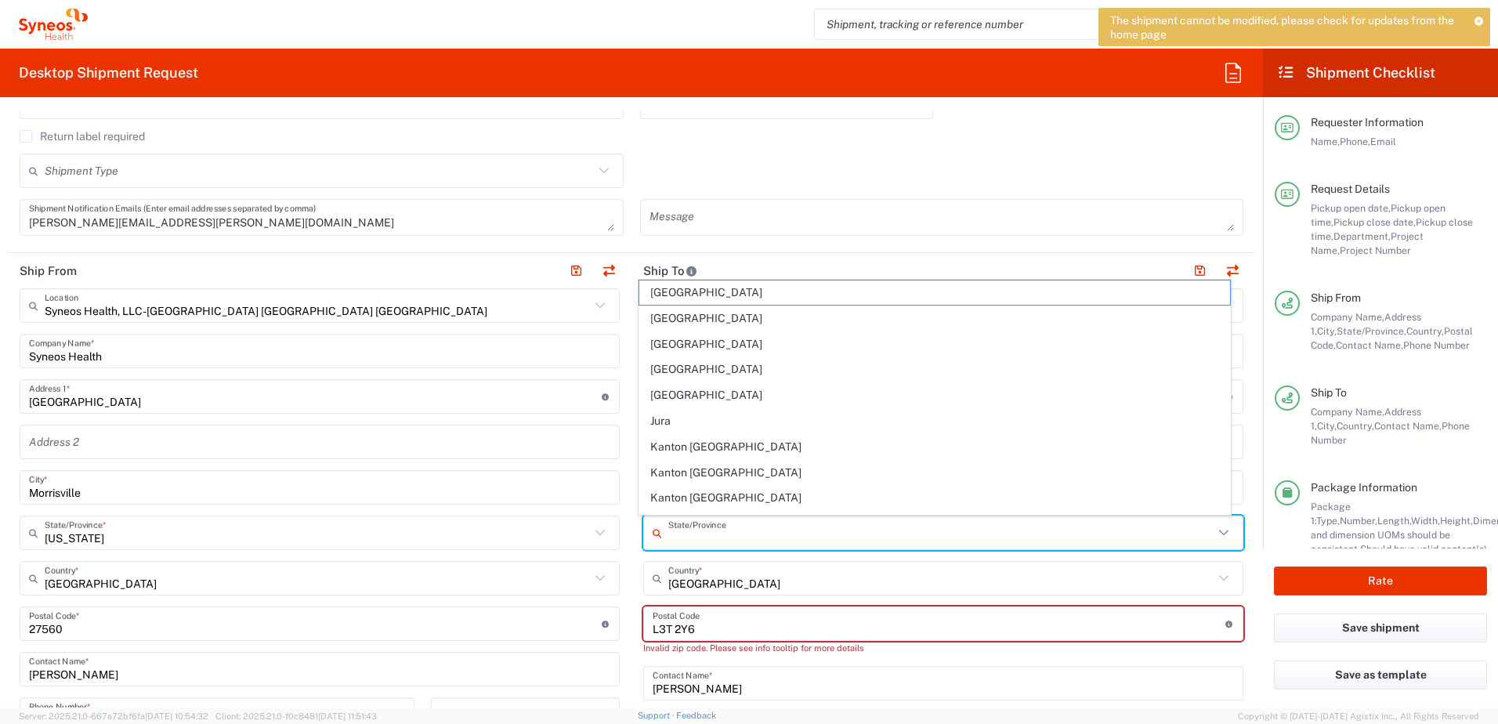
paste input "Chernex"
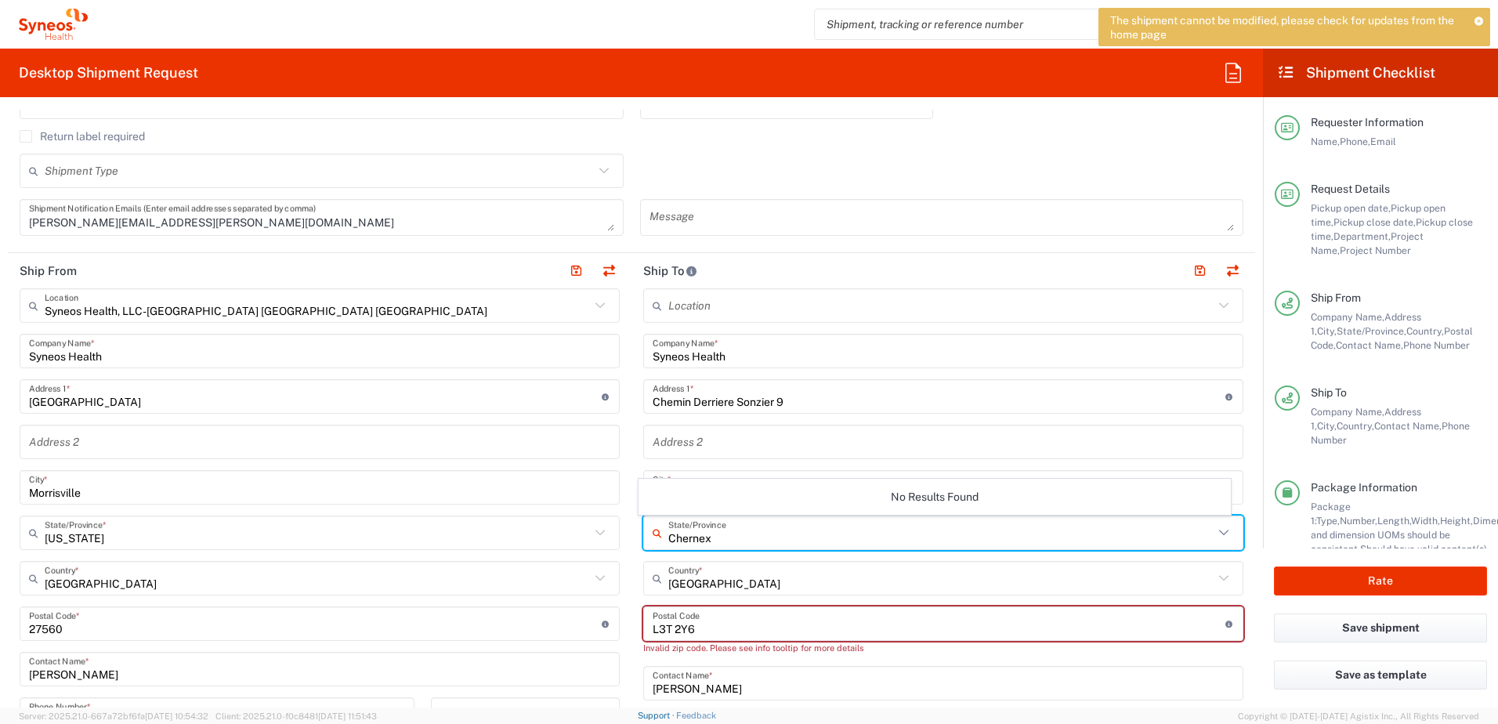
type input "Chernex"
drag, startPoint x: 720, startPoint y: 538, endPoint x: 627, endPoint y: 541, distance: 93.3
click at [632, 541] on main "Location [PERSON_NAME] LLC-[GEOGRAPHIC_DATA] [GEOGRAPHIC_DATA] [GEOGRAPHIC_DATA…" at bounding box center [944, 624] width 624 height 672
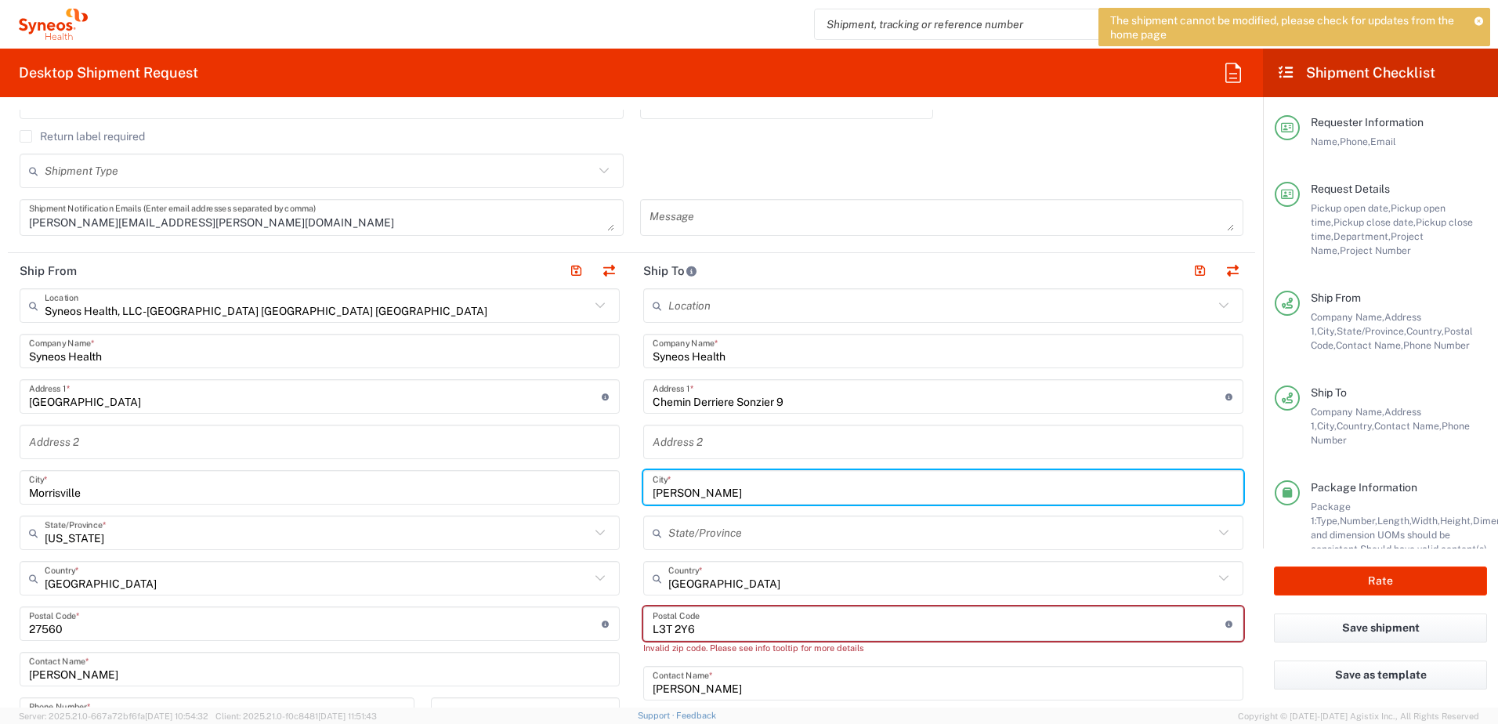
drag, startPoint x: 668, startPoint y: 493, endPoint x: 632, endPoint y: 493, distance: 36.0
click at [632, 493] on main "Location [PERSON_NAME] LLC-[GEOGRAPHIC_DATA] [GEOGRAPHIC_DATA] [GEOGRAPHIC_DATA…" at bounding box center [944, 624] width 624 height 672
paste input "Chernex"
type input "Chernex"
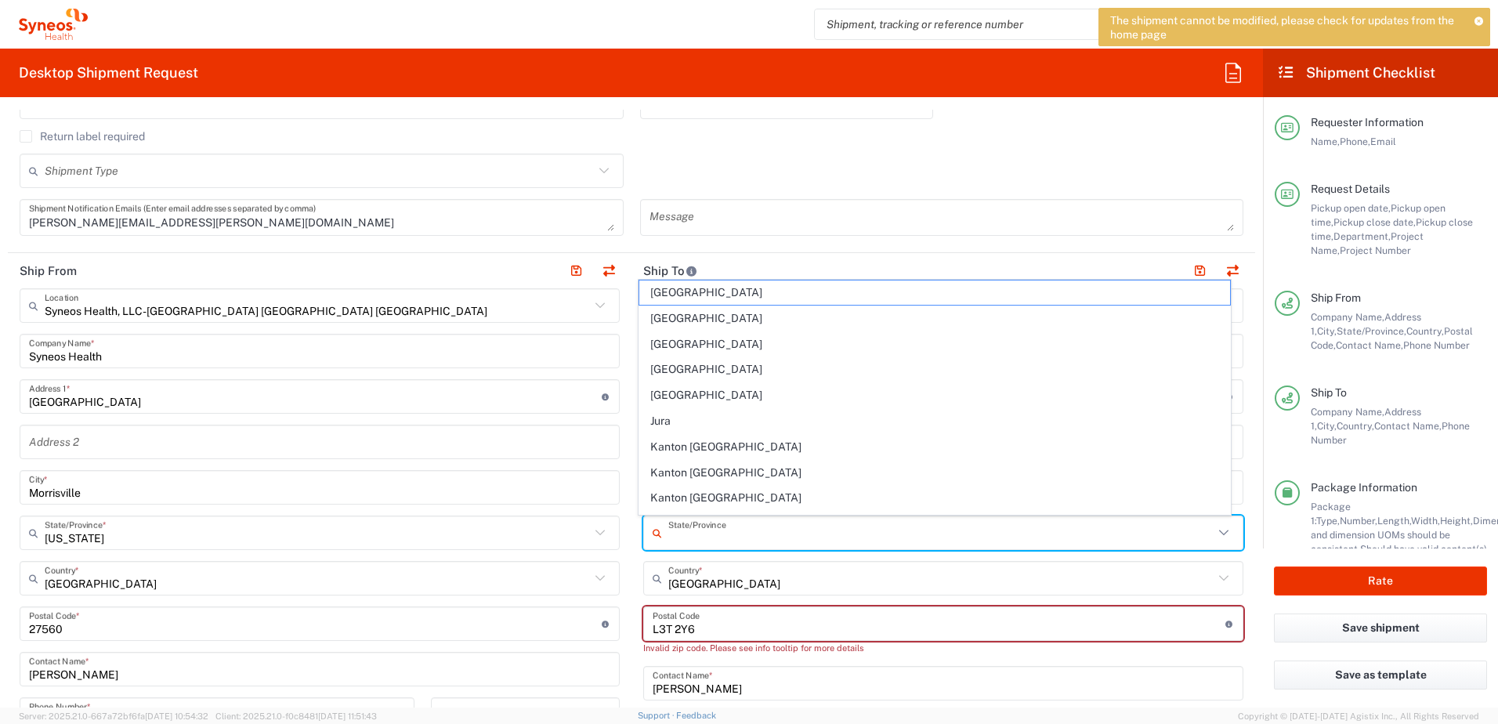
click at [690, 539] on input "text" at bounding box center [940, 533] width 545 height 27
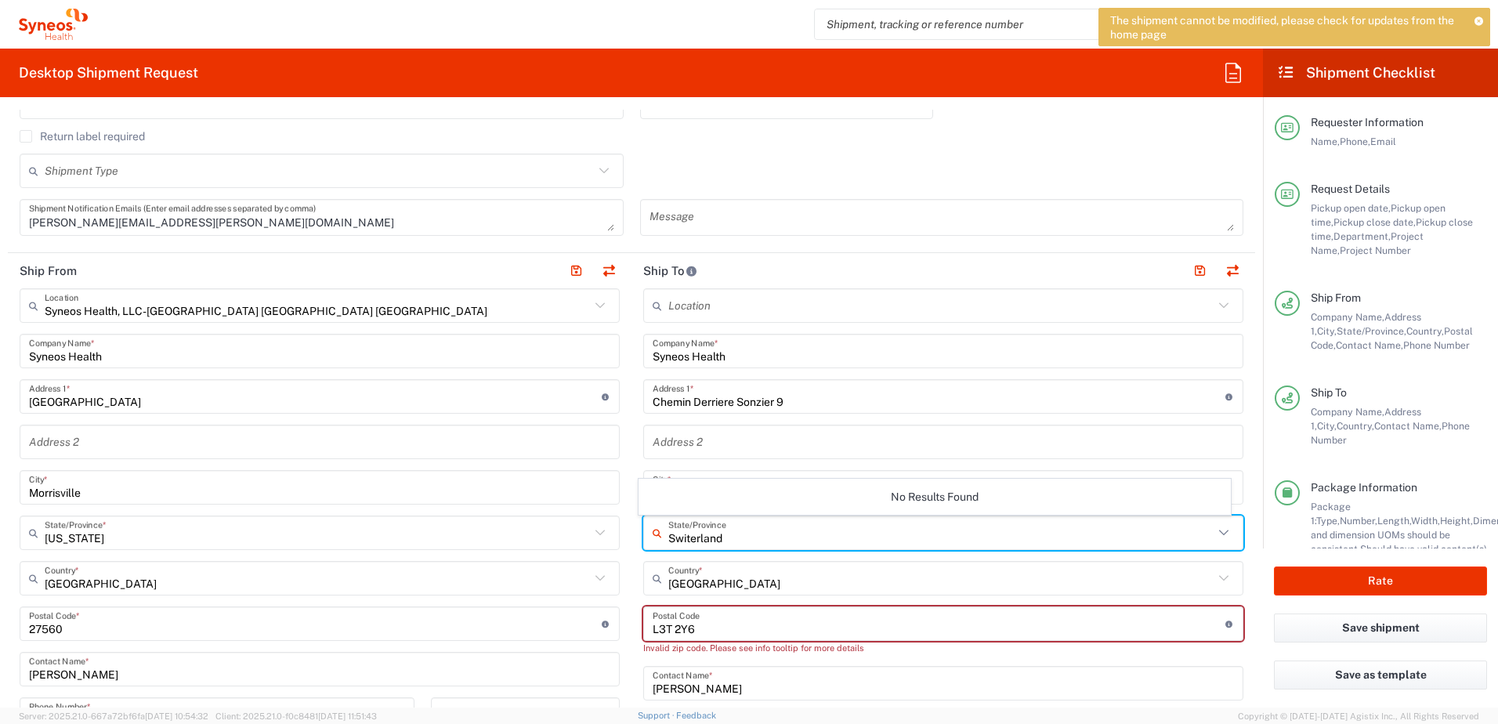
type input "Switerland"
click at [1240, 562] on main "Location [PERSON_NAME] LLC-[GEOGRAPHIC_DATA] [GEOGRAPHIC_DATA] [GEOGRAPHIC_DATA…" at bounding box center [944, 624] width 624 height 672
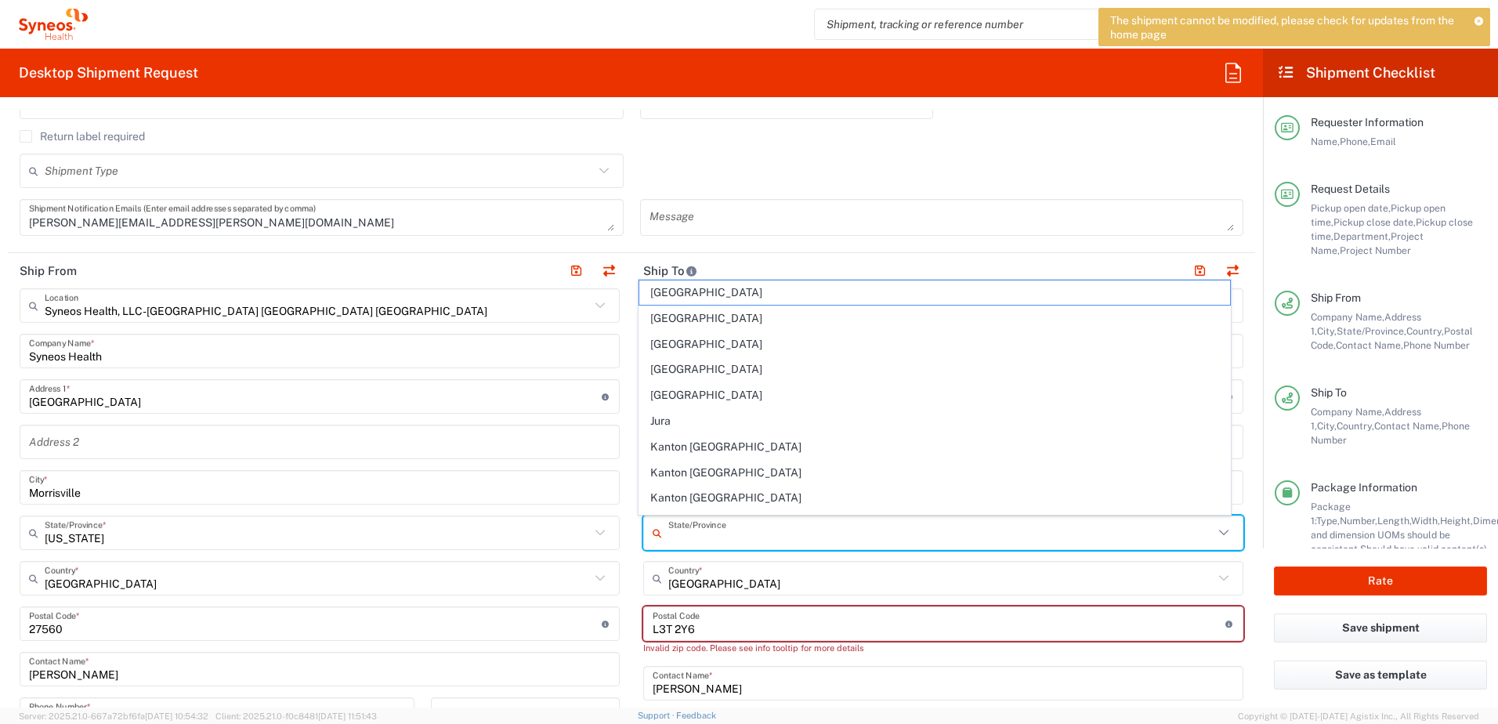
click at [683, 537] on input "text" at bounding box center [940, 533] width 545 height 27
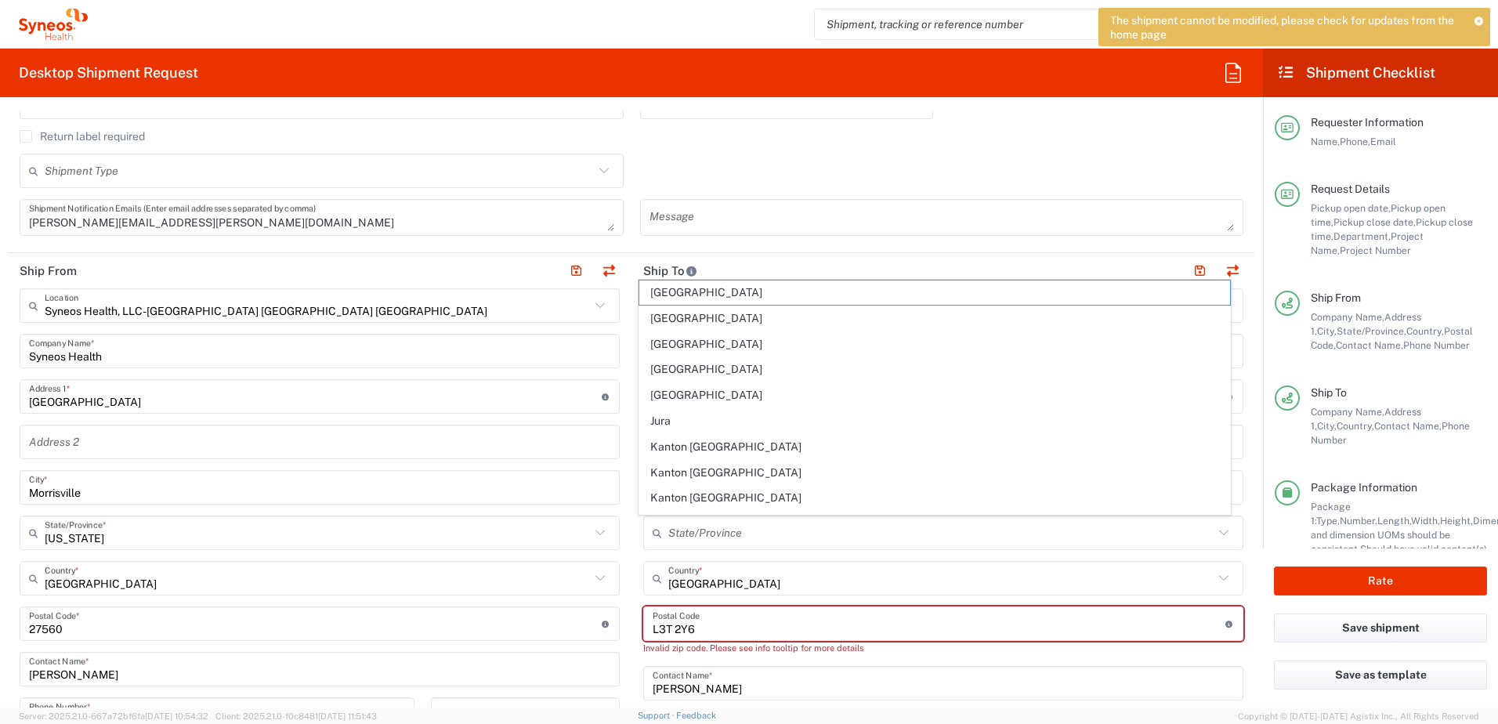
drag, startPoint x: 1228, startPoint y: 531, endPoint x: 1241, endPoint y: 532, distance: 12.6
click at [1231, 531] on div "State/Province" at bounding box center [943, 533] width 600 height 34
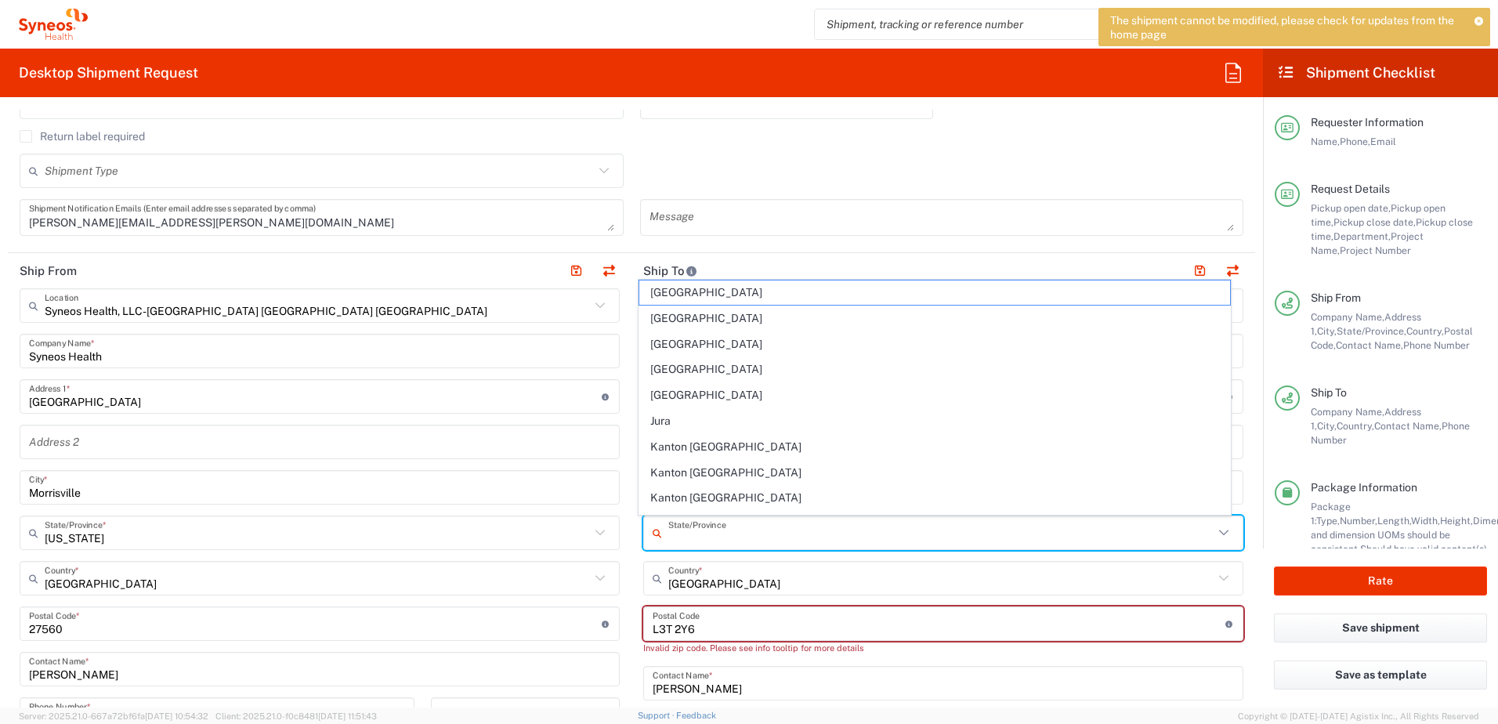
click at [1242, 533] on main "Location [PERSON_NAME] LLC-[GEOGRAPHIC_DATA] [GEOGRAPHIC_DATA] [GEOGRAPHIC_DATA…" at bounding box center [944, 624] width 624 height 672
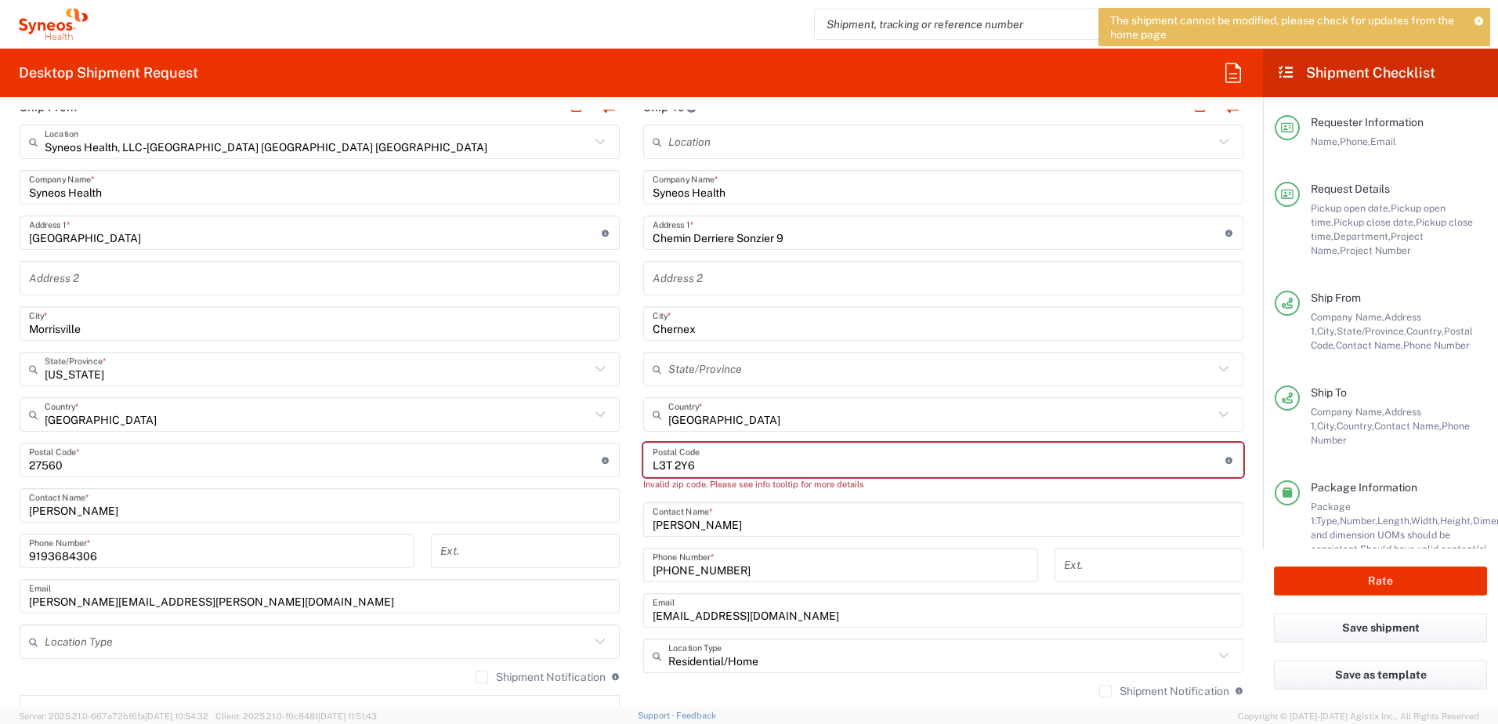
scroll to position [705, 0]
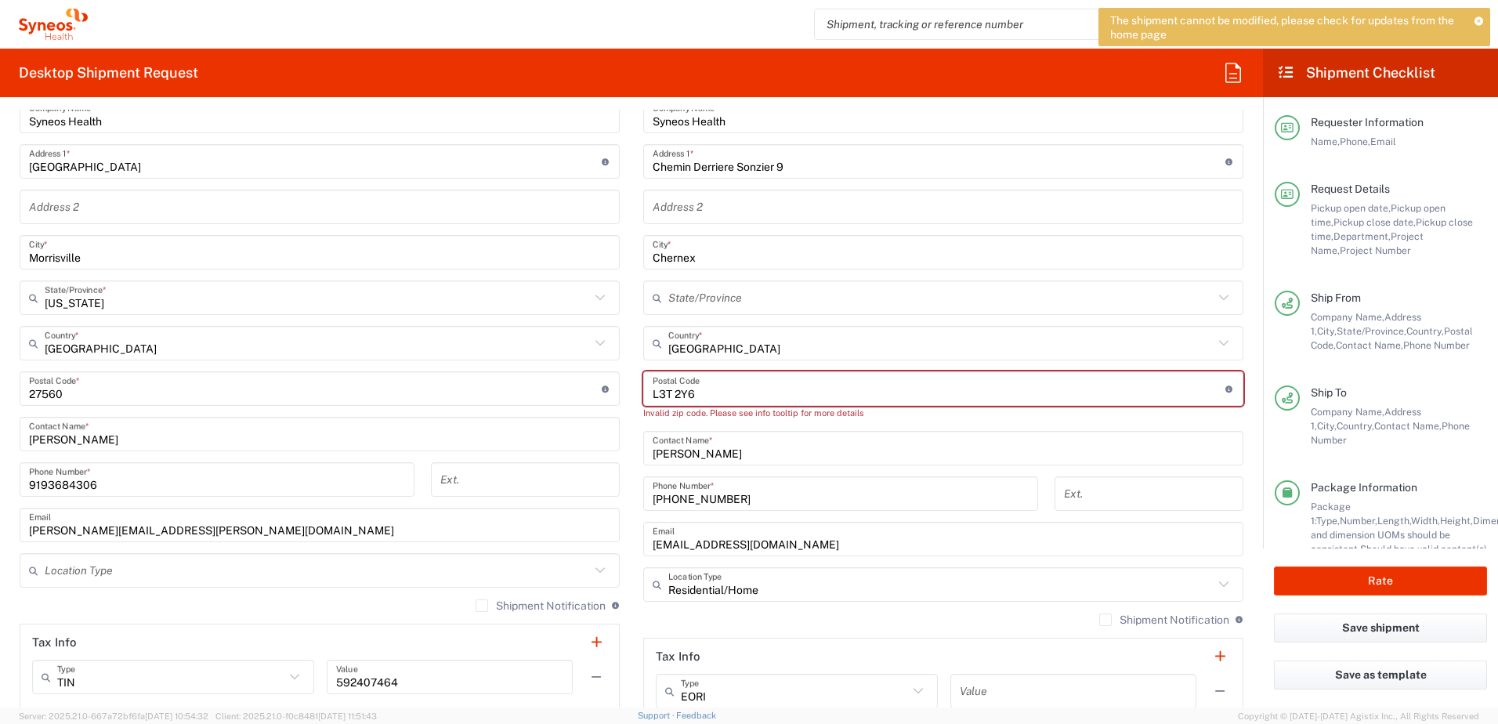
click at [726, 488] on input "[PHONE_NUMBER]" at bounding box center [841, 493] width 376 height 27
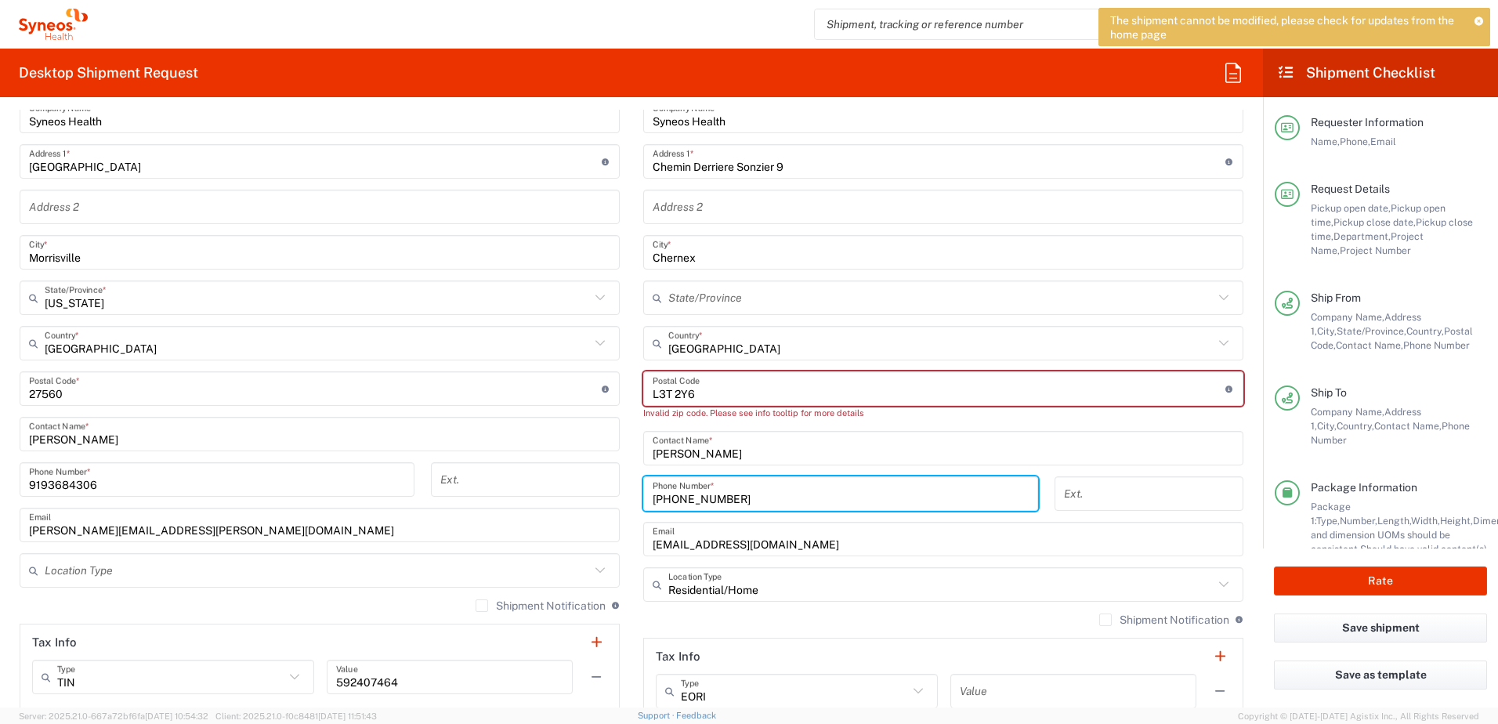
drag, startPoint x: 730, startPoint y: 499, endPoint x: 611, endPoint y: 499, distance: 118.3
click at [611, 499] on div "Ship From Syneos Health, LLC-[GEOGRAPHIC_DATA] [GEOGRAPHIC_DATA] [GEOGRAPHIC_DA…" at bounding box center [632, 375] width 1248 height 714
paste input "79623114"
type input "41796231143"
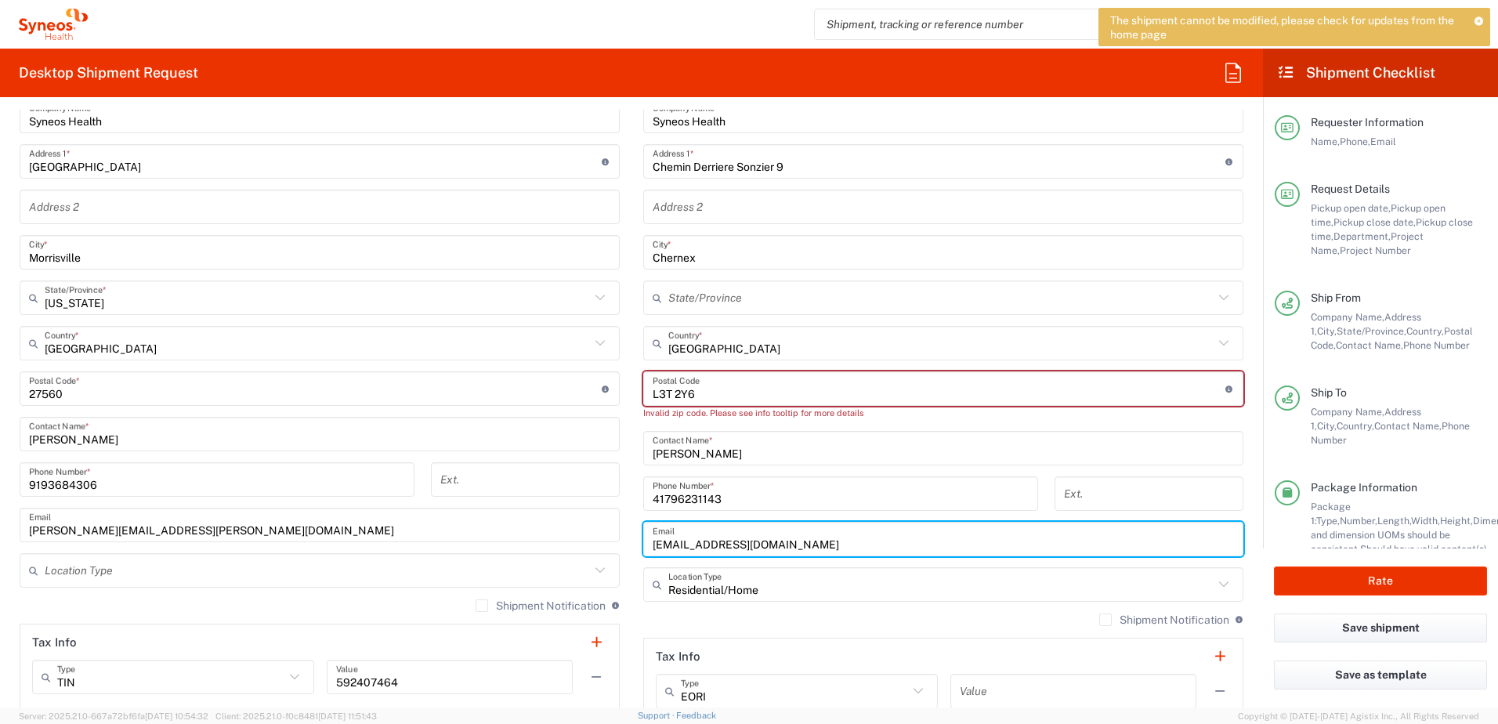
click at [802, 526] on input "[EMAIL_ADDRESS][DOMAIN_NAME]" at bounding box center [943, 539] width 581 height 27
click at [799, 542] on input "[EMAIL_ADDRESS][DOMAIN_NAME]" at bounding box center [943, 539] width 581 height 27
paste input "[PERSON_NAME].bilham"
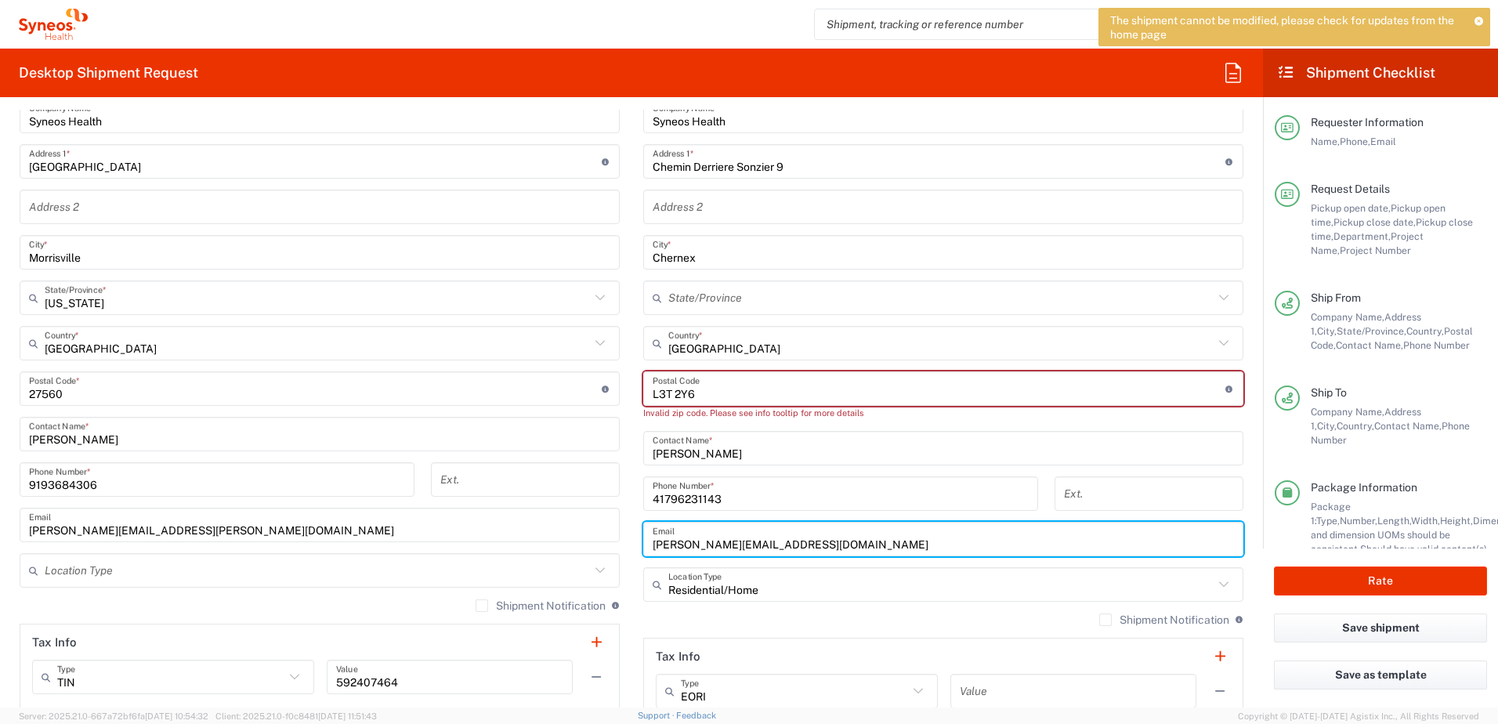
type input "[PERSON_NAME][EMAIL_ADDRESS][DOMAIN_NAME]"
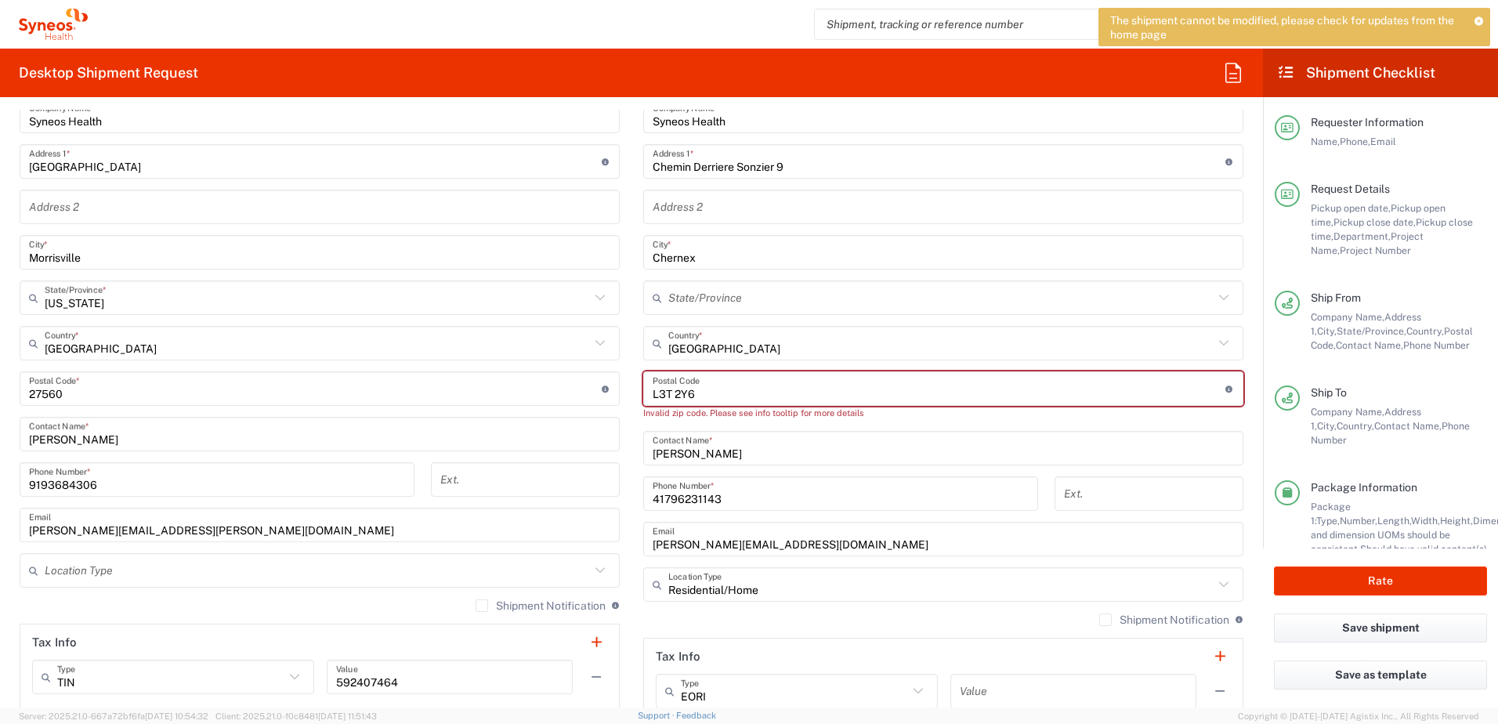
click at [719, 630] on div "Shipment Notification If checked, a shipment notification email will be sent to…" at bounding box center [943, 625] width 600 height 25
click at [702, 451] on input "[PERSON_NAME]" at bounding box center [943, 448] width 581 height 27
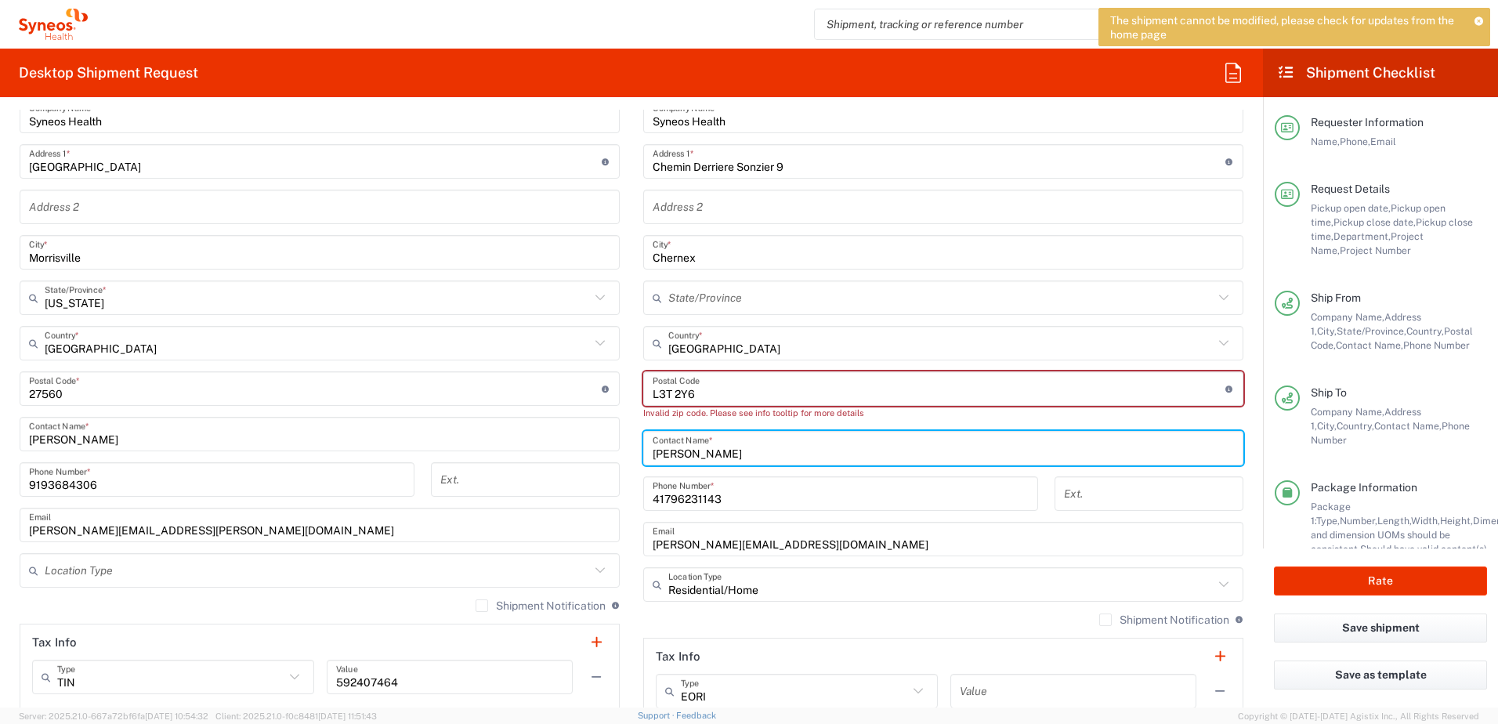
click at [702, 451] on input "[PERSON_NAME]" at bounding box center [943, 448] width 581 height 27
type input "[PERSON_NAME]"
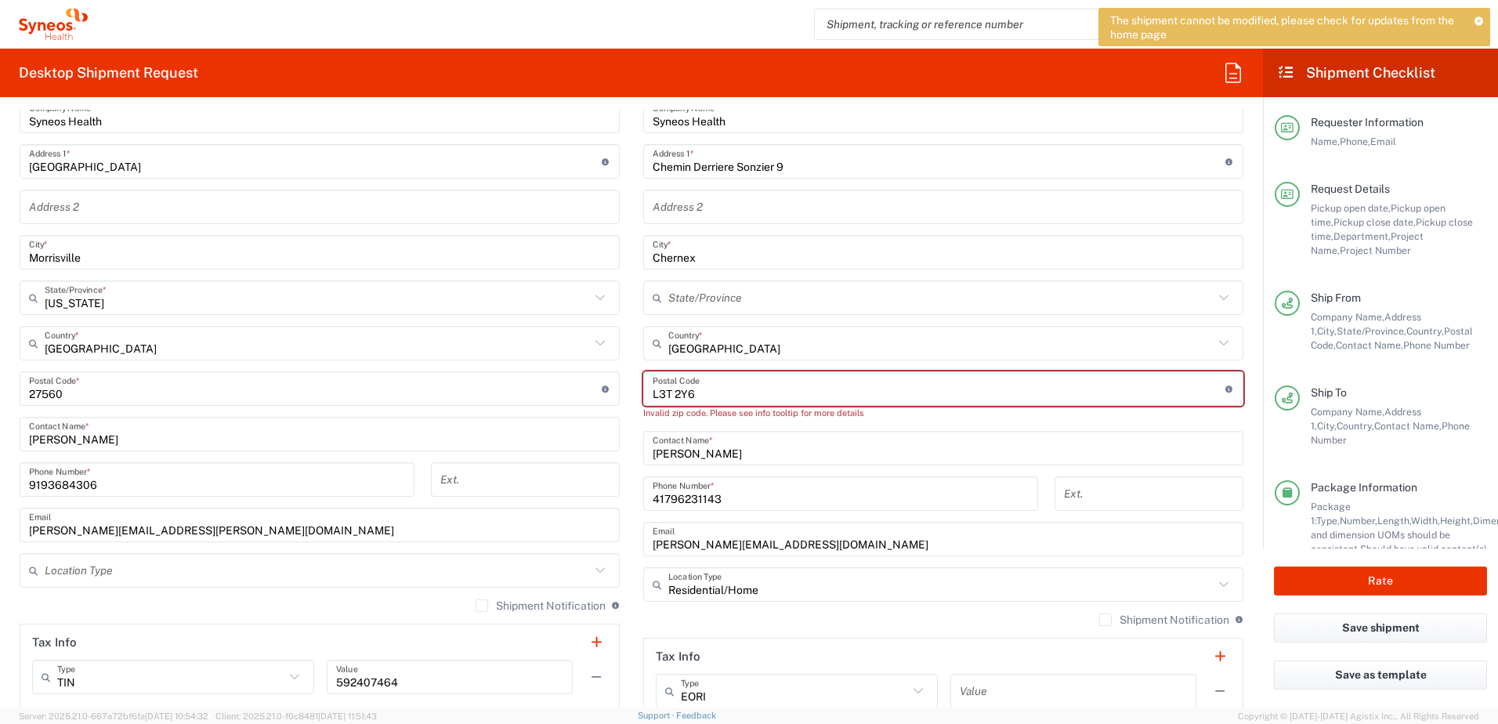
drag, startPoint x: 694, startPoint y: 396, endPoint x: 625, endPoint y: 380, distance: 71.5
click at [625, 380] on div "Ship From Syneos Health, LLC-[GEOGRAPHIC_DATA] [GEOGRAPHIC_DATA] [GEOGRAPHIC_DA…" at bounding box center [632, 375] width 1248 height 714
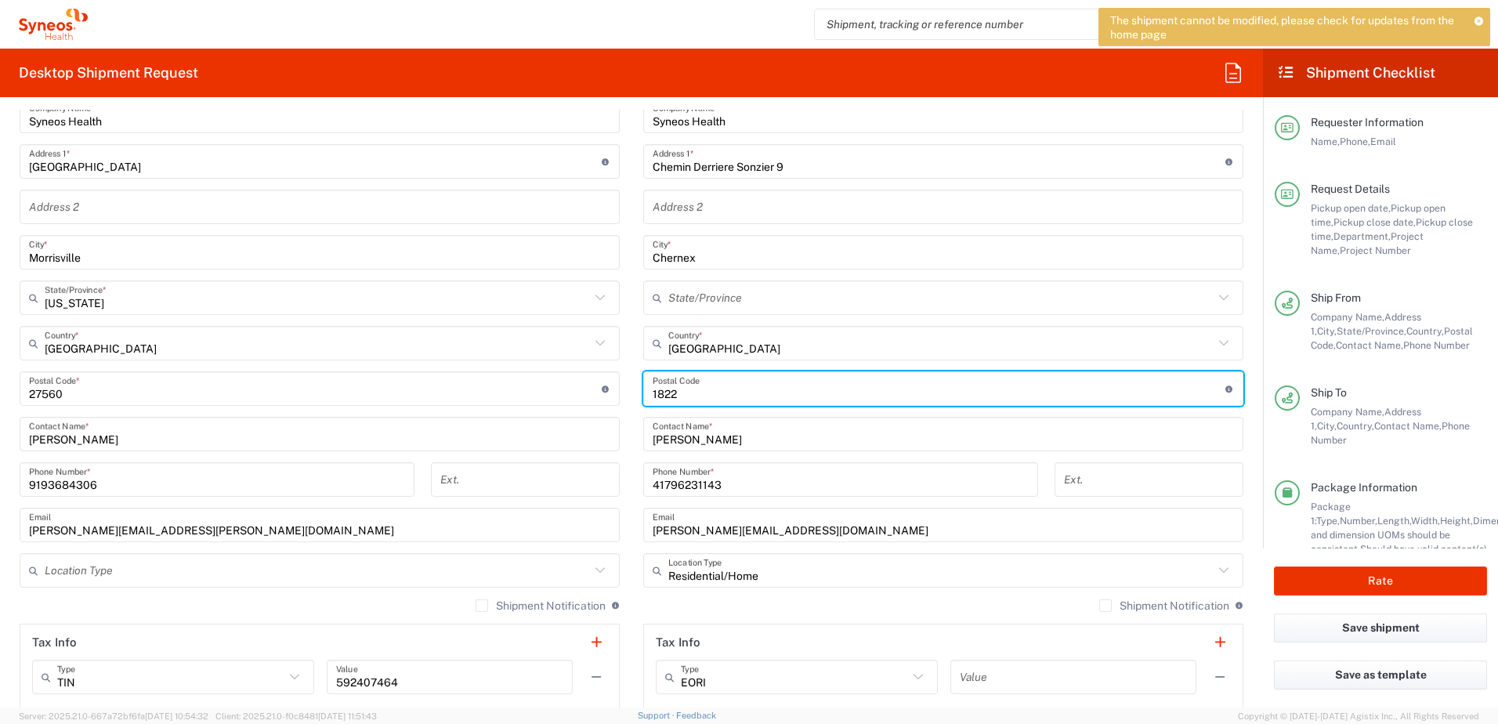
type input "1822"
click at [1237, 465] on div "Ext." at bounding box center [1148, 484] width 205 height 45
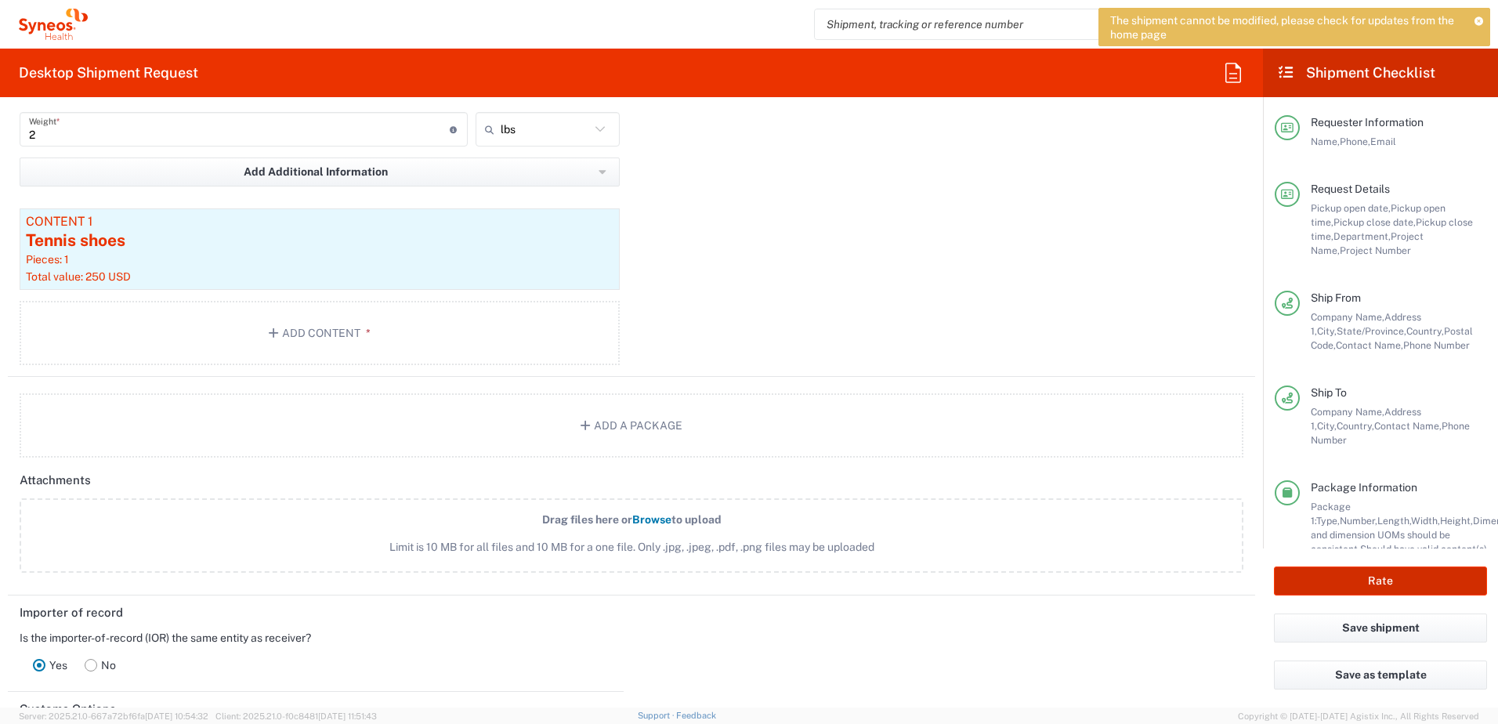
scroll to position [1567, 0]
click at [1396, 583] on button "Rate" at bounding box center [1380, 581] width 213 height 29
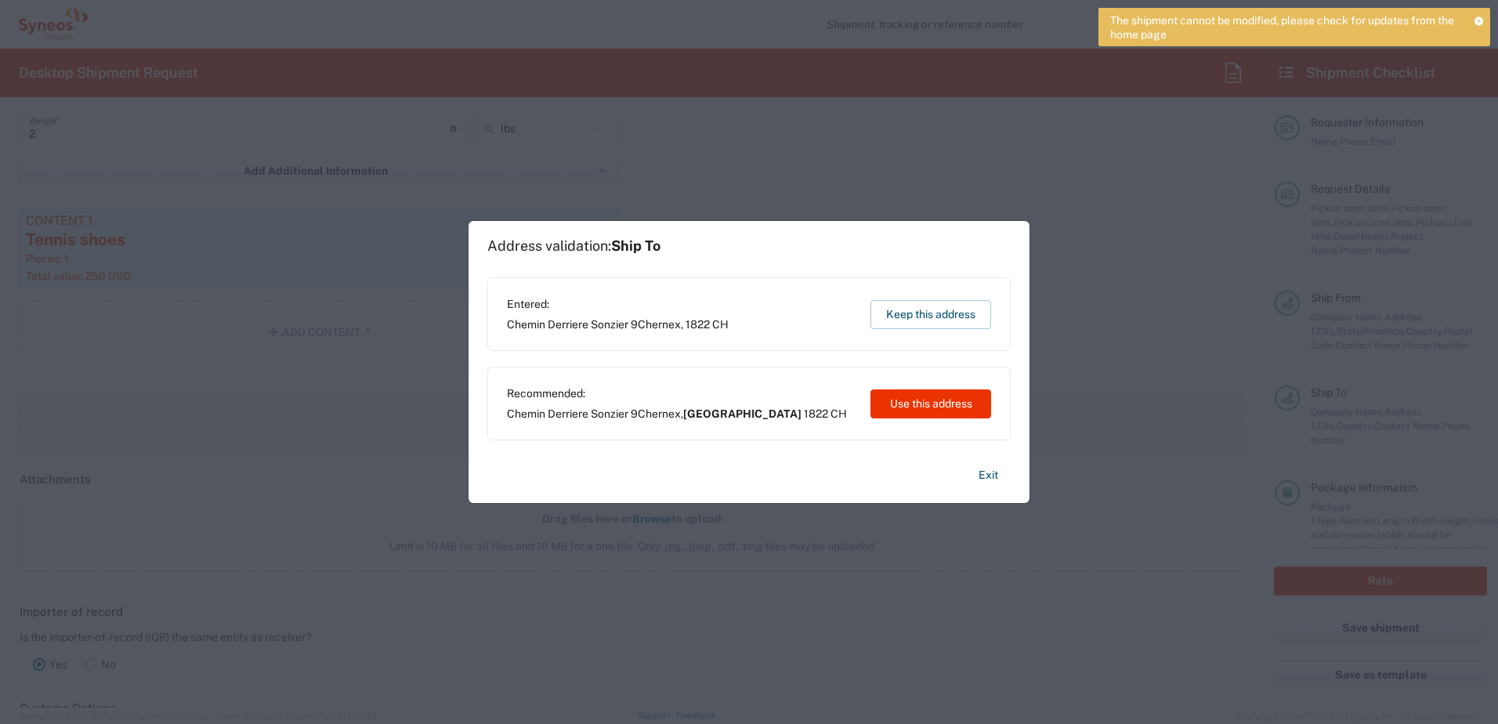
click at [901, 408] on button "Use this address" at bounding box center [931, 403] width 121 height 29
type input "[GEOGRAPHIC_DATA]"
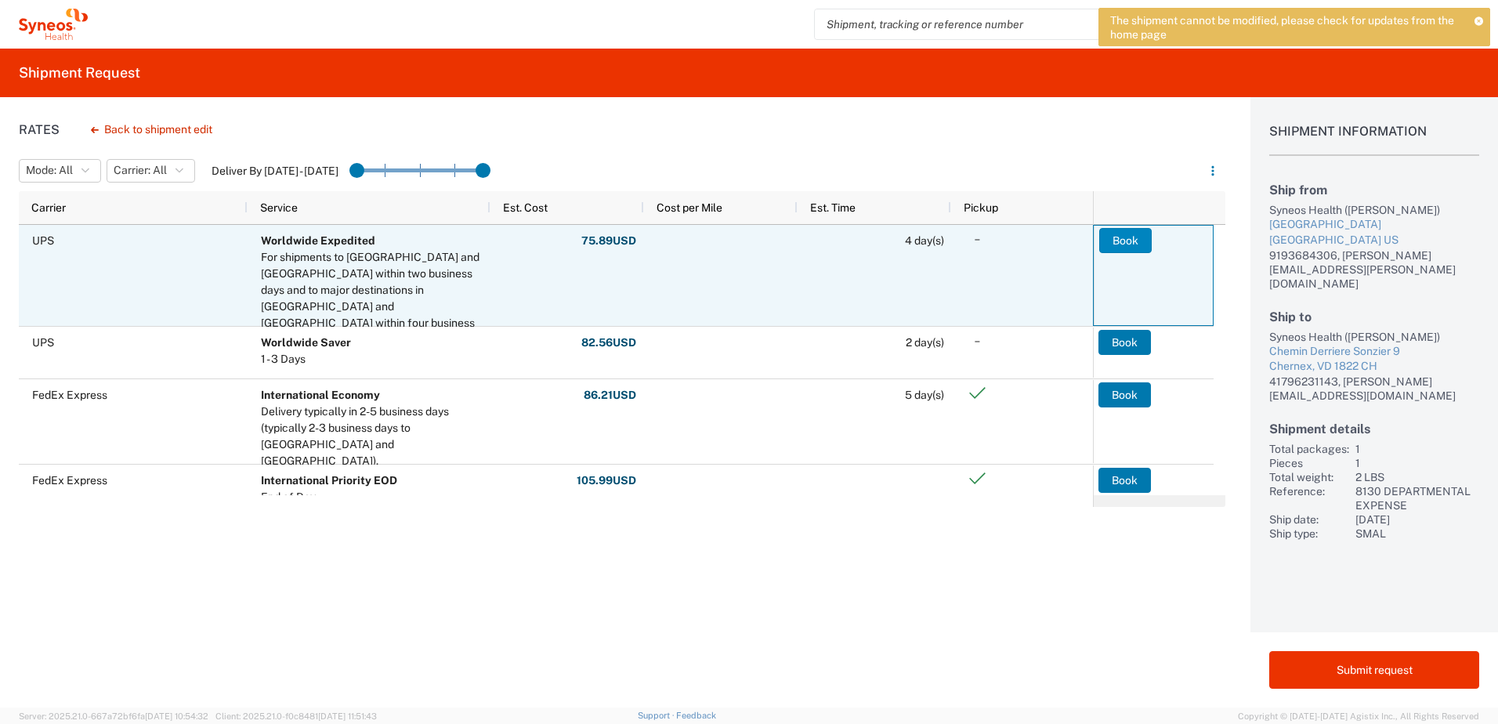
click at [1125, 241] on button "Book" at bounding box center [1125, 240] width 53 height 25
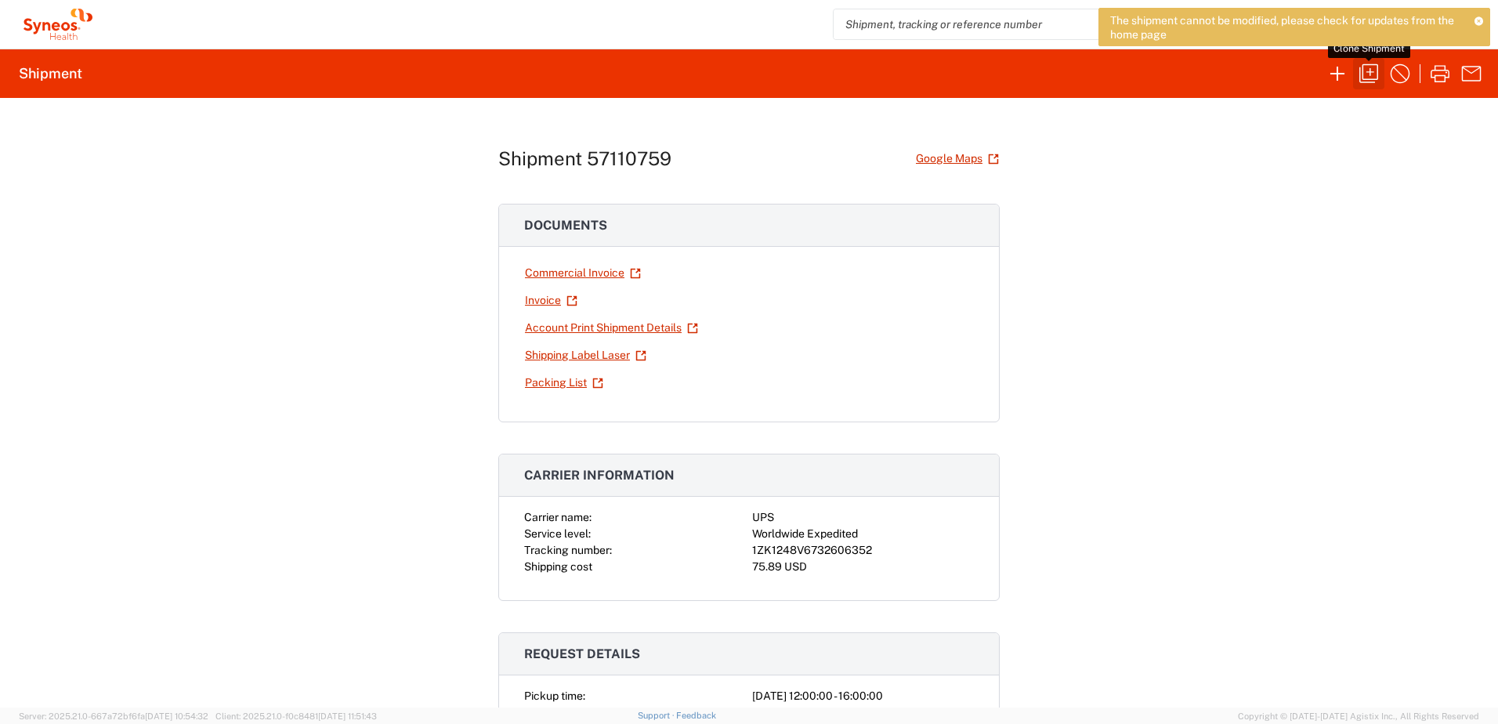
click at [1364, 74] on icon "button" at bounding box center [1369, 73] width 25 height 25
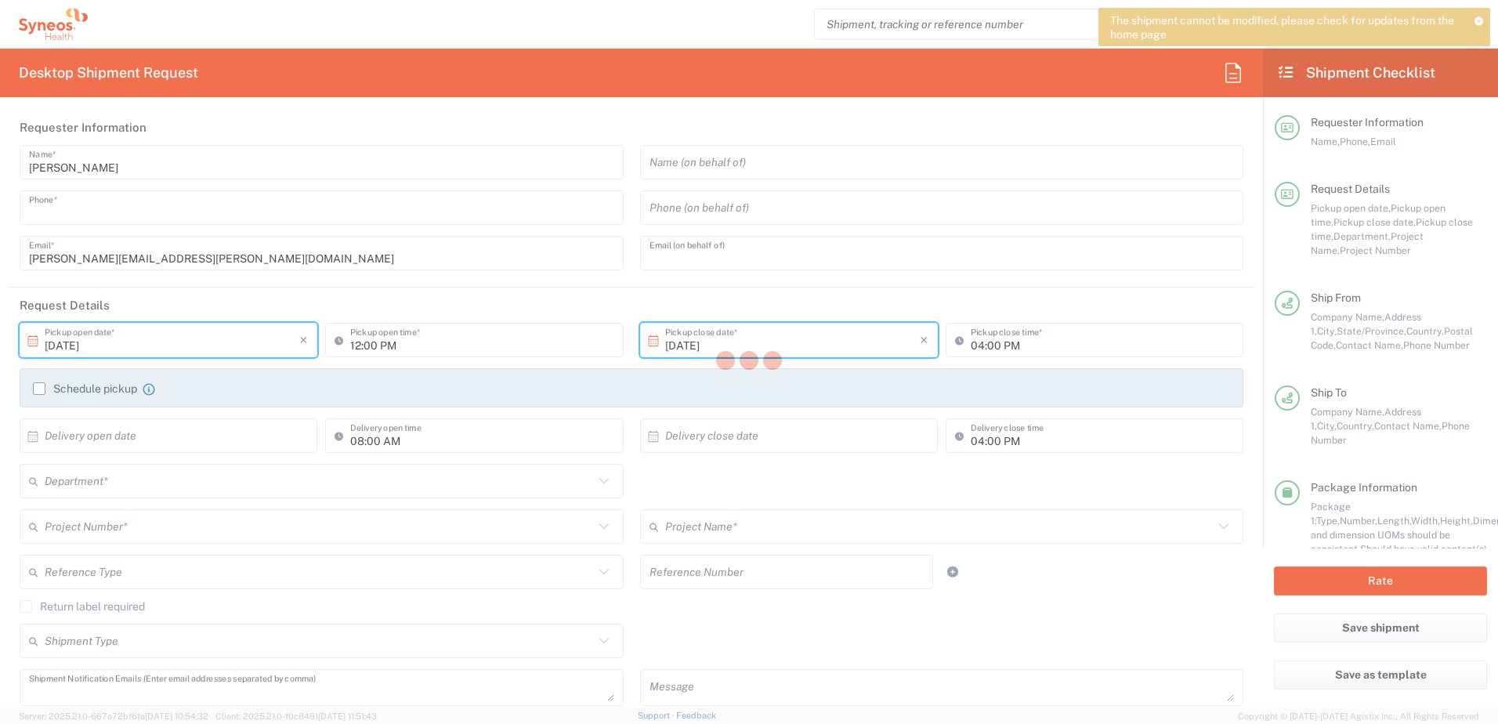
type input "9193684306"
type input "[PERSON_NAME][EMAIL_ADDRESS][PERSON_NAME][DOMAIN_NAME]"
type textarea "[PERSON_NAME][EMAIL_ADDRESS][PERSON_NAME][DOMAIN_NAME]"
type input "Syneos Health, LLC-[GEOGRAPHIC_DATA] [GEOGRAPHIC_DATA] [GEOGRAPHIC_DATA]"
type input "Syneos Health"
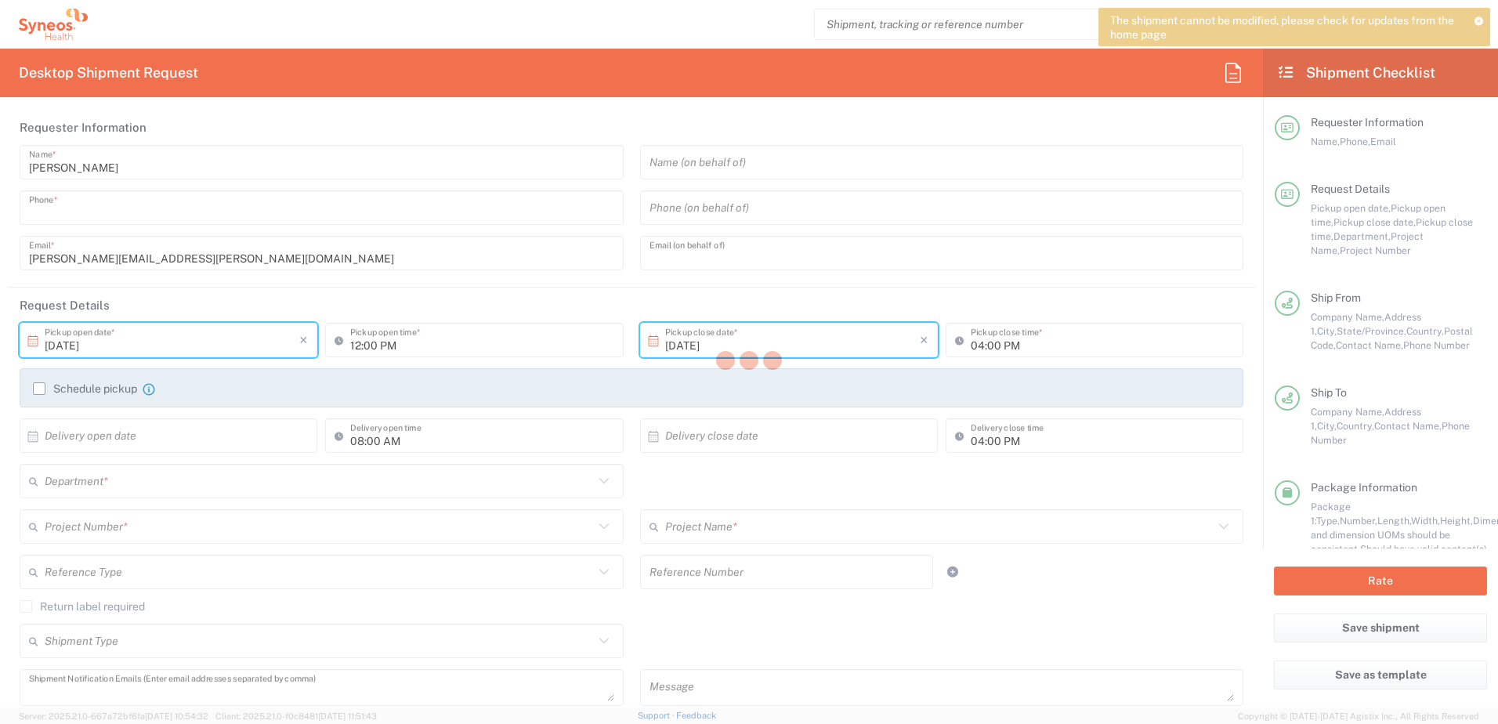
type input "[GEOGRAPHIC_DATA]"
type input "Morrisville"
type input "[US_STATE]"
type input "27560"
type input "[PERSON_NAME]"
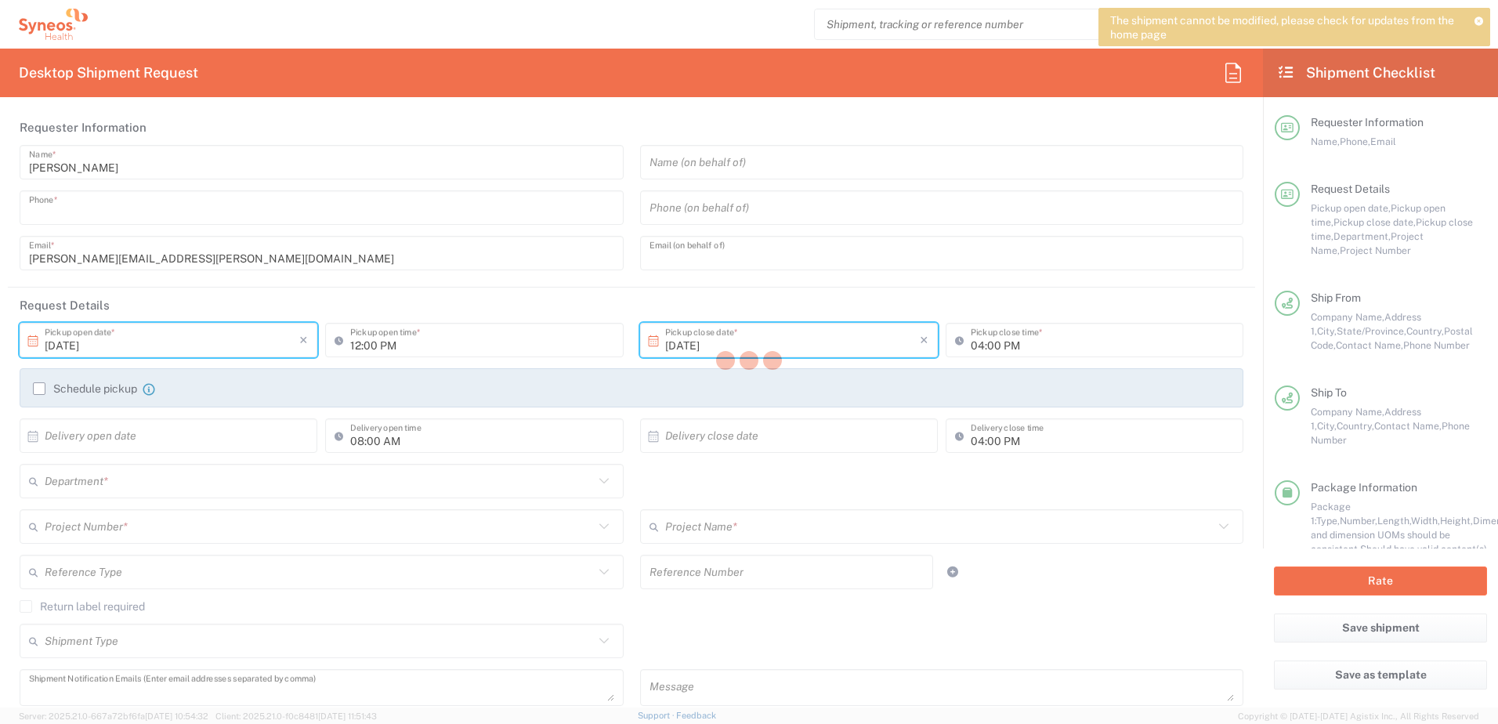
type input "9193684306"
type input "[PERSON_NAME][EMAIL_ADDRESS][PERSON_NAME][DOMAIN_NAME]"
type input "Syneos Health"
type input "Chemin Derriere Sonzier 9"
type input "Chernex"
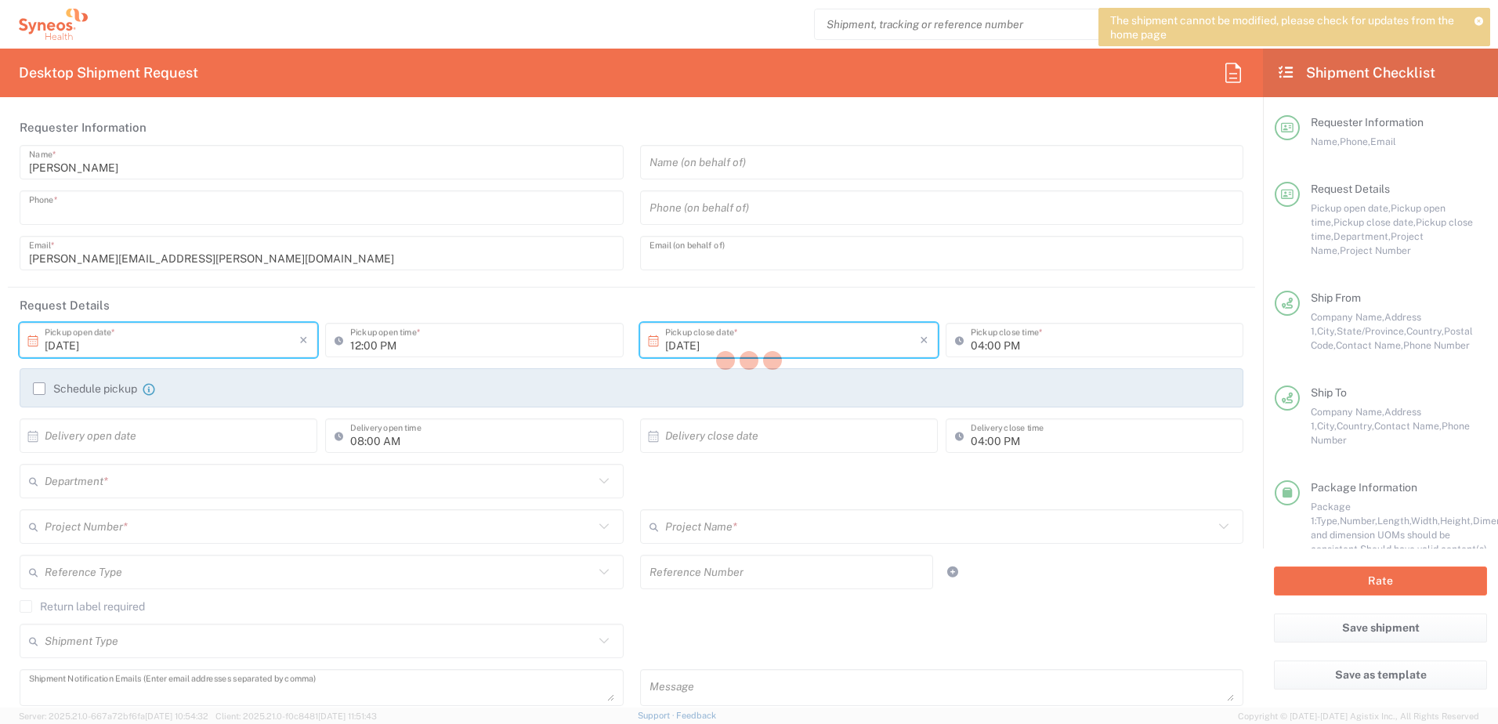
type input "[GEOGRAPHIC_DATA]"
type input "1822"
type input "[PERSON_NAME]"
type input "41796231143"
type input "[PERSON_NAME][EMAIL_ADDRESS][DOMAIN_NAME]"
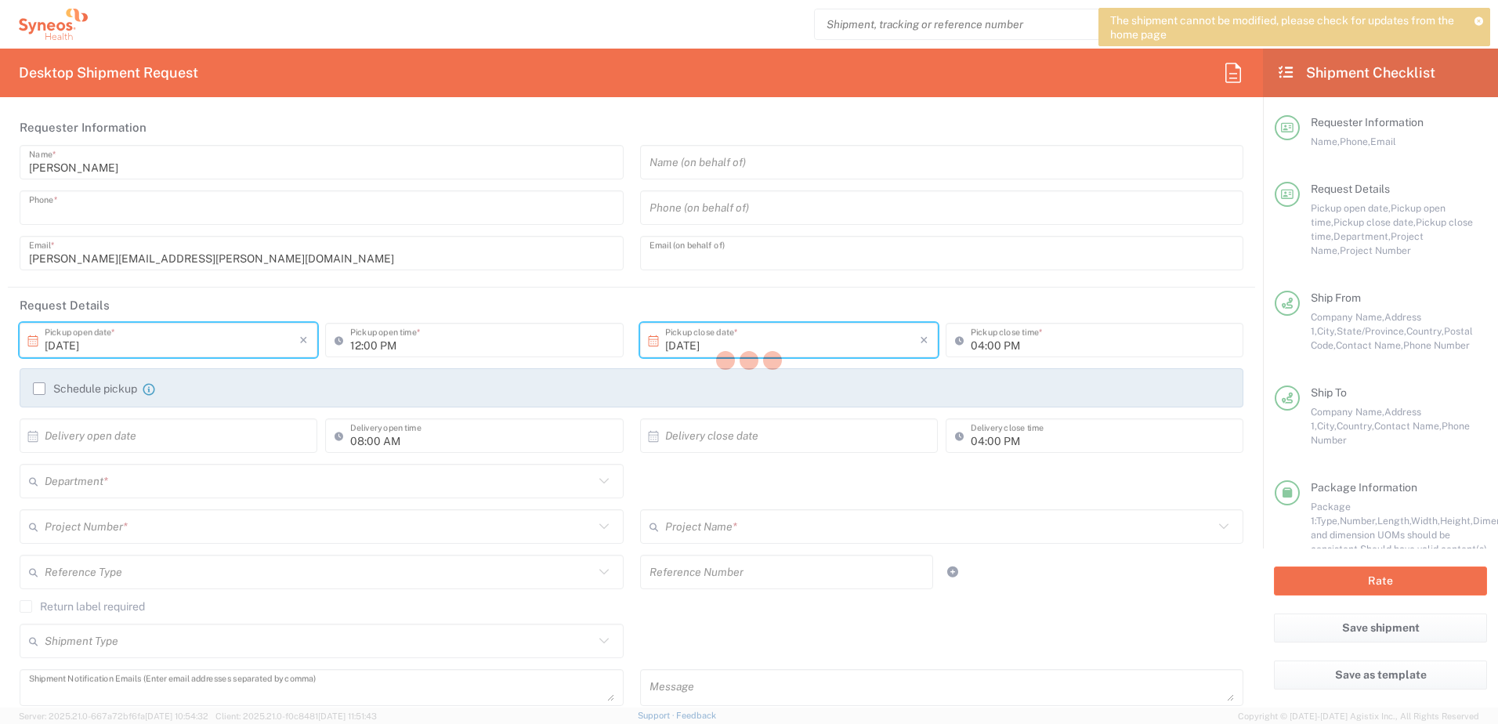
type input "Residential/Home"
type input "Sender/Shipper"
type input "Gift"
type input "Sender/Shipper"
type input "Delivery Duty Paid"
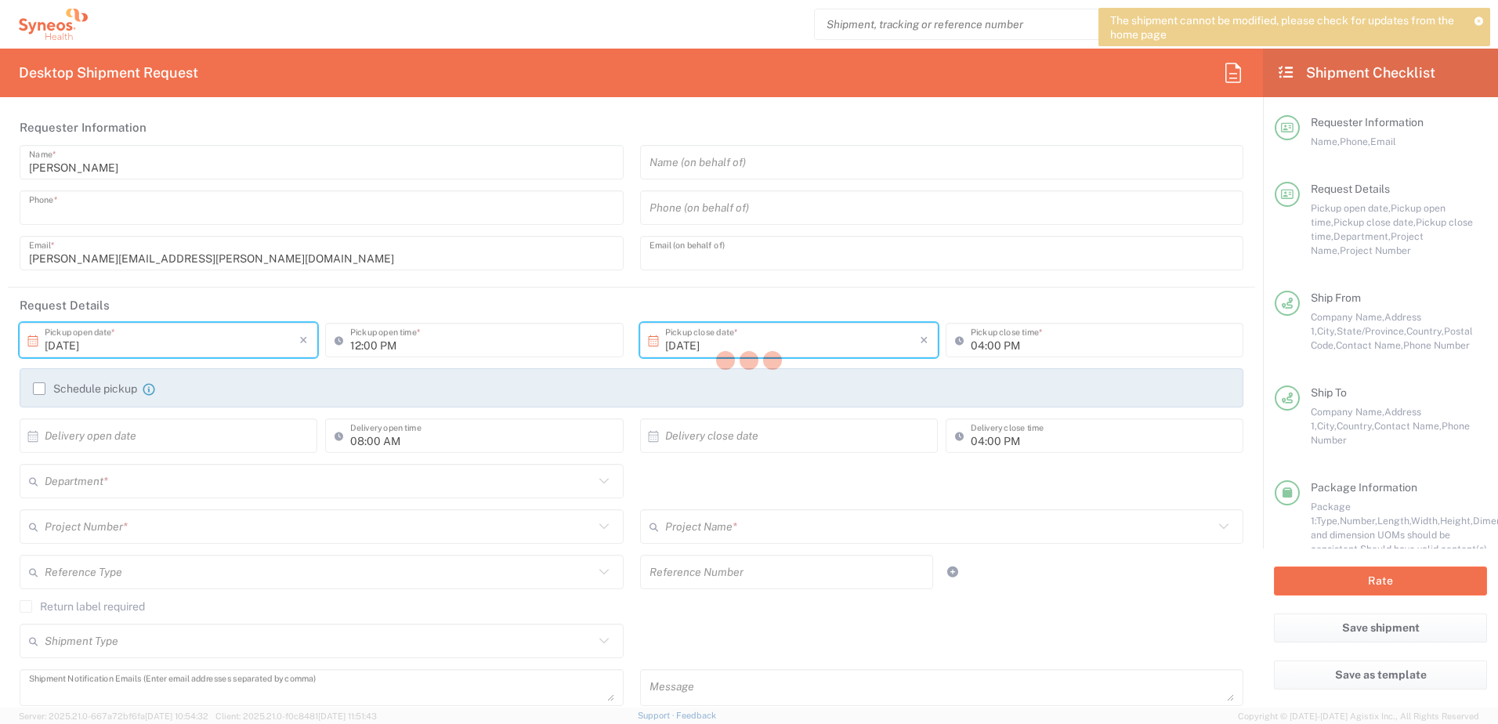
type input "[PERSON_NAME]"
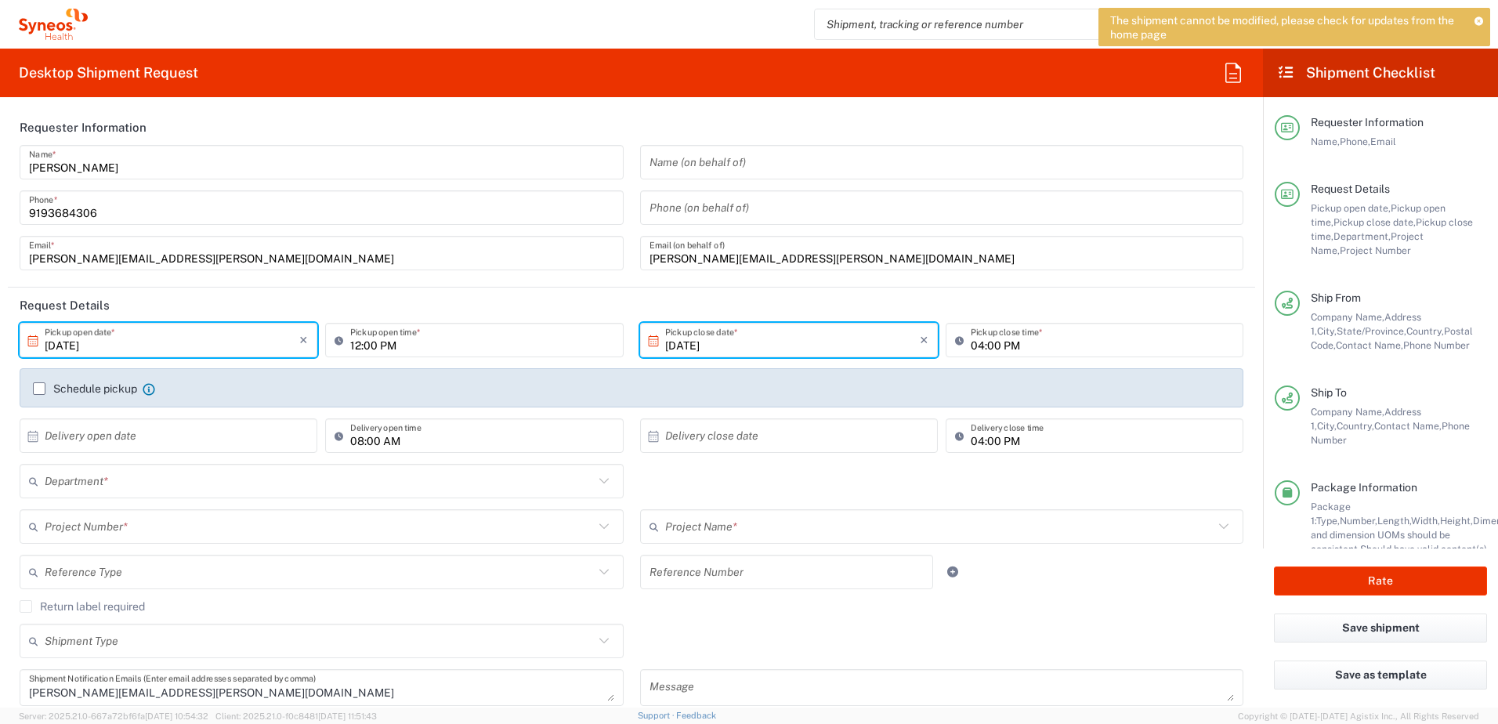
type input "[GEOGRAPHIC_DATA]"
type input "Your Packaging"
type input "8130"
type input "8130 DEPARTMENTAL EXPENSE"
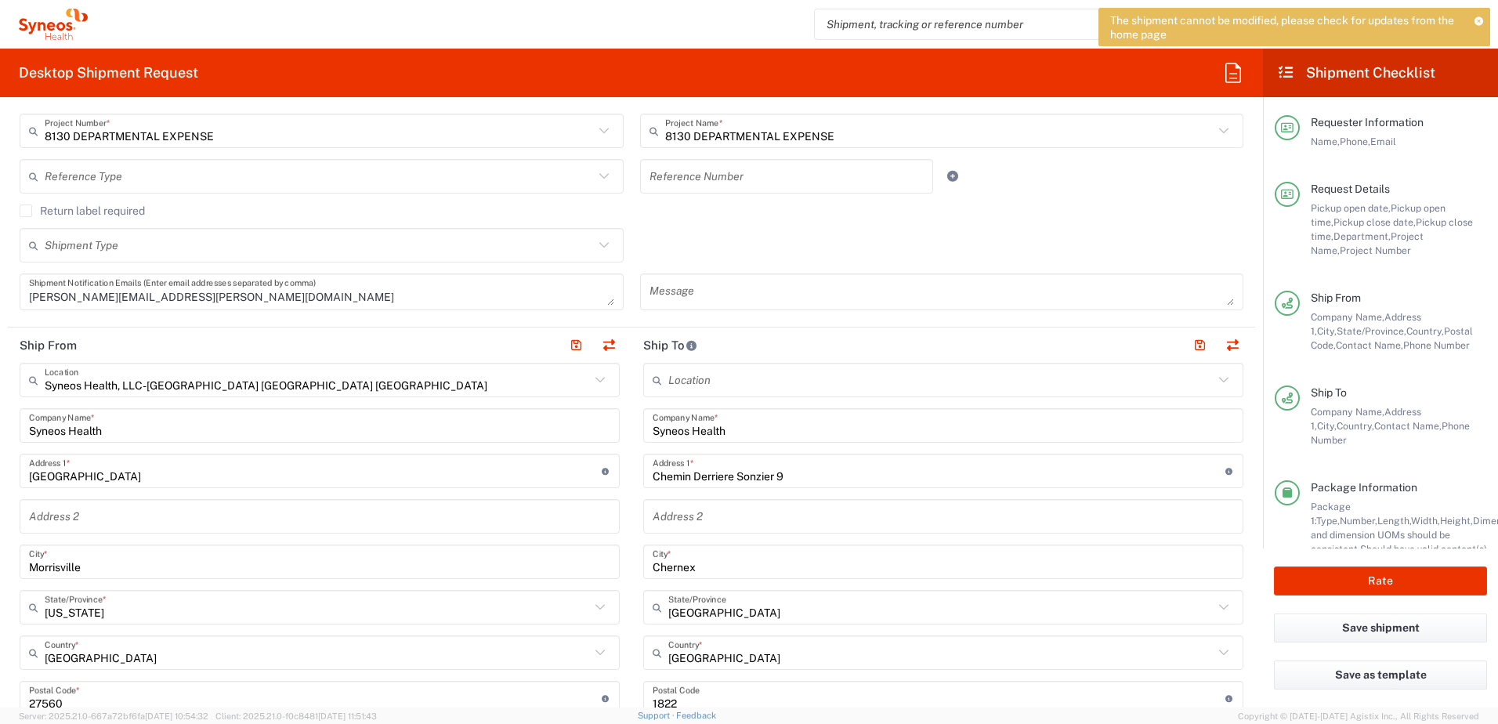
scroll to position [470, 0]
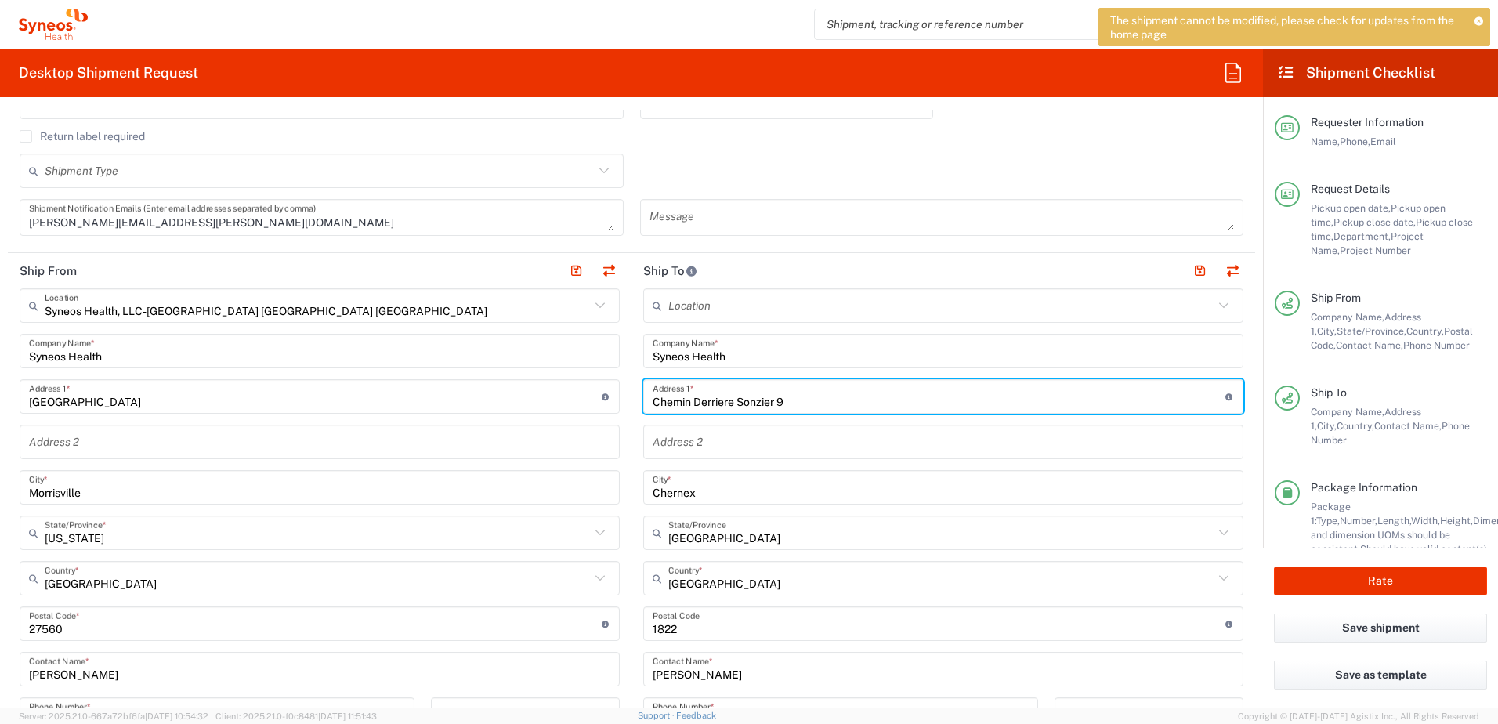
drag, startPoint x: 800, startPoint y: 400, endPoint x: 641, endPoint y: 404, distance: 159.1
click at [643, 404] on div "Chemin Derriere Sonzier 9 Address 1 * For cross streets use street names with '…" at bounding box center [943, 396] width 600 height 34
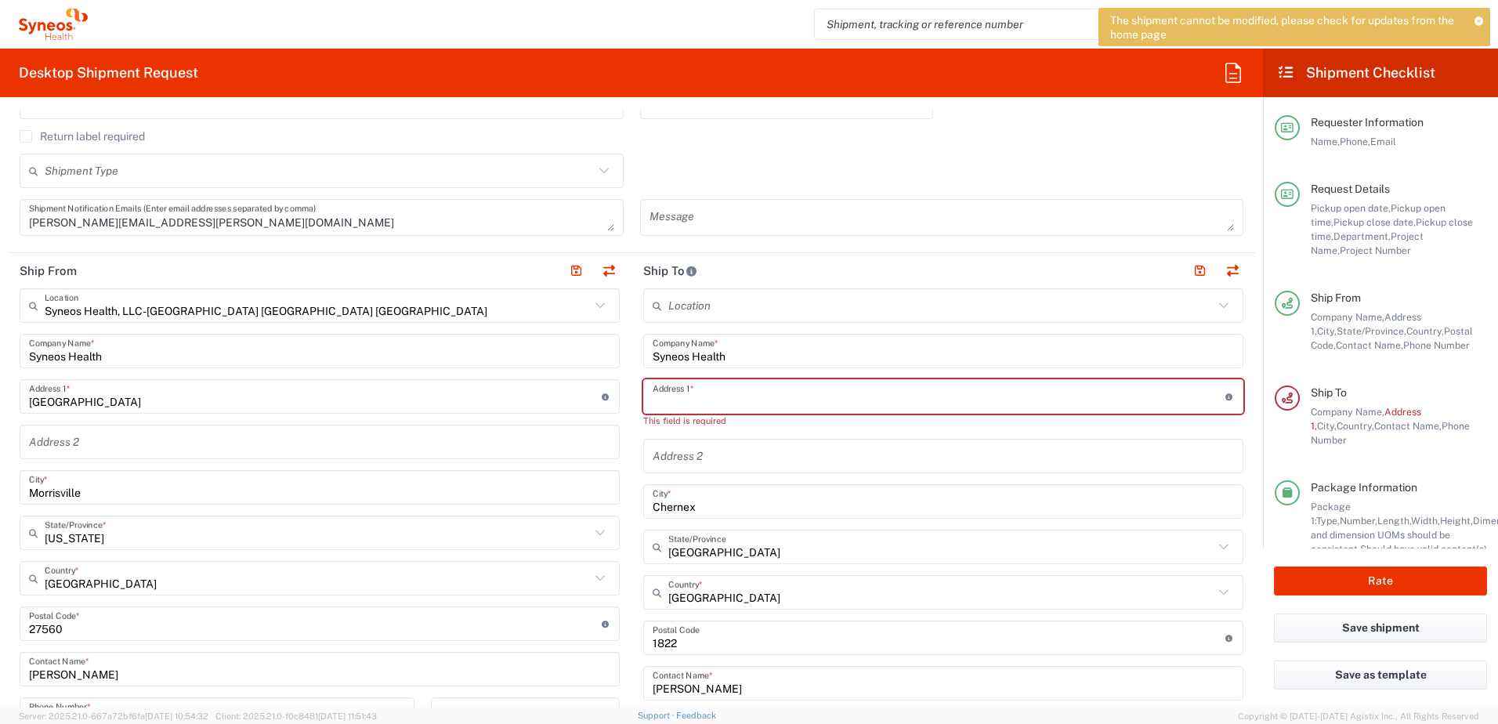
click at [745, 389] on input "text" at bounding box center [939, 396] width 573 height 27
paste input "The Drays, [GEOGRAPHIC_DATA]"
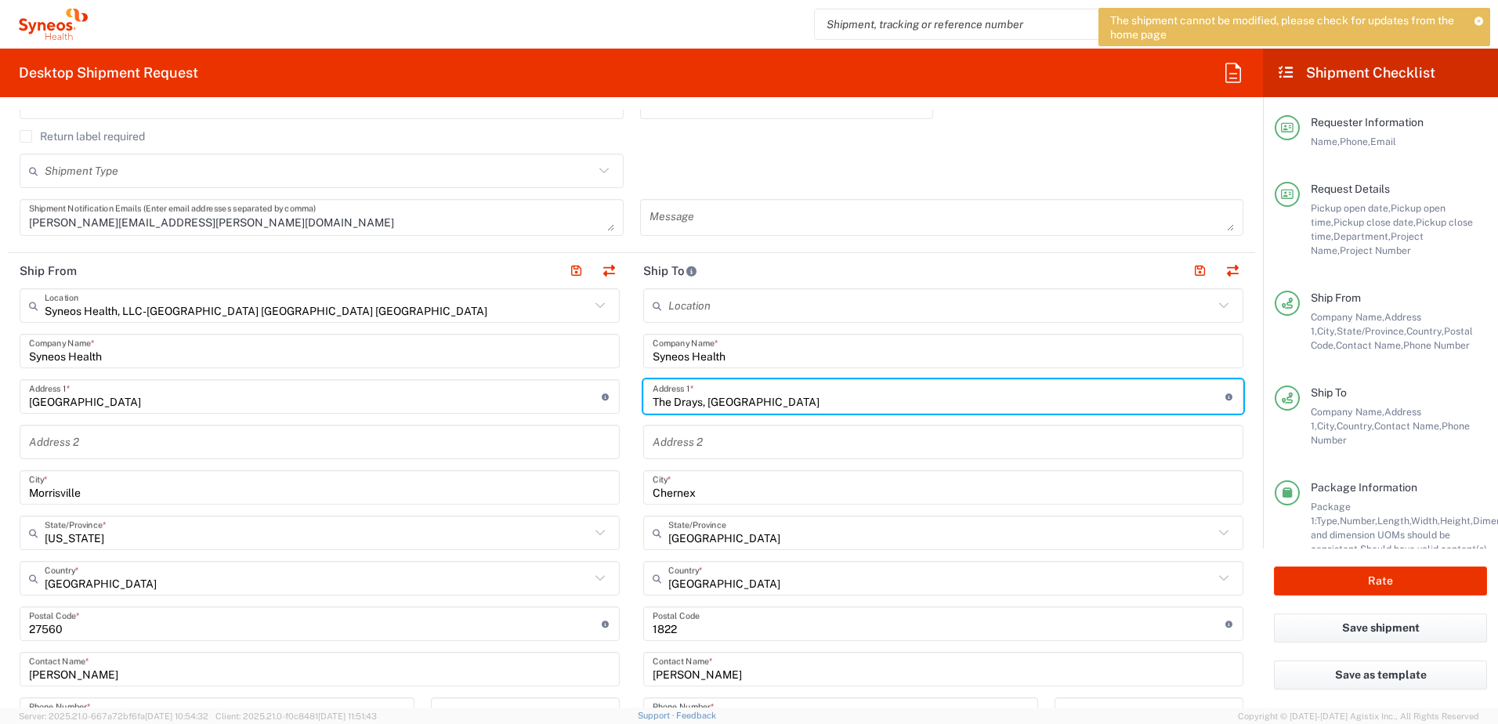
type input "The Drays, [GEOGRAPHIC_DATA]"
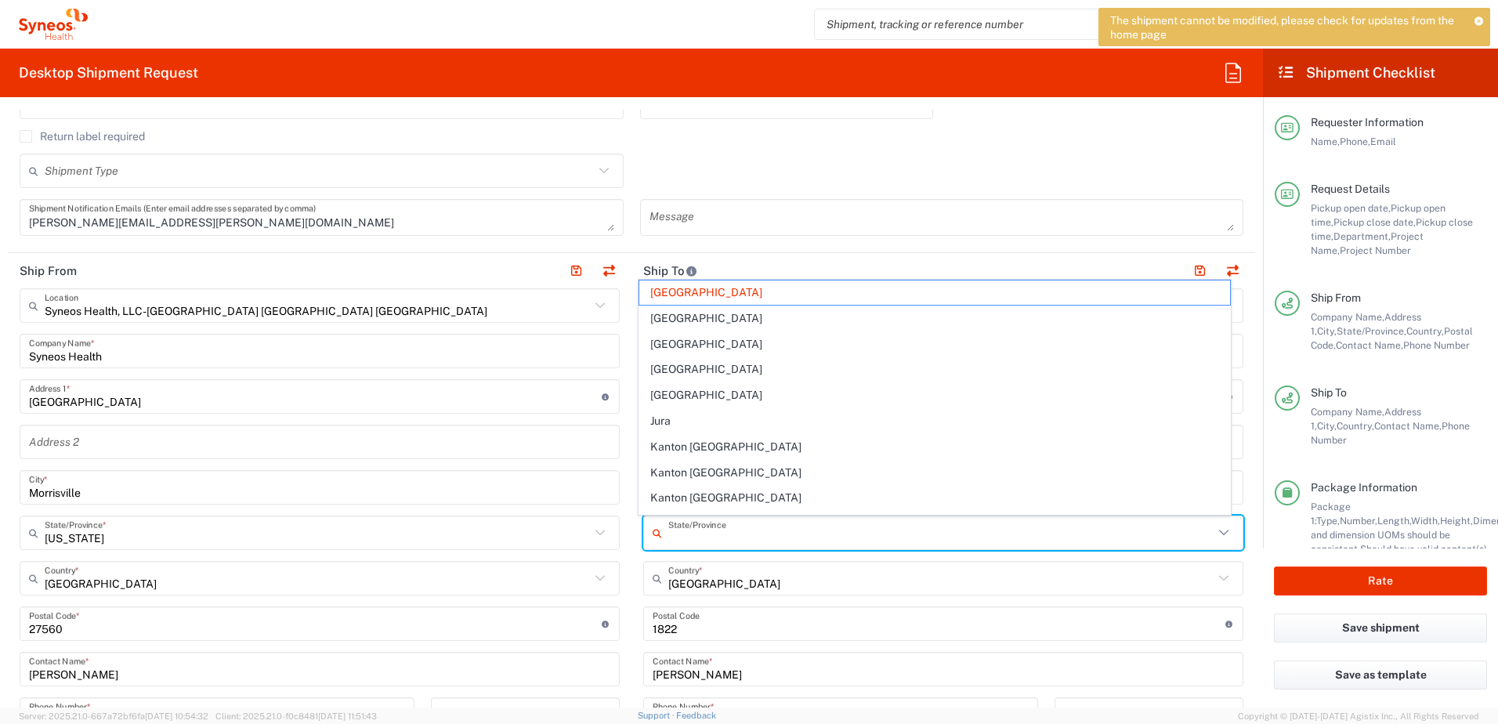
drag, startPoint x: 750, startPoint y: 535, endPoint x: 630, endPoint y: 536, distance: 119.9
click at [632, 536] on main "Location [PERSON_NAME] LLC-[GEOGRAPHIC_DATA] [GEOGRAPHIC_DATA] [GEOGRAPHIC_DATA…" at bounding box center [944, 617] width 624 height 658
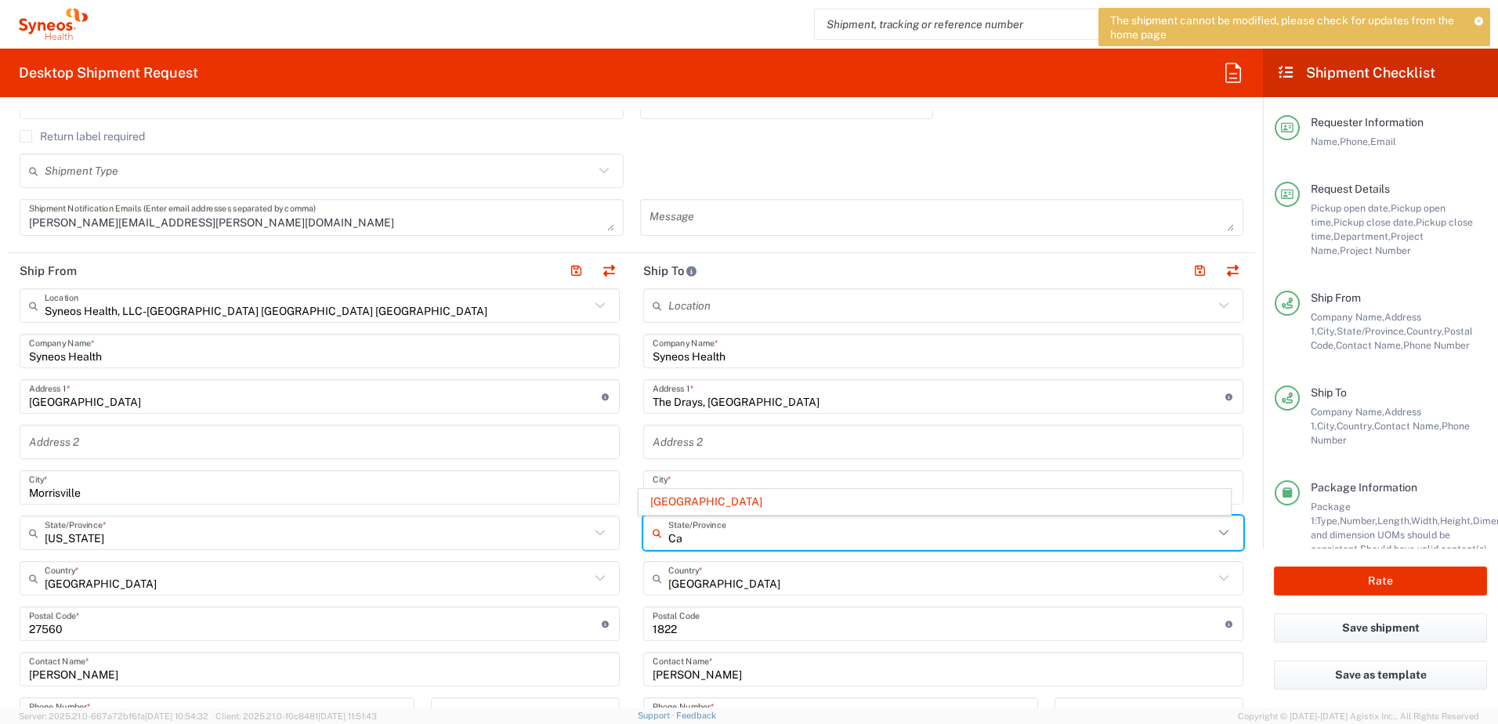
type input "C"
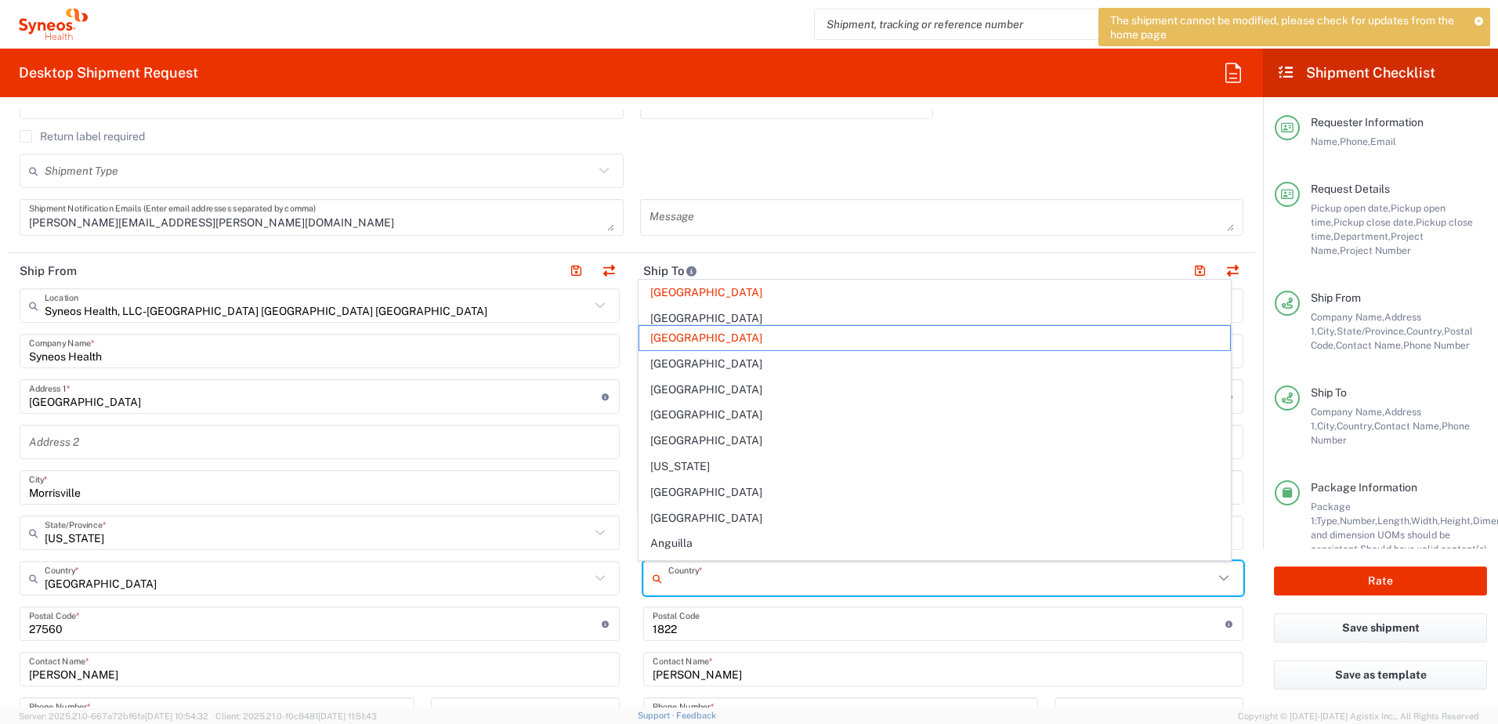
click at [725, 582] on input "text" at bounding box center [940, 578] width 545 height 27
type input "[GEOGRAPHIC_DATA]"
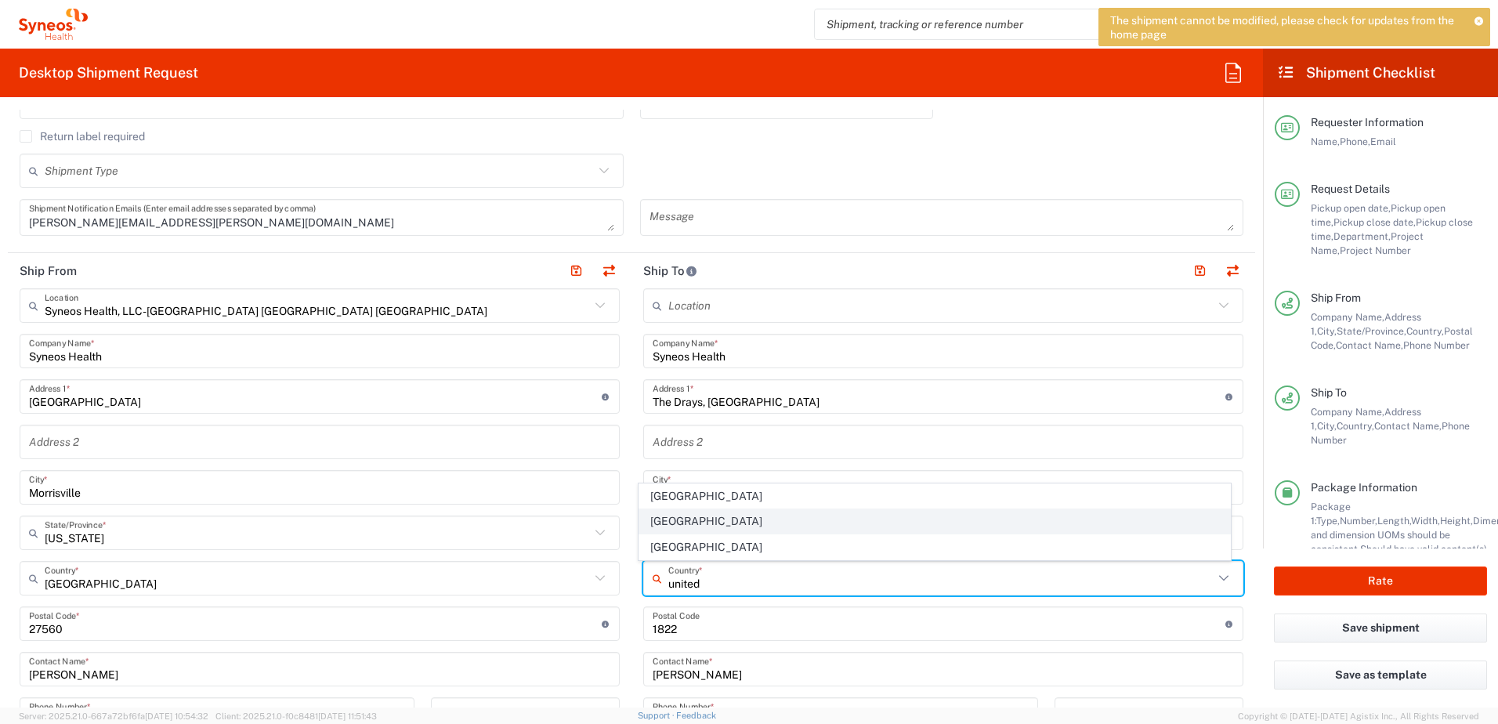
click at [677, 520] on span "[GEOGRAPHIC_DATA]" at bounding box center [935, 521] width 592 height 24
type input "[GEOGRAPHIC_DATA]"
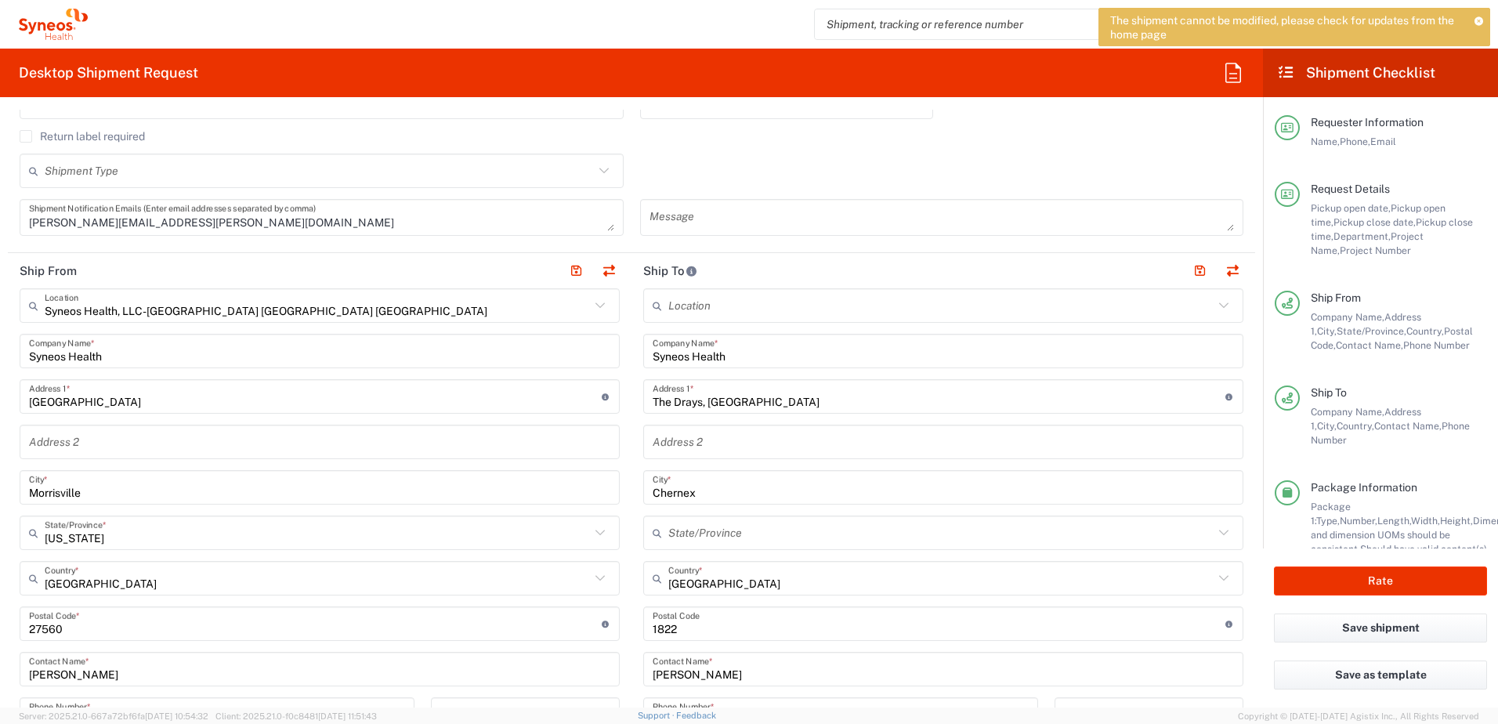
click at [723, 623] on input "undefined" at bounding box center [939, 623] width 573 height 27
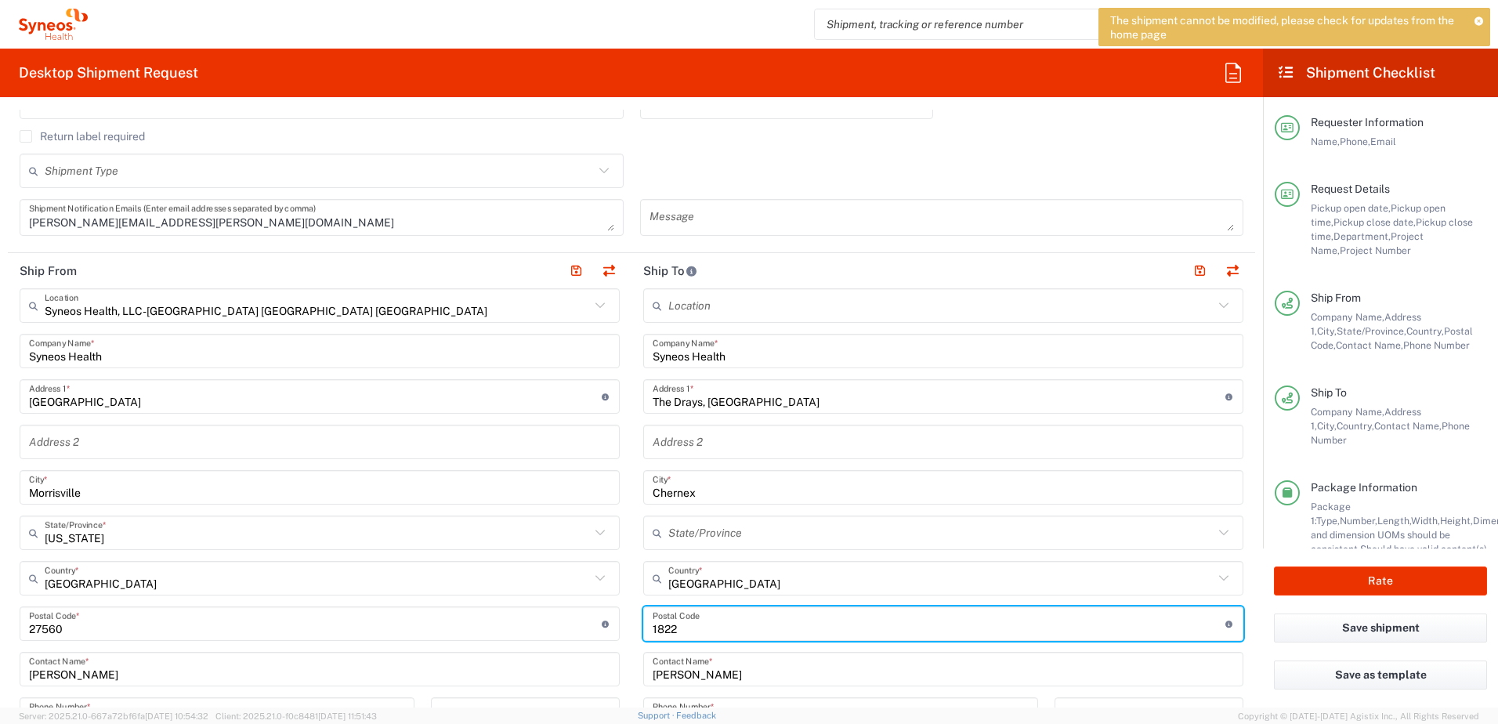
drag, startPoint x: 721, startPoint y: 629, endPoint x: 624, endPoint y: 635, distance: 97.4
click at [624, 635] on div "Ship From Syneos Health, LLC-[GEOGRAPHIC_DATA] [GEOGRAPHIC_DATA] [GEOGRAPHIC_DA…" at bounding box center [632, 603] width 1248 height 700
type input "\"
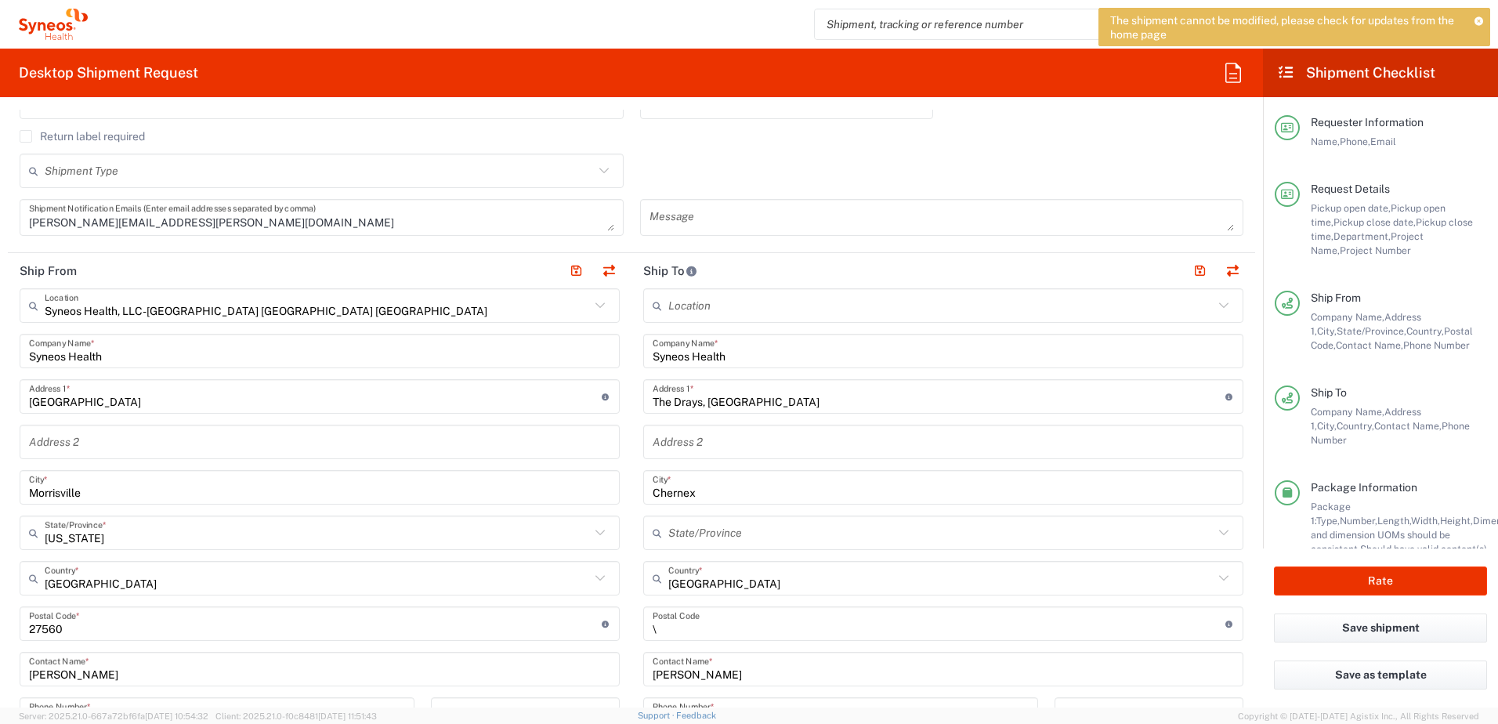
click at [733, 625] on input "undefined" at bounding box center [939, 623] width 573 height 27
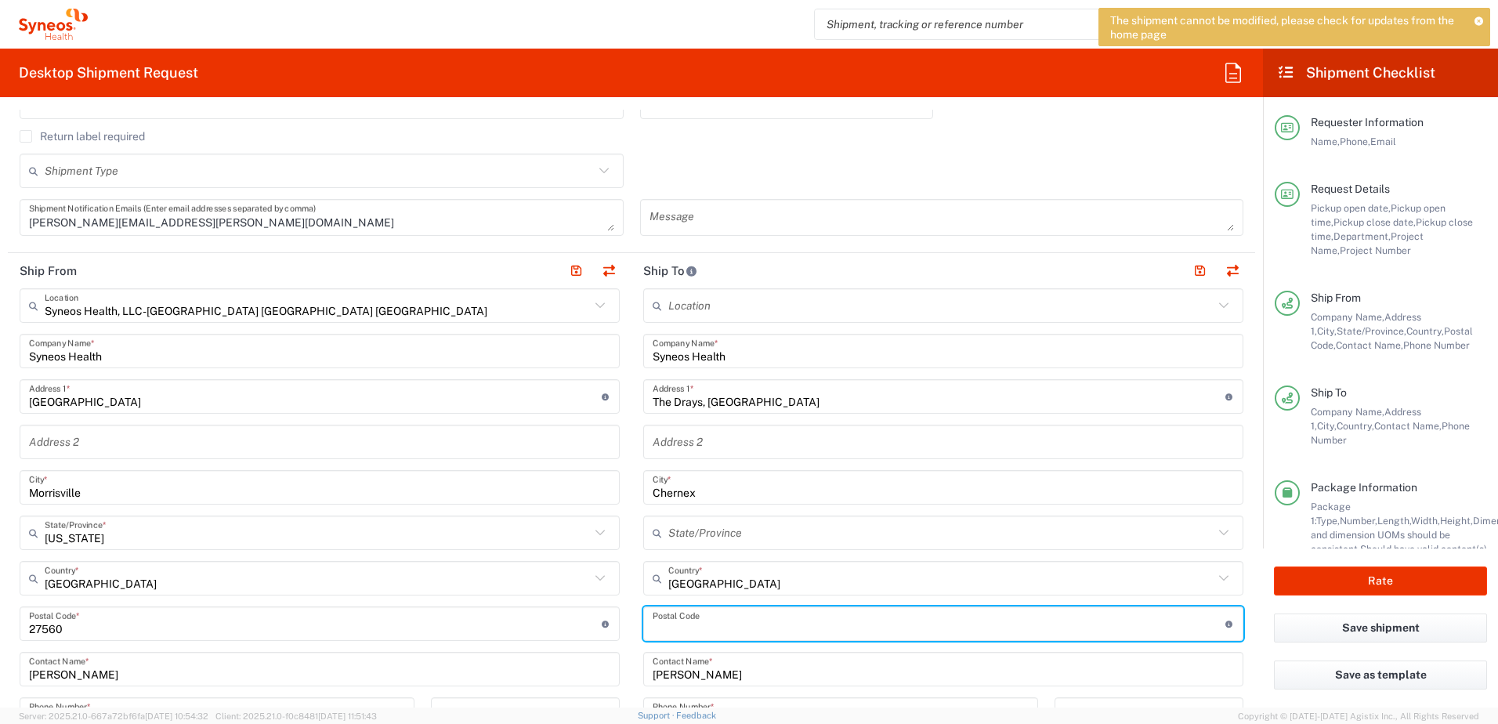
paste input "GU12 5LJ"
type input "GU12 5LJ"
click at [719, 673] on input "[PERSON_NAME]" at bounding box center [943, 669] width 581 height 27
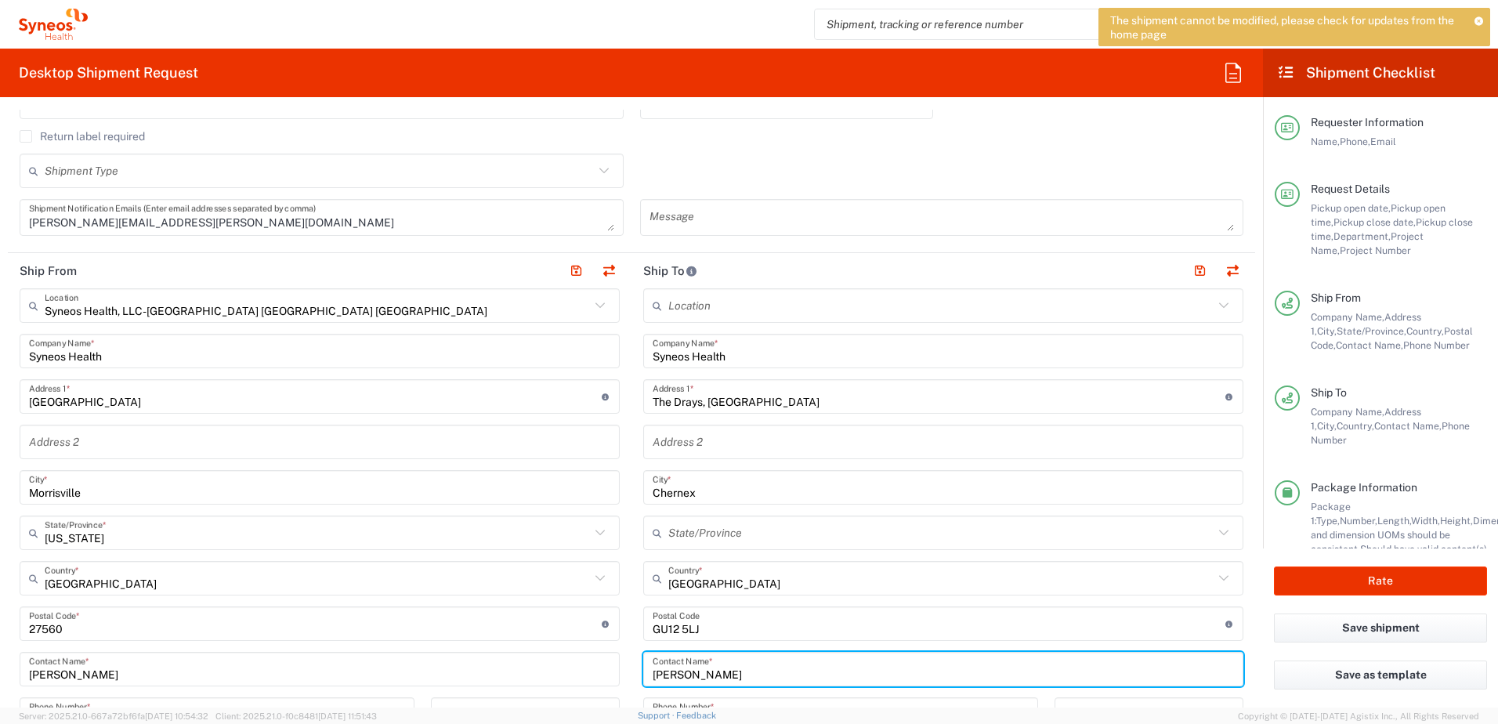
drag, startPoint x: 726, startPoint y: 673, endPoint x: 603, endPoint y: 672, distance: 123.0
click at [603, 672] on div "Ship From Syneos Health, LLC-[GEOGRAPHIC_DATA] [GEOGRAPHIC_DATA] [GEOGRAPHIC_DA…" at bounding box center [632, 603] width 1248 height 700
type input "[PERSON_NAME]"
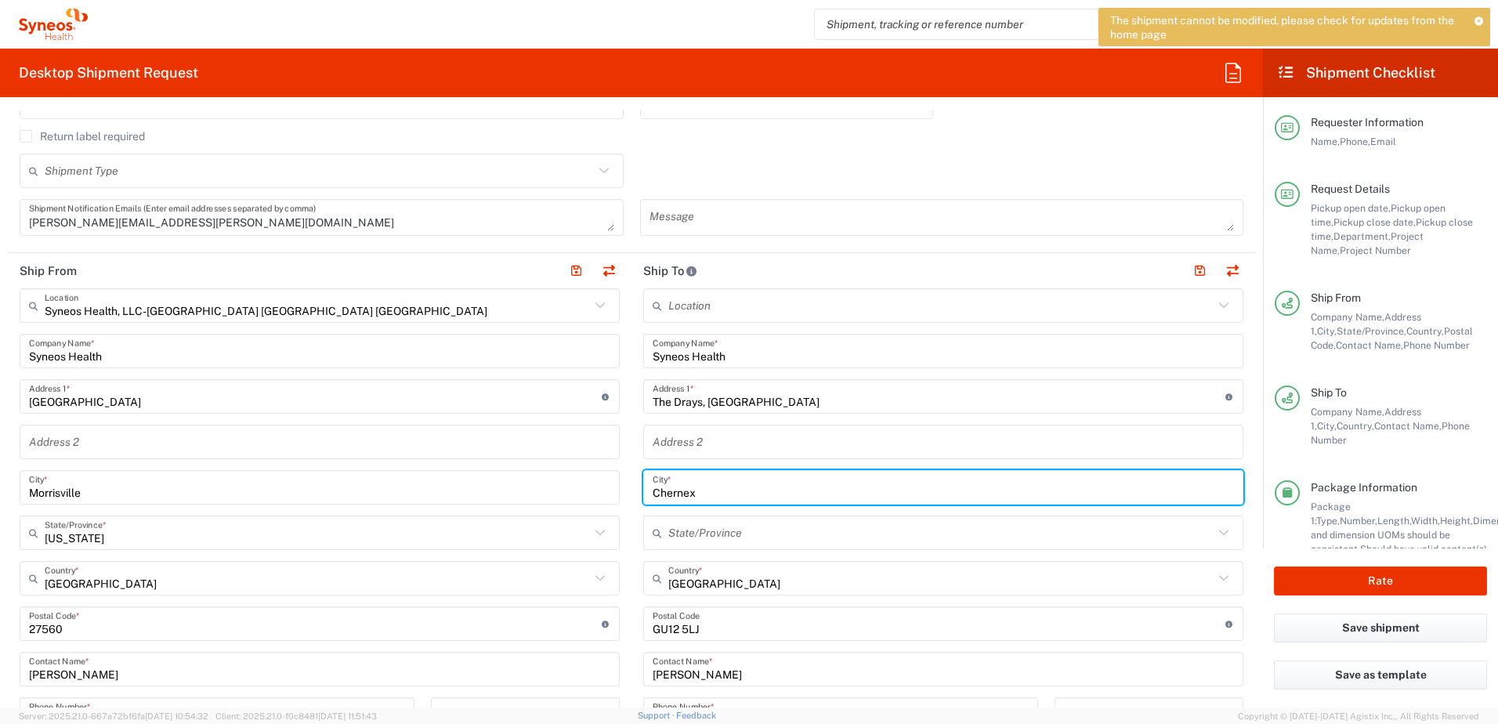
drag, startPoint x: 705, startPoint y: 496, endPoint x: 615, endPoint y: 486, distance: 89.9
click at [615, 486] on div "Ship From Syneos Health, LLC-[GEOGRAPHIC_DATA] [GEOGRAPHIC_DATA] [GEOGRAPHIC_DA…" at bounding box center [632, 603] width 1248 height 700
drag, startPoint x: 689, startPoint y: 489, endPoint x: 607, endPoint y: 491, distance: 82.3
click at [607, 491] on div "Ship From Syneos Health, LLC-[GEOGRAPHIC_DATA] [GEOGRAPHIC_DATA] [GEOGRAPHIC_DA…" at bounding box center [632, 603] width 1248 height 700
type input "Ash vale"
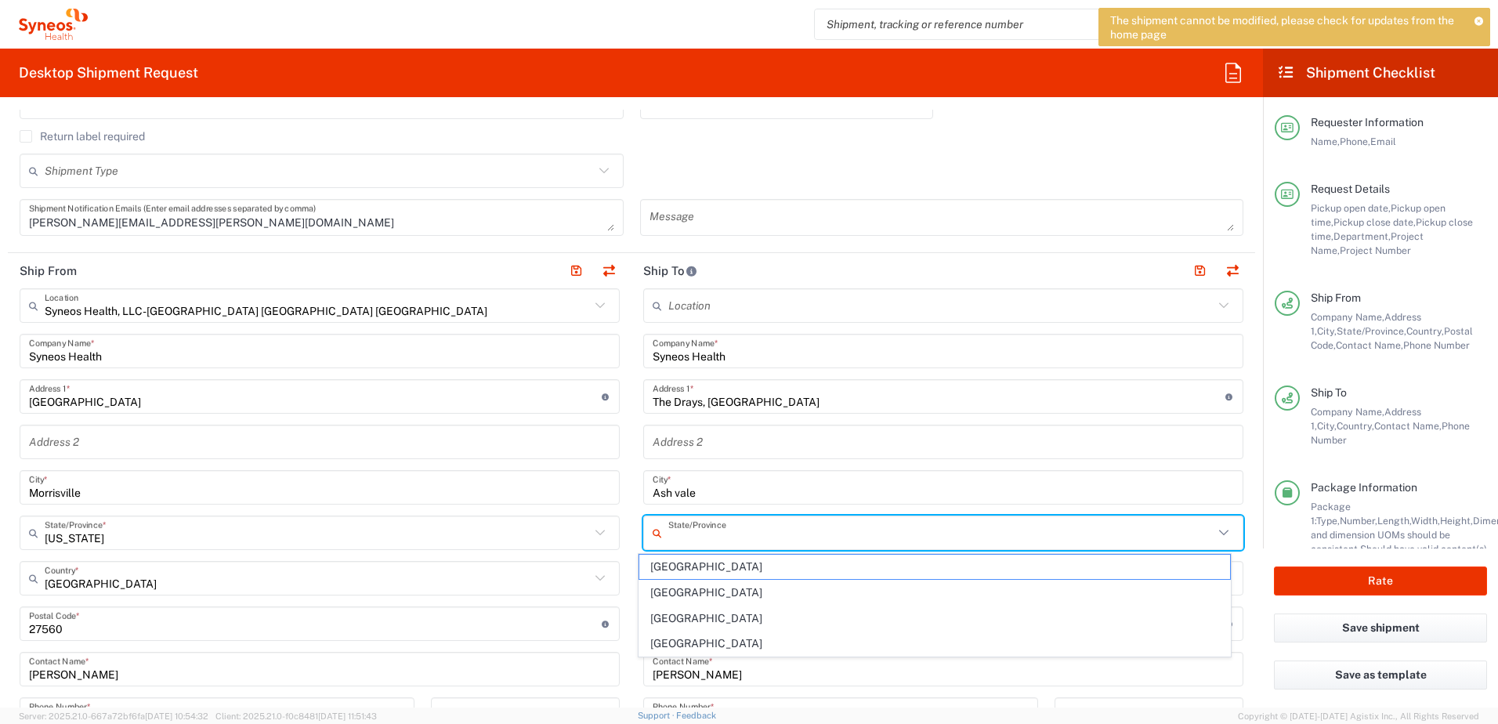
click at [748, 533] on input "text" at bounding box center [940, 533] width 545 height 27
type input "[GEOGRAPHIC_DATA]"
drag, startPoint x: 719, startPoint y: 538, endPoint x: 664, endPoint y: 541, distance: 54.9
click at [668, 541] on input "[GEOGRAPHIC_DATA]" at bounding box center [940, 533] width 545 height 27
click at [686, 568] on span "[GEOGRAPHIC_DATA]" at bounding box center [935, 567] width 592 height 24
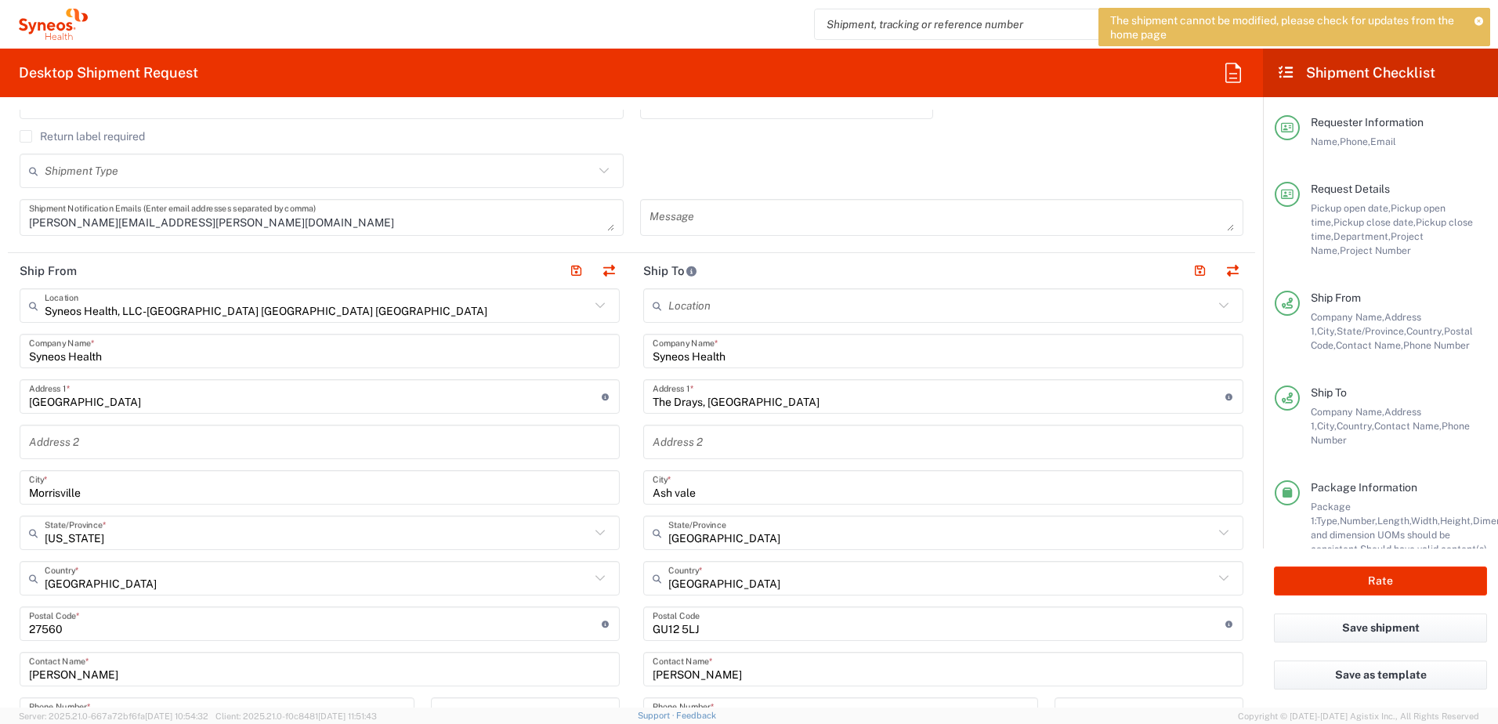
type input "[GEOGRAPHIC_DATA]"
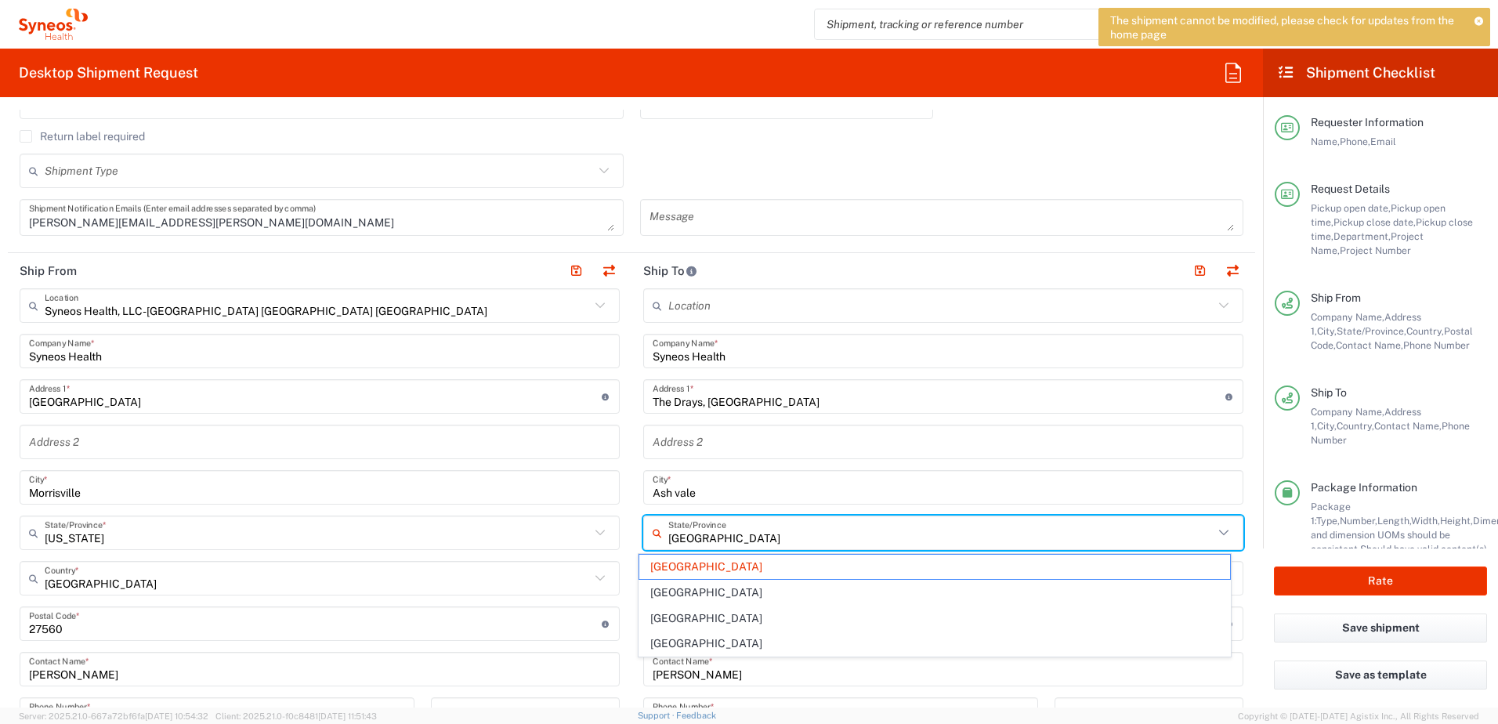
click at [711, 532] on input "[GEOGRAPHIC_DATA]" at bounding box center [940, 533] width 545 height 27
click at [1239, 544] on main "Location [PERSON_NAME] LLC-[GEOGRAPHIC_DATA] [GEOGRAPHIC_DATA] [GEOGRAPHIC_DATA…" at bounding box center [944, 617] width 624 height 658
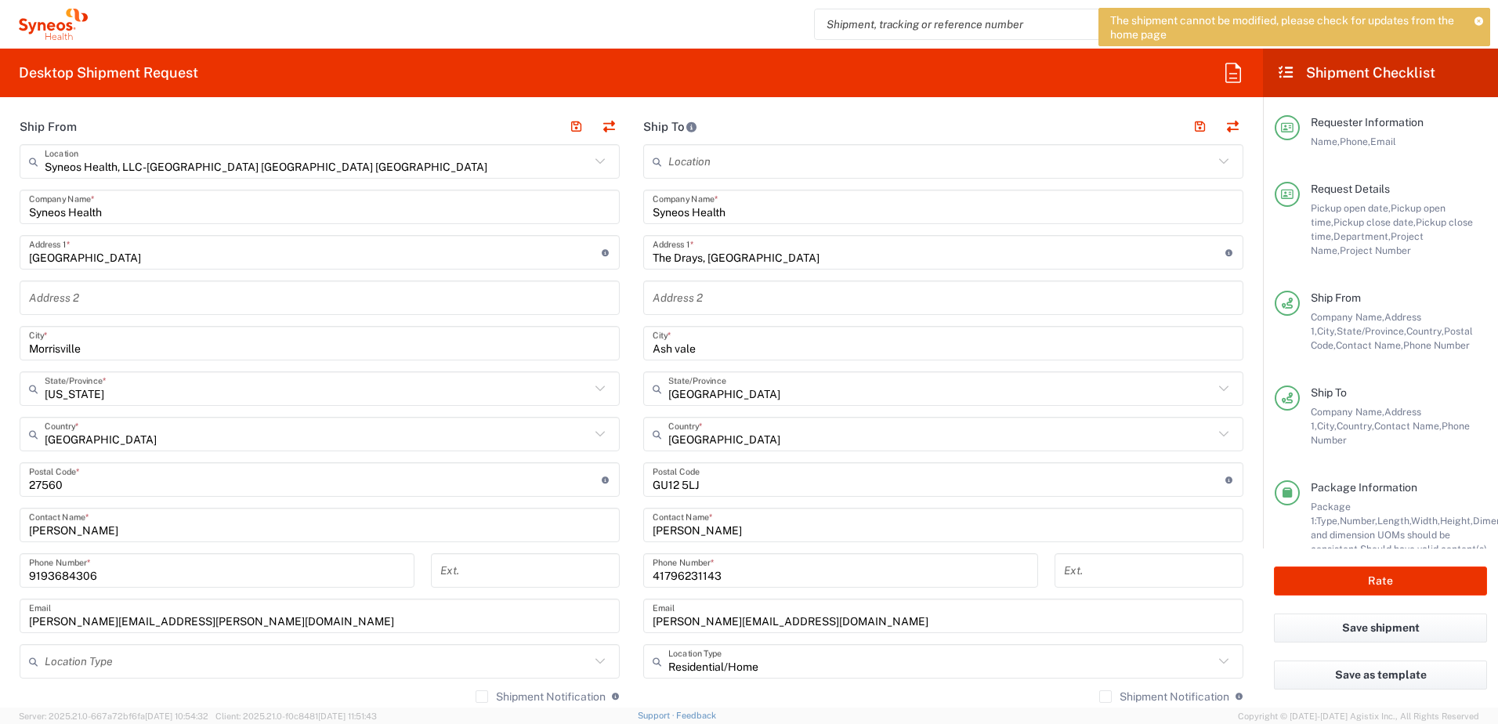
scroll to position [627, 0]
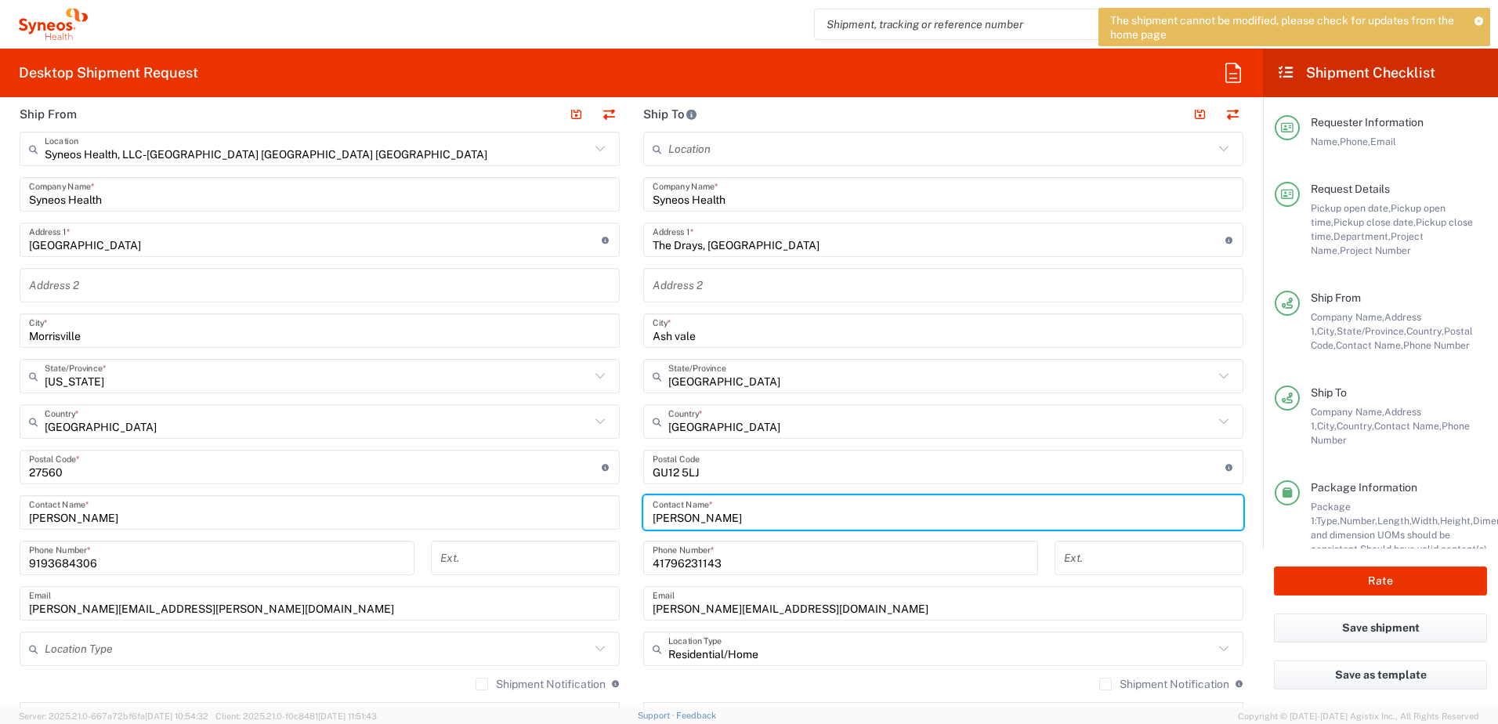
drag, startPoint x: 723, startPoint y: 519, endPoint x: 607, endPoint y: 521, distance: 116.0
click at [607, 521] on div "Ship From Syneos Health, LLC-[GEOGRAPHIC_DATA] [GEOGRAPHIC_DATA] [GEOGRAPHIC_DA…" at bounding box center [632, 446] width 1248 height 700
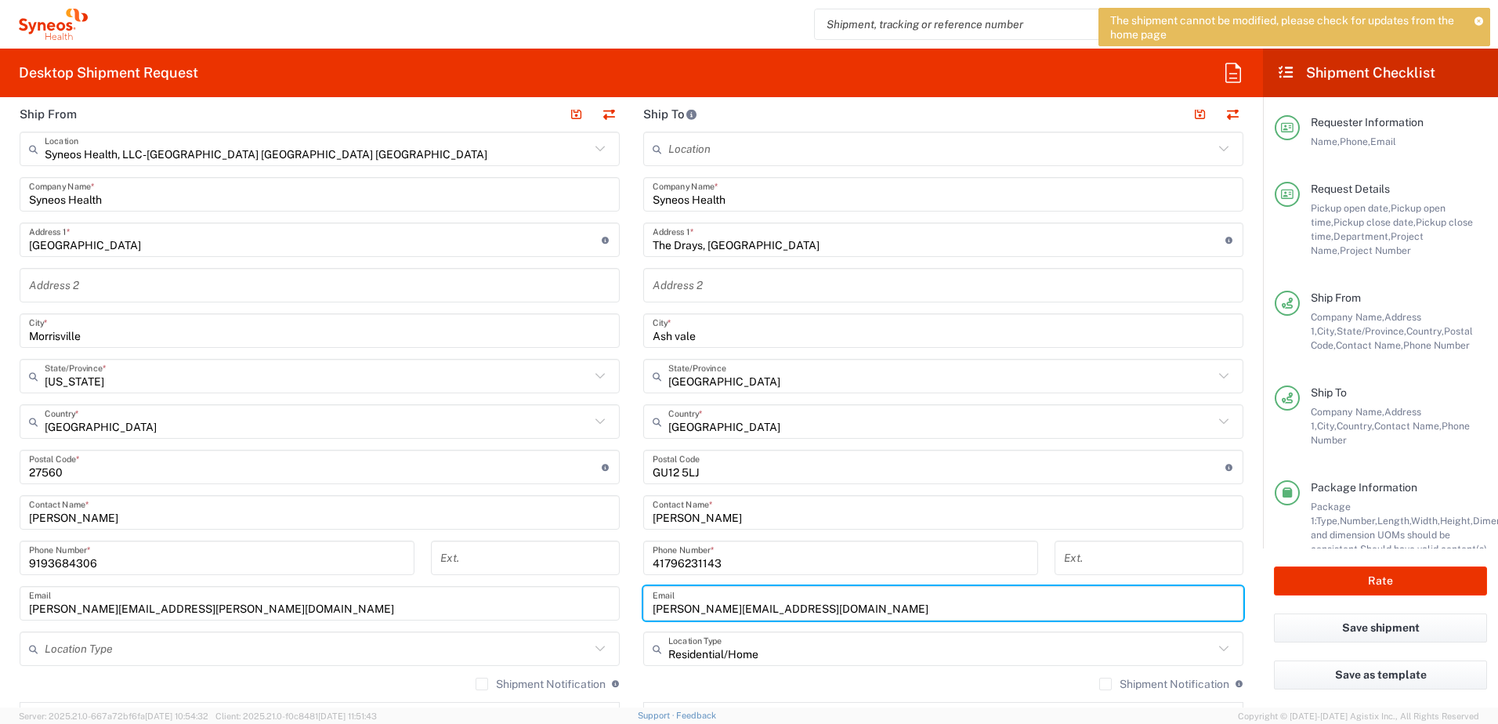
click at [715, 608] on input "[PERSON_NAME][EMAIL_ADDRESS][DOMAIN_NAME]" at bounding box center [943, 603] width 581 height 27
paste input "[PERSON_NAME].aliyar"
type input "[PERSON_NAME][EMAIL_ADDRESS][DOMAIN_NAME]"
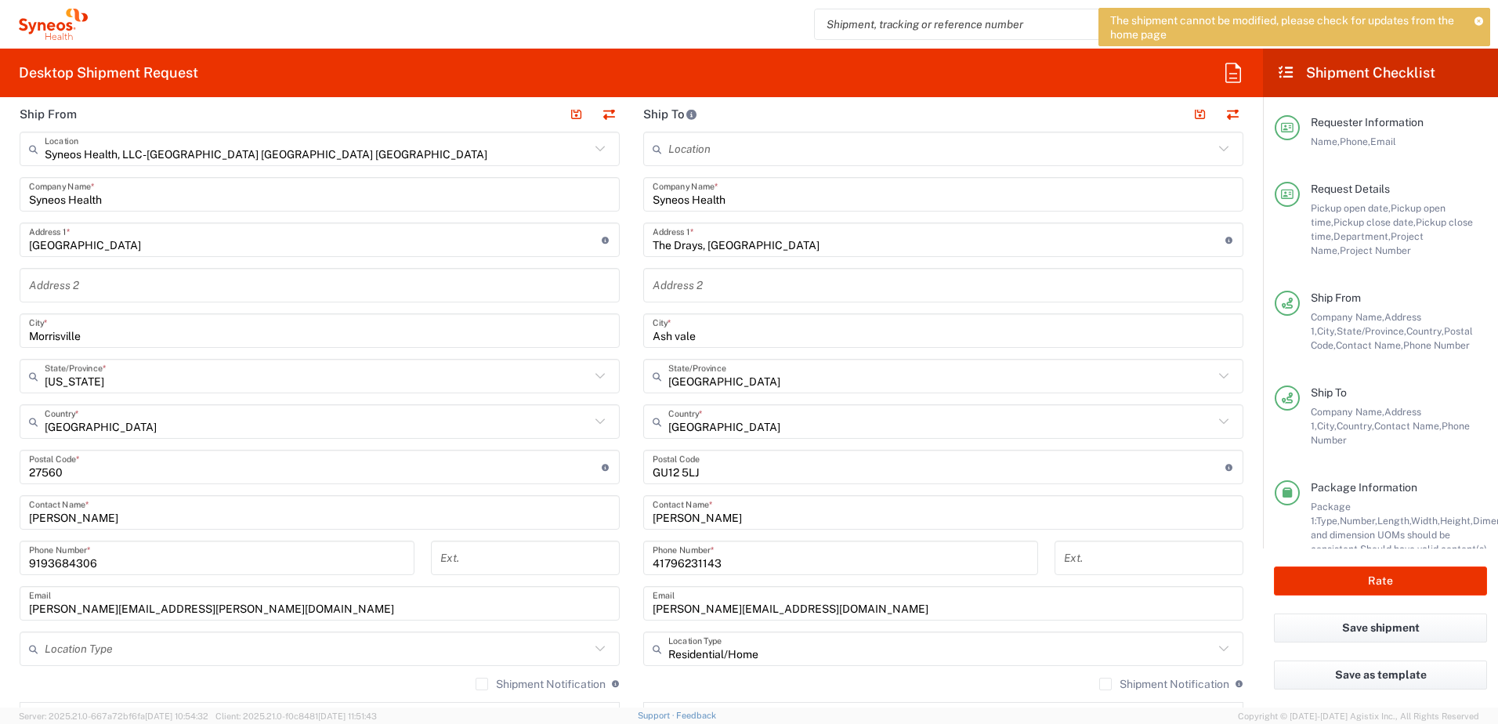
click at [708, 556] on input "41796231143" at bounding box center [841, 558] width 376 height 27
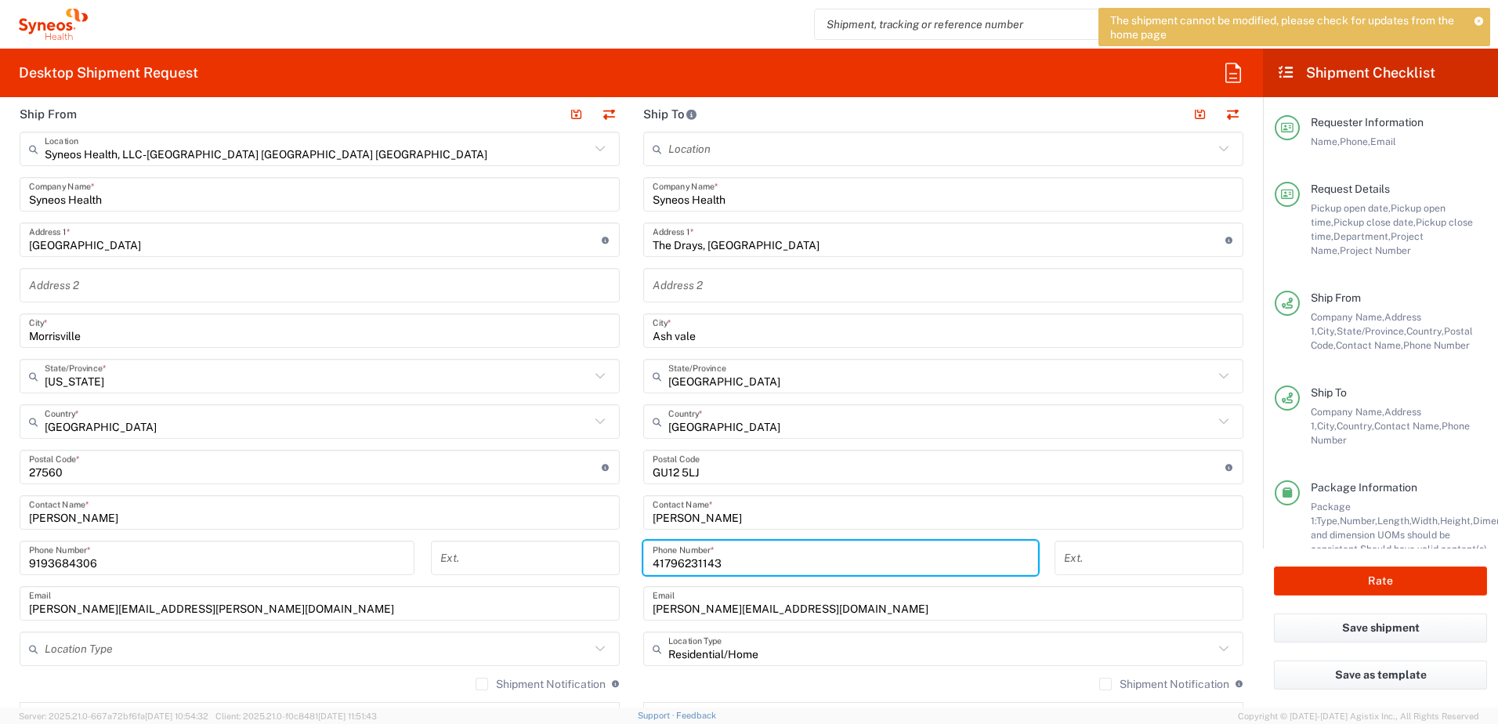
drag, startPoint x: 723, startPoint y: 560, endPoint x: 609, endPoint y: 559, distance: 113.6
click at [609, 559] on div "Ship From Syneos Health, LLC-[GEOGRAPHIC_DATA] [GEOGRAPHIC_DATA] [GEOGRAPHIC_DA…" at bounding box center [632, 446] width 1248 height 700
paste input "4 7967150705"
type input "44 7967150705"
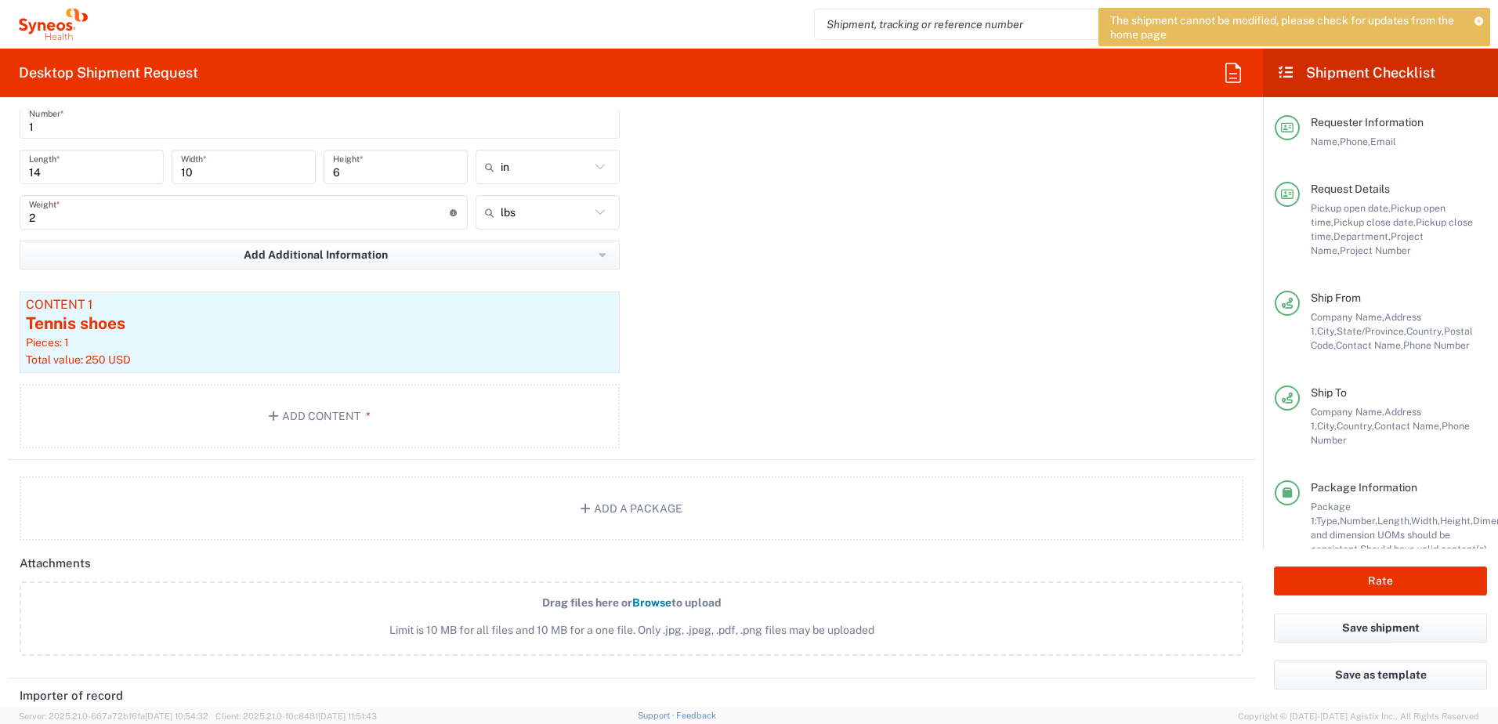
scroll to position [1489, 0]
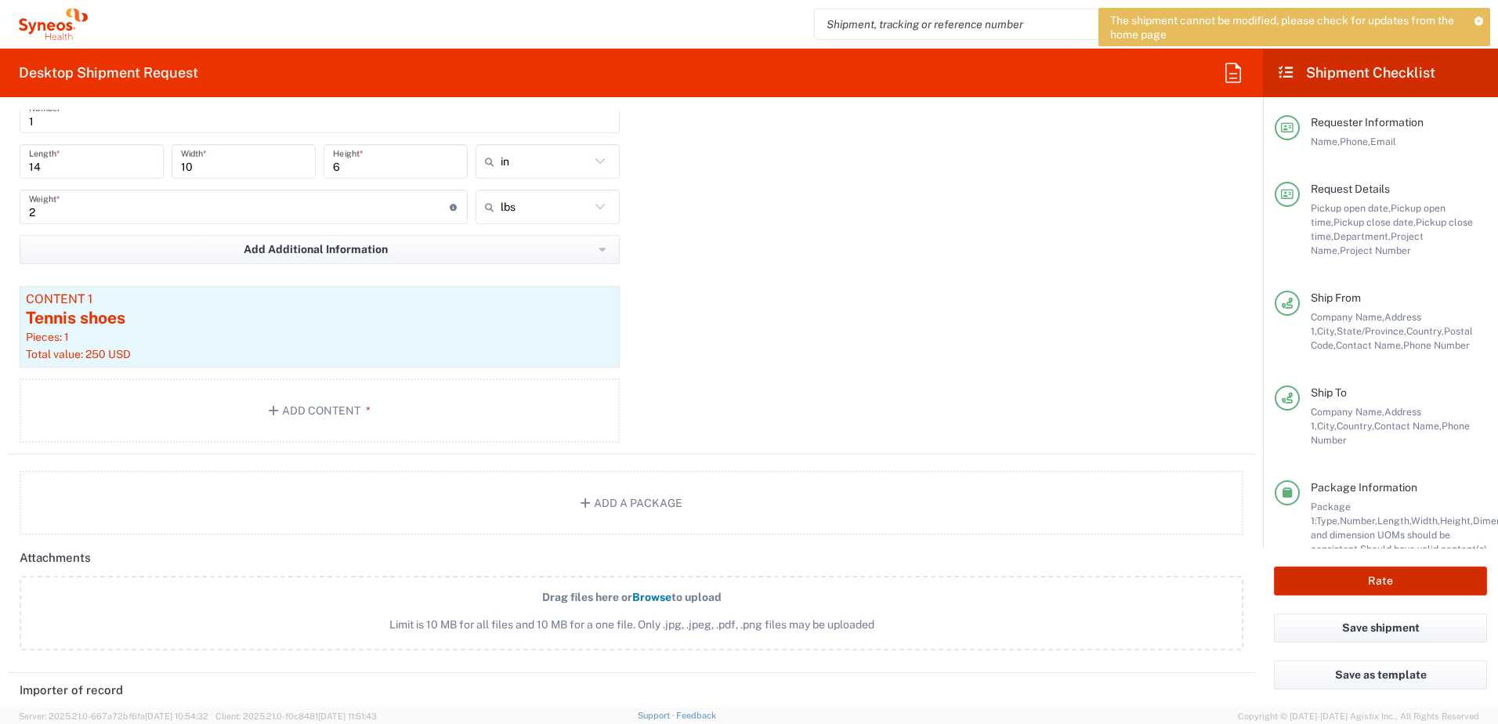
click at [1309, 574] on button "Rate" at bounding box center [1380, 581] width 213 height 29
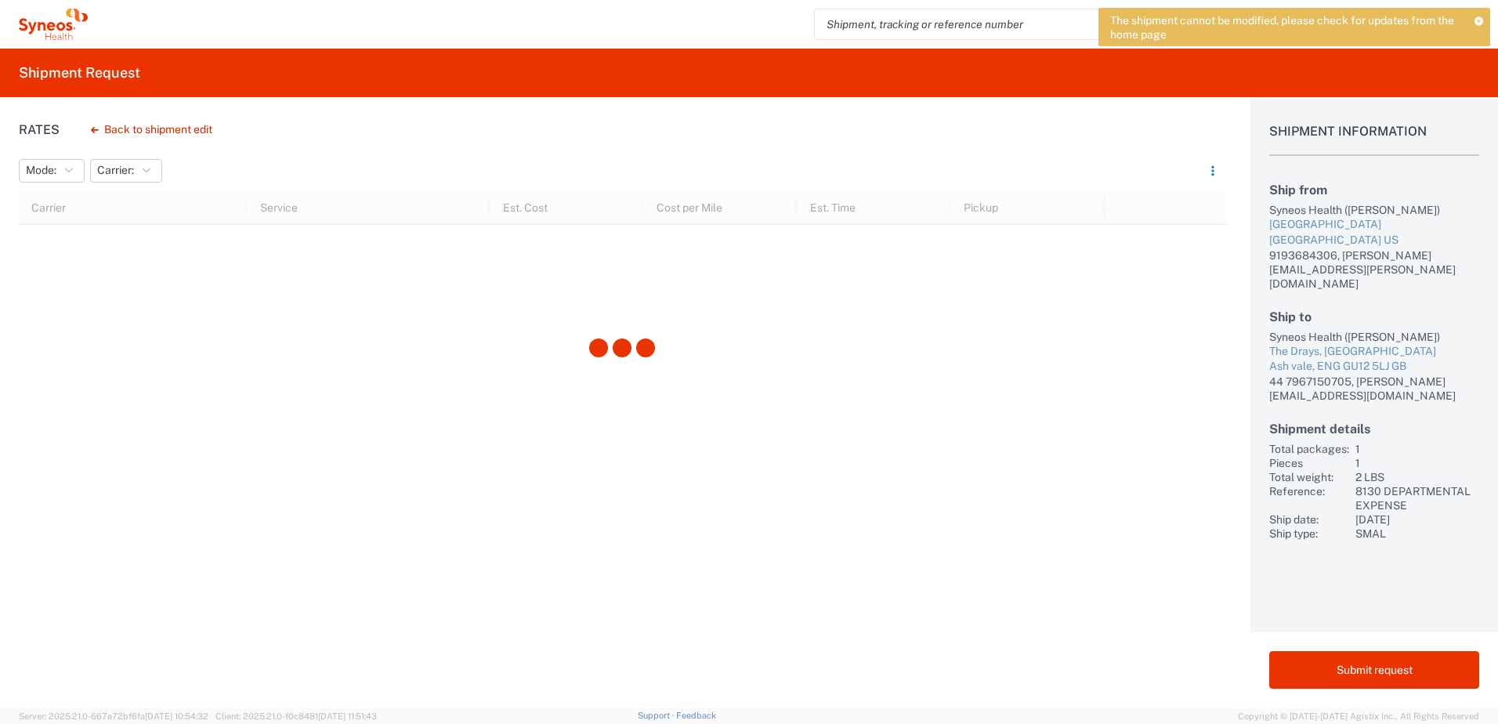
click at [1482, 16] on icon at bounding box center [1479, 20] width 9 height 9
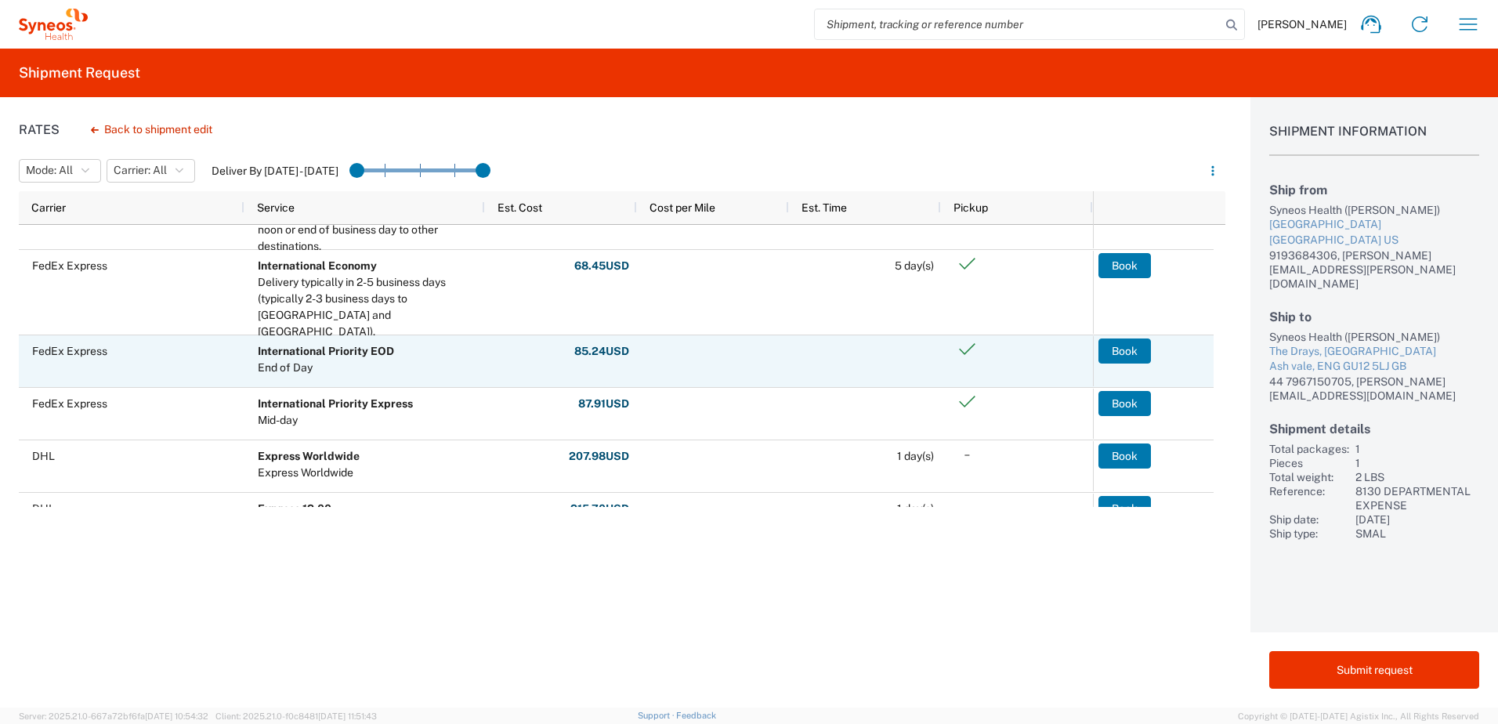
scroll to position [180, 0]
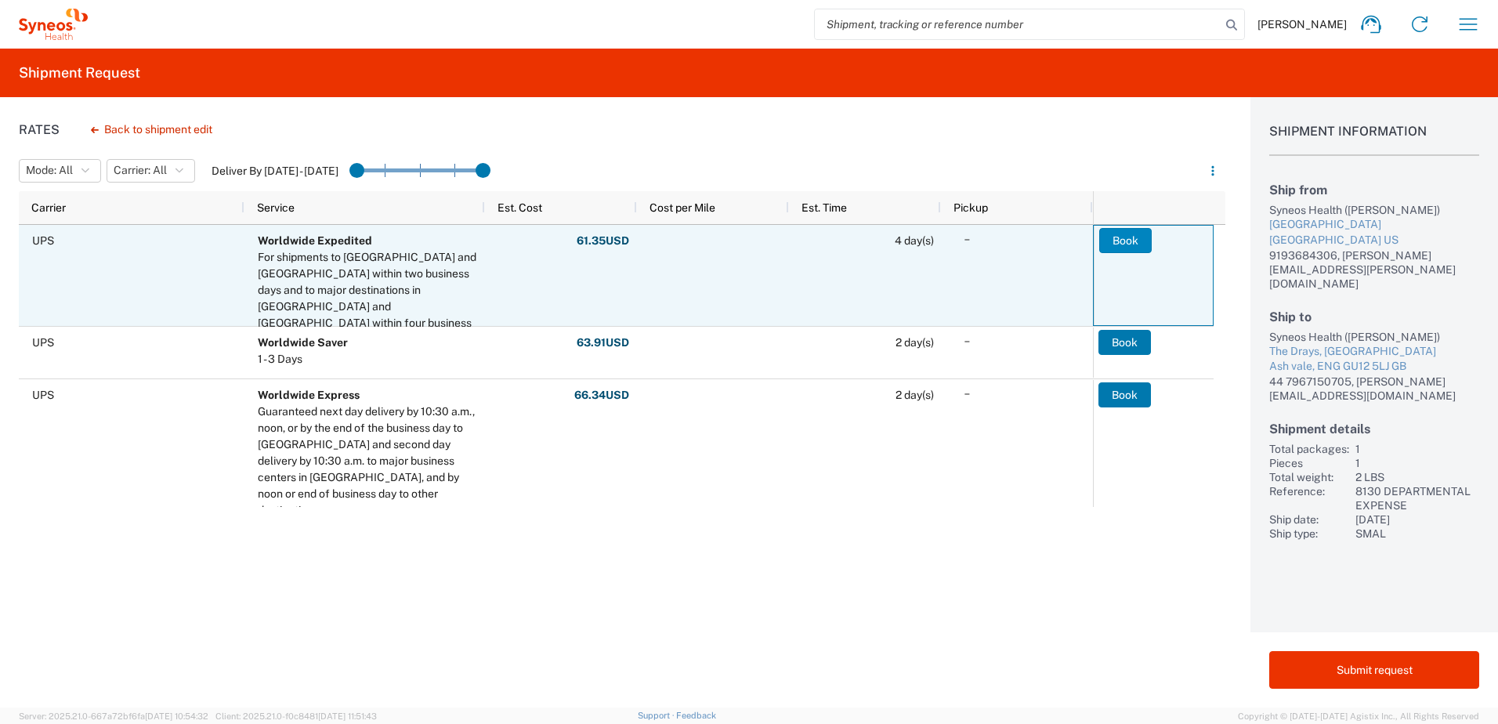
click at [1123, 241] on button "Book" at bounding box center [1125, 240] width 53 height 25
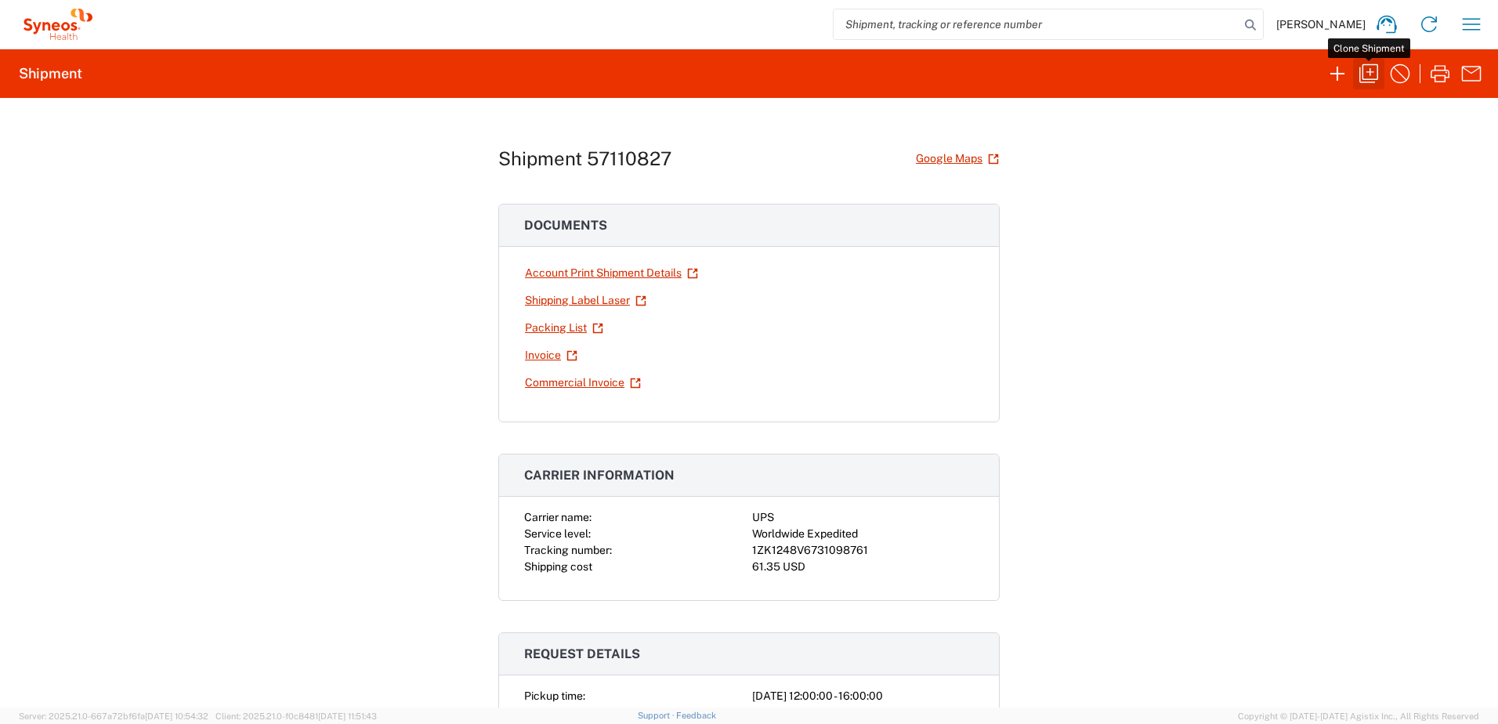
click at [1370, 75] on icon "button" at bounding box center [1369, 73] width 25 height 25
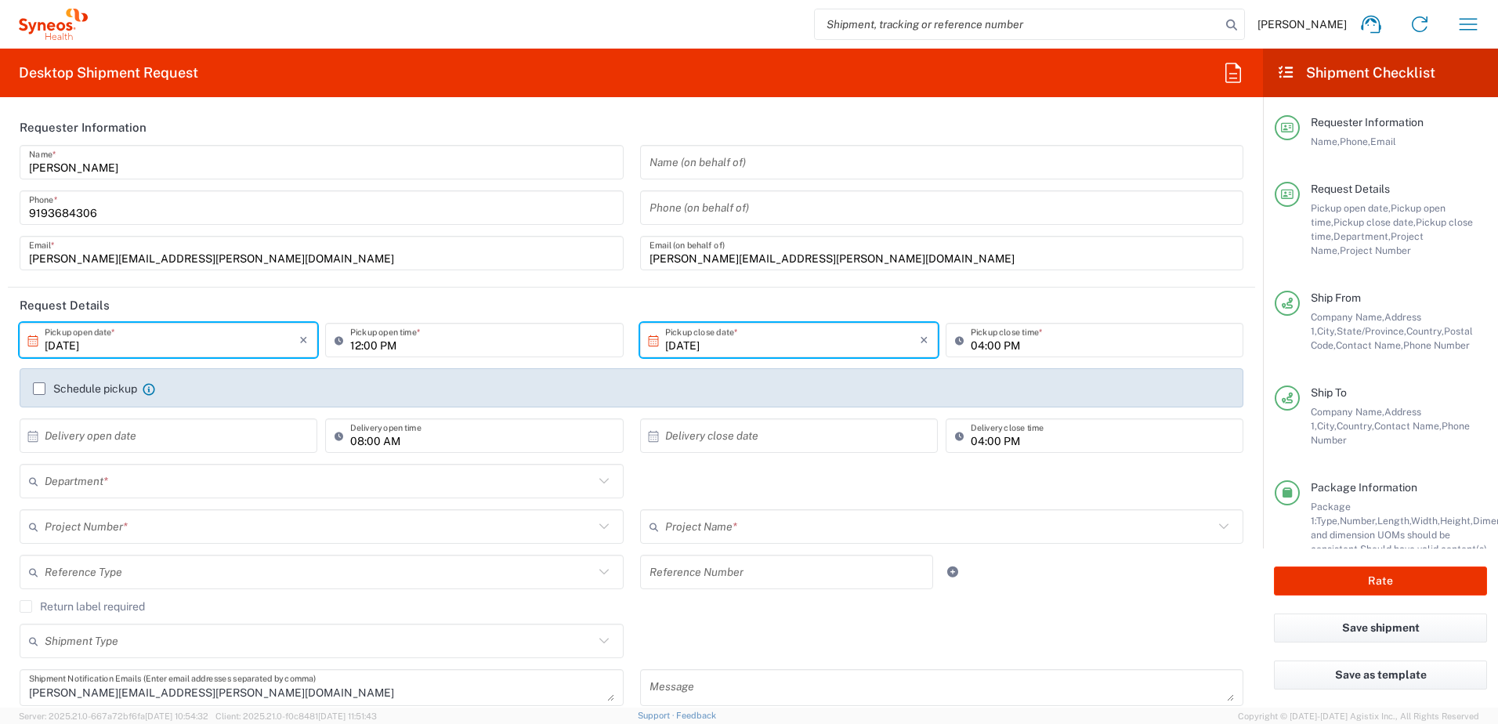
type input "[US_STATE]"
type input "[GEOGRAPHIC_DATA]"
type input "Your Packaging"
type input "8130 DEPARTMENTAL EXPENSE"
type input "8130"
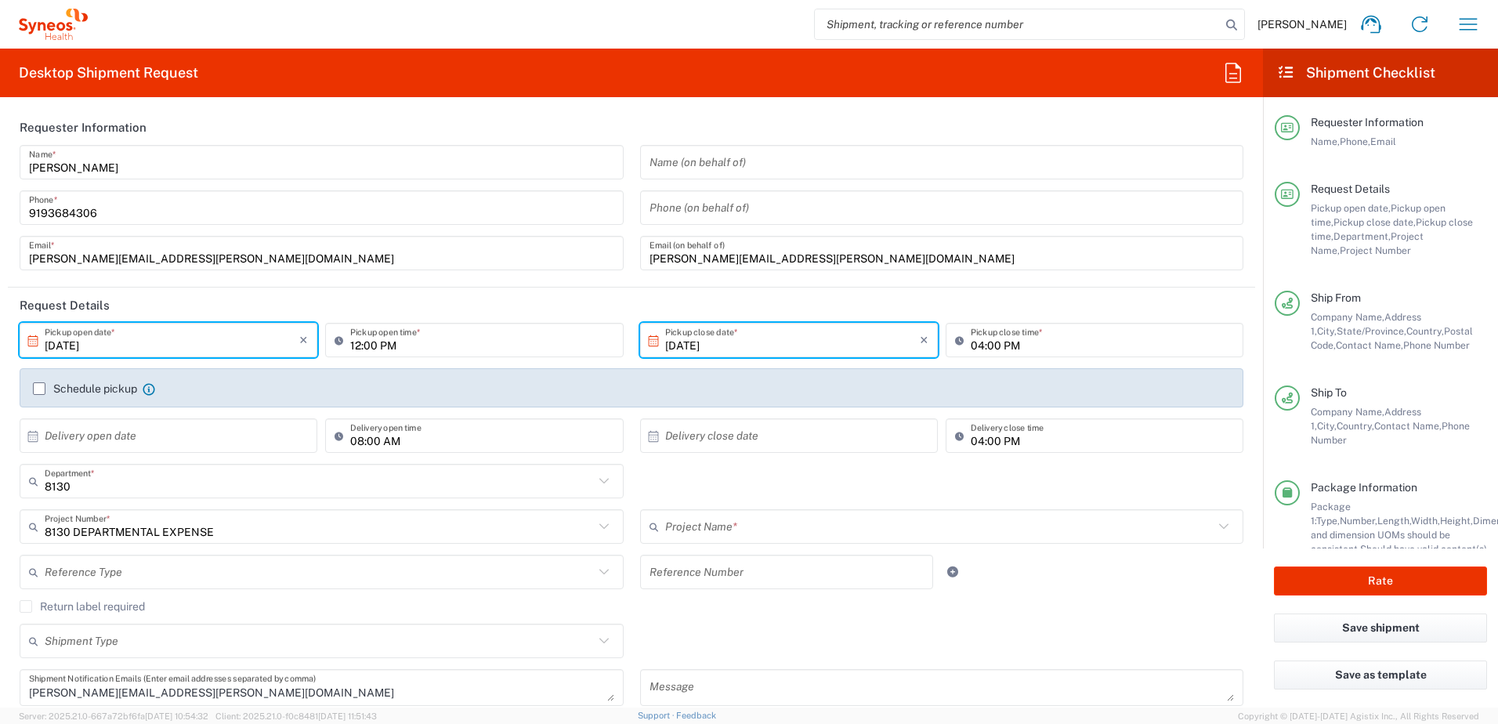
type input "8130 DEPARTMENTAL EXPENSE"
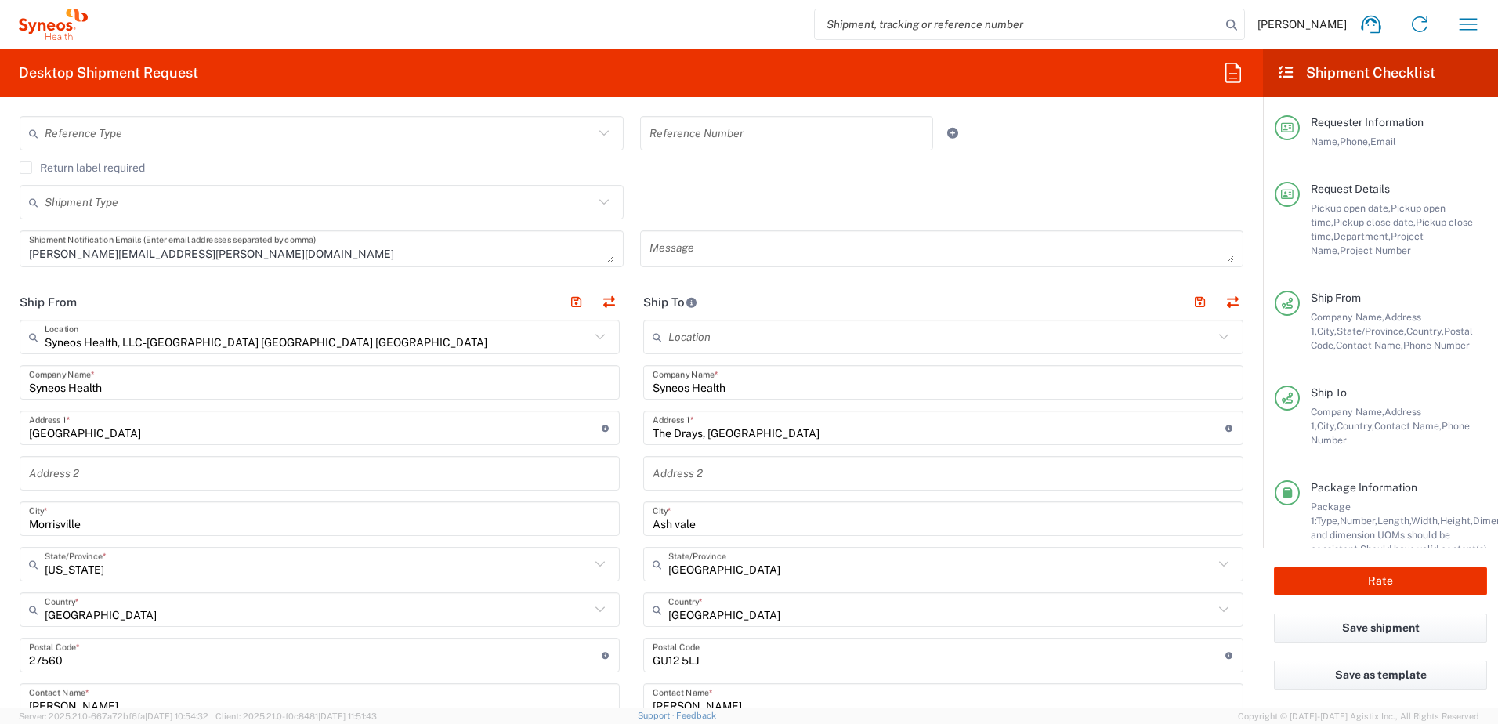
scroll to position [470, 0]
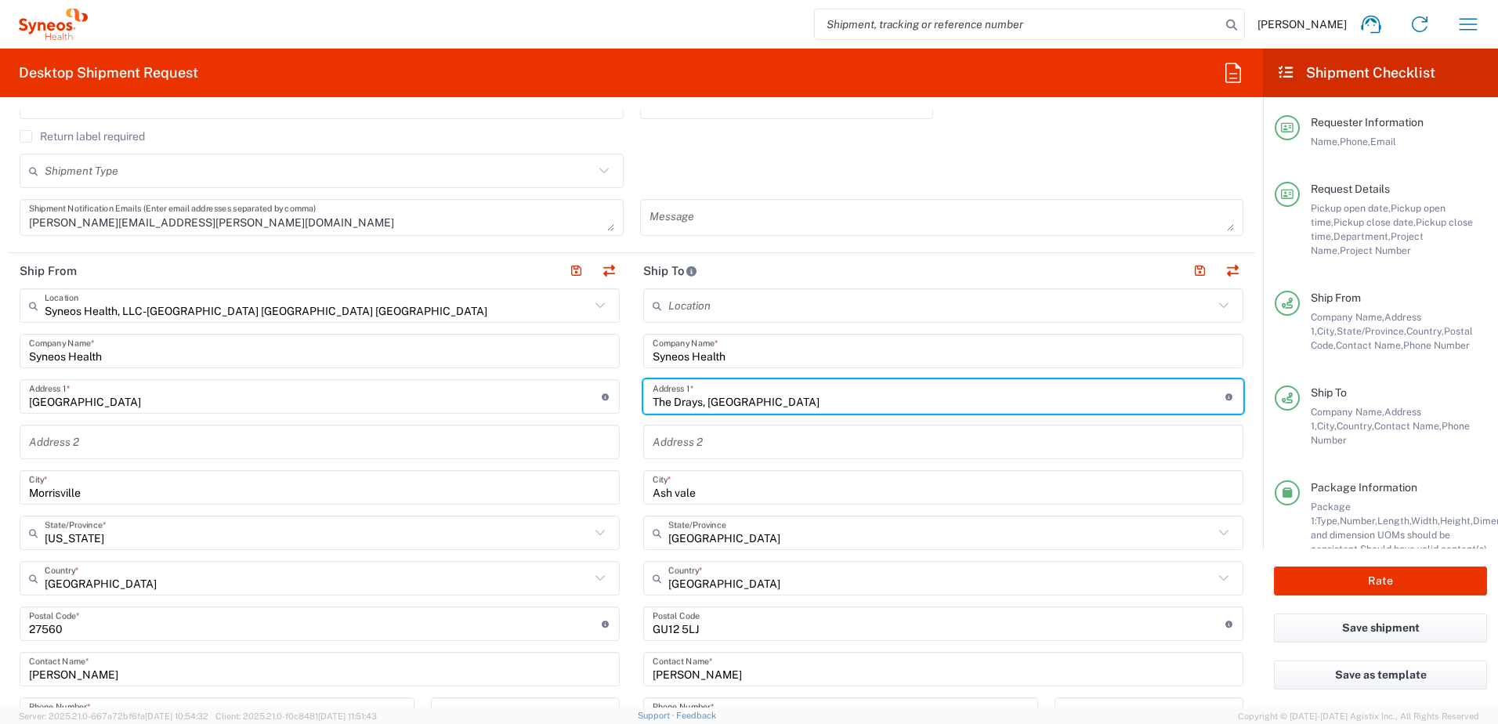
drag, startPoint x: 810, startPoint y: 404, endPoint x: 624, endPoint y: 401, distance: 186.5
click at [624, 401] on div "Ship From Syneos Health, LLC-[GEOGRAPHIC_DATA] [GEOGRAPHIC_DATA] [GEOGRAPHIC_DA…" at bounding box center [632, 603] width 1248 height 700
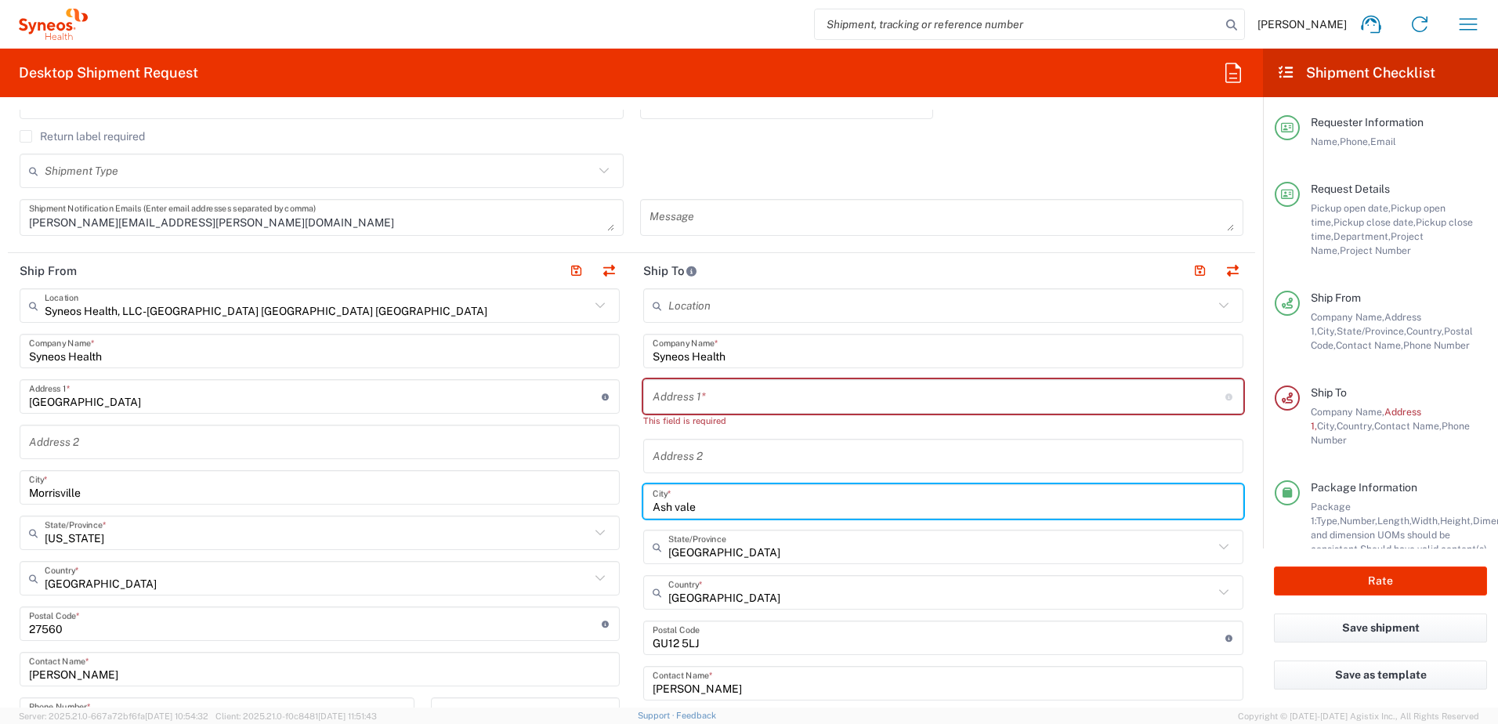
click at [632, 485] on main "Location [PERSON_NAME] LLC-[GEOGRAPHIC_DATA] [GEOGRAPHIC_DATA] [GEOGRAPHIC_DATA…" at bounding box center [944, 624] width 624 height 672
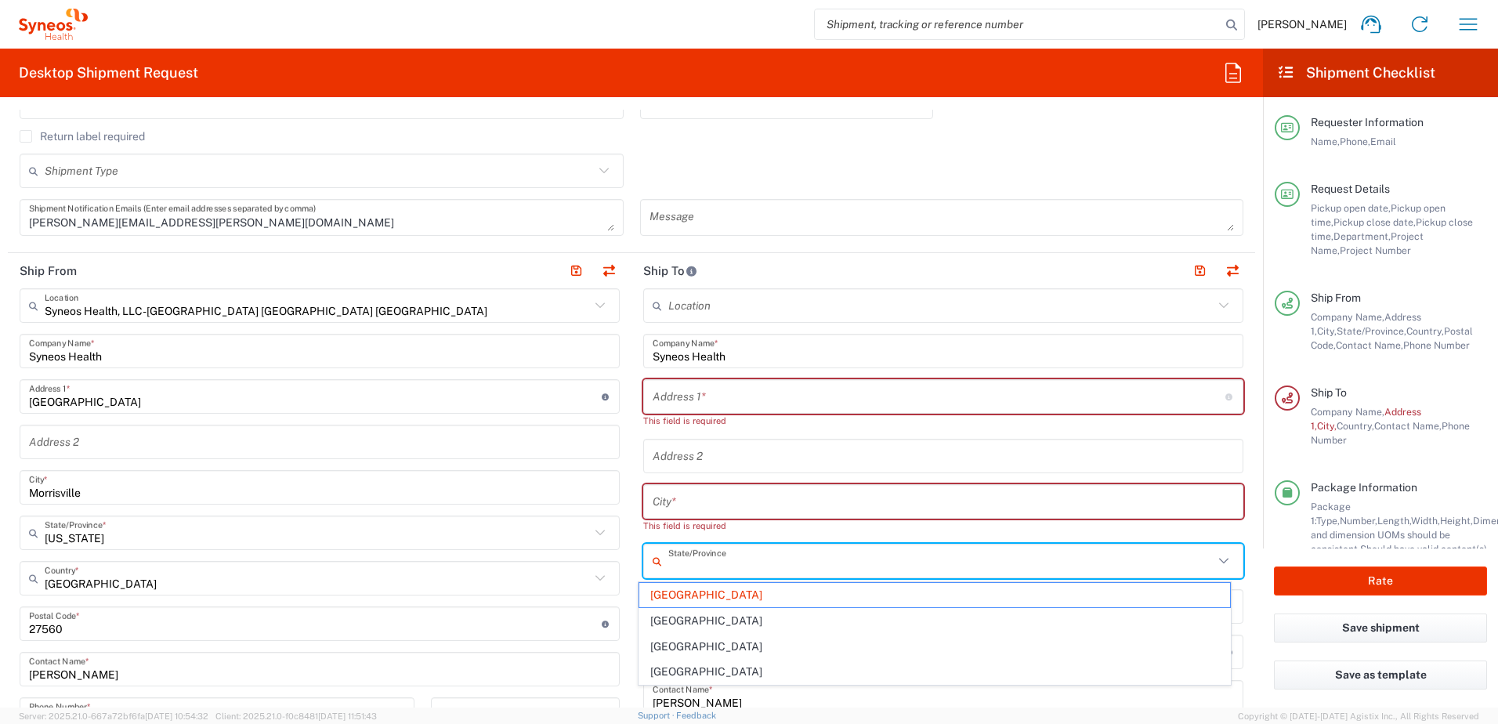
drag, startPoint x: 727, startPoint y: 552, endPoint x: 635, endPoint y: 553, distance: 92.5
click at [624, 552] on div "Ship From Syneos Health, LLC-[GEOGRAPHIC_DATA] [GEOGRAPHIC_DATA] [GEOGRAPHIC_DA…" at bounding box center [632, 617] width 1248 height 728
type input "E"
click at [1091, 534] on div "Location [PERSON_NAME] LLC-[GEOGRAPHIC_DATA] [GEOGRAPHIC_DATA] [GEOGRAPHIC_DATA…" at bounding box center [943, 631] width 600 height 686
type input "[GEOGRAPHIC_DATA]"
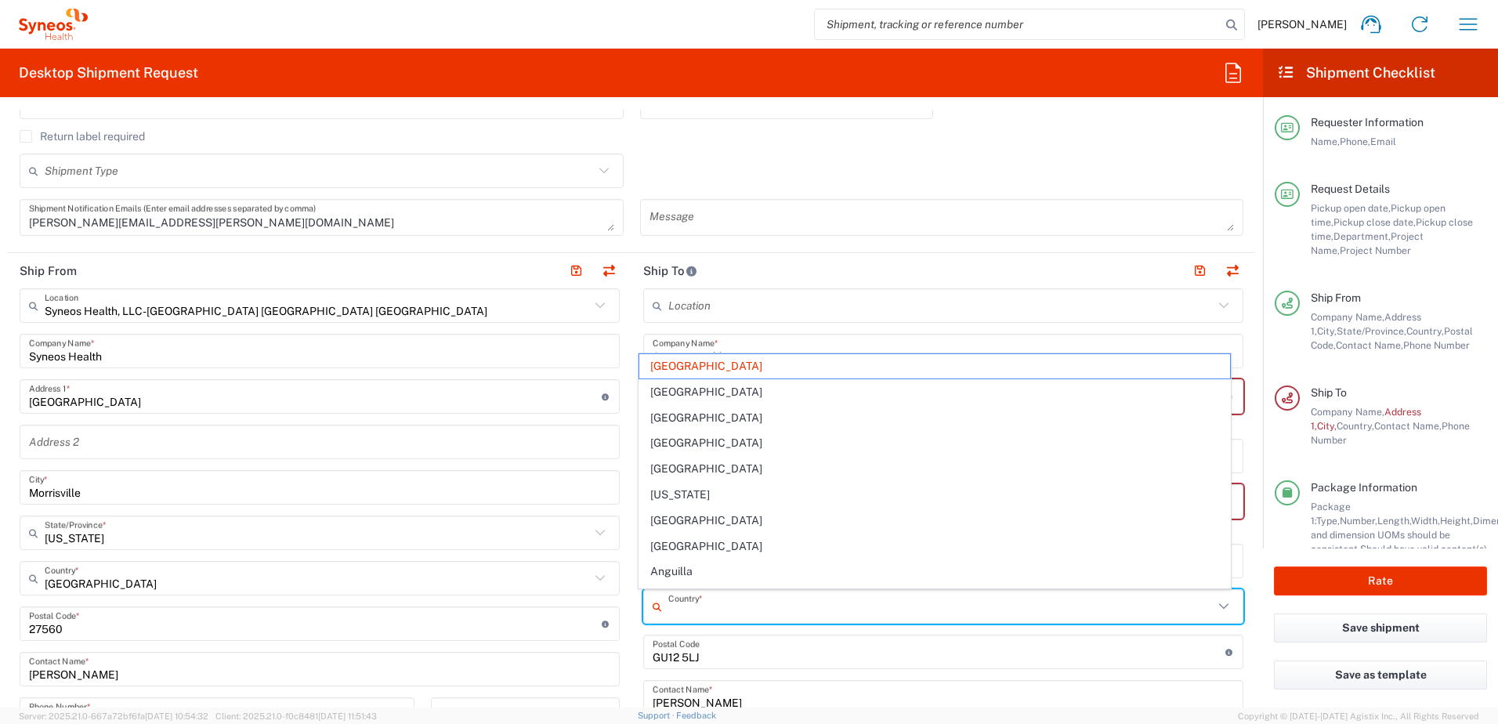
drag, startPoint x: 807, startPoint y: 612, endPoint x: 665, endPoint y: 609, distance: 141.9
click at [668, 609] on input "text" at bounding box center [940, 606] width 545 height 27
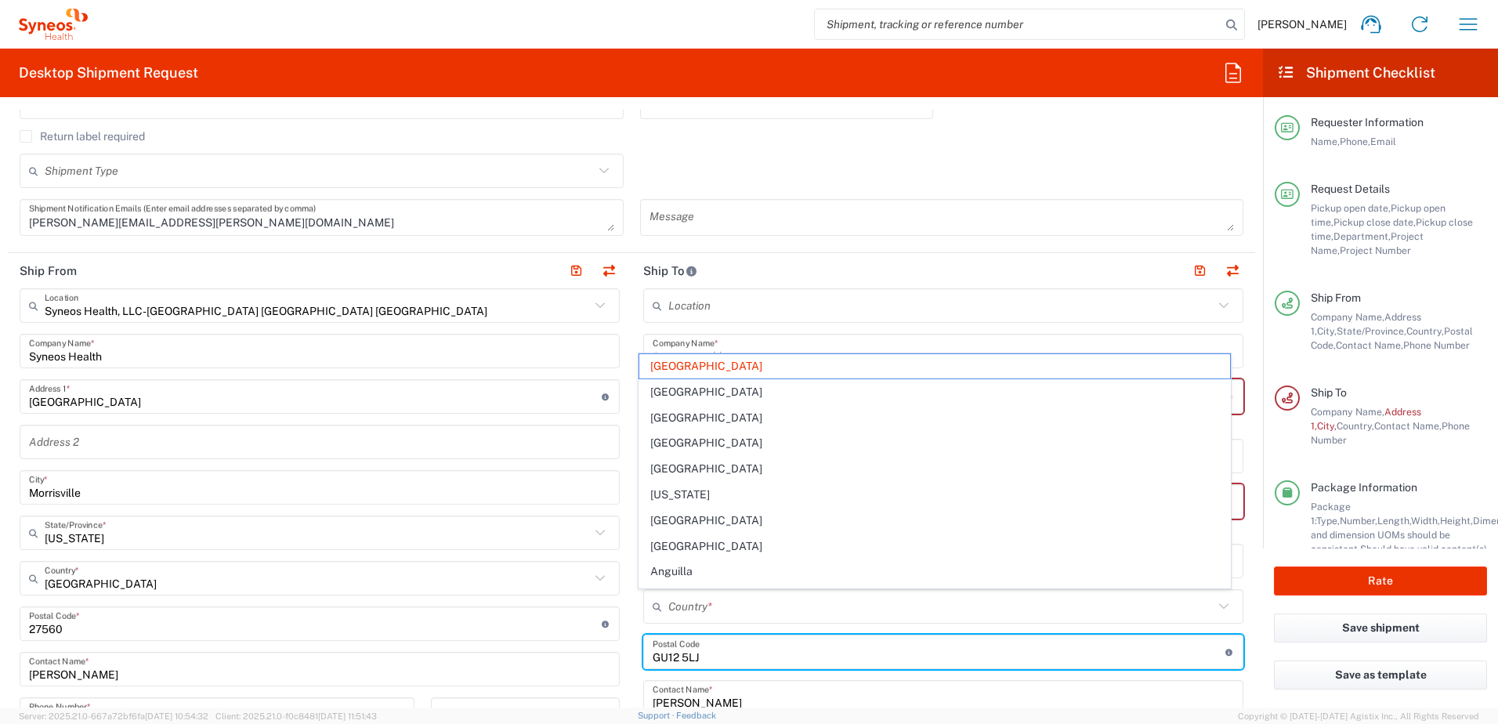
drag, startPoint x: 706, startPoint y: 658, endPoint x: 627, endPoint y: 653, distance: 79.3
click at [632, 653] on main "Location [PERSON_NAME] LLC-[GEOGRAPHIC_DATA] [GEOGRAPHIC_DATA] [GEOGRAPHIC_DATA…" at bounding box center [944, 631] width 624 height 686
type input "[GEOGRAPHIC_DATA]"
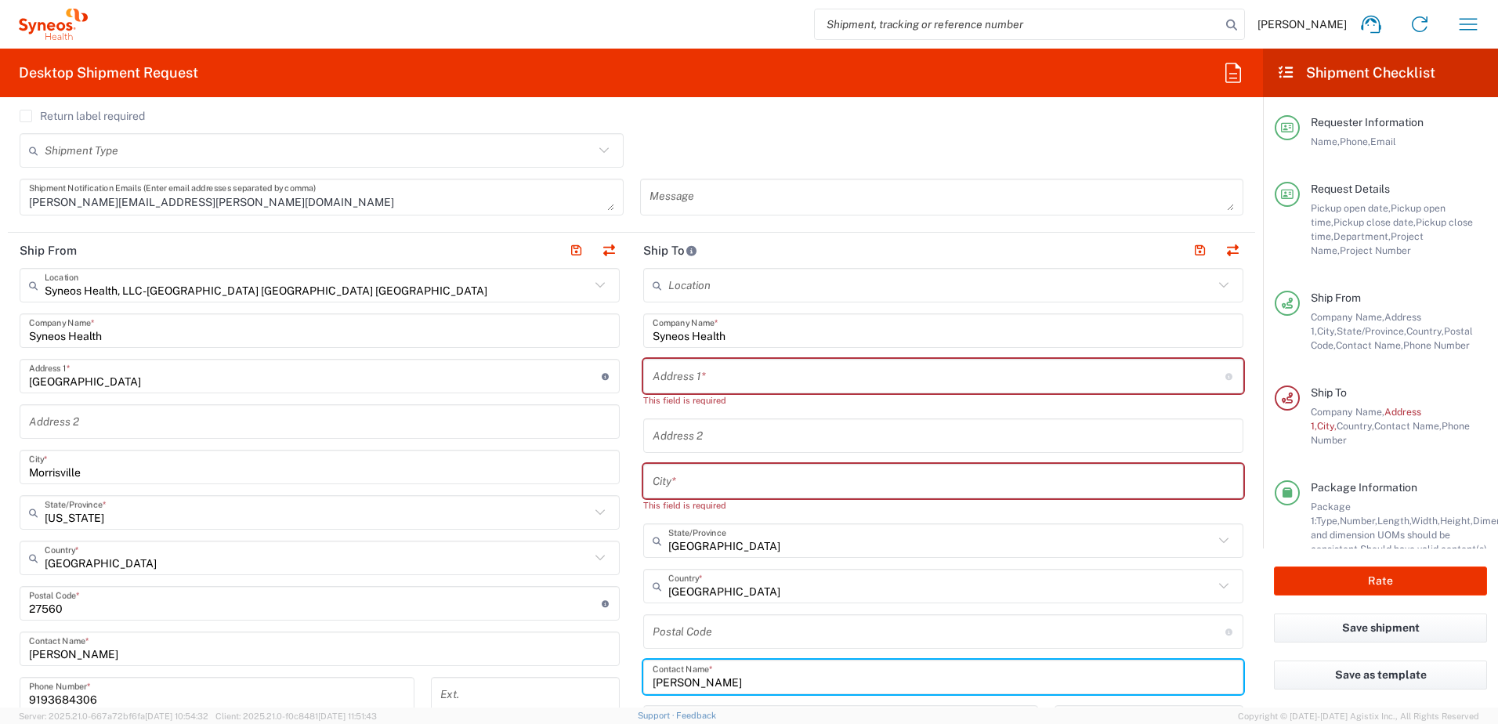
drag, startPoint x: 660, startPoint y: 694, endPoint x: 628, endPoint y: 690, distance: 32.3
click at [632, 690] on main "Location [PERSON_NAME] LLC-[GEOGRAPHIC_DATA] [GEOGRAPHIC_DATA] [GEOGRAPHIC_DATA…" at bounding box center [944, 611] width 624 height 686
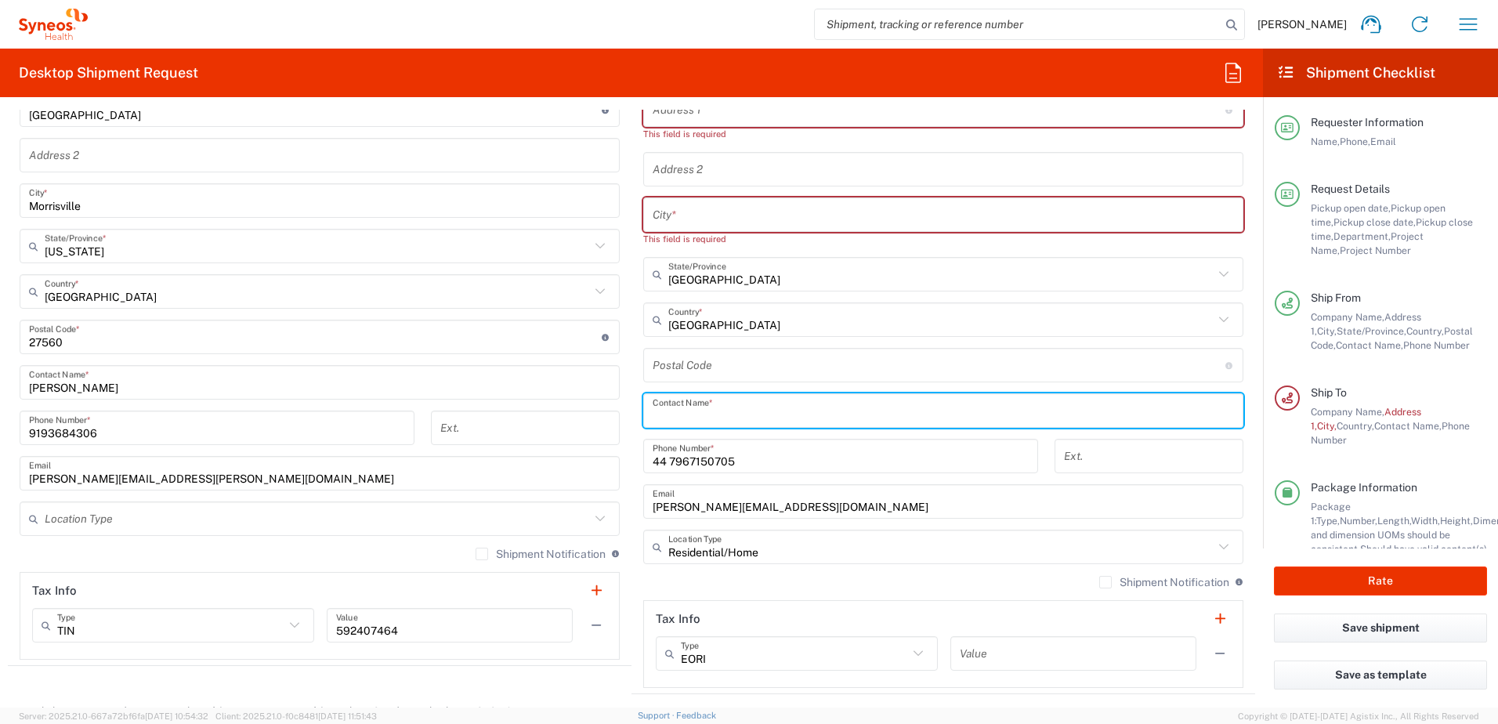
scroll to position [804, 0]
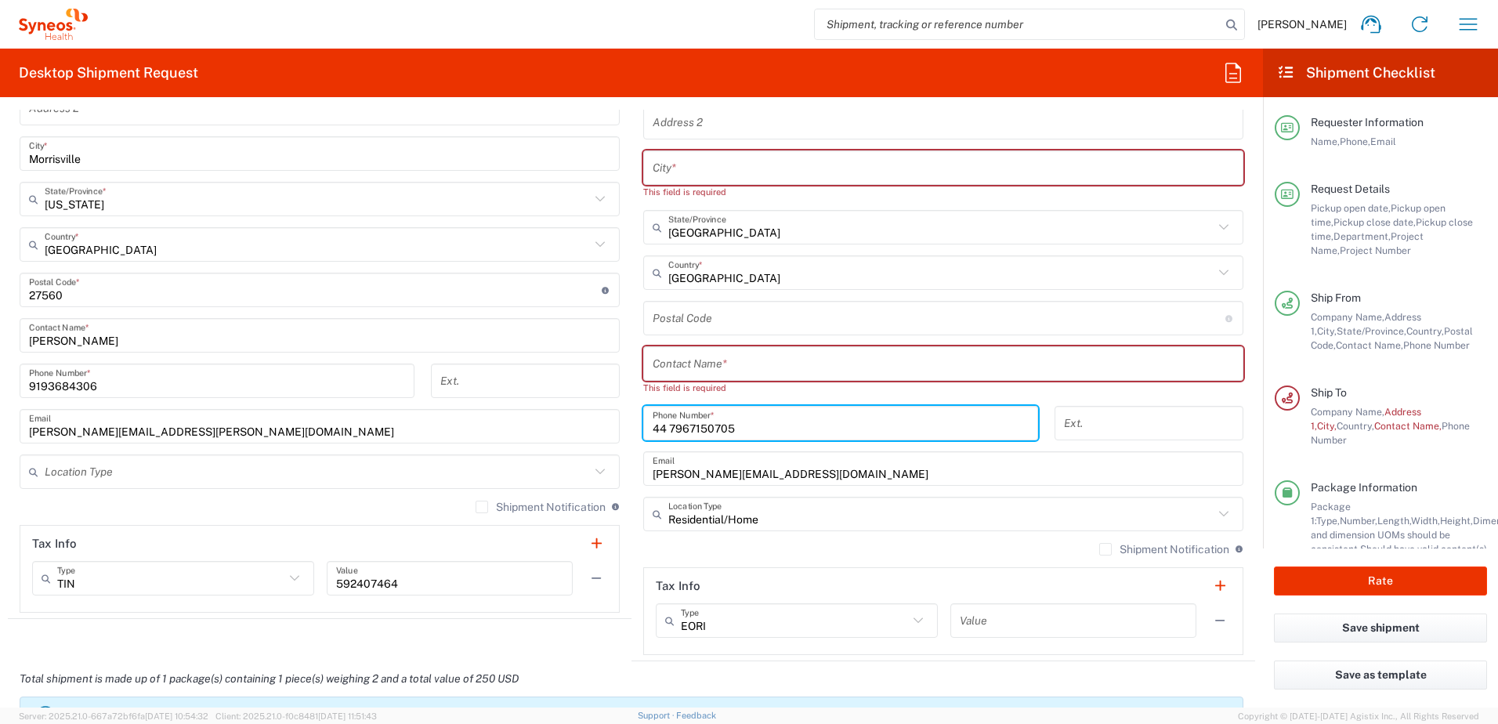
drag, startPoint x: 739, startPoint y: 408, endPoint x: 636, endPoint y: 406, distance: 103.5
click at [636, 406] on div "[PHONE_NUMBER] Phone Number *" at bounding box center [841, 428] width 411 height 45
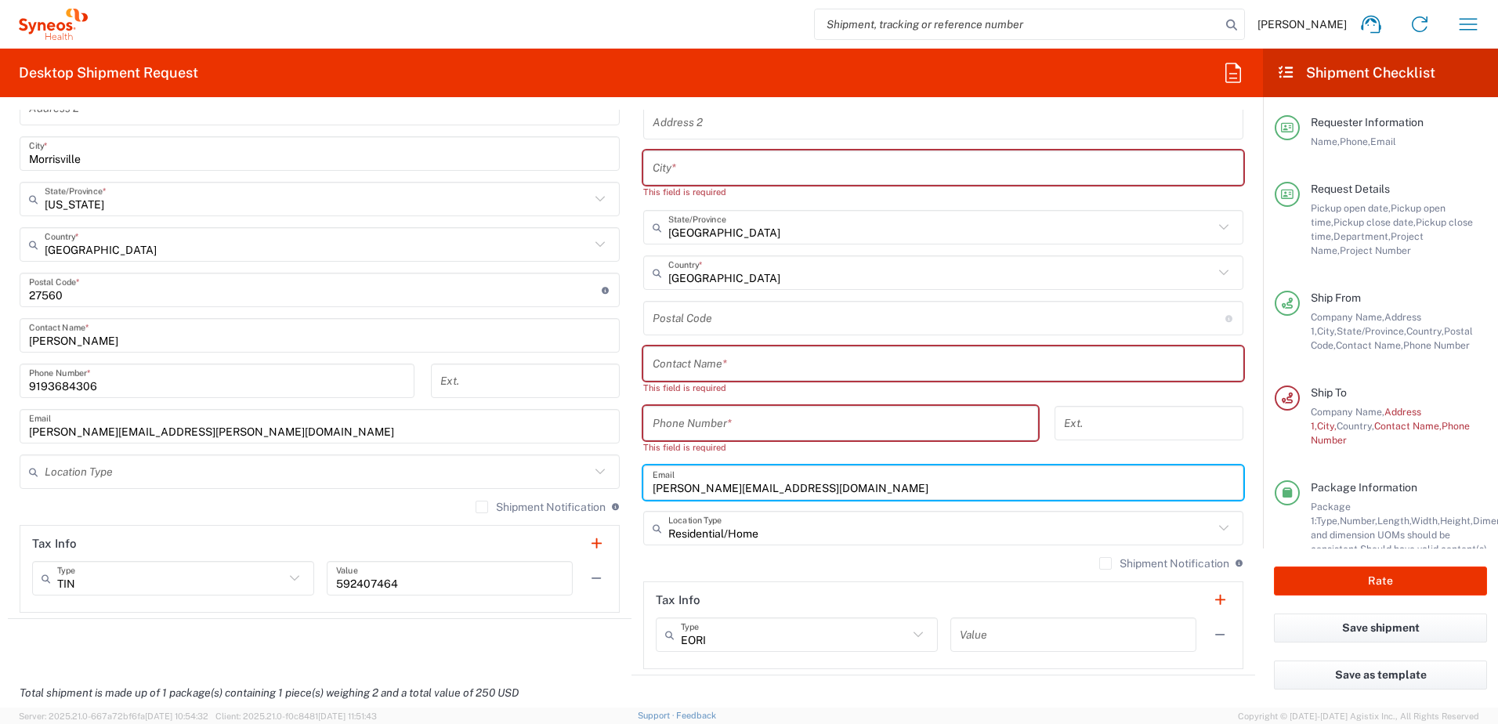
drag, startPoint x: 806, startPoint y: 469, endPoint x: 642, endPoint y: 469, distance: 163.8
click at [618, 469] on div "Ship From Syneos Health, LLC-[GEOGRAPHIC_DATA] [GEOGRAPHIC_DATA] [GEOGRAPHIC_DA…" at bounding box center [632, 297] width 1248 height 756
click at [719, 274] on input "text" at bounding box center [940, 272] width 545 height 27
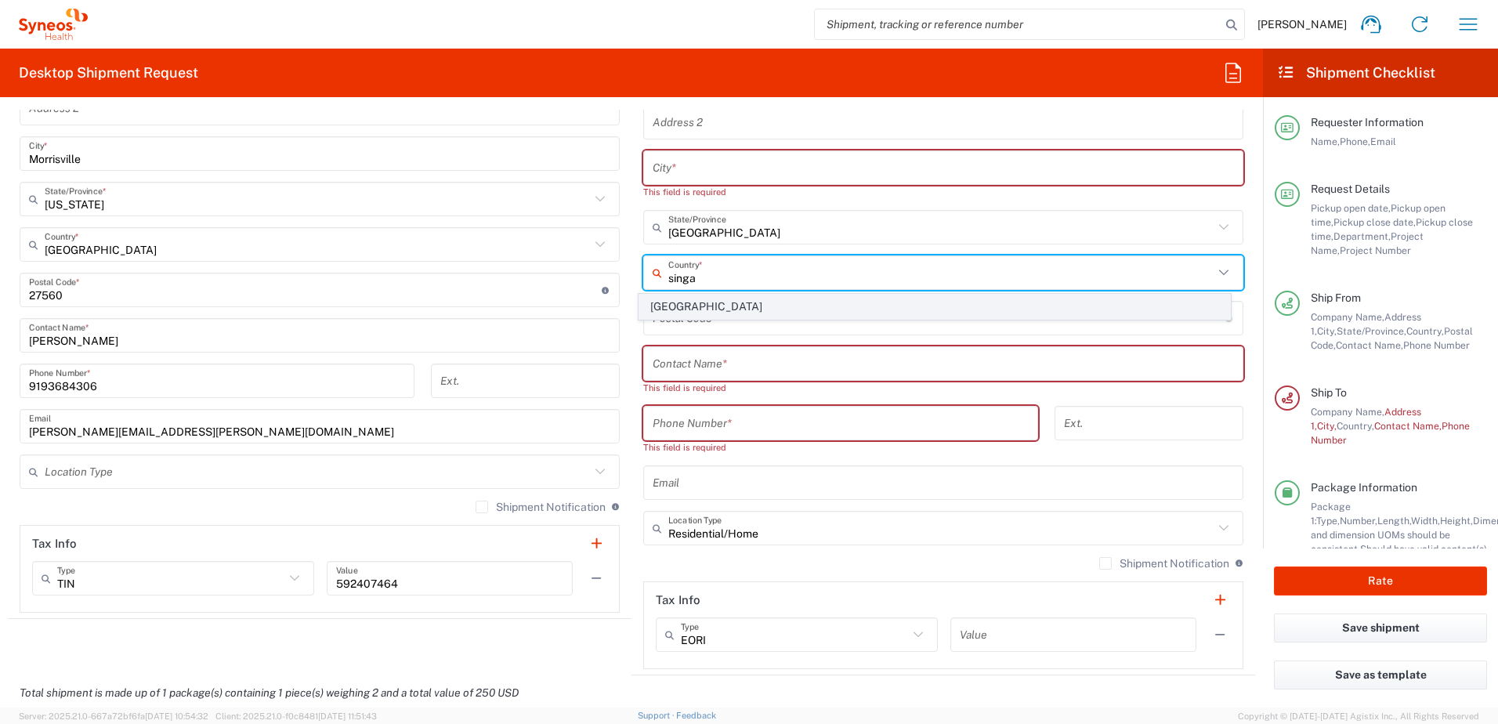
click at [713, 303] on span "[GEOGRAPHIC_DATA]" at bounding box center [935, 307] width 592 height 24
type input "[GEOGRAPHIC_DATA]"
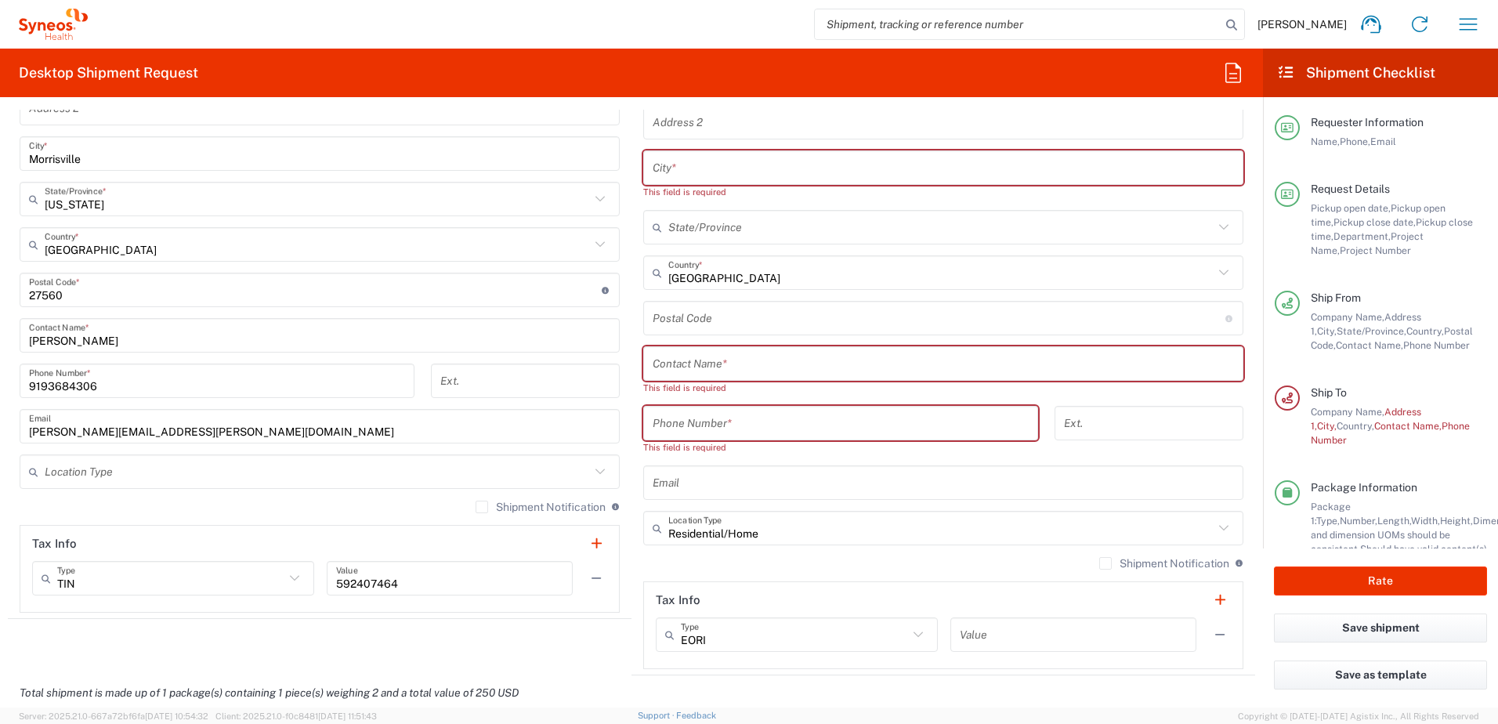
click at [727, 227] on input "text" at bounding box center [940, 227] width 545 height 27
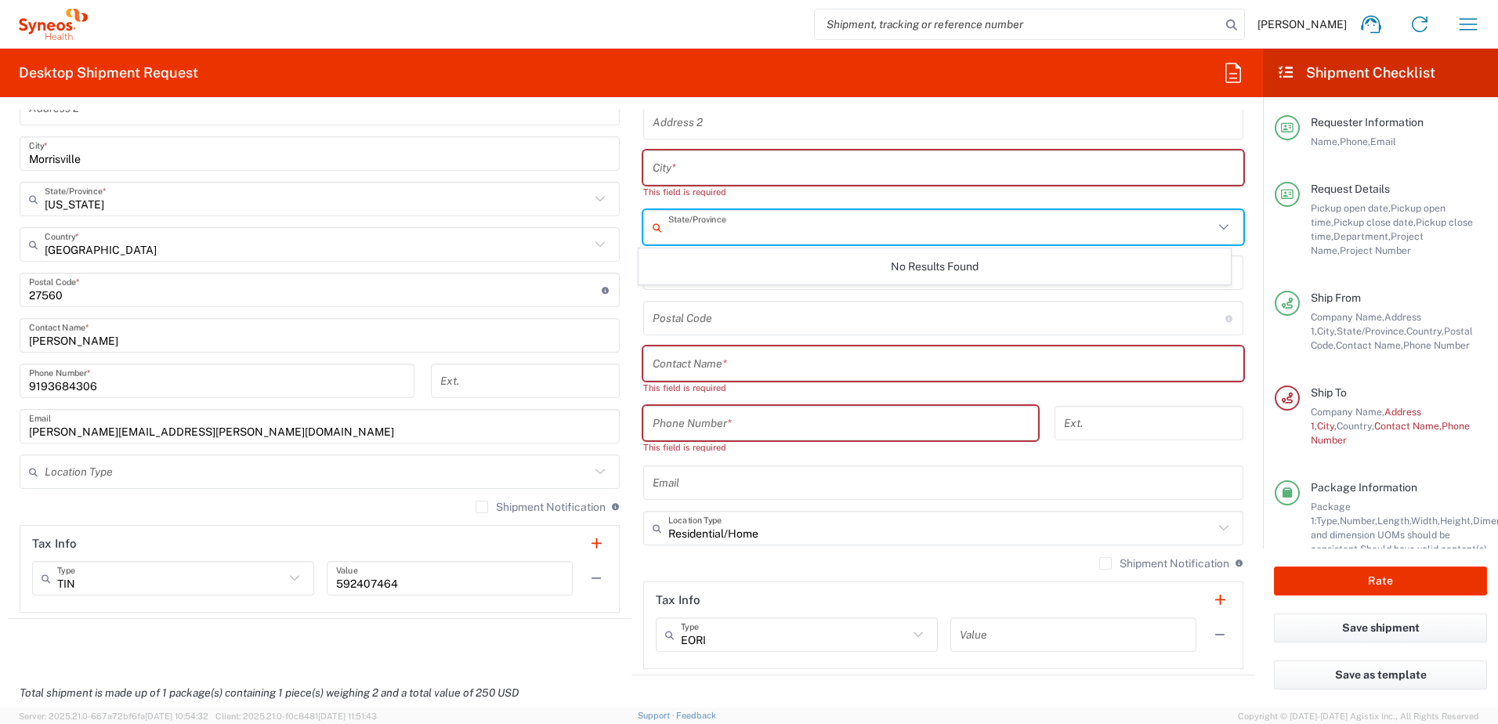
click at [689, 166] on input "text" at bounding box center [943, 167] width 581 height 27
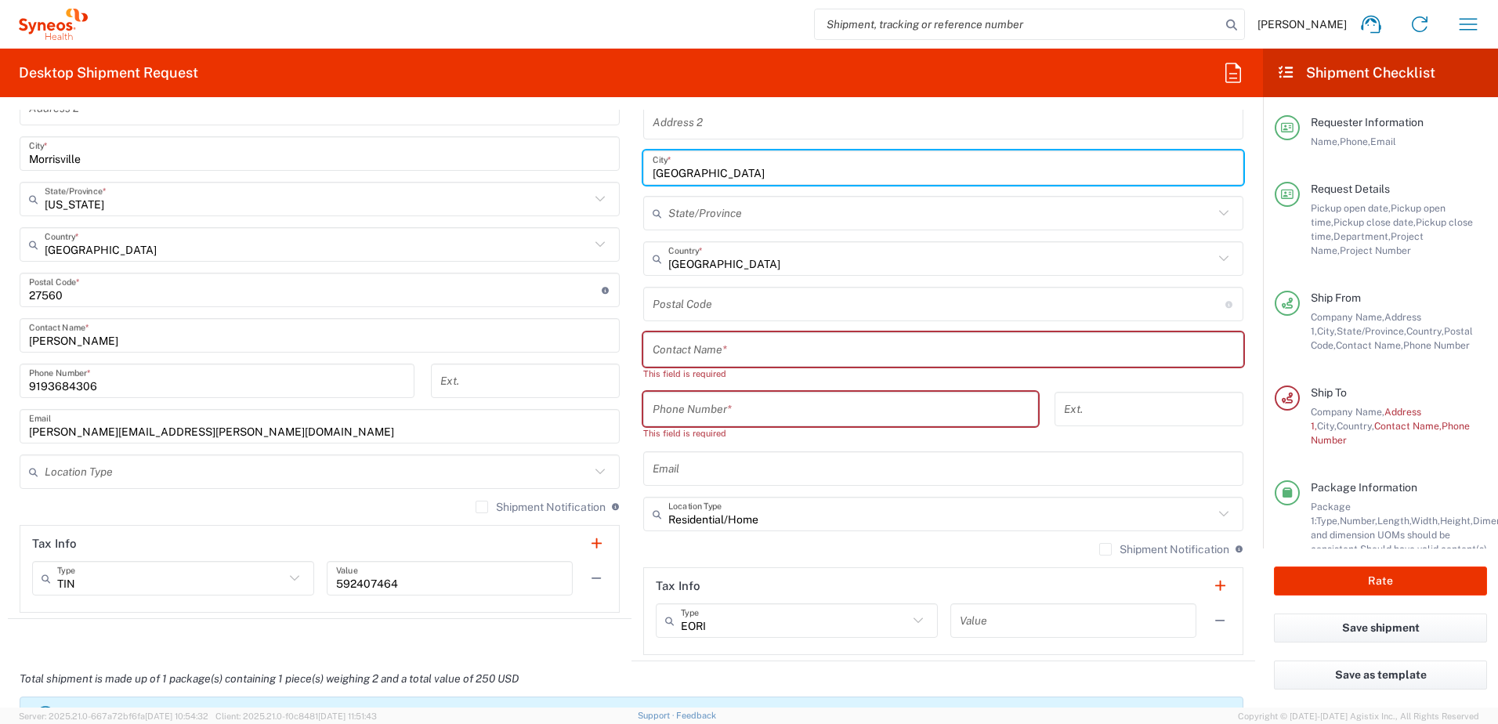
type input "[GEOGRAPHIC_DATA]"
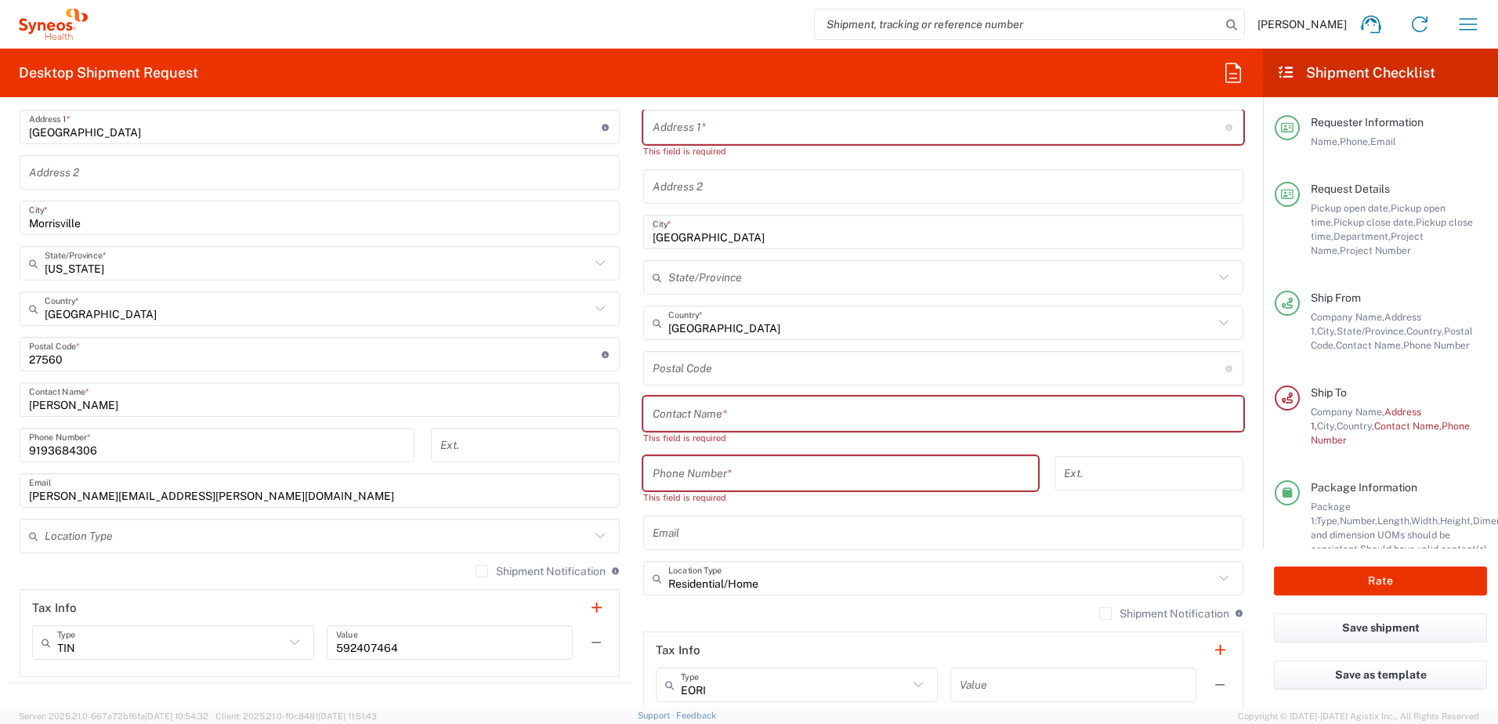
scroll to position [647, 0]
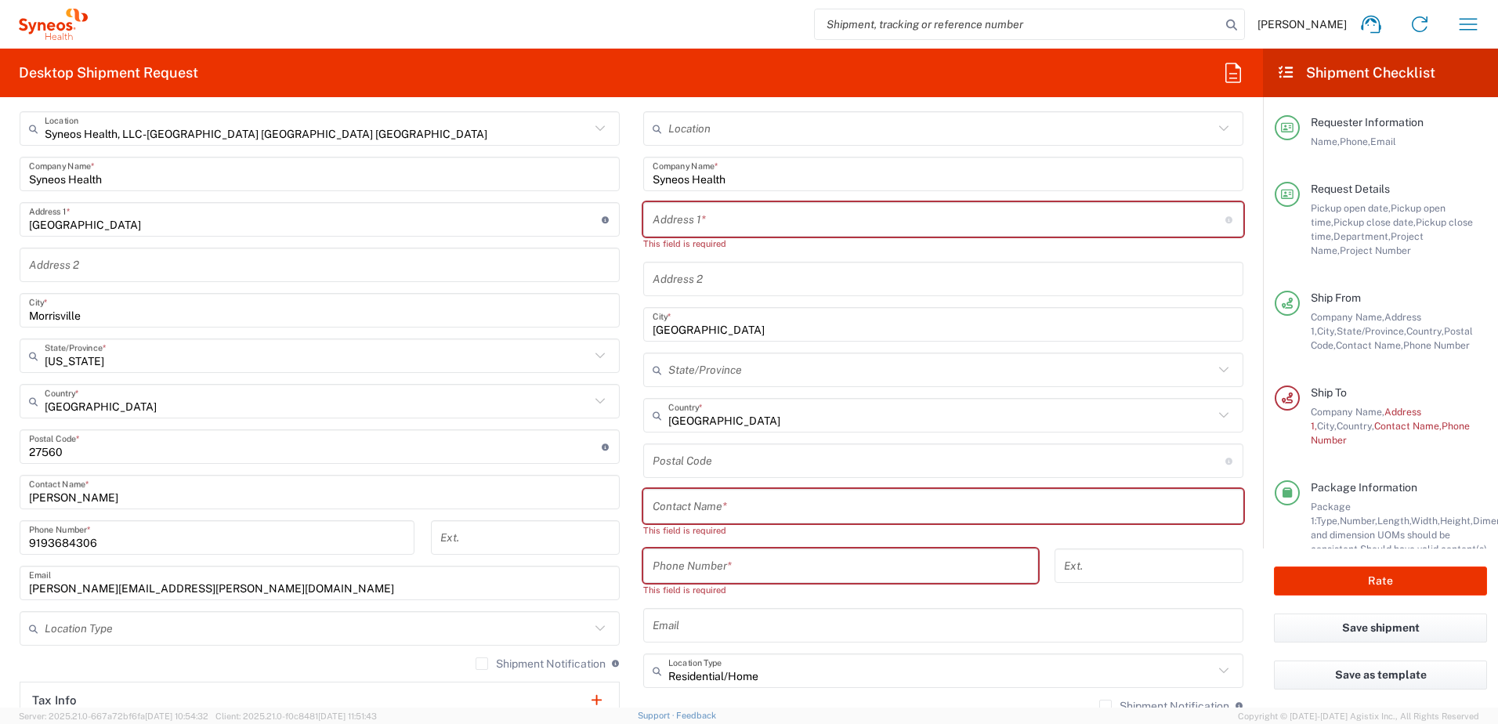
click at [673, 214] on input "text" at bounding box center [939, 219] width 573 height 27
paste input "[STREET_ADDRESS]"
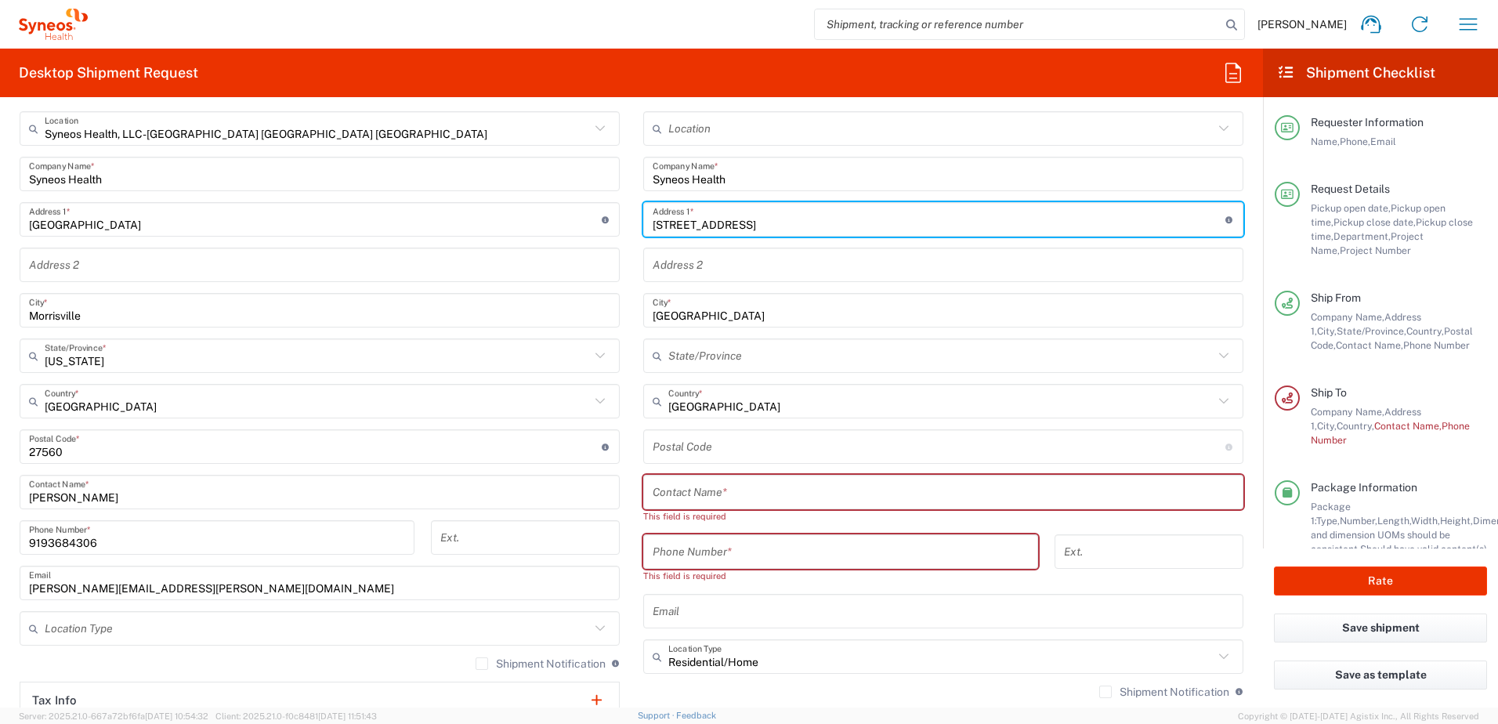
drag, startPoint x: 831, startPoint y: 226, endPoint x: 976, endPoint y: 234, distance: 145.2
click at [976, 234] on div "[STREET_ADDRESS], Mapletree Anson Address 1 * For cross streets use street name…" at bounding box center [943, 219] width 600 height 34
paste input "[STREET_ADDRESS]"
drag, startPoint x: 812, startPoint y: 223, endPoint x: 1201, endPoint y: 262, distance: 390.6
click at [1201, 262] on div "Location [PERSON_NAME] LLC-[GEOGRAPHIC_DATA] [GEOGRAPHIC_DATA] [GEOGRAPHIC_DATA…" at bounding box center [943, 454] width 600 height 686
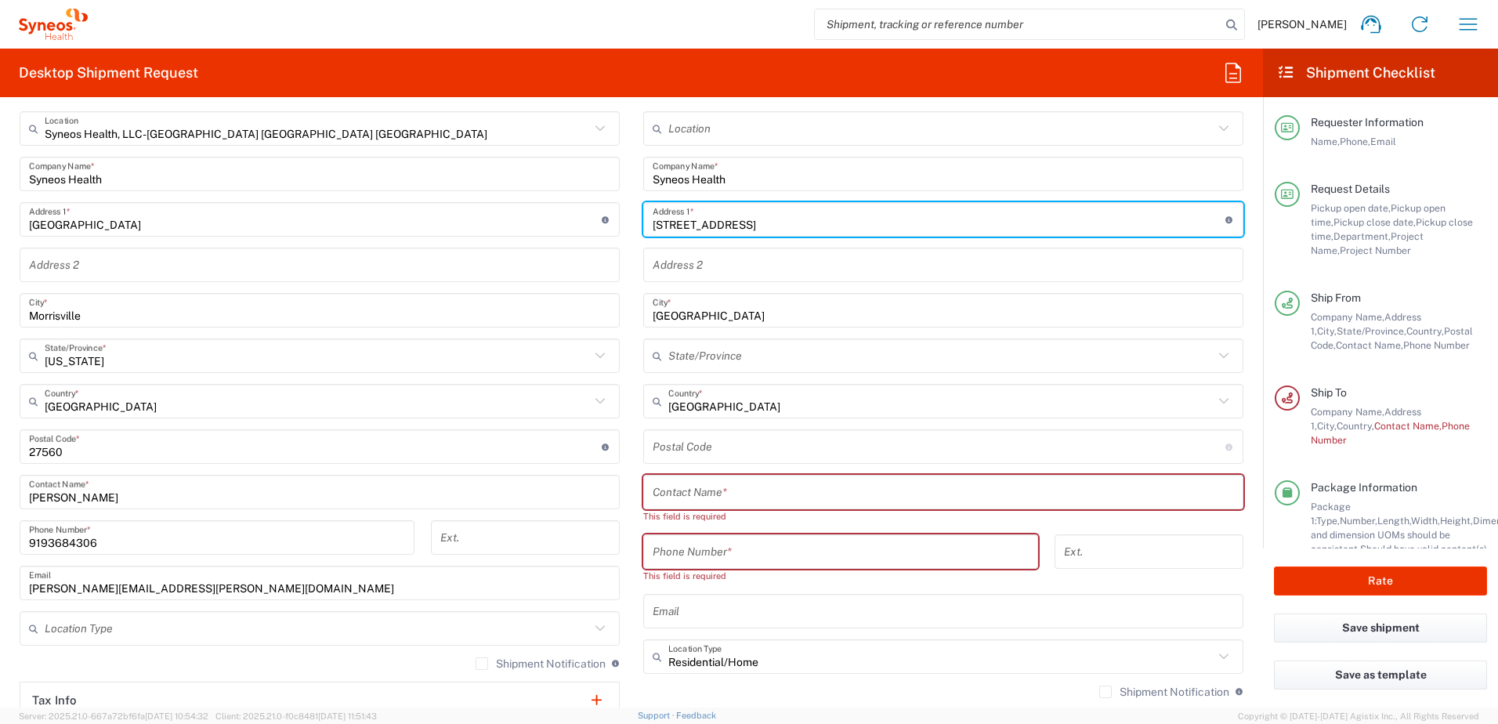
type input "[STREET_ADDRESS]"
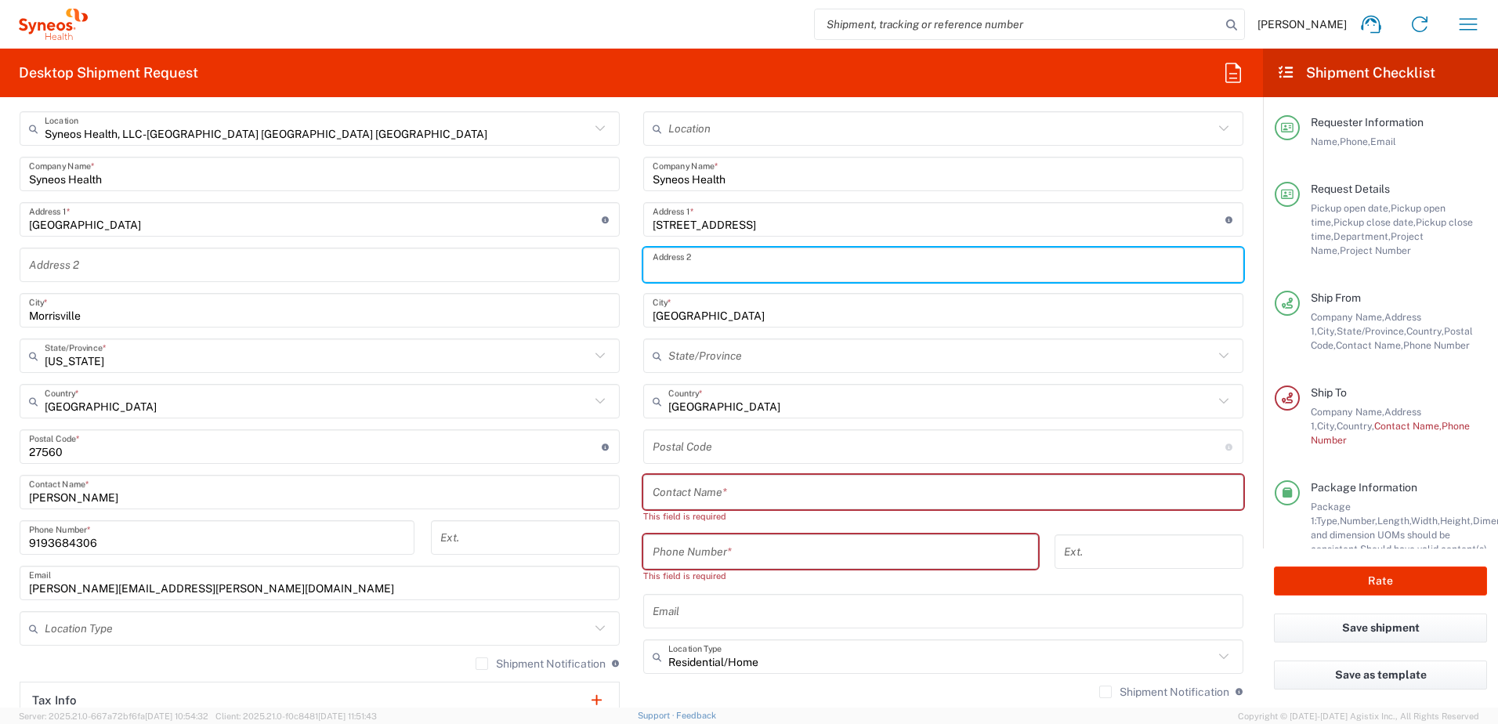
click at [850, 255] on input "text" at bounding box center [943, 265] width 581 height 27
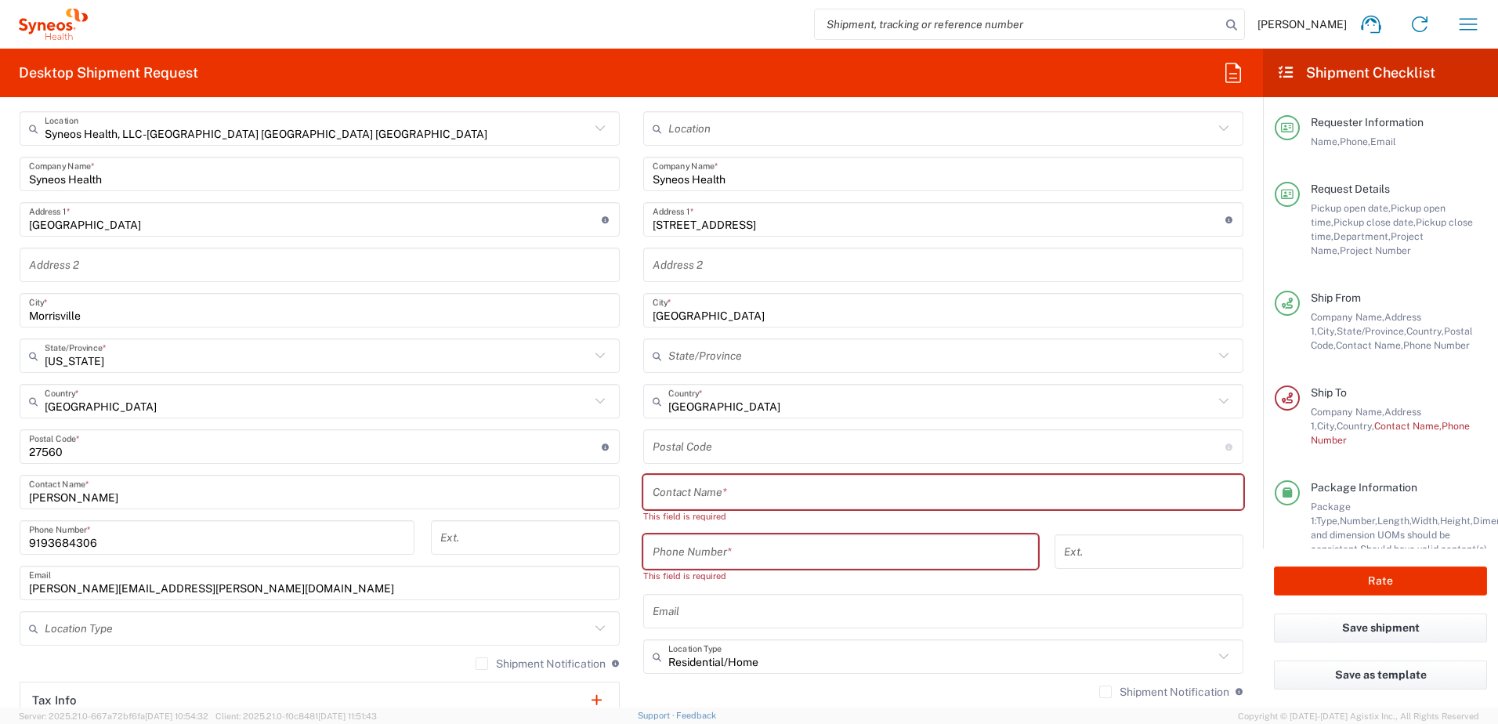
click at [675, 268] on input "text" at bounding box center [943, 265] width 581 height 27
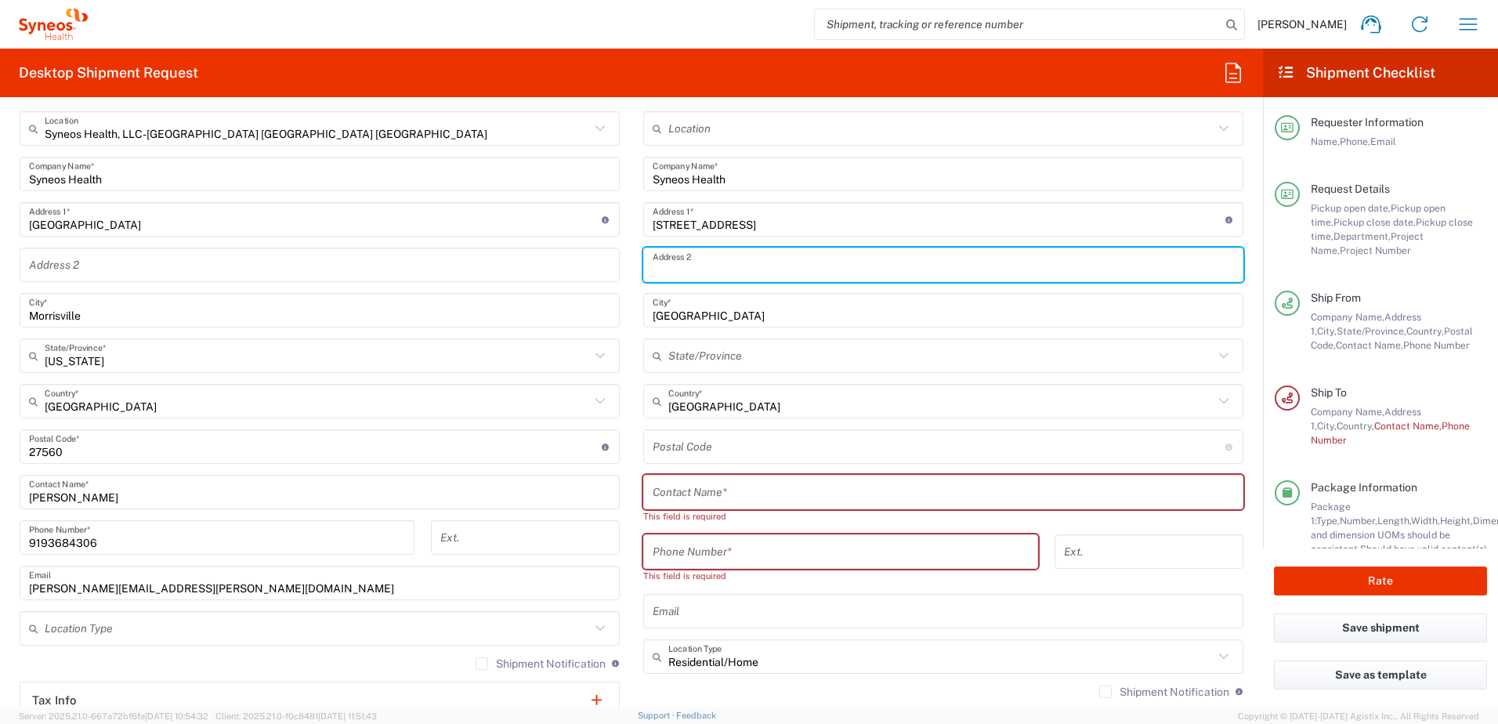
paste input "07-04, [PERSON_NAME] Anson"
click at [653, 270] on input "07-04, [PERSON_NAME] Anson" at bounding box center [943, 265] width 581 height 27
type input "#07-04, Mapletree Anson"
click at [715, 498] on input "text" at bounding box center [943, 492] width 581 height 27
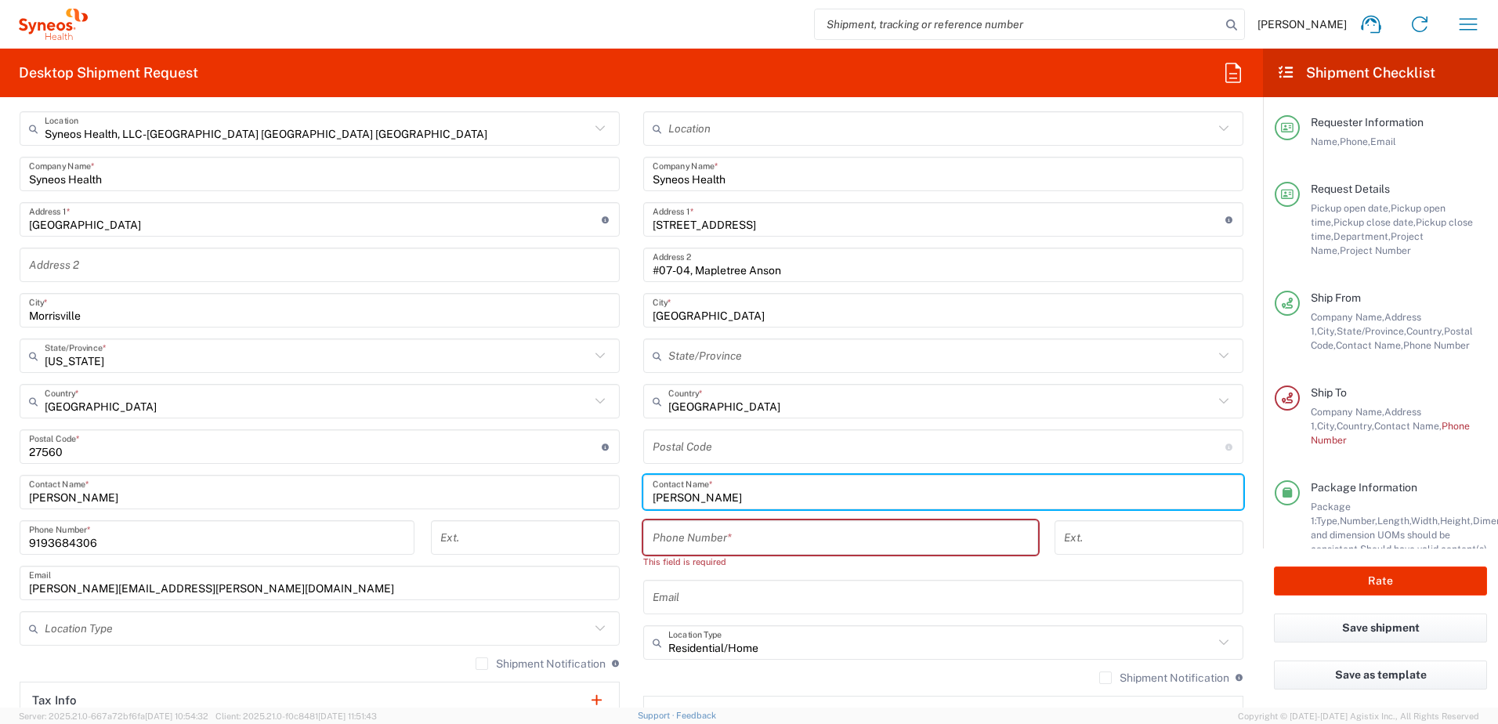
type input "[PERSON_NAME]"
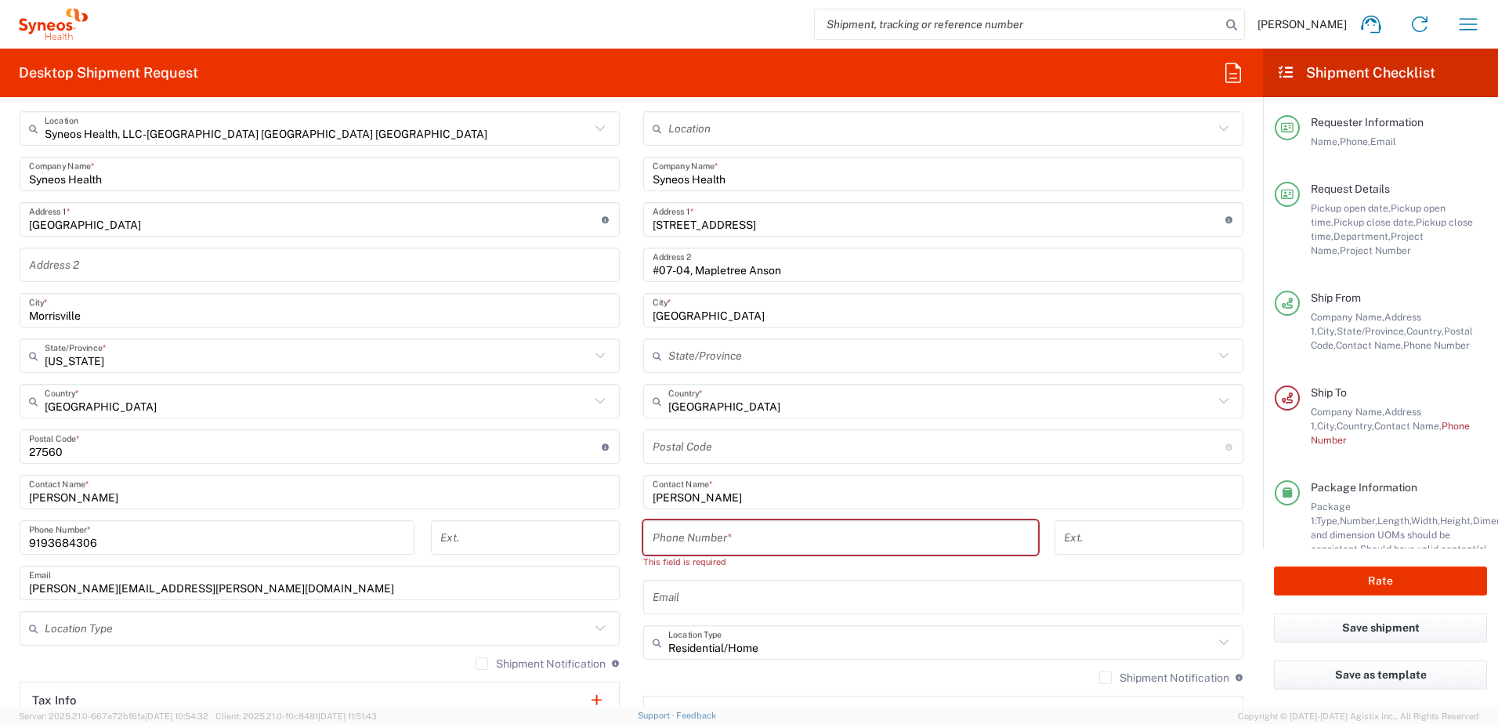
click at [708, 540] on input "tel" at bounding box center [841, 537] width 376 height 27
paste input "65 9652 0484"
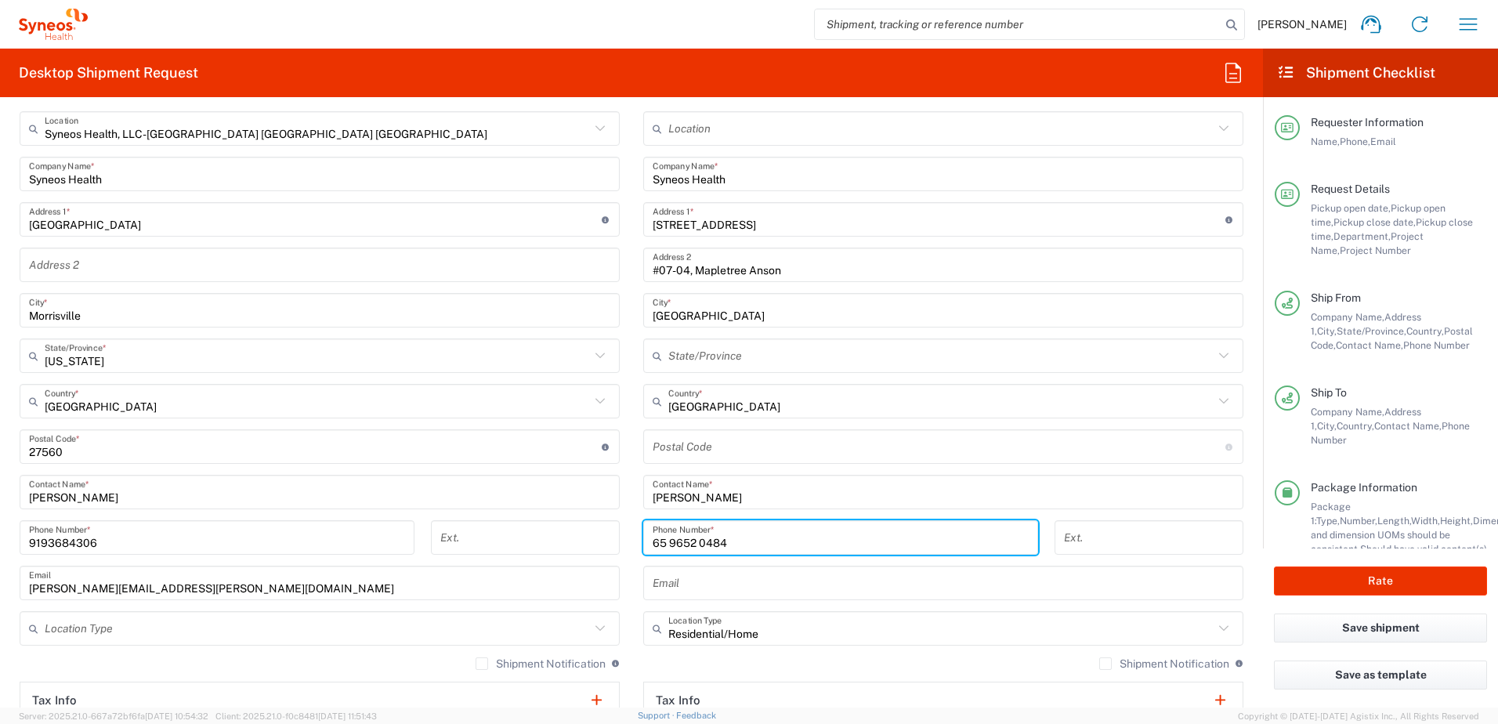
type input "65 9652 0484"
type input "[GEOGRAPHIC_DATA]"
click at [700, 411] on input "[GEOGRAPHIC_DATA]" at bounding box center [940, 401] width 545 height 27
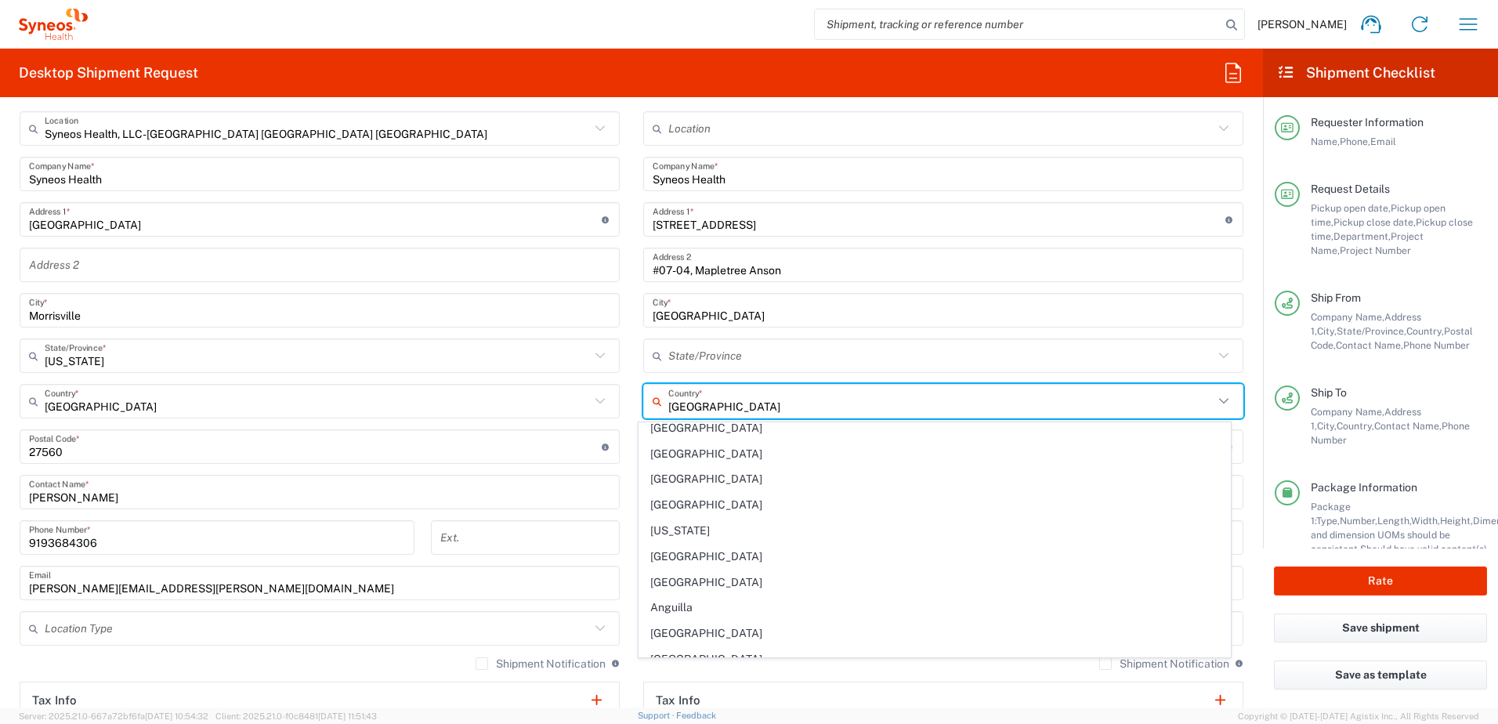
scroll to position [0, 0]
click at [1242, 486] on main "Location [PERSON_NAME] LLC-[GEOGRAPHIC_DATA] [GEOGRAPHIC_DATA] [GEOGRAPHIC_DATA…" at bounding box center [944, 440] width 624 height 658
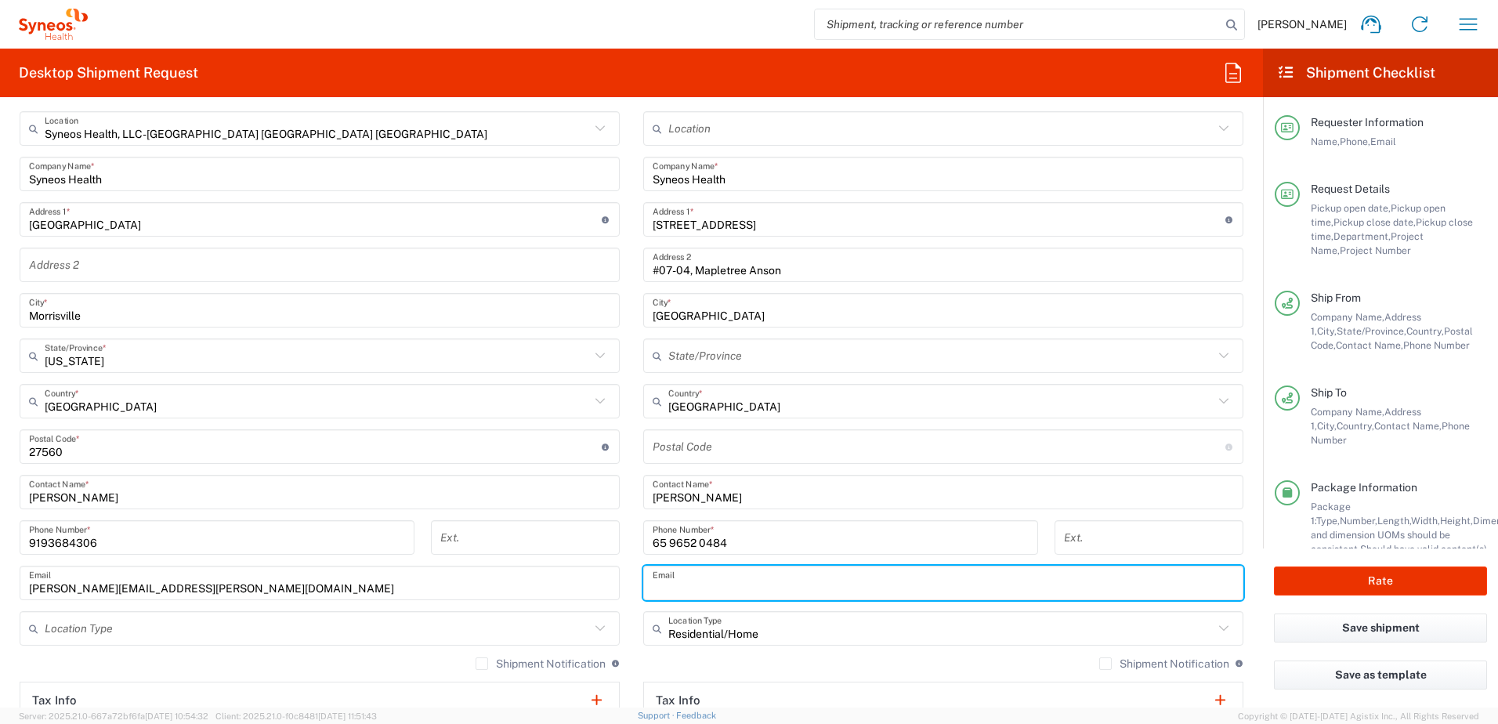
click at [719, 575] on input "text" at bounding box center [943, 583] width 581 height 27
paste input "[PERSON_NAME][EMAIL_ADDRESS][PERSON_NAME][DOMAIN_NAME]"
type input "[PERSON_NAME][EMAIL_ADDRESS][PERSON_NAME][DOMAIN_NAME]"
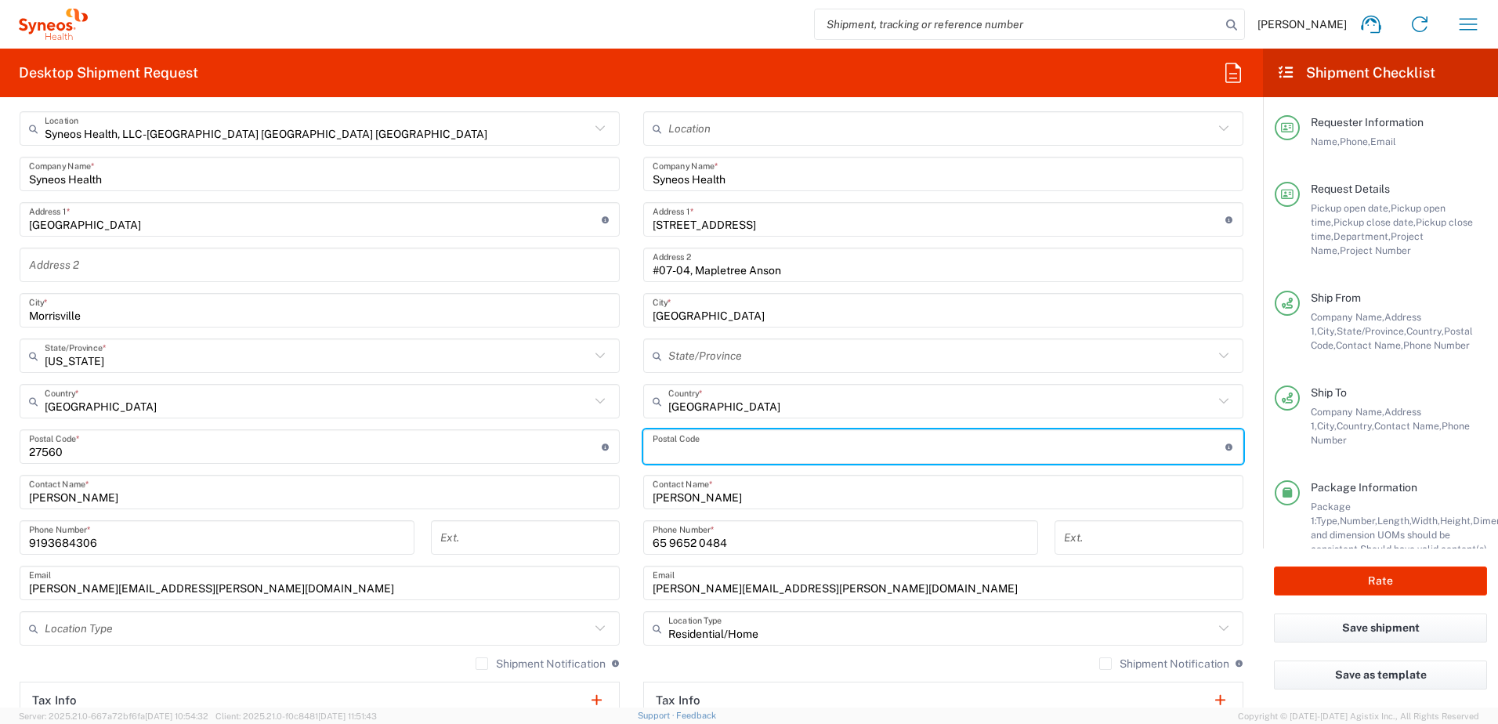
click at [705, 439] on input "undefined" at bounding box center [939, 446] width 573 height 27
paste input "79914"
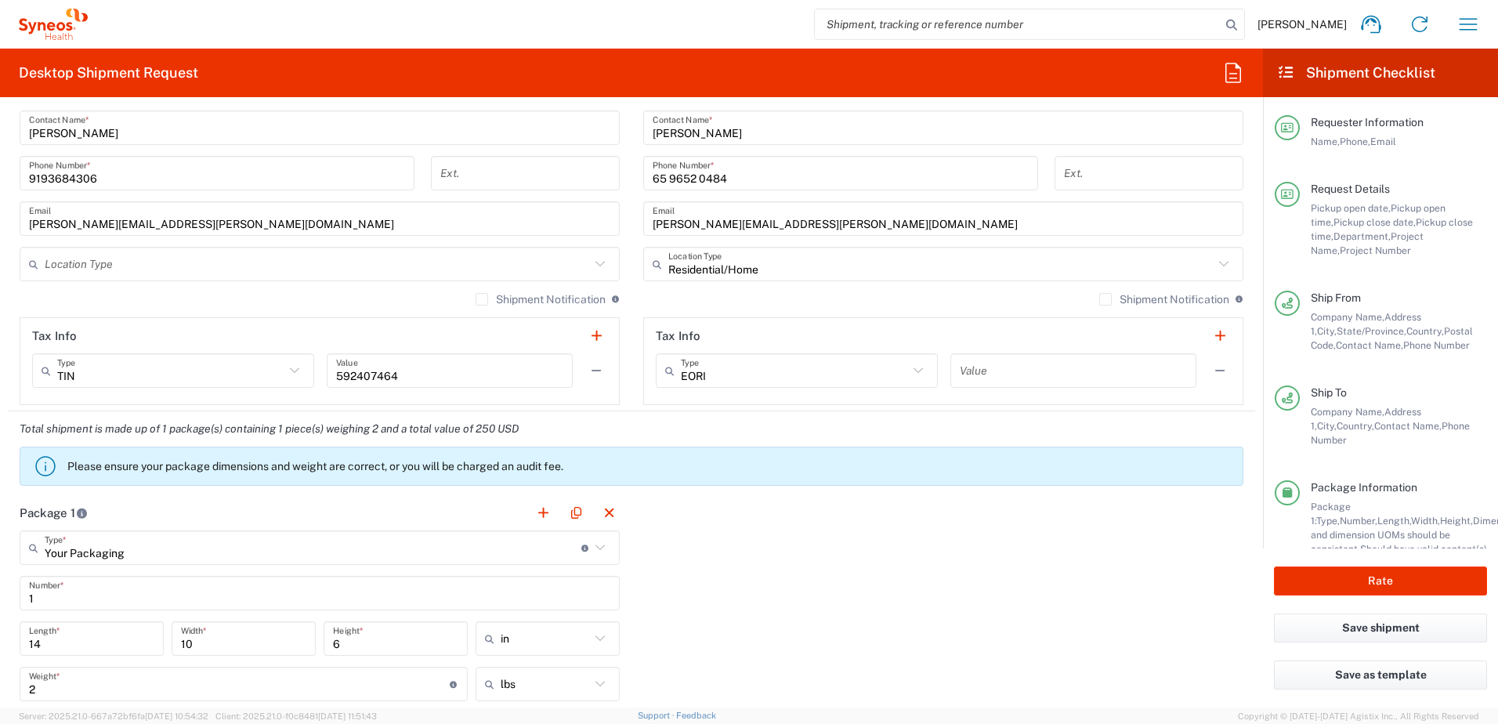
scroll to position [1039, 0]
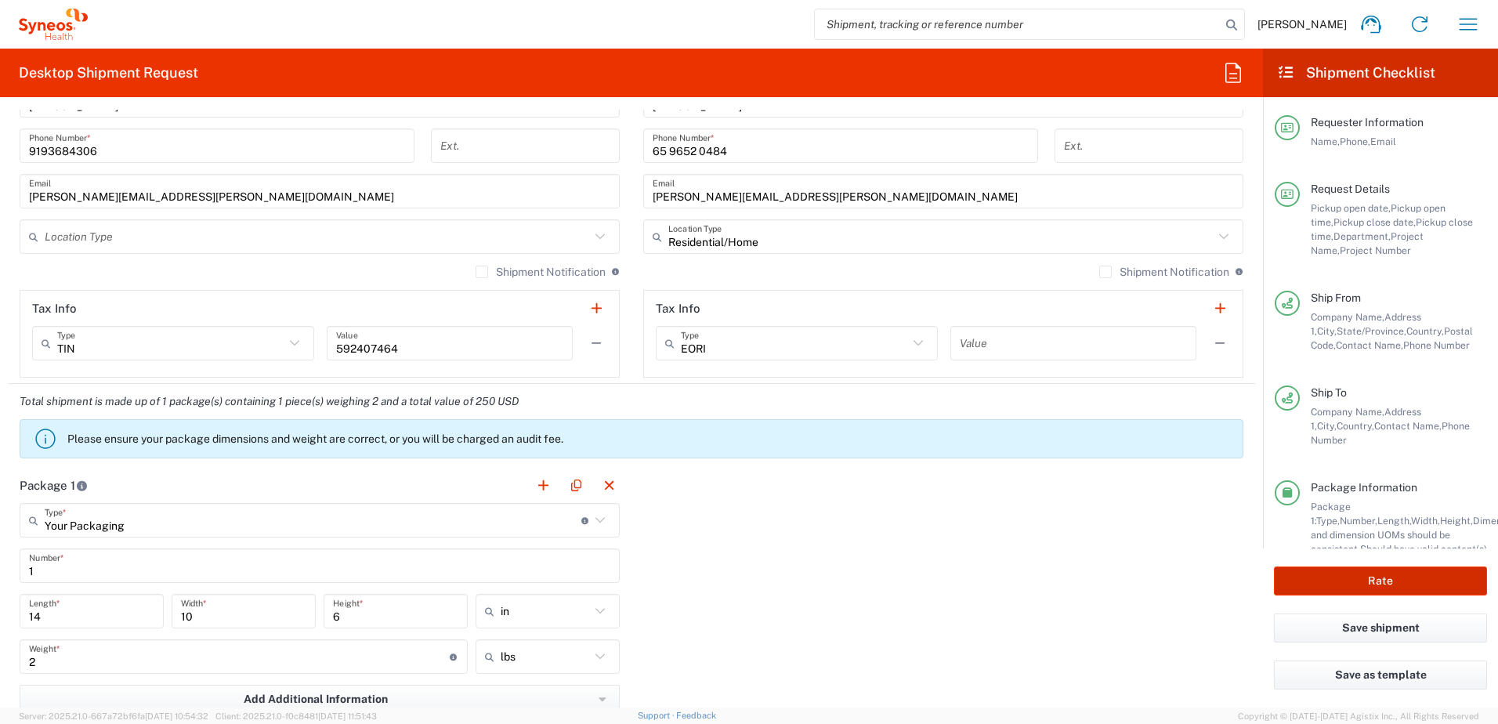
type input "79914"
click at [1348, 585] on button "Rate" at bounding box center [1380, 581] width 213 height 29
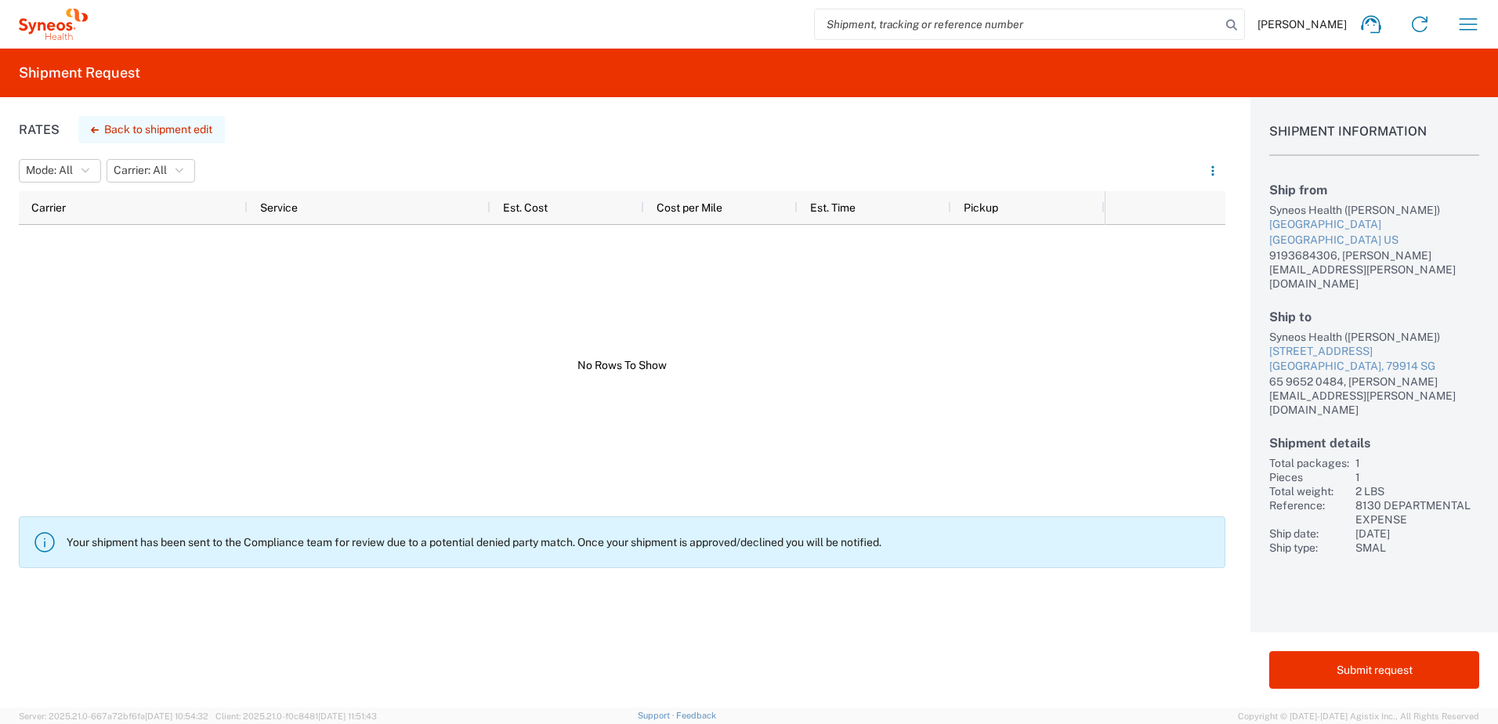
click at [160, 124] on button "Back to shipment edit" at bounding box center [151, 129] width 147 height 27
